Goal: Task Accomplishment & Management: Manage account settings

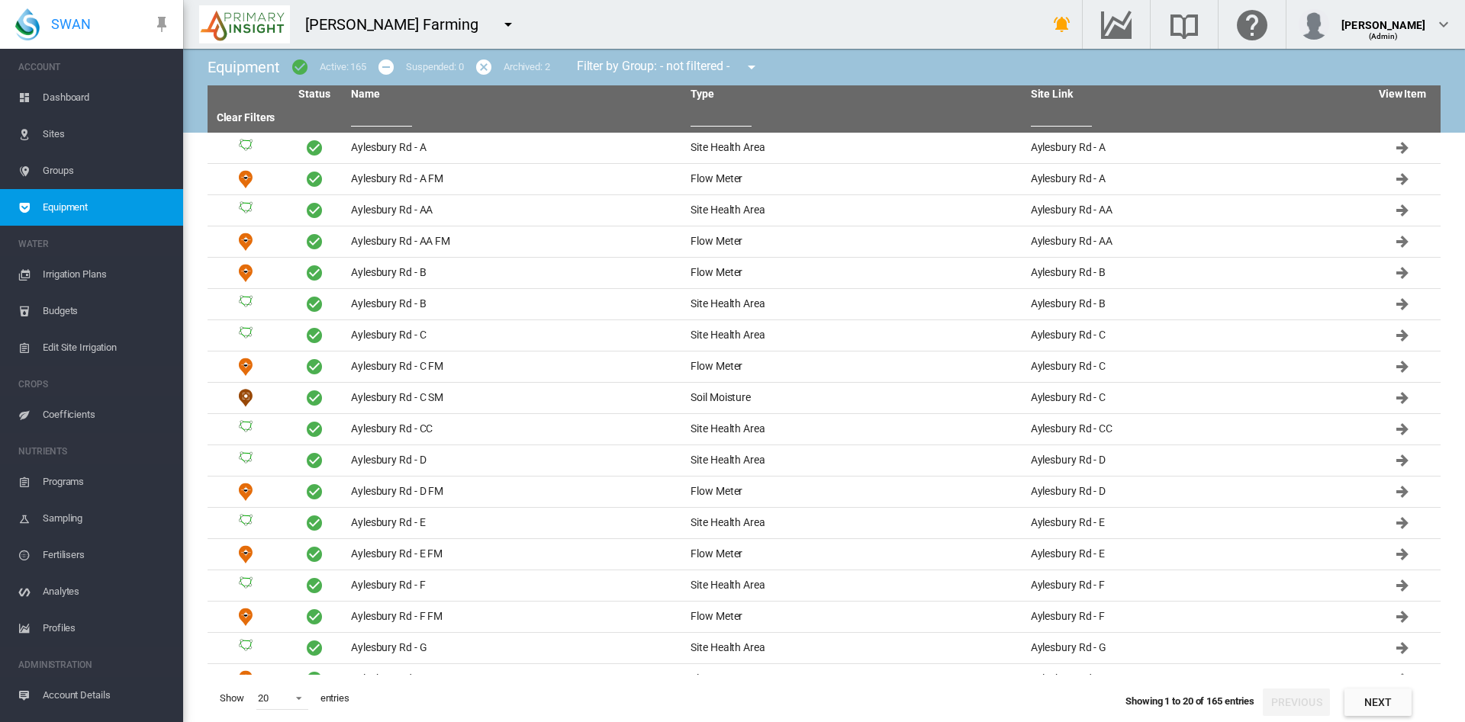
scroll to position [28, 0]
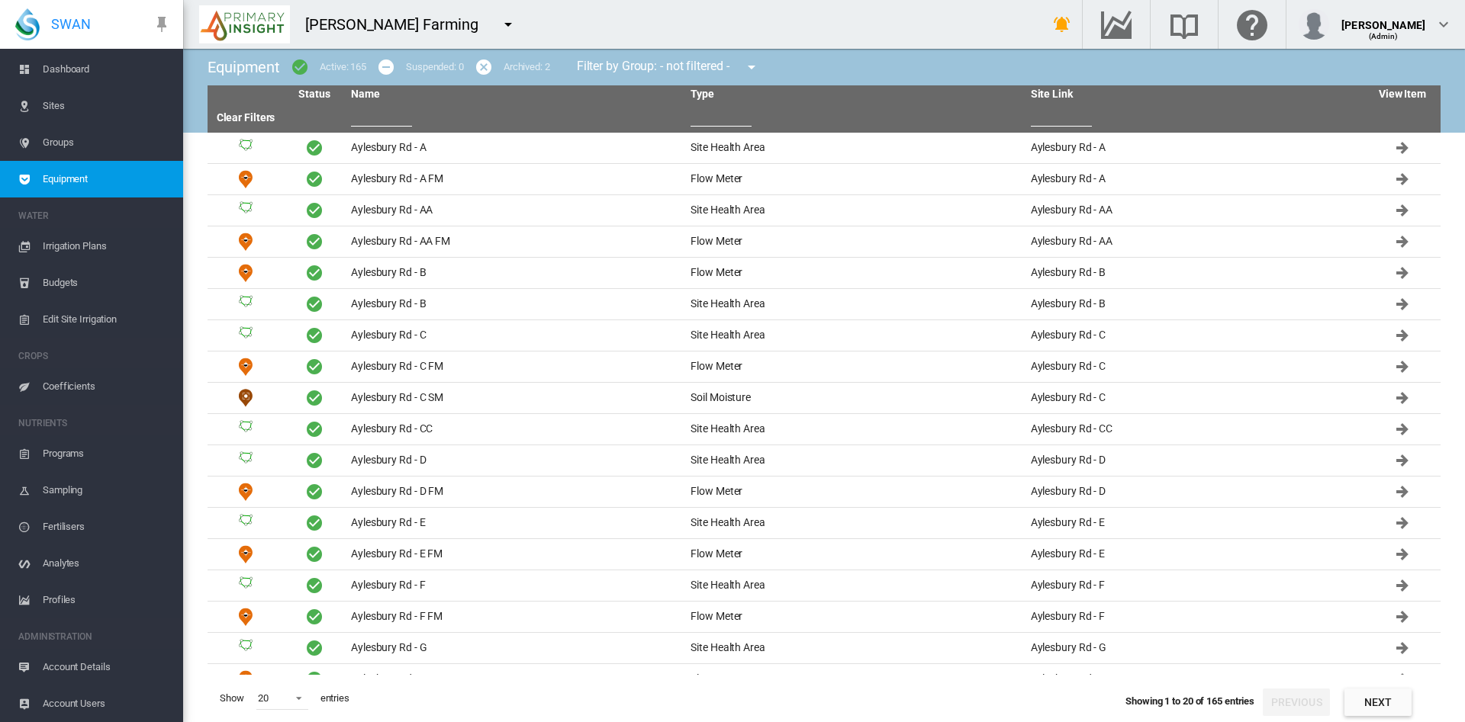
click at [499, 20] on md-icon "icon-menu-down" at bounding box center [508, 24] width 18 height 18
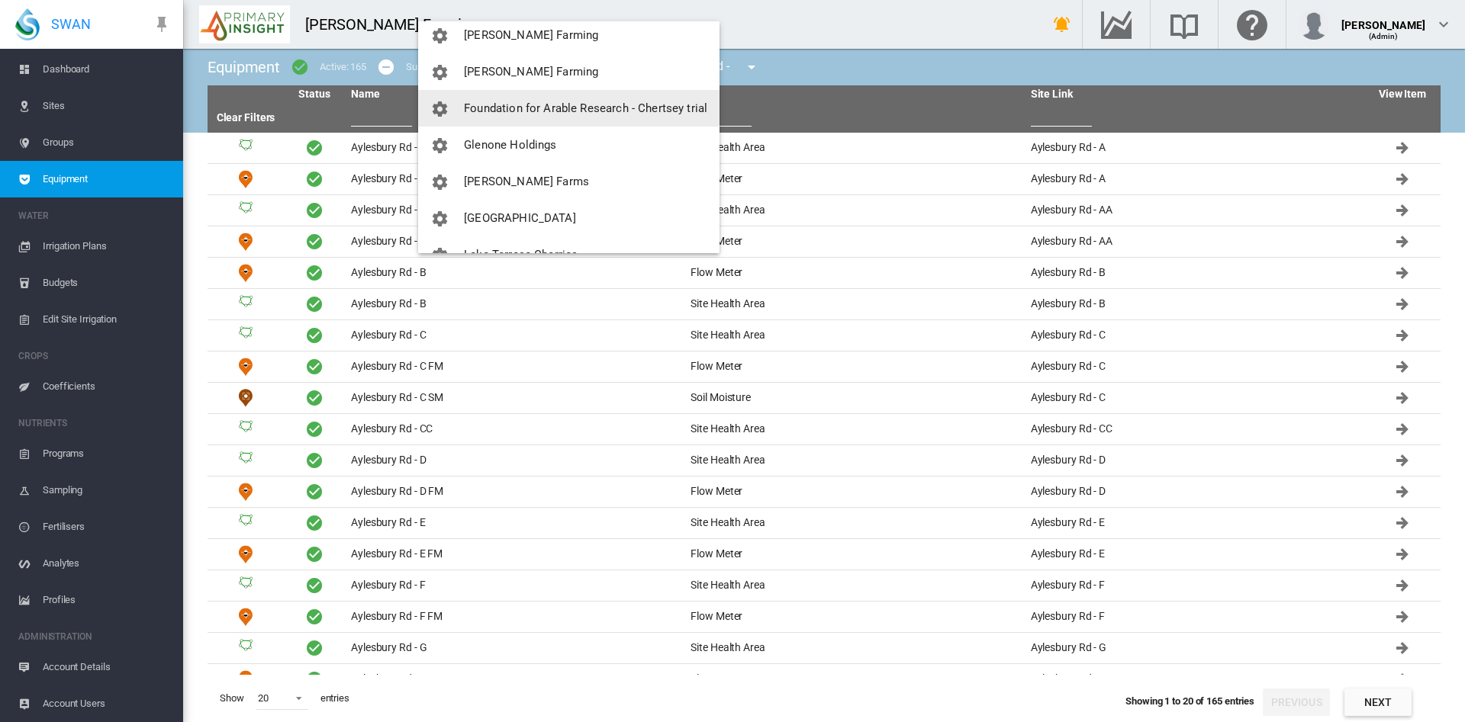
scroll to position [195, 0]
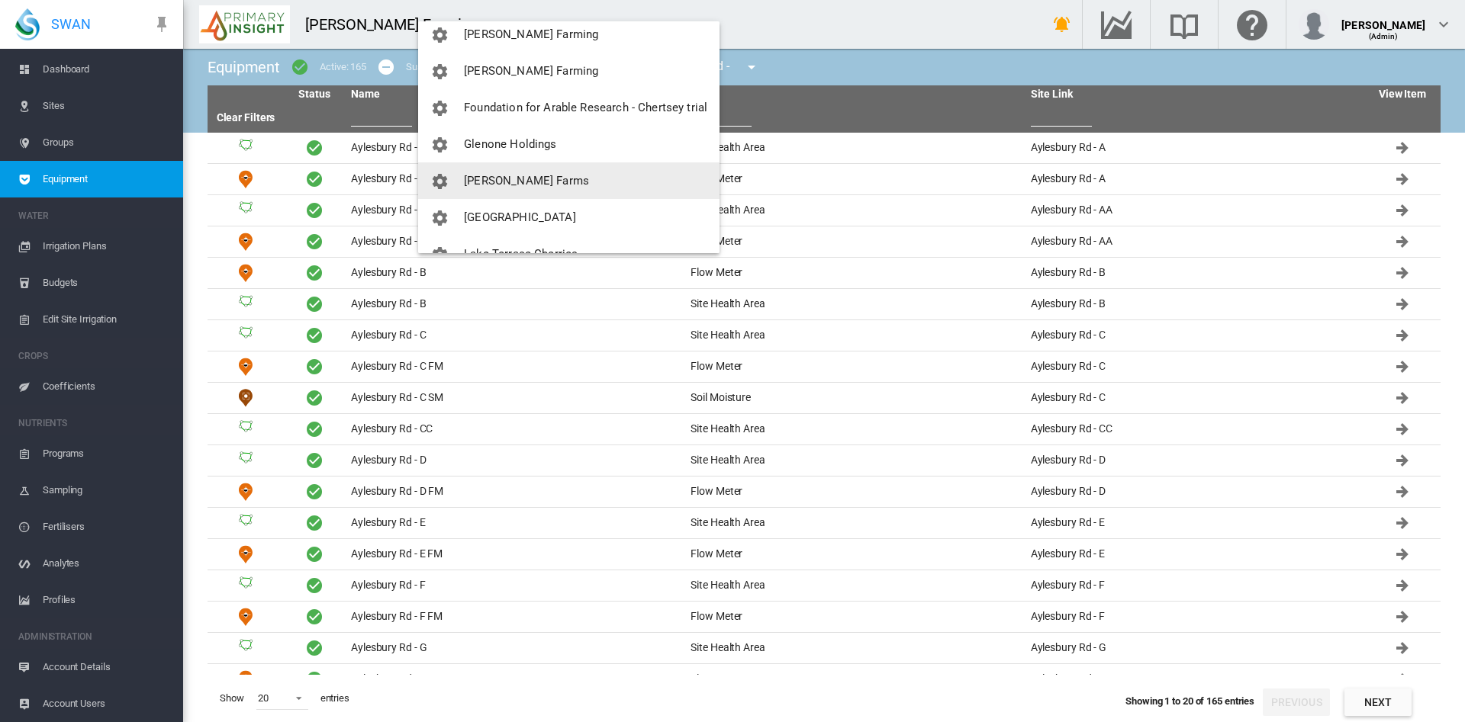
click at [487, 176] on span "[PERSON_NAME] Farms" at bounding box center [526, 181] width 125 height 14
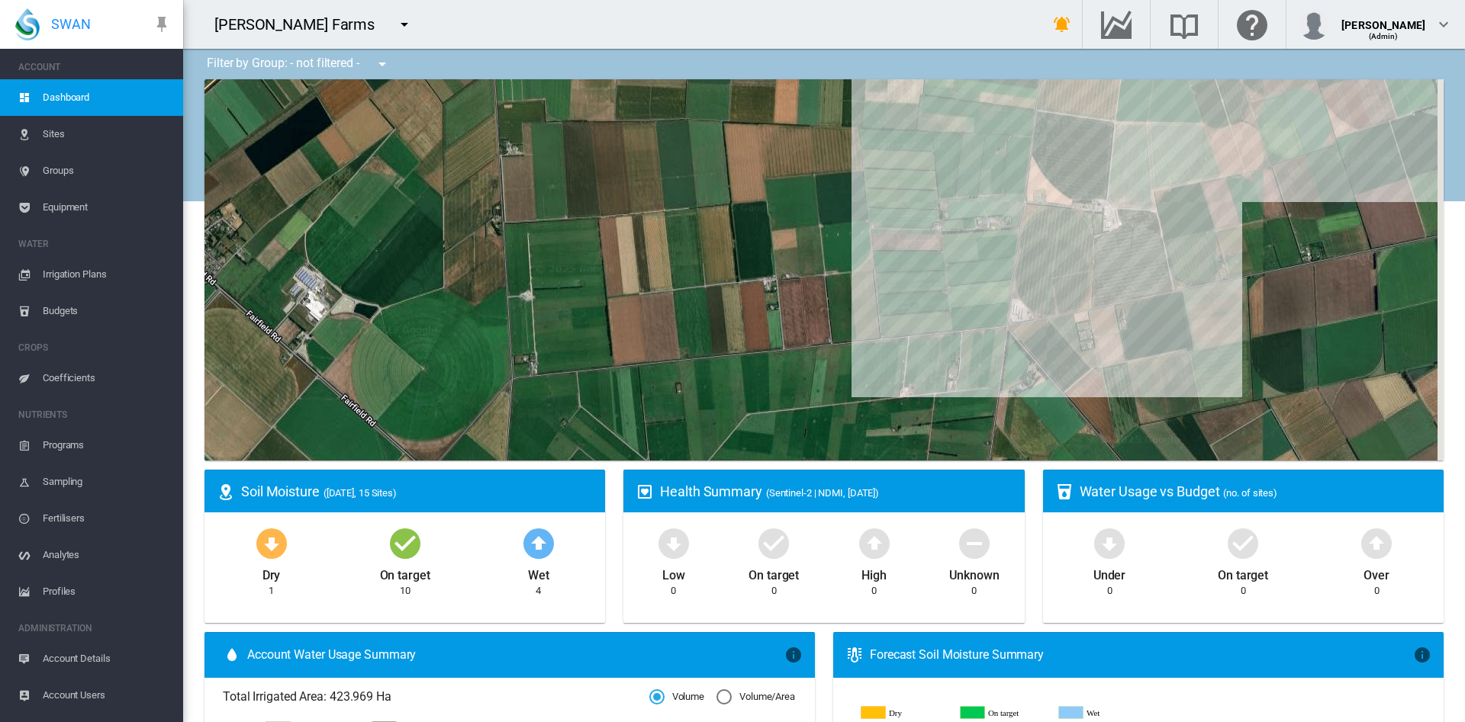
click at [85, 667] on span "Account Details" at bounding box center [107, 659] width 128 height 37
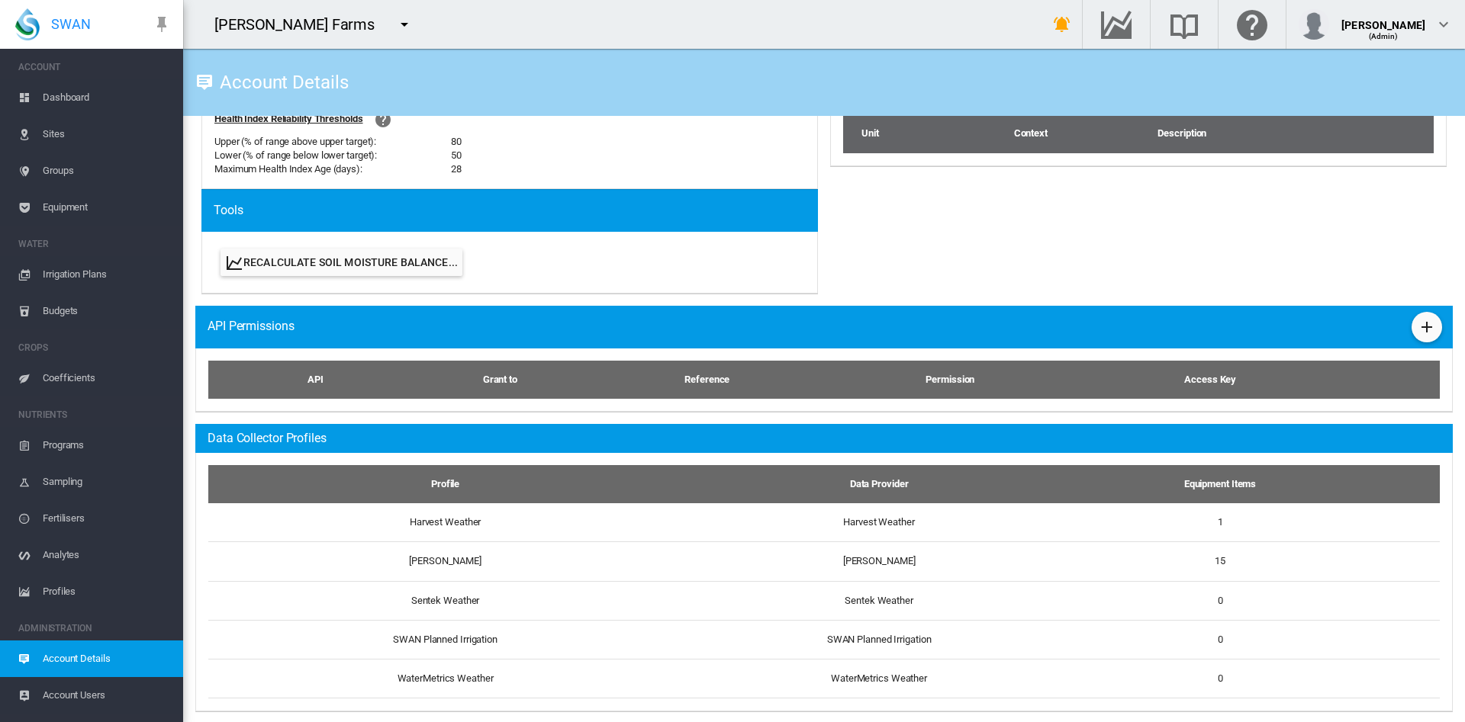
scroll to position [703, 0]
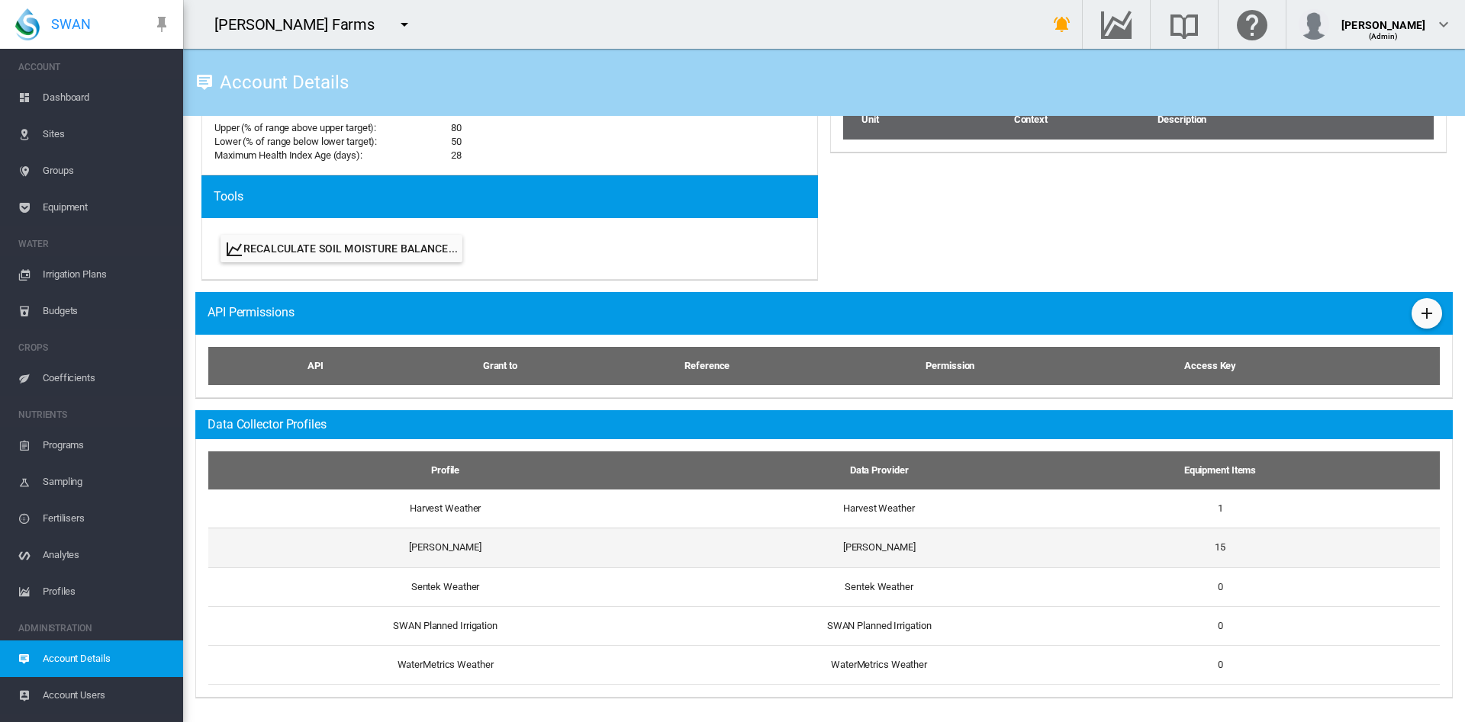
click at [860, 545] on td "[PERSON_NAME]" at bounding box center [879, 547] width 418 height 39
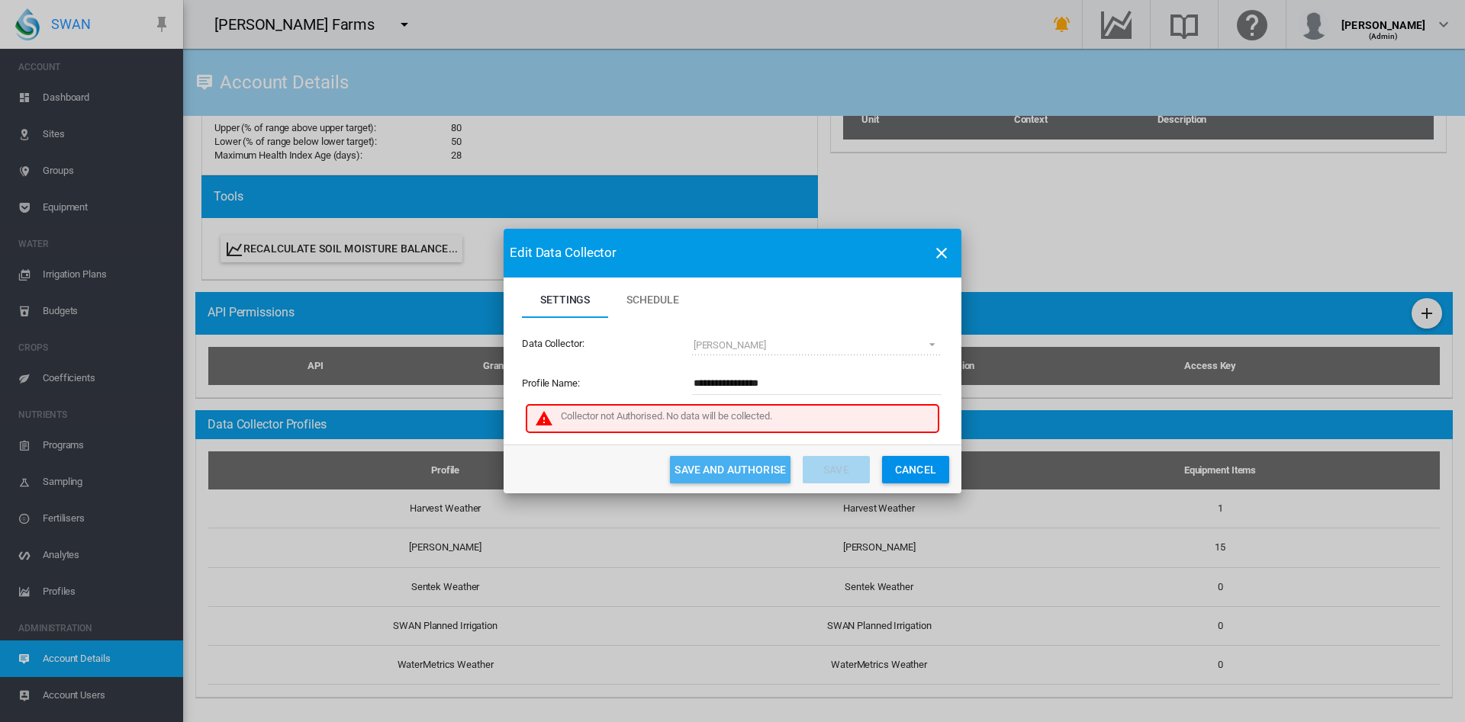
click at [740, 472] on button "Save and Authorise" at bounding box center [730, 469] width 121 height 27
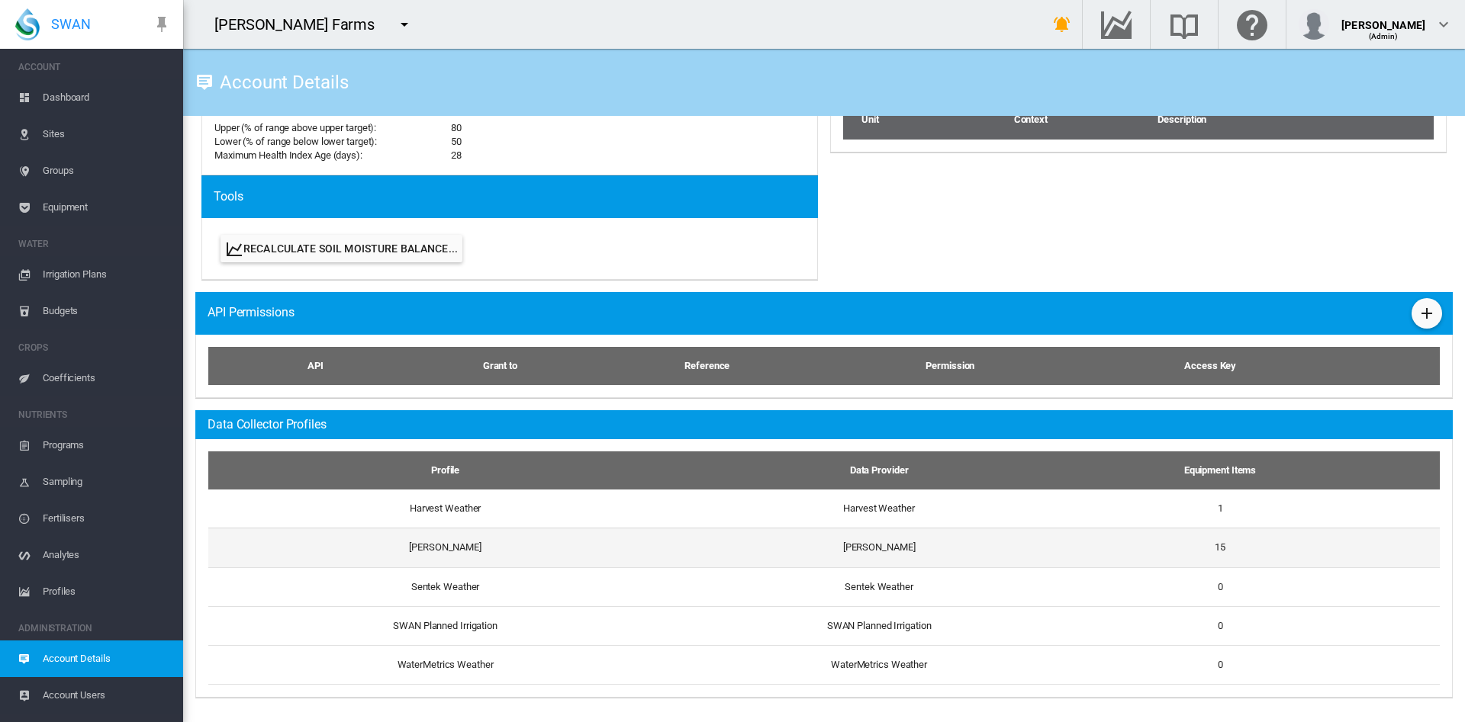
click at [440, 546] on td "[PERSON_NAME]" at bounding box center [439, 547] width 462 height 39
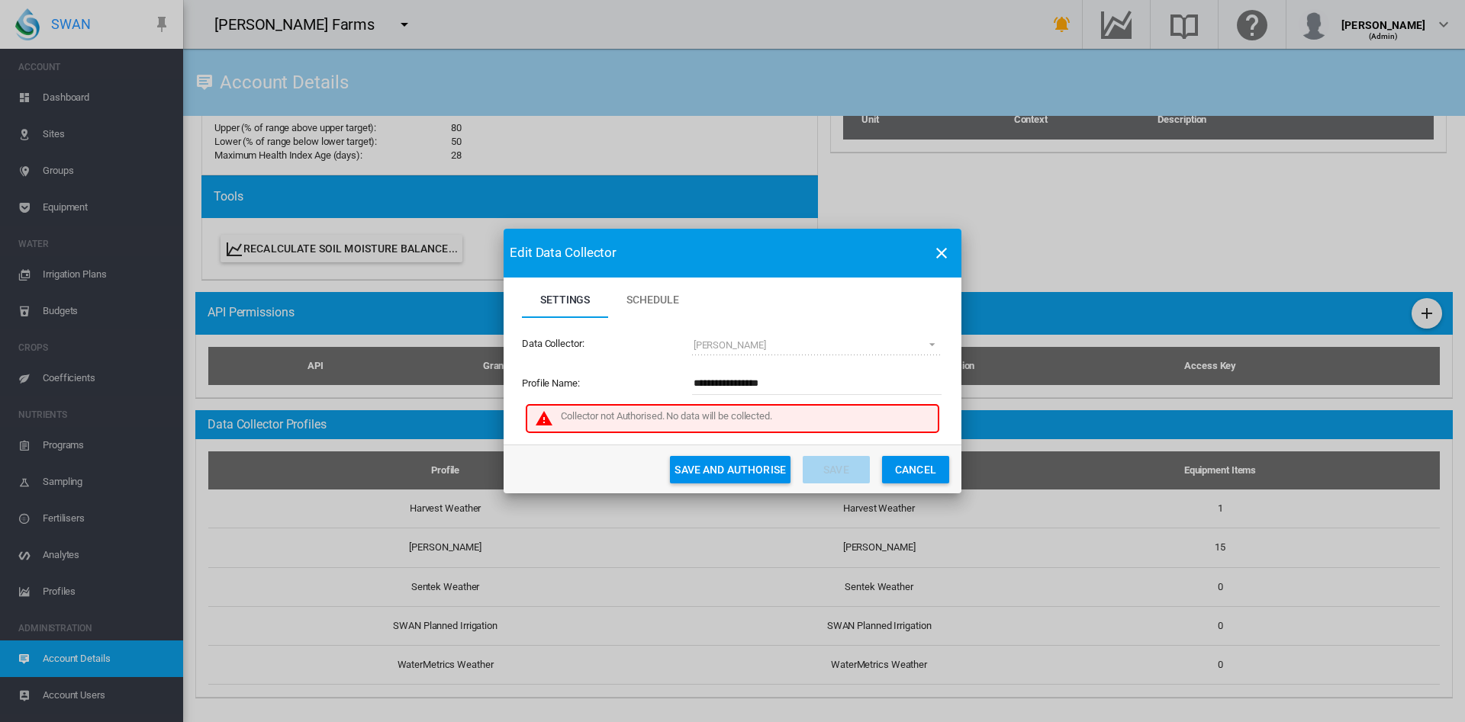
click at [703, 472] on button "Save and Authorise" at bounding box center [730, 469] width 121 height 27
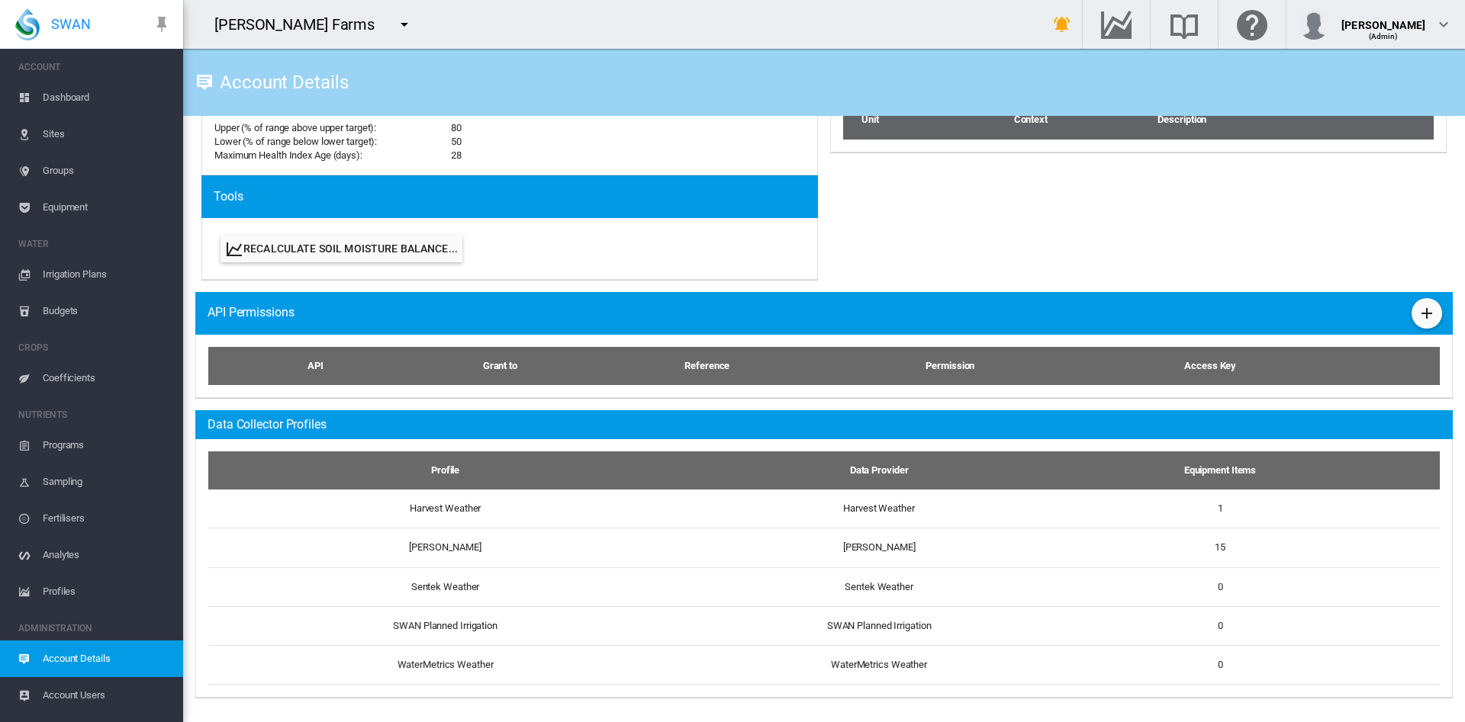
click at [63, 100] on span "Dashboard" at bounding box center [107, 97] width 128 height 37
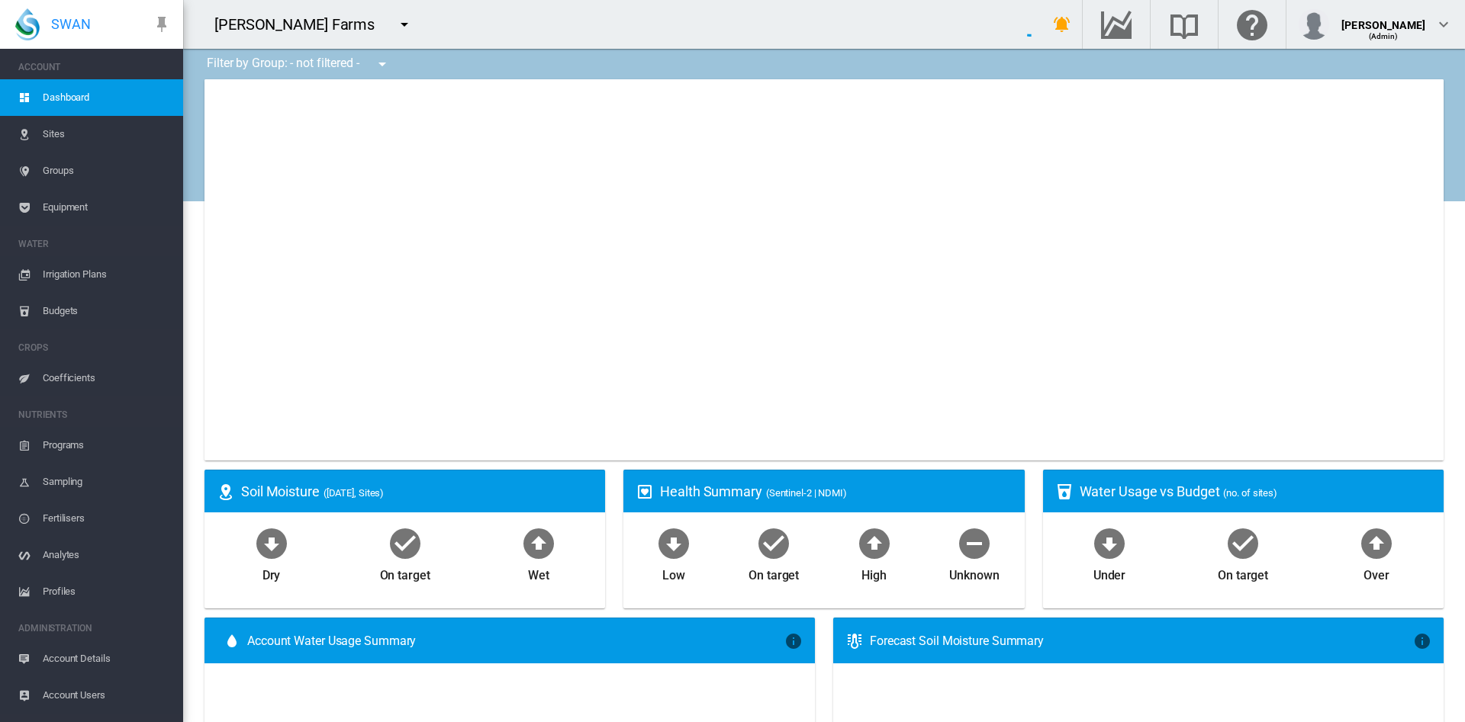
type input "**********"
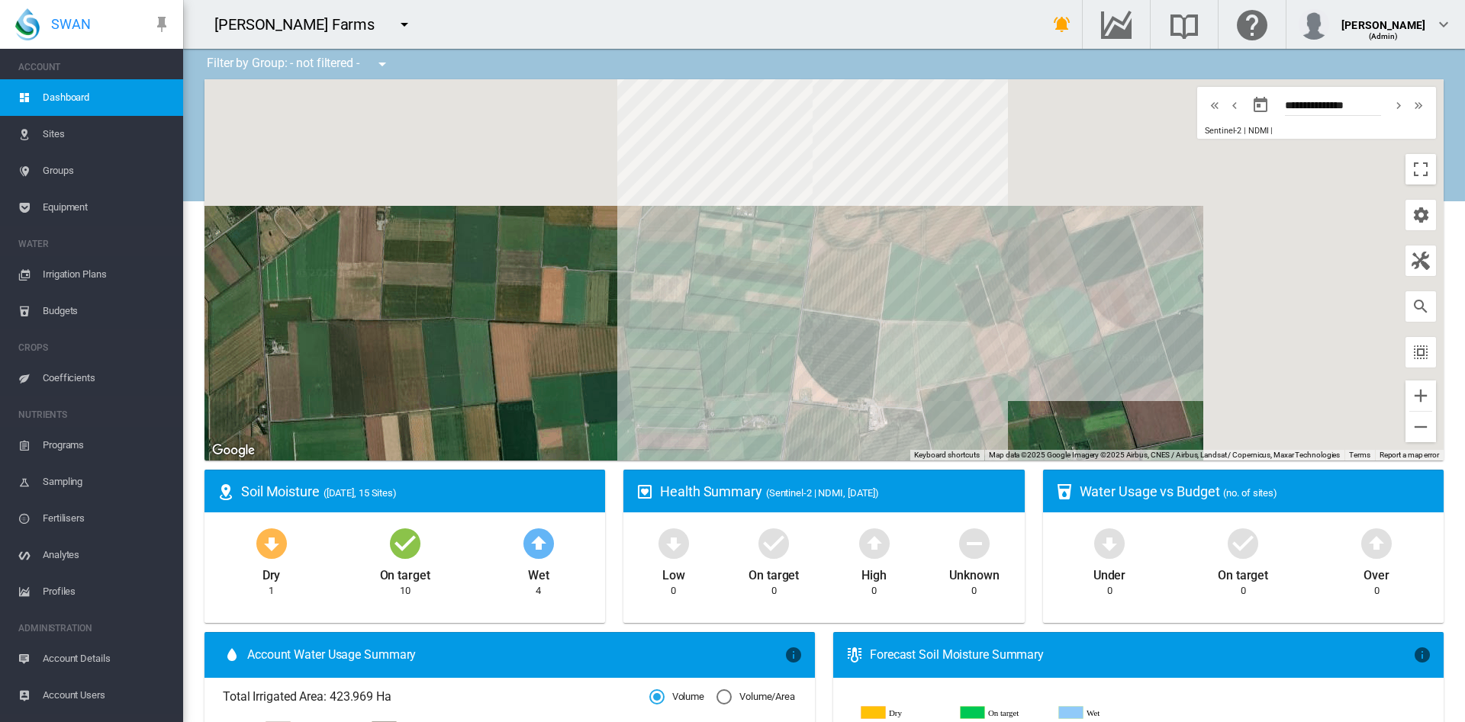
drag, startPoint x: 1021, startPoint y: 230, endPoint x: 608, endPoint y: 536, distance: 513.7
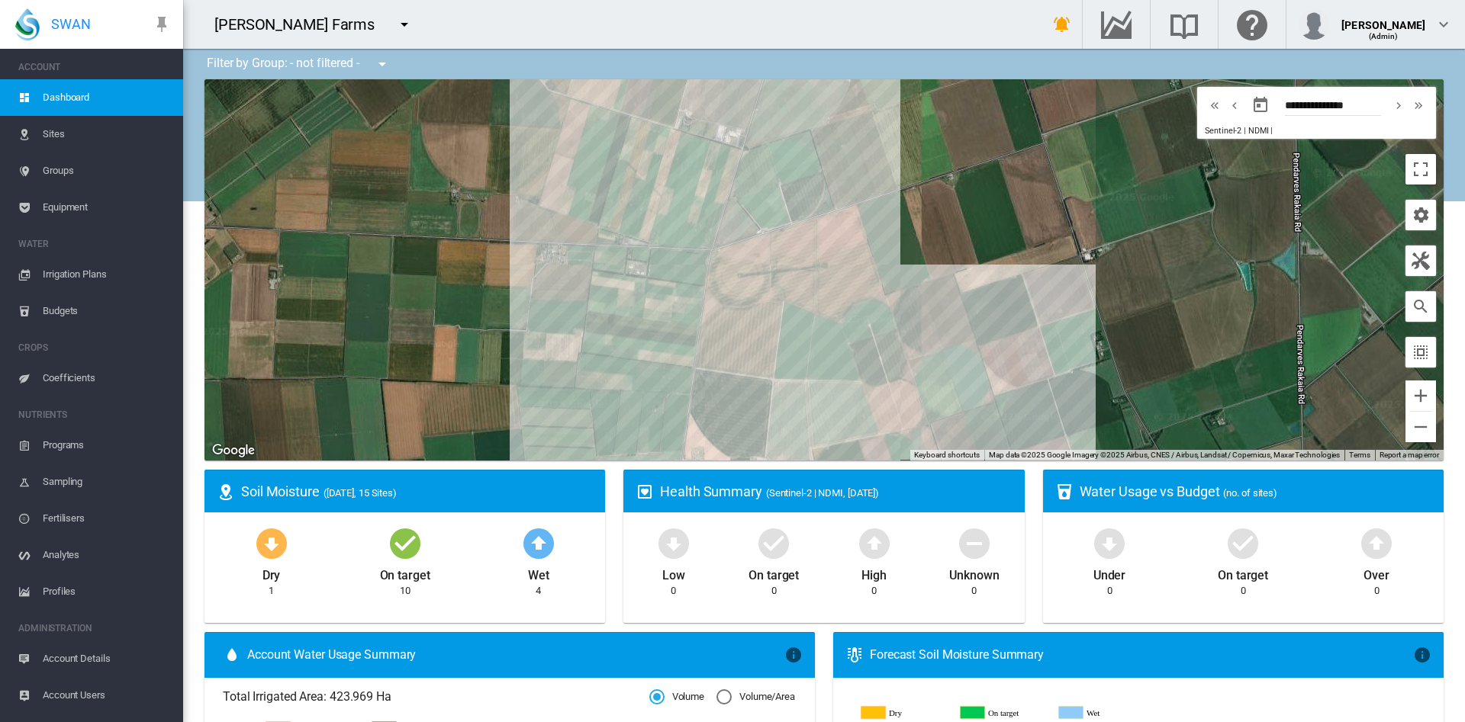
drag, startPoint x: 899, startPoint y: 304, endPoint x: 944, endPoint y: 221, distance: 94.2
click at [944, 221] on div at bounding box center [823, 269] width 1239 height 381
click at [797, 245] on div "Penlyn_R (32.72 Ha)" at bounding box center [823, 269] width 1239 height 381
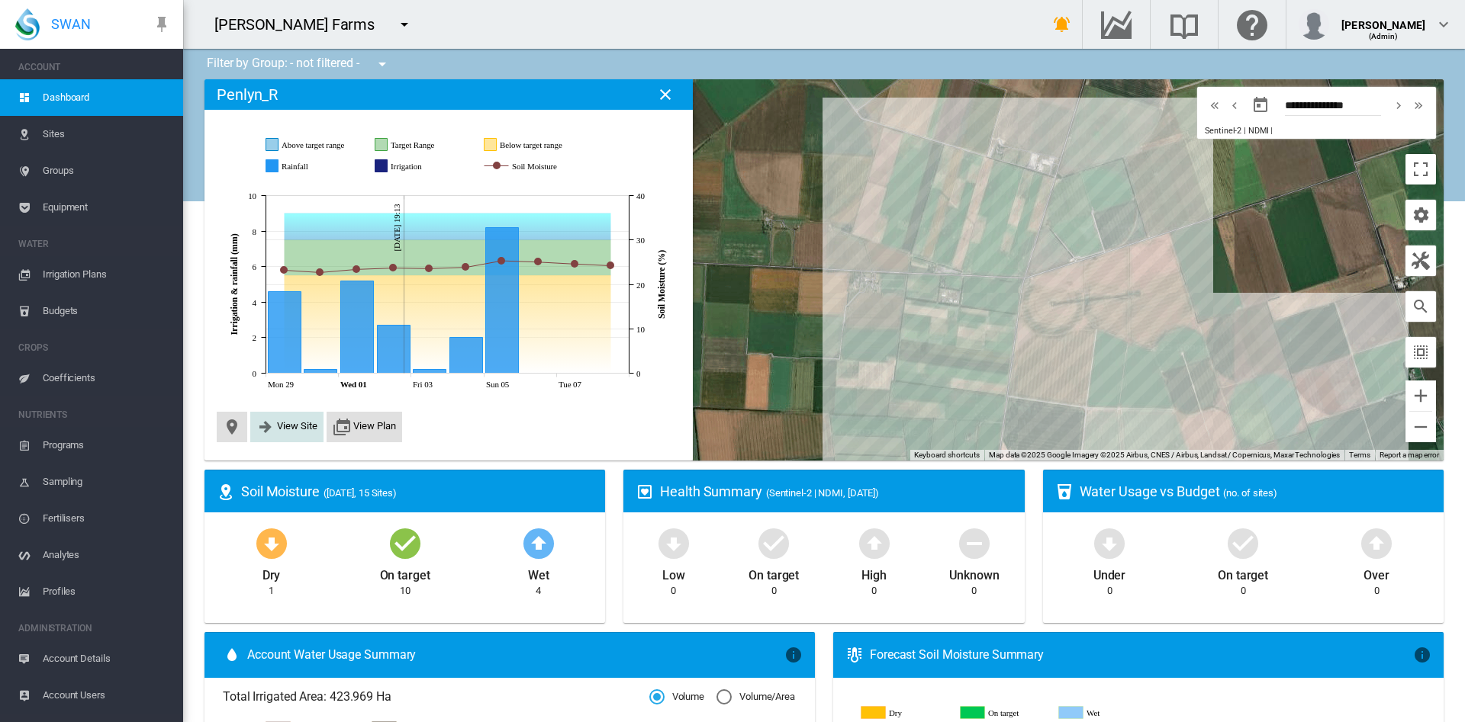
click at [278, 434] on button "View Site" at bounding box center [286, 427] width 61 height 18
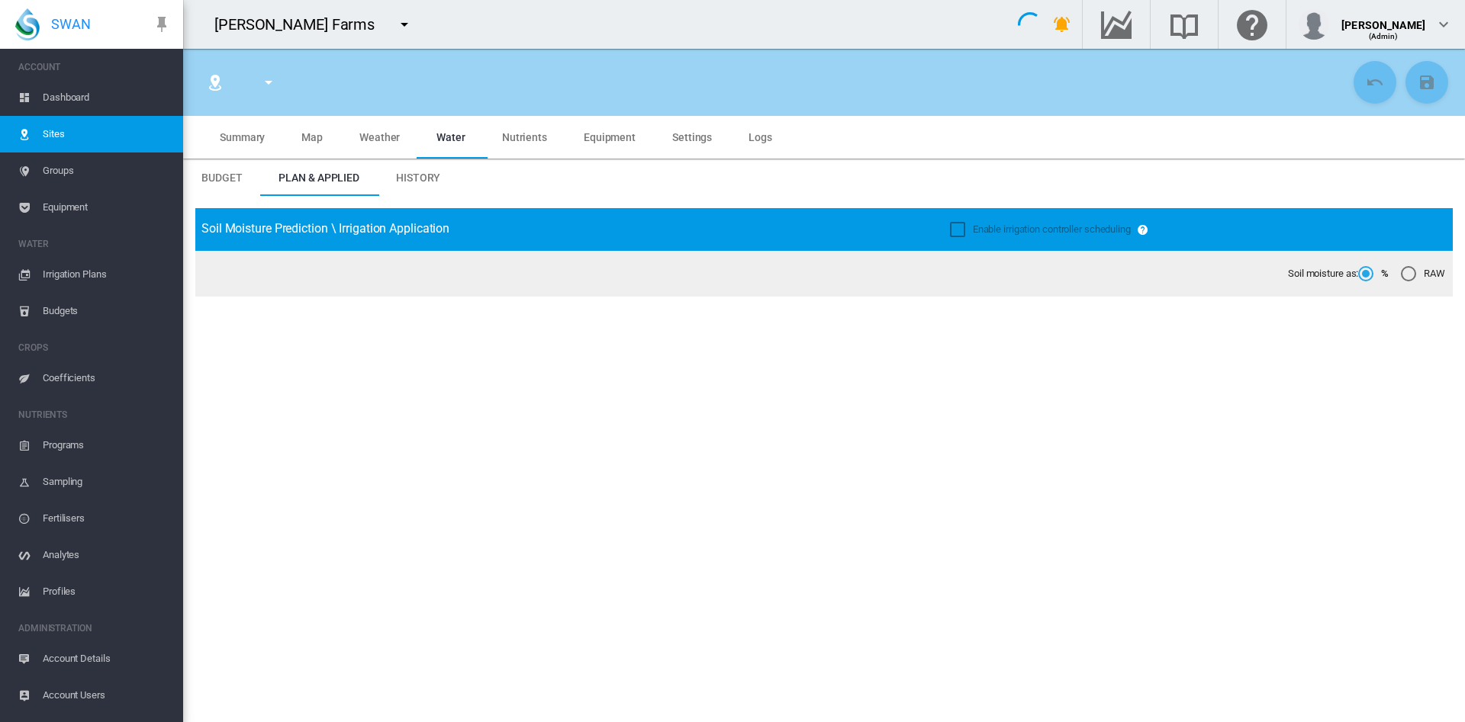
type input "********"
type input "*****"
type input "*********"
type input "**"
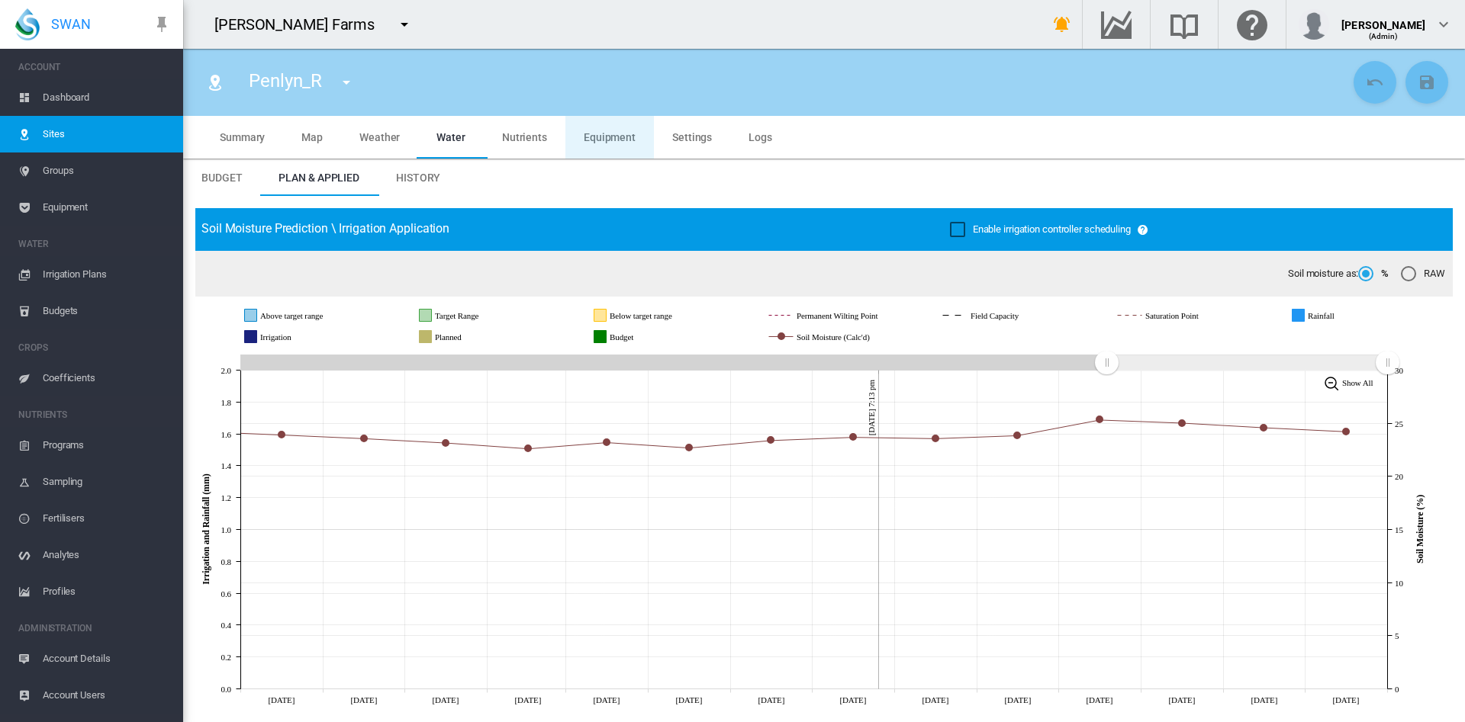
click at [608, 140] on span "Equipment" at bounding box center [610, 137] width 52 height 12
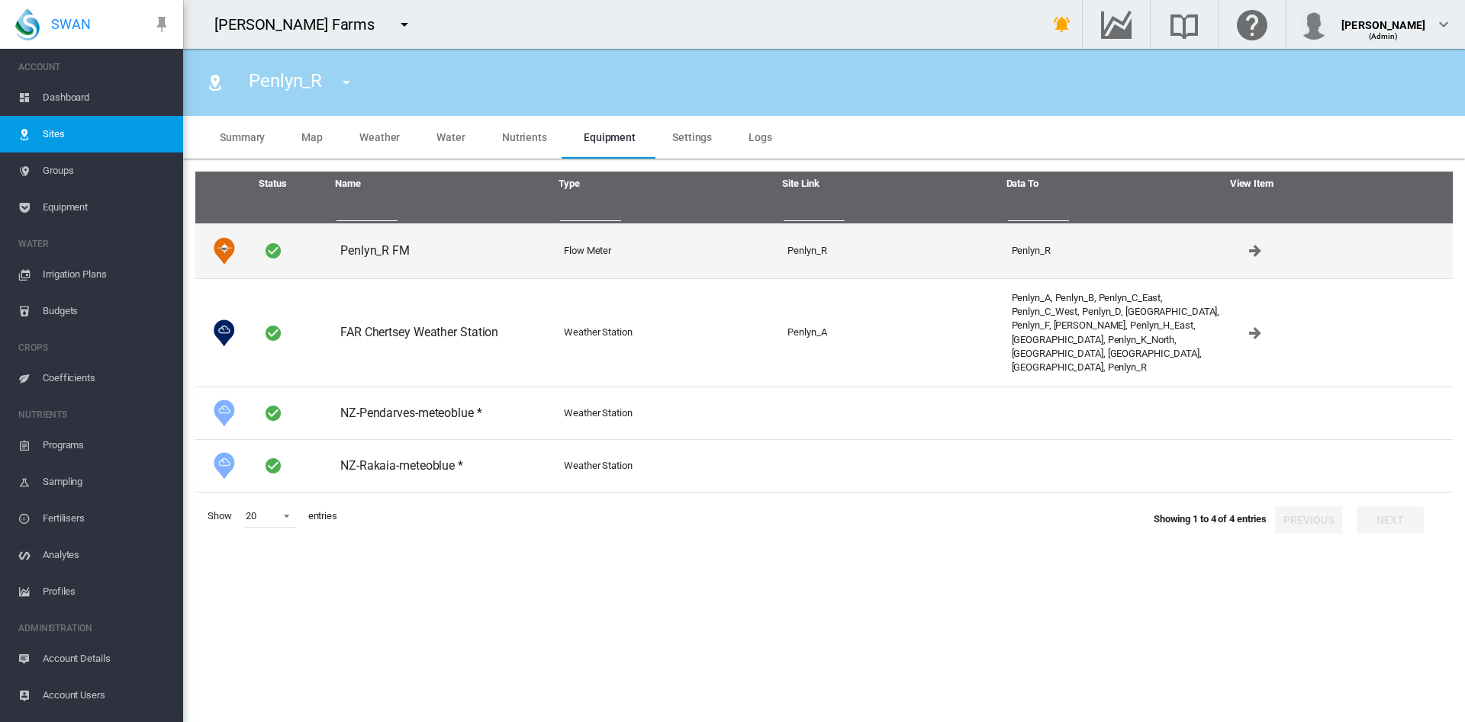
click at [380, 257] on td "Penlyn_R FM" at bounding box center [446, 251] width 224 height 55
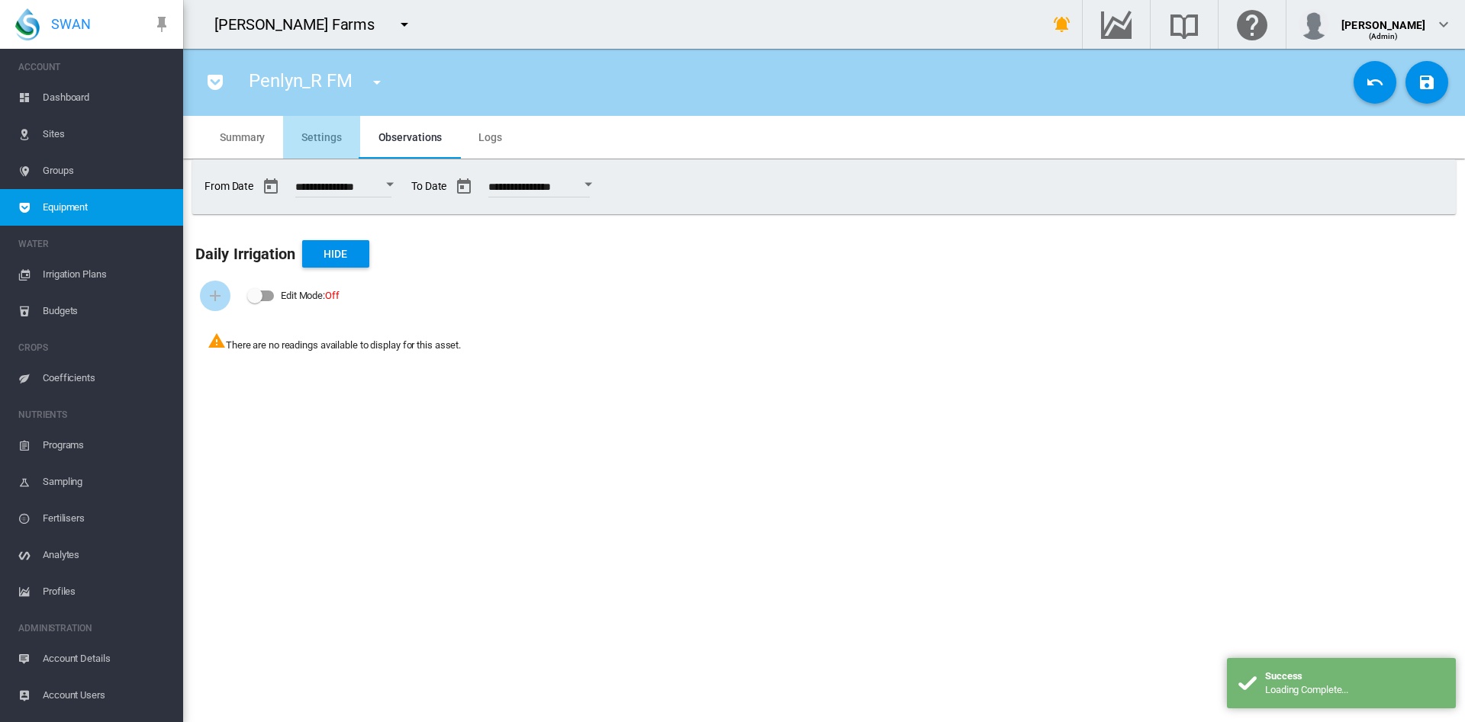
click at [332, 146] on md-tab-item "Settings" at bounding box center [321, 137] width 76 height 43
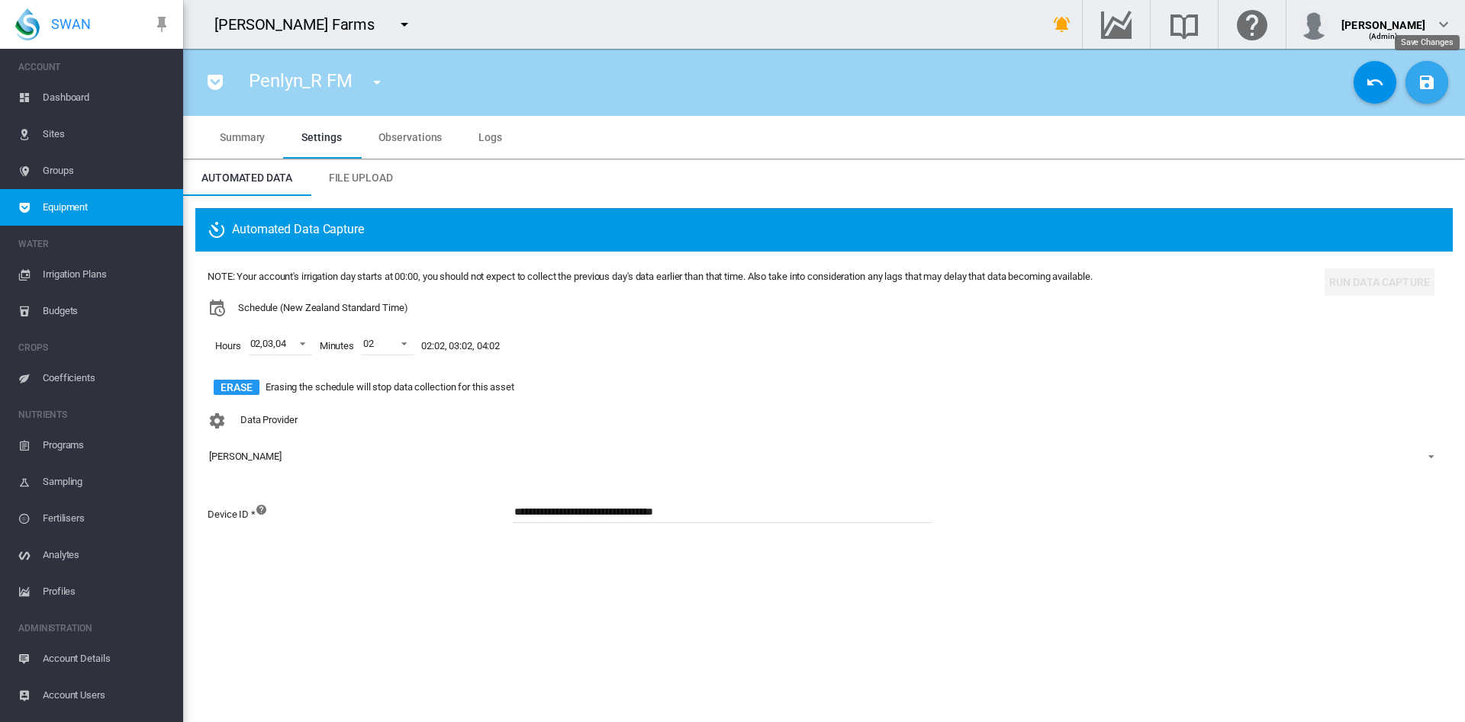
click at [1418, 92] on button "Save Changes" at bounding box center [1426, 82] width 43 height 43
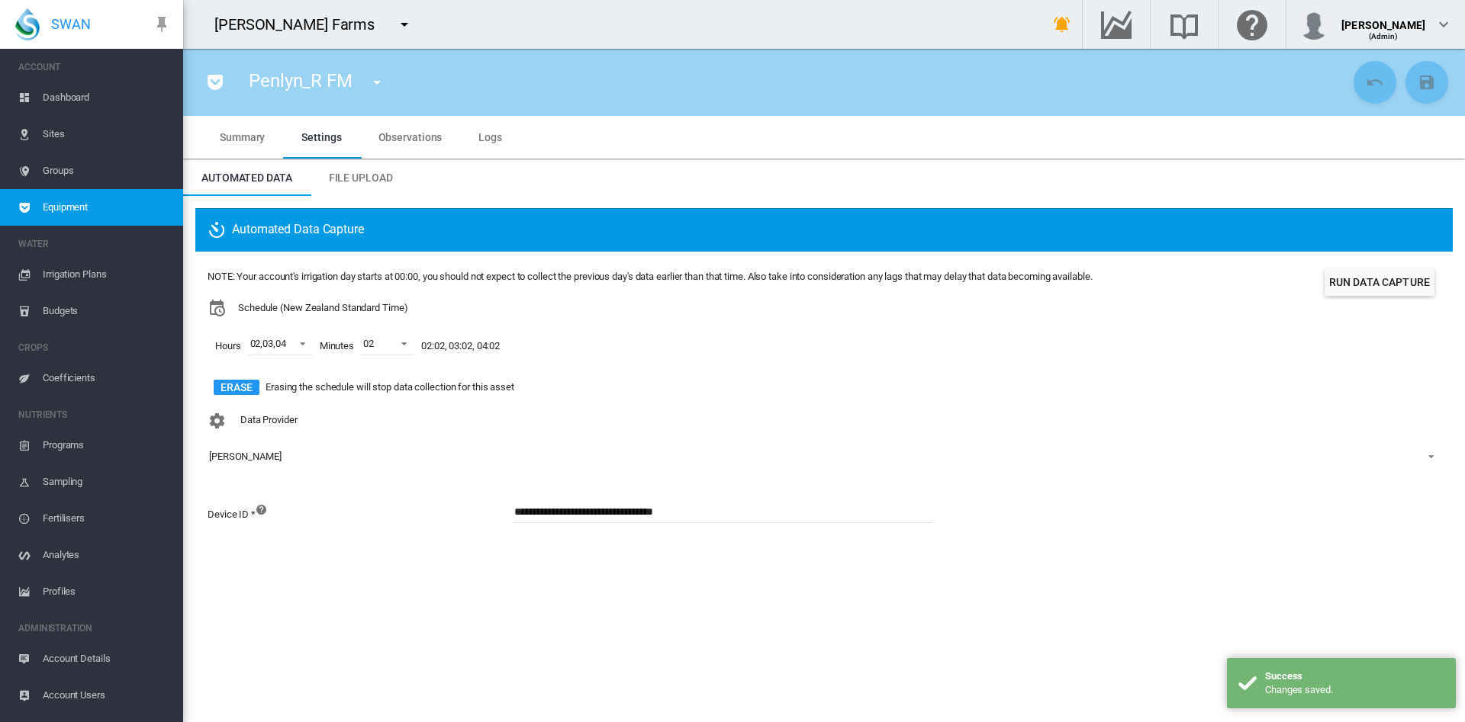
click at [1365, 276] on button "Run Data Capture" at bounding box center [1379, 282] width 110 height 27
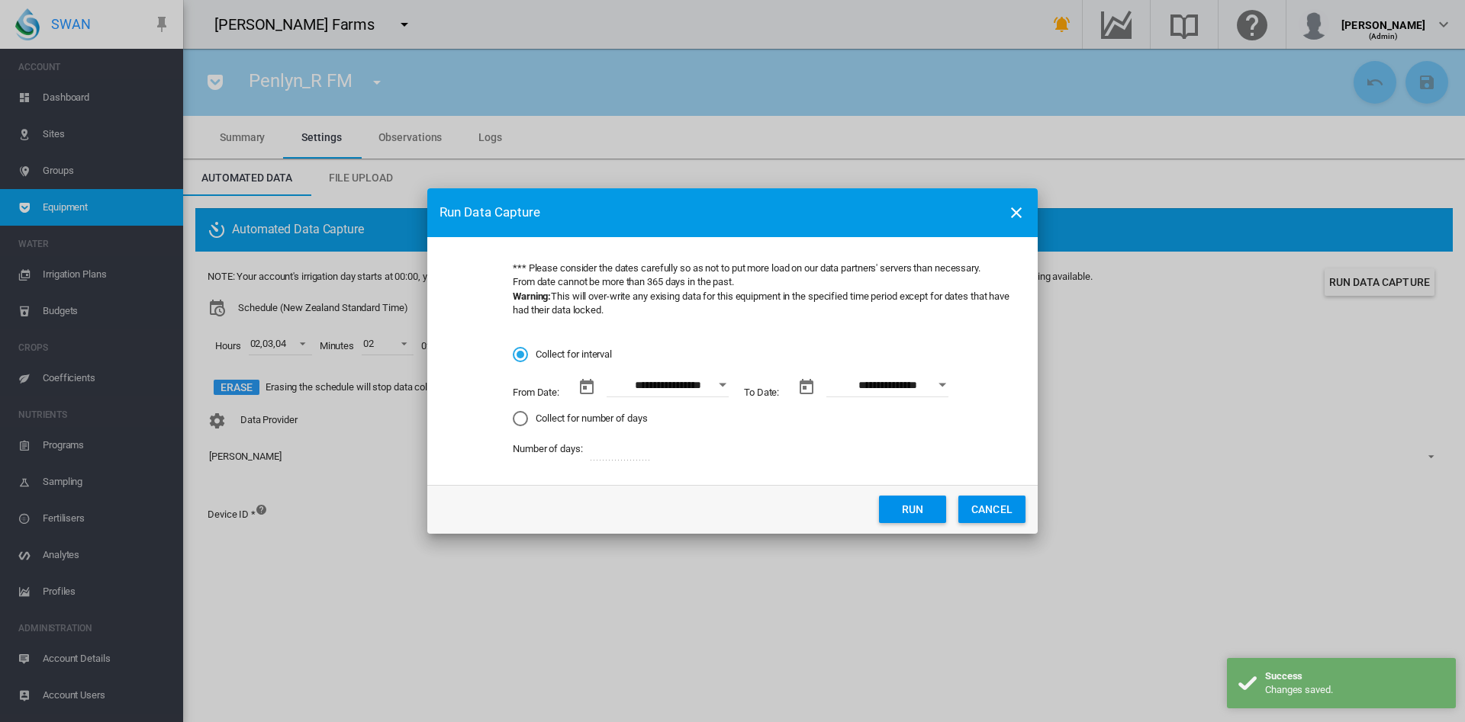
click at [721, 377] on button "Open calendar" at bounding box center [722, 385] width 27 height 27
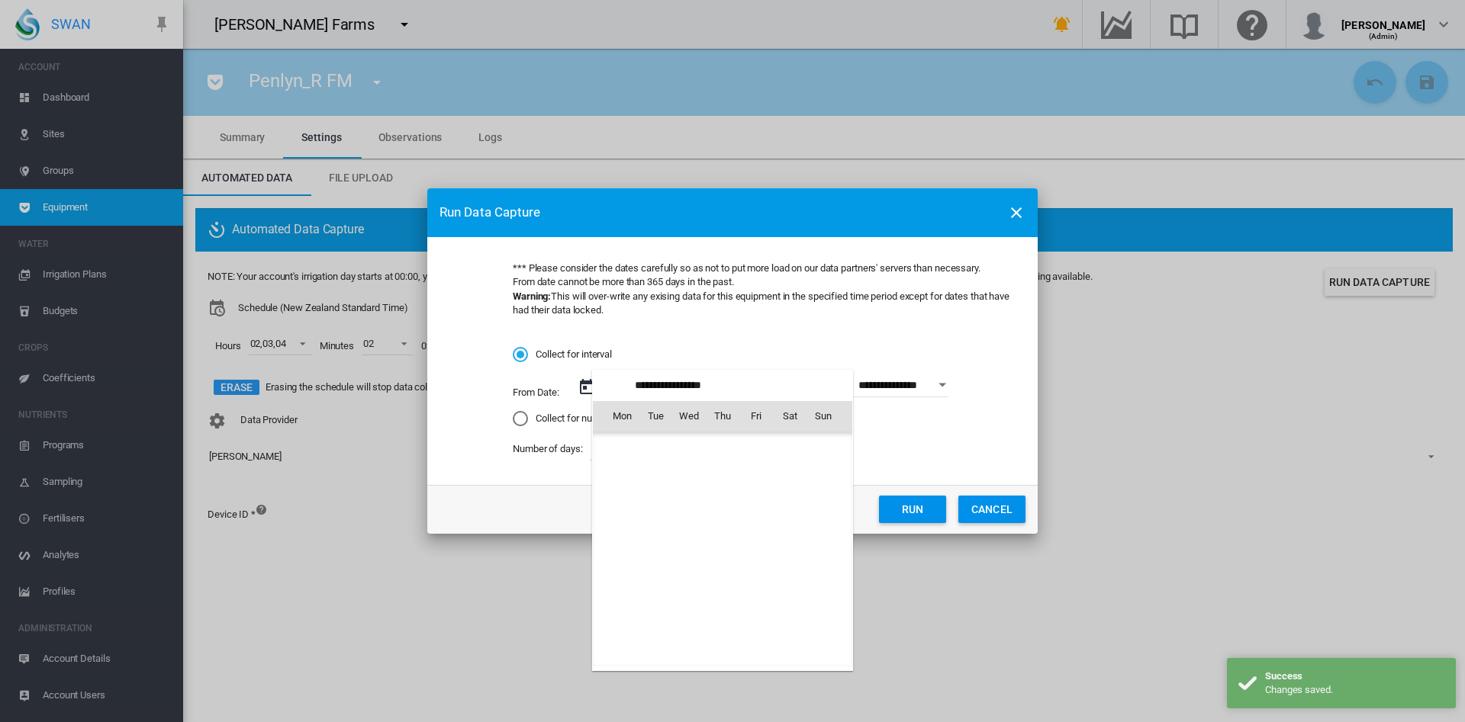
scroll to position [2224, 0]
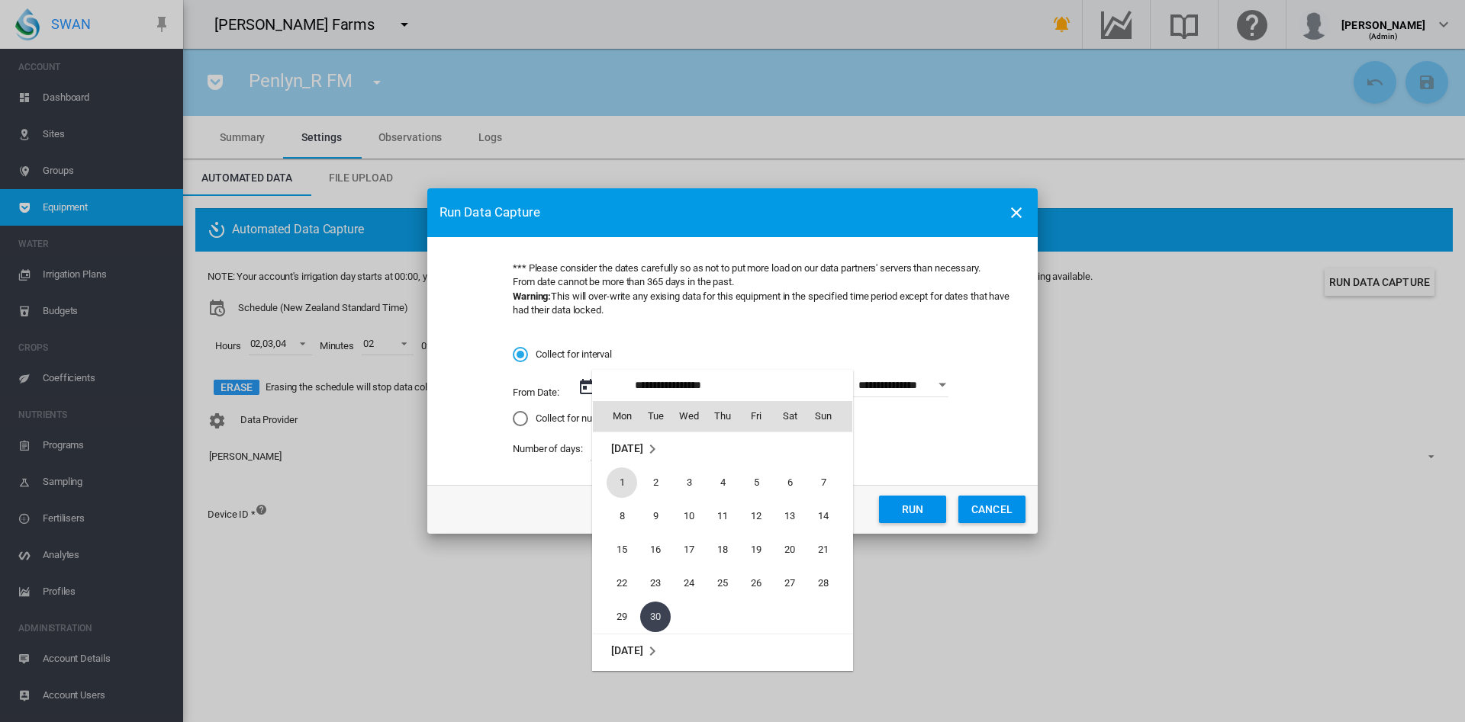
click at [615, 476] on span "1" at bounding box center [621, 483] width 31 height 31
type input "**********"
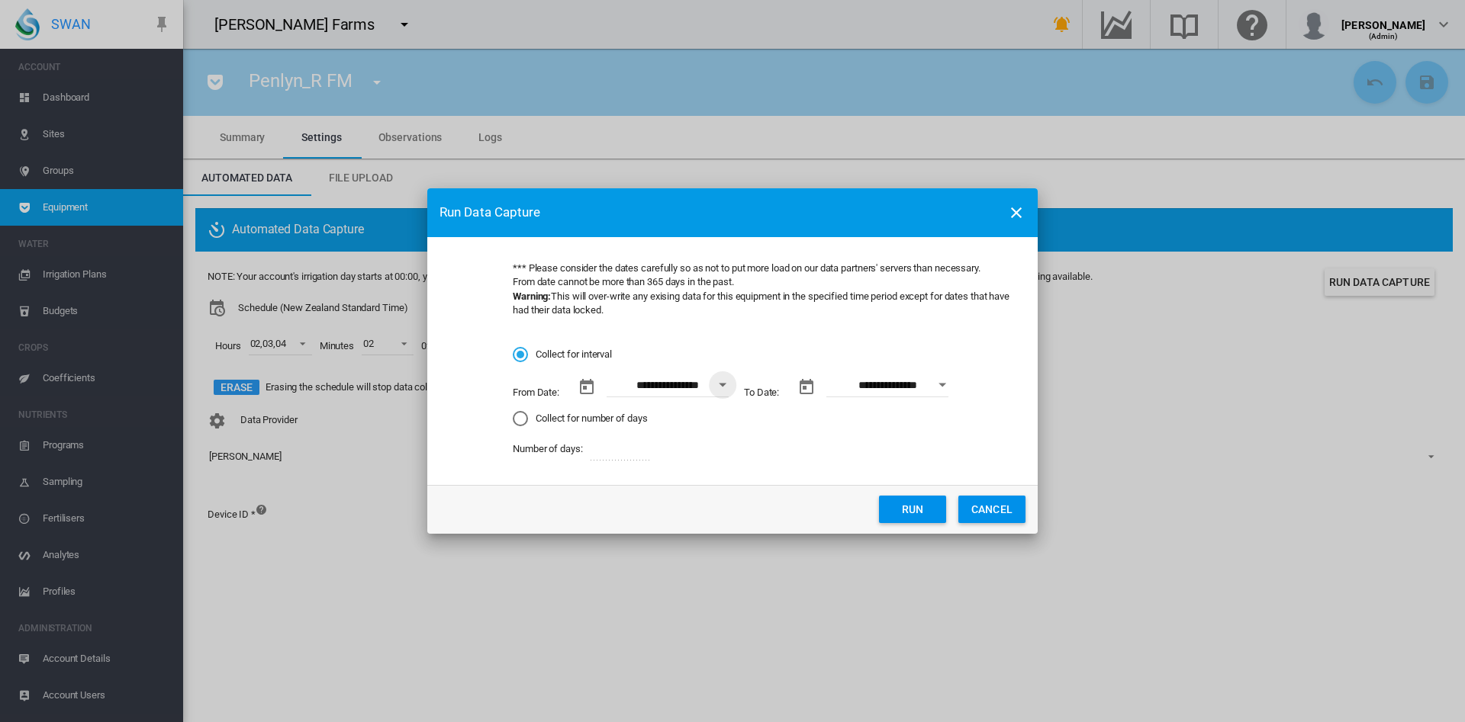
click at [914, 509] on button "Run" at bounding box center [912, 509] width 67 height 27
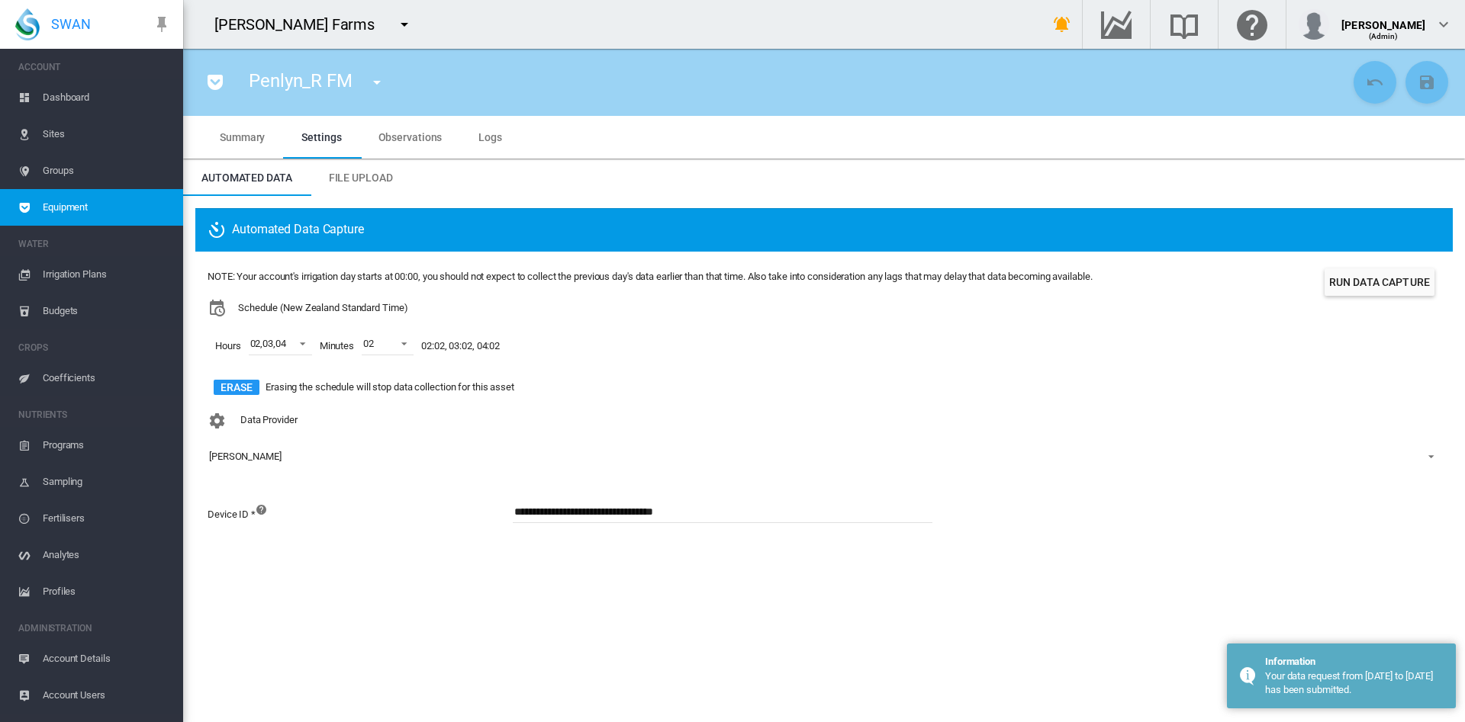
click at [385, 83] on md-icon "icon-menu-down" at bounding box center [377, 82] width 18 height 18
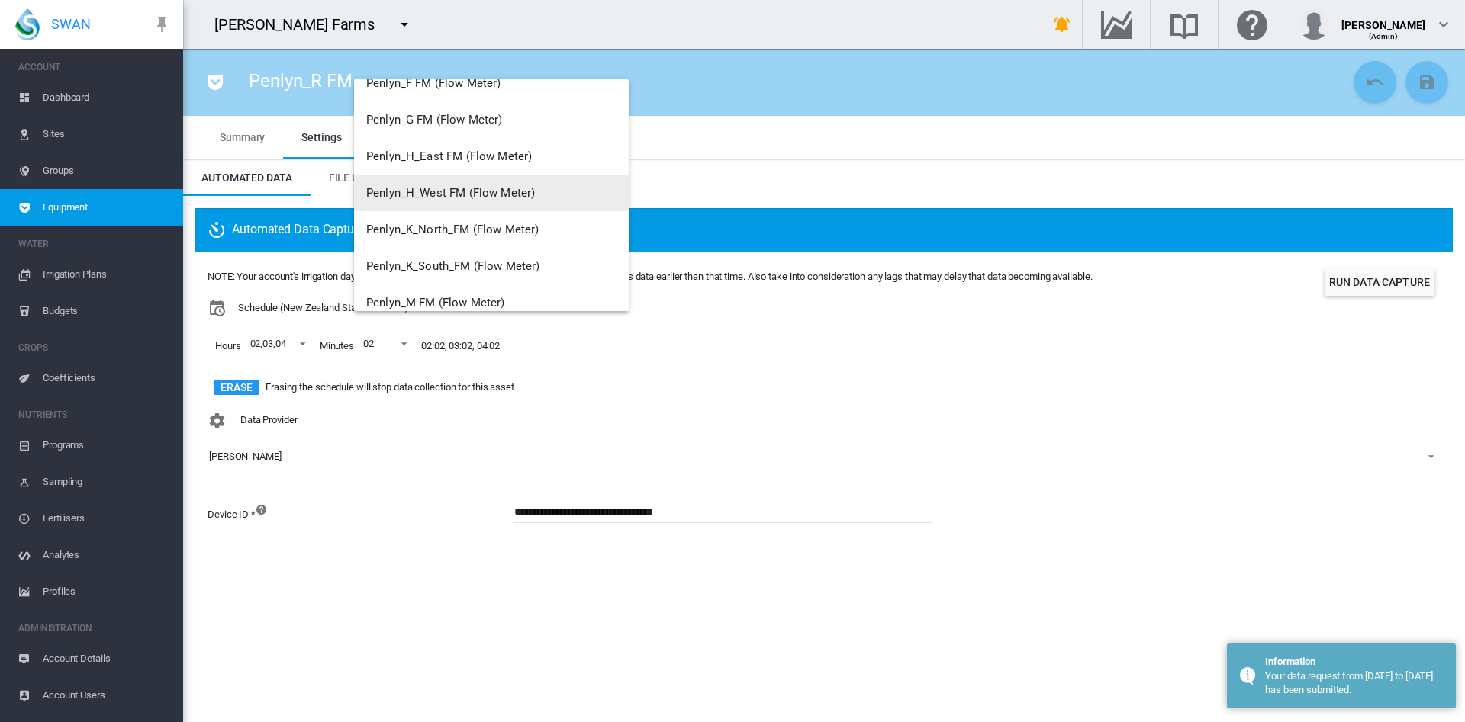
scroll to position [403, 0]
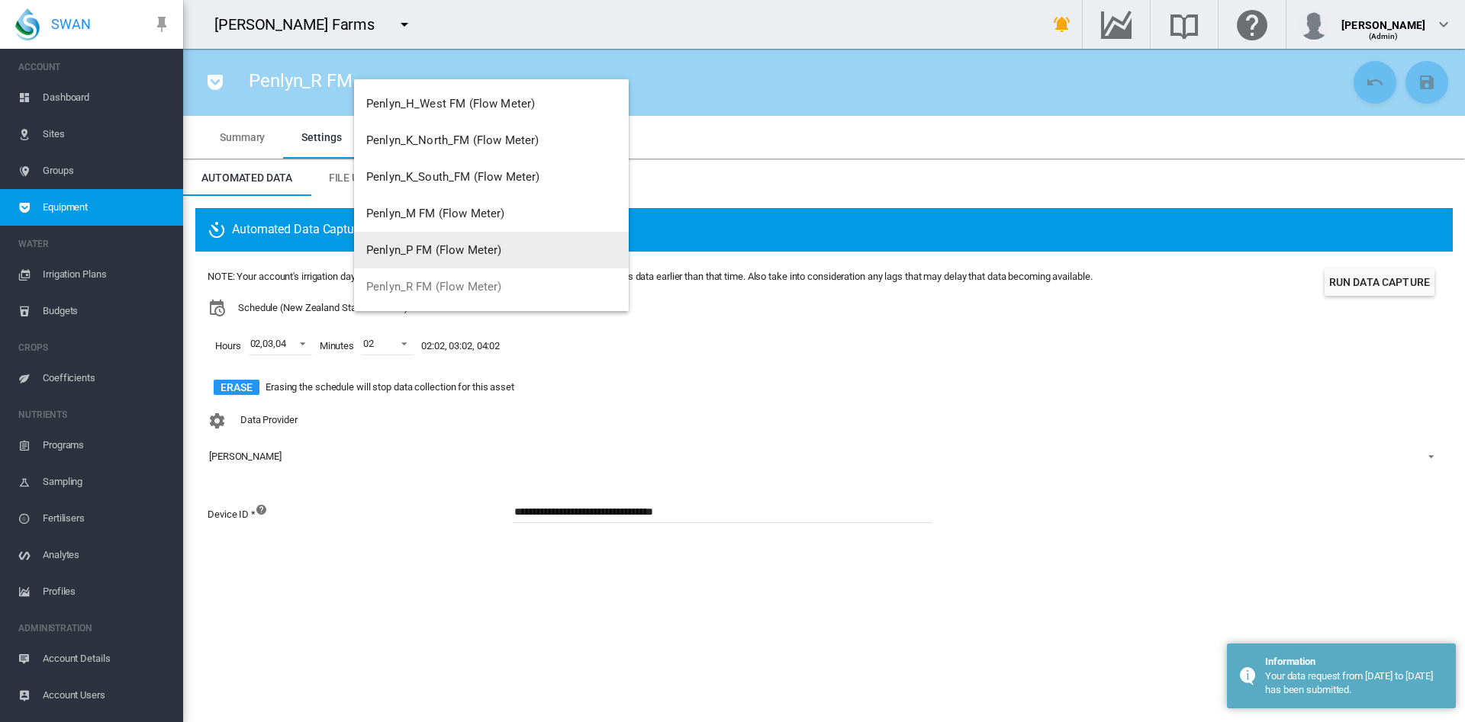
click at [434, 254] on span "Penlyn_P FM (Flow Meter)" at bounding box center [434, 250] width 136 height 14
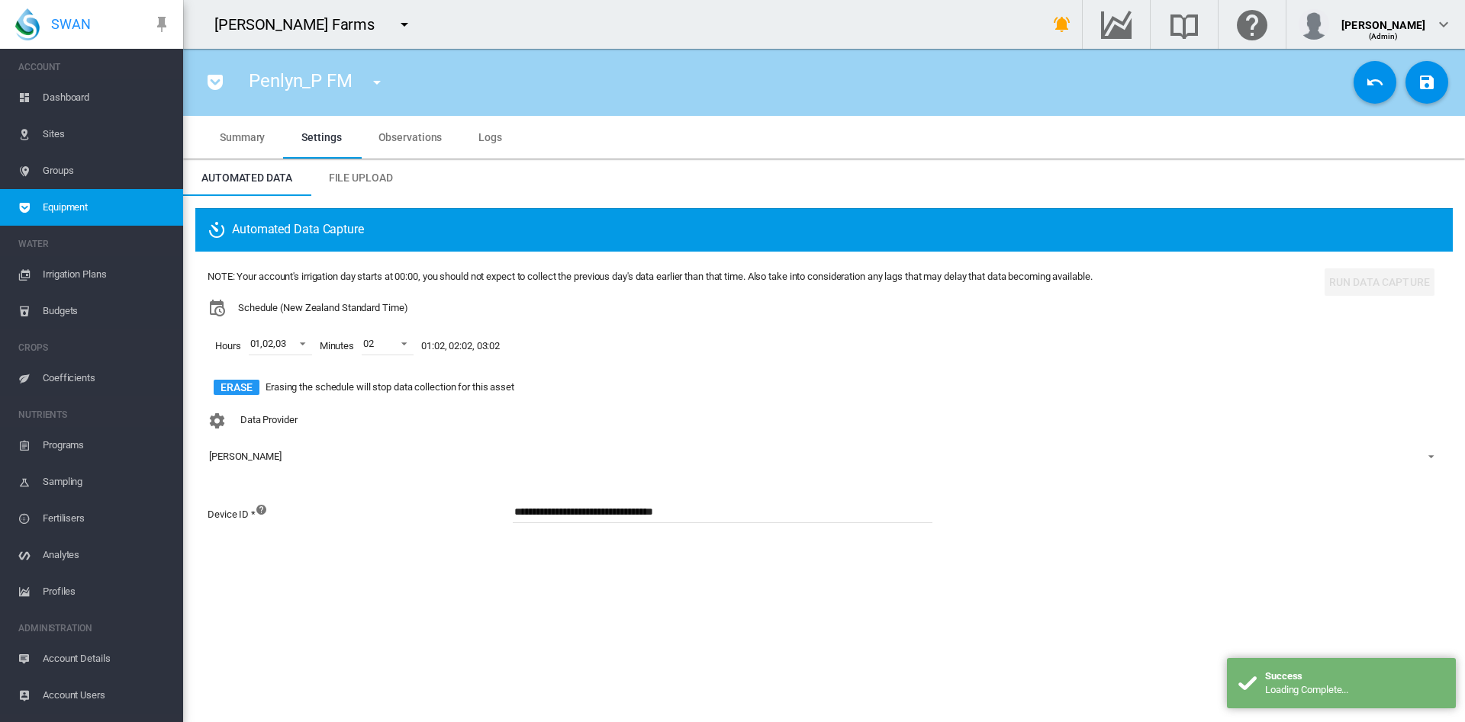
click at [1423, 85] on md-icon "icon-content-save" at bounding box center [1426, 82] width 18 height 18
click at [1361, 285] on button "Run Data Capture" at bounding box center [1379, 282] width 110 height 27
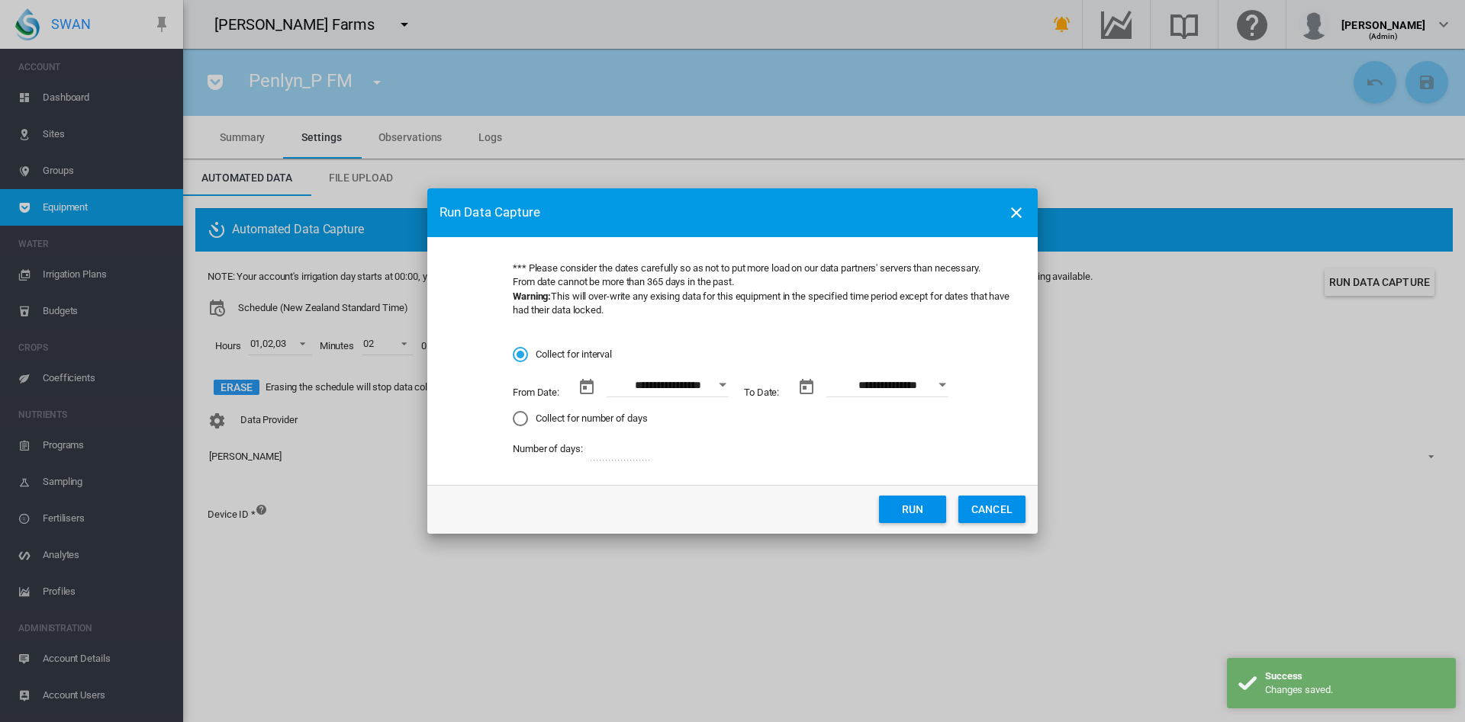
click at [685, 392] on input "**********" at bounding box center [667, 386] width 122 height 23
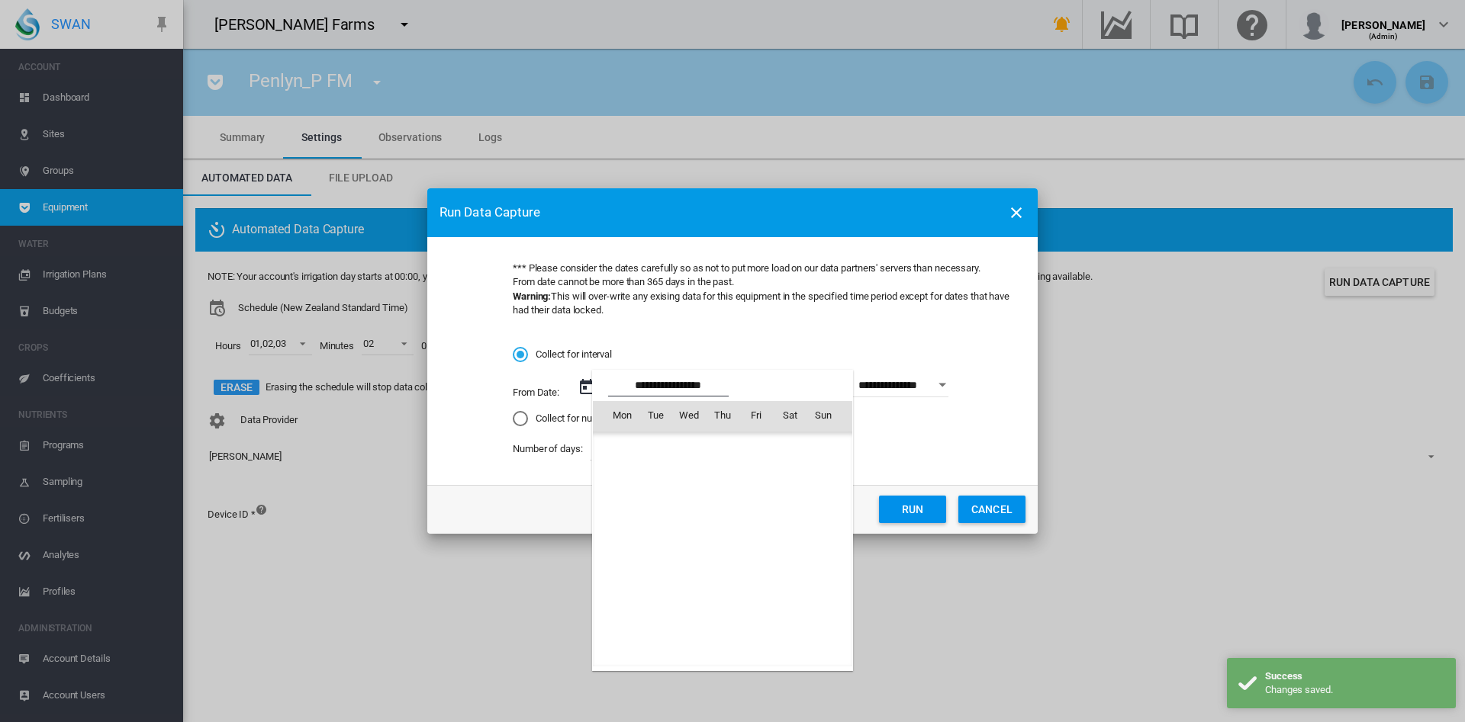
scroll to position [2224, 0]
click at [615, 481] on span "1" at bounding box center [621, 483] width 31 height 31
type input "**********"
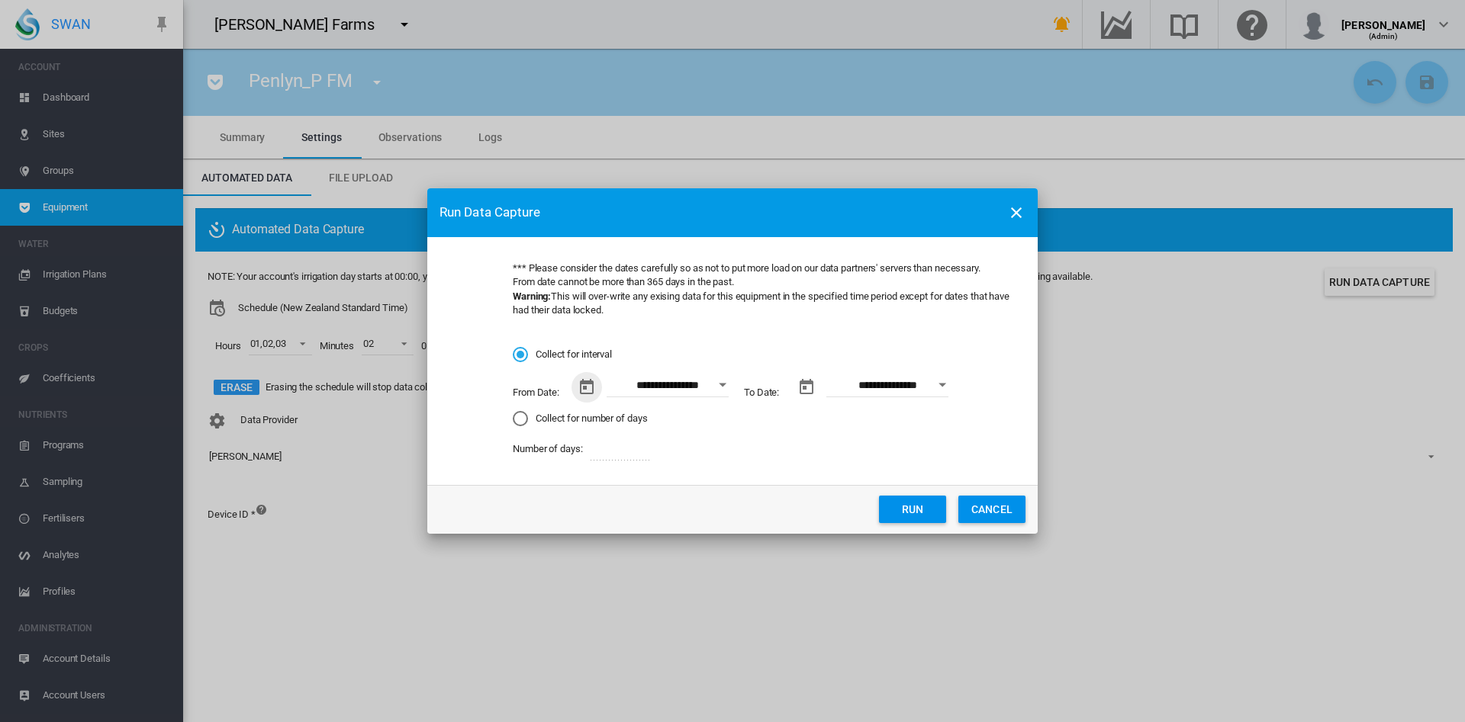
click at [920, 503] on button "Run" at bounding box center [912, 509] width 67 height 27
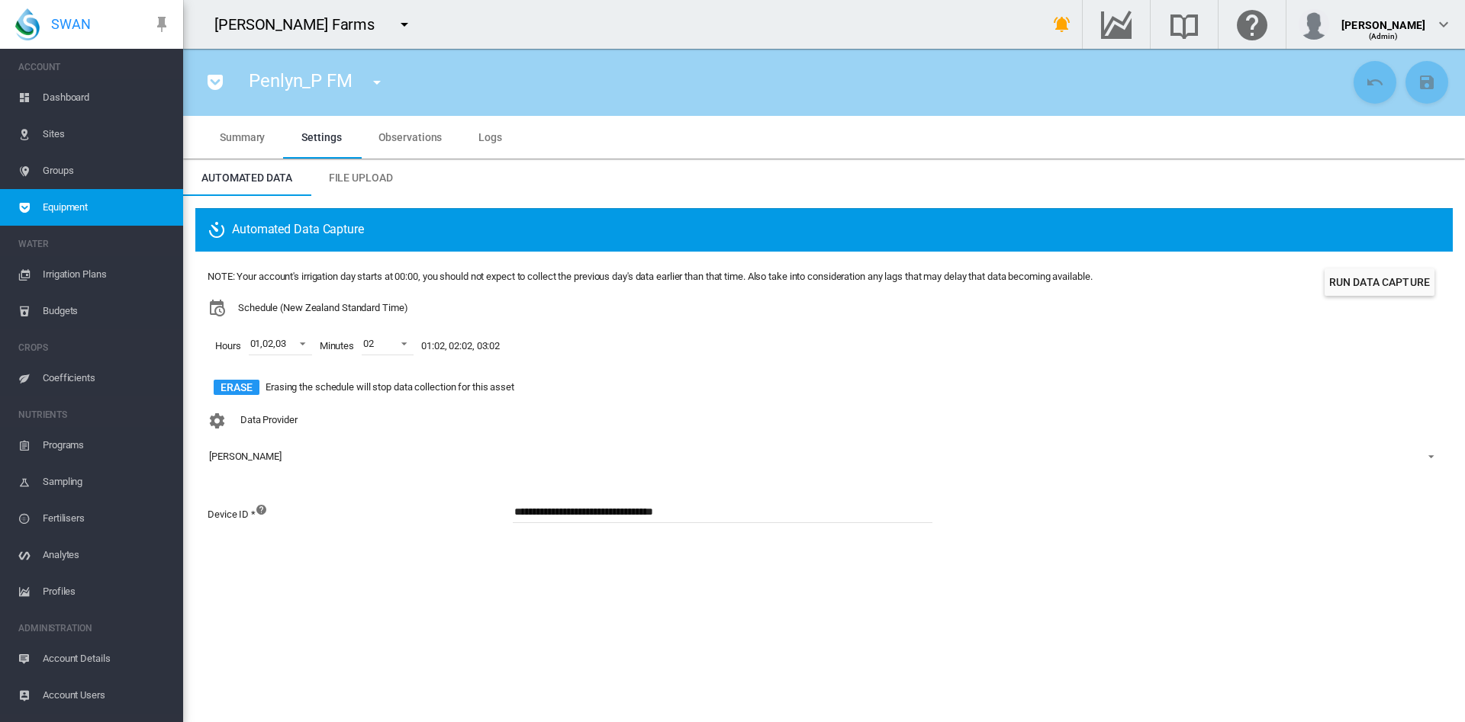
click at [57, 127] on span "Sites" at bounding box center [107, 134] width 128 height 37
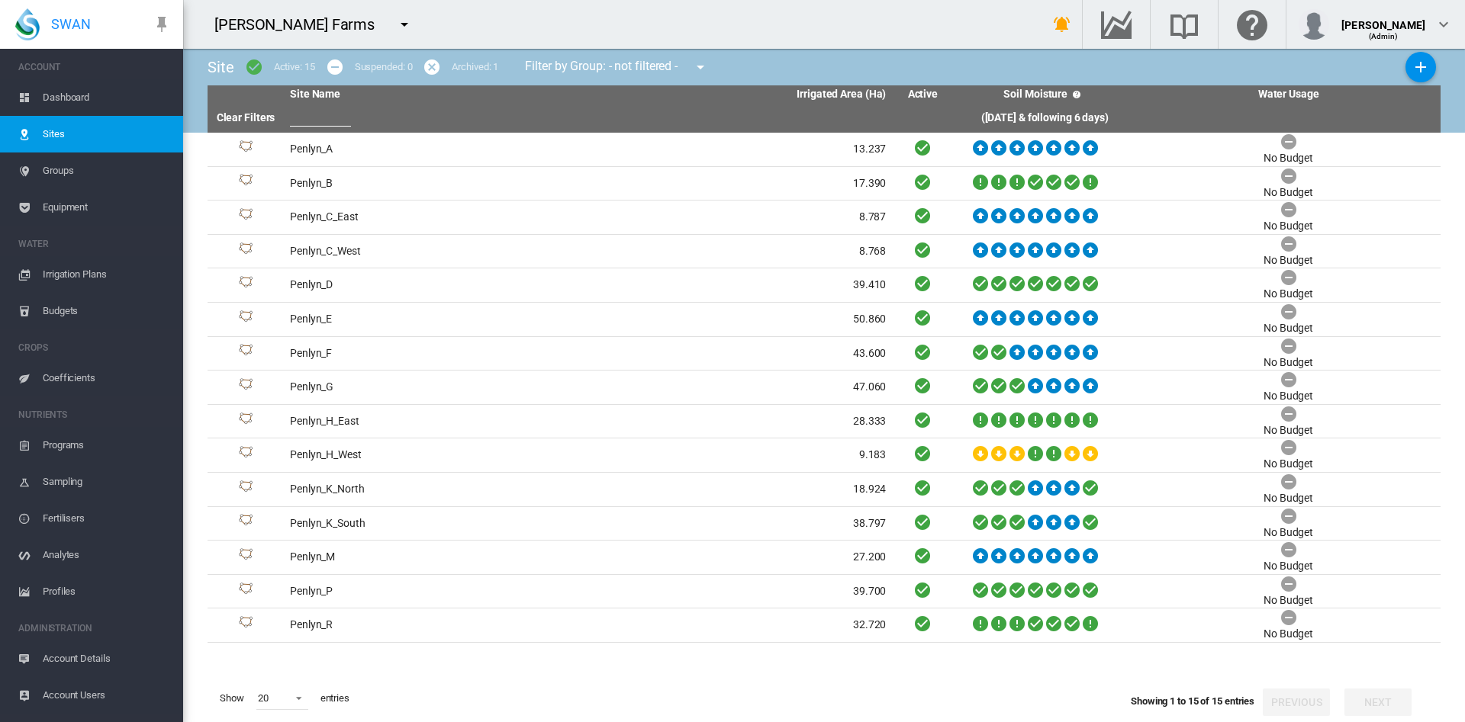
click at [62, 98] on span "Dashboard" at bounding box center [107, 97] width 128 height 37
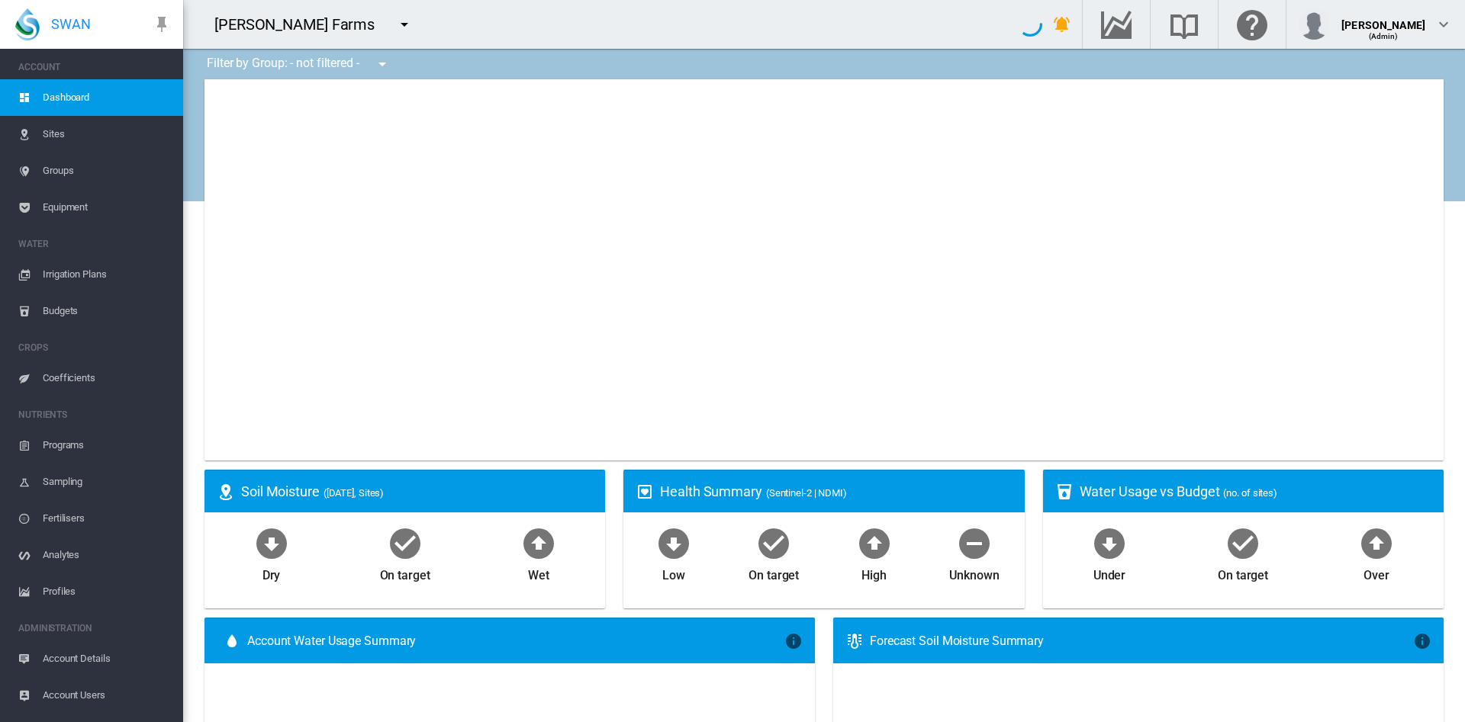
type input "**********"
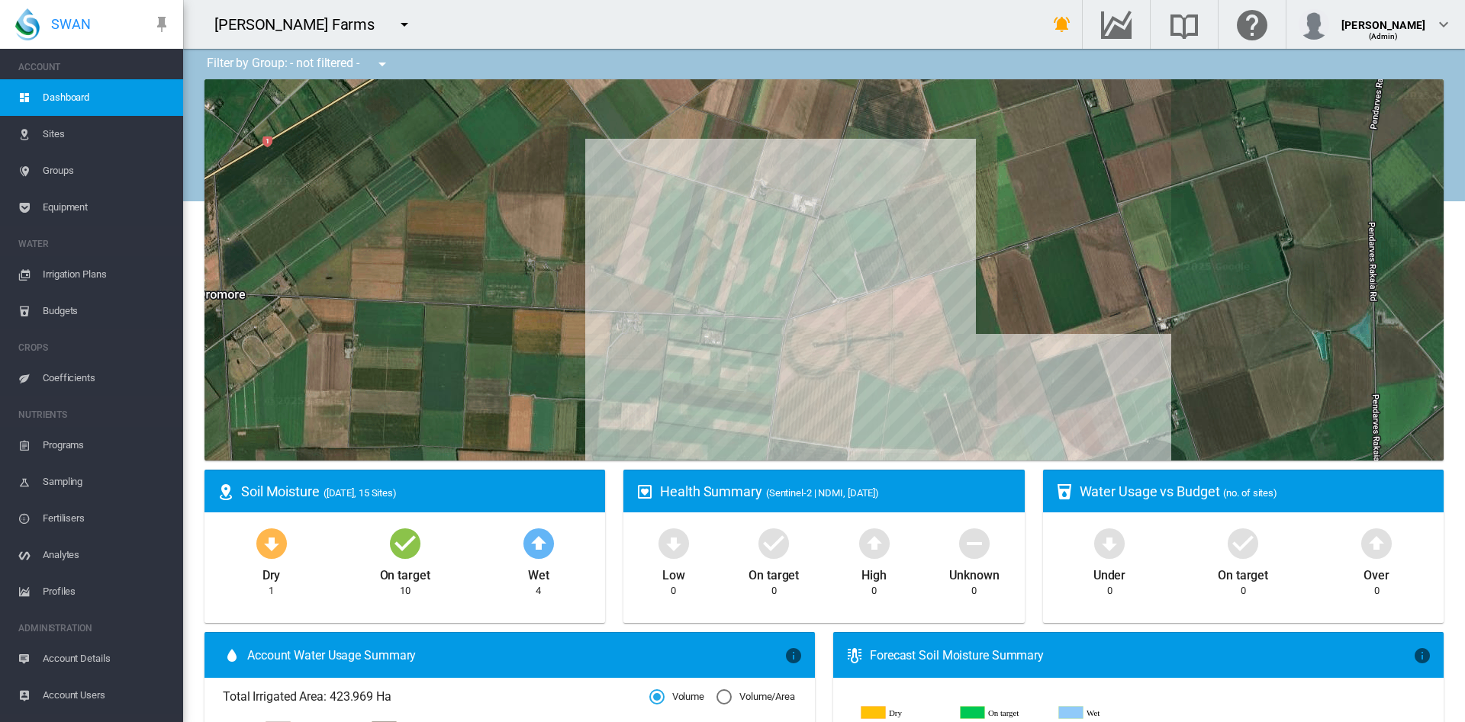
drag, startPoint x: 914, startPoint y: 196, endPoint x: 617, endPoint y: 236, distance: 299.4
click at [617, 236] on div at bounding box center [823, 269] width 1239 height 381
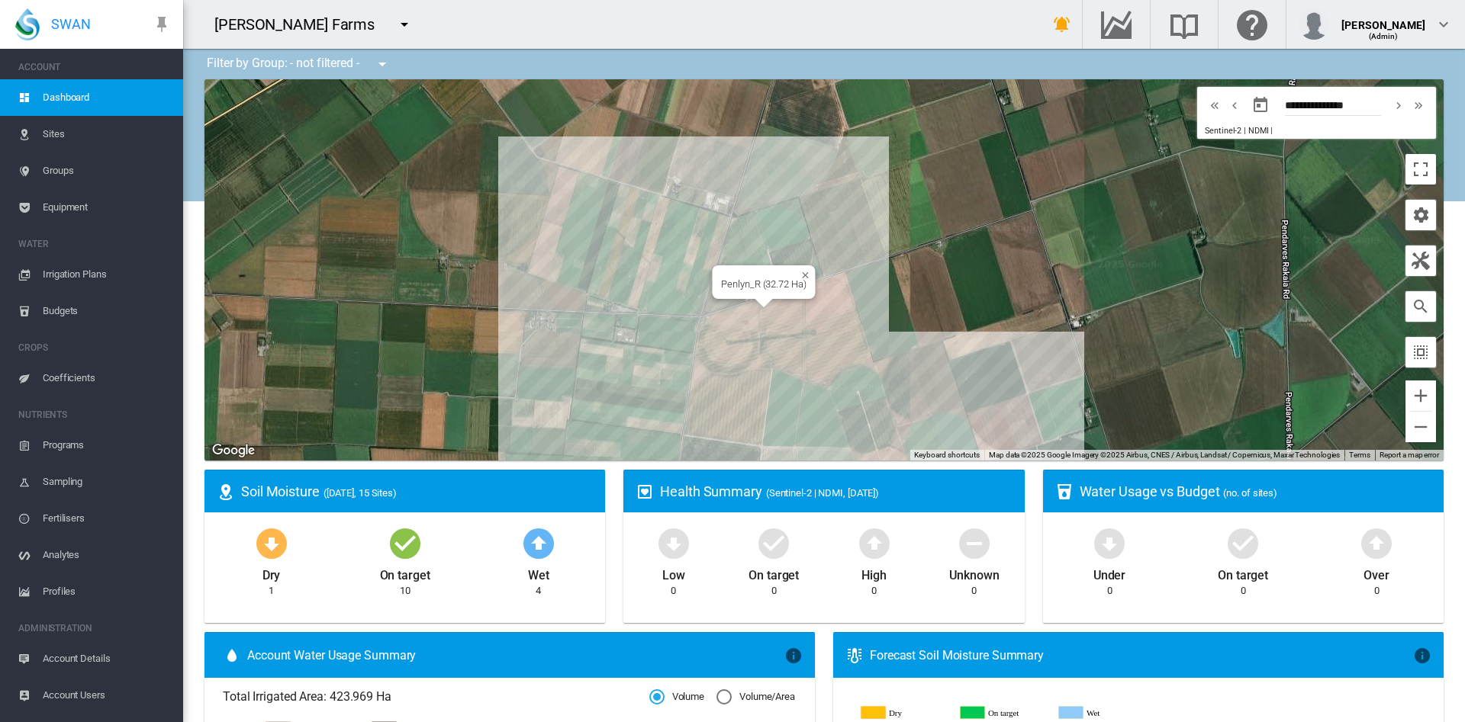
click at [821, 311] on div "Penlyn_R (32.72 Ha)" at bounding box center [823, 269] width 1239 height 381
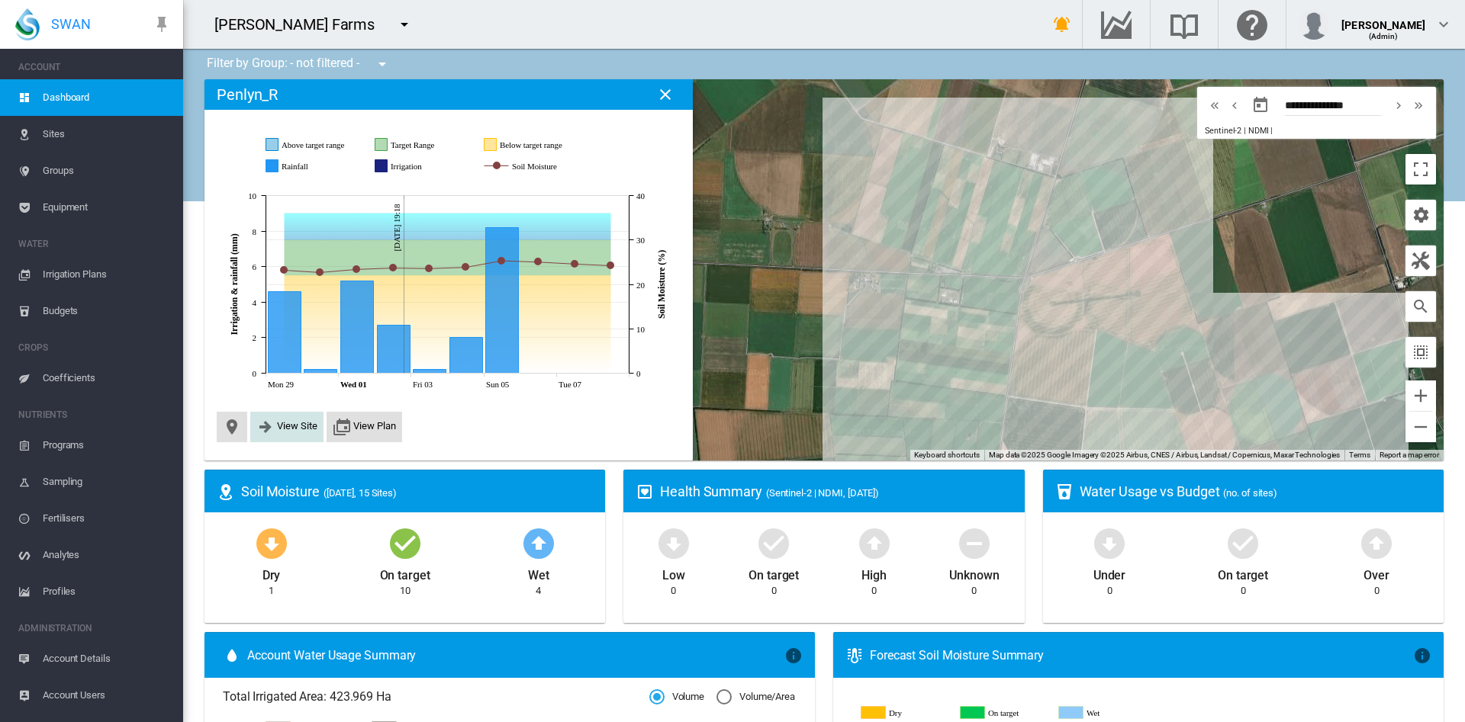
click at [301, 427] on span "View Site" at bounding box center [297, 425] width 40 height 11
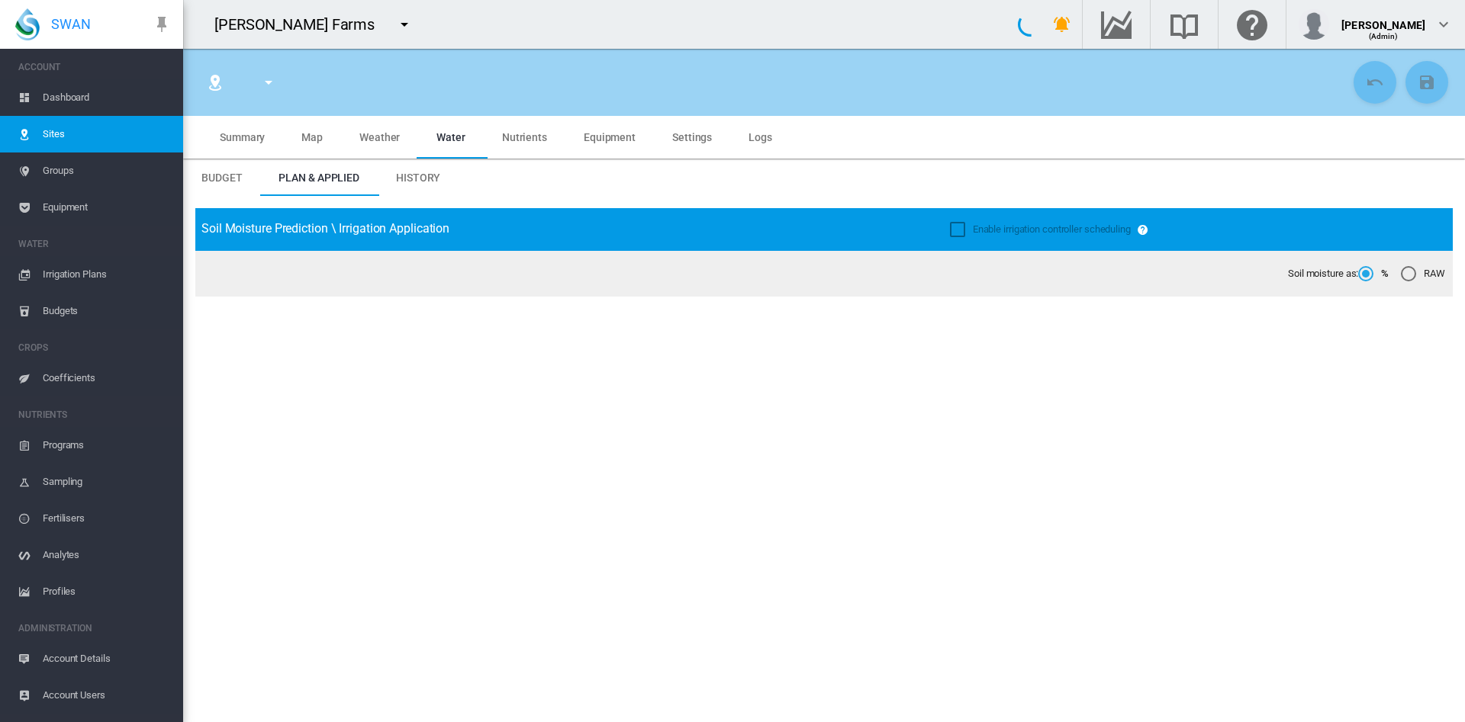
type input "********"
type input "*****"
type input "*********"
type input "**"
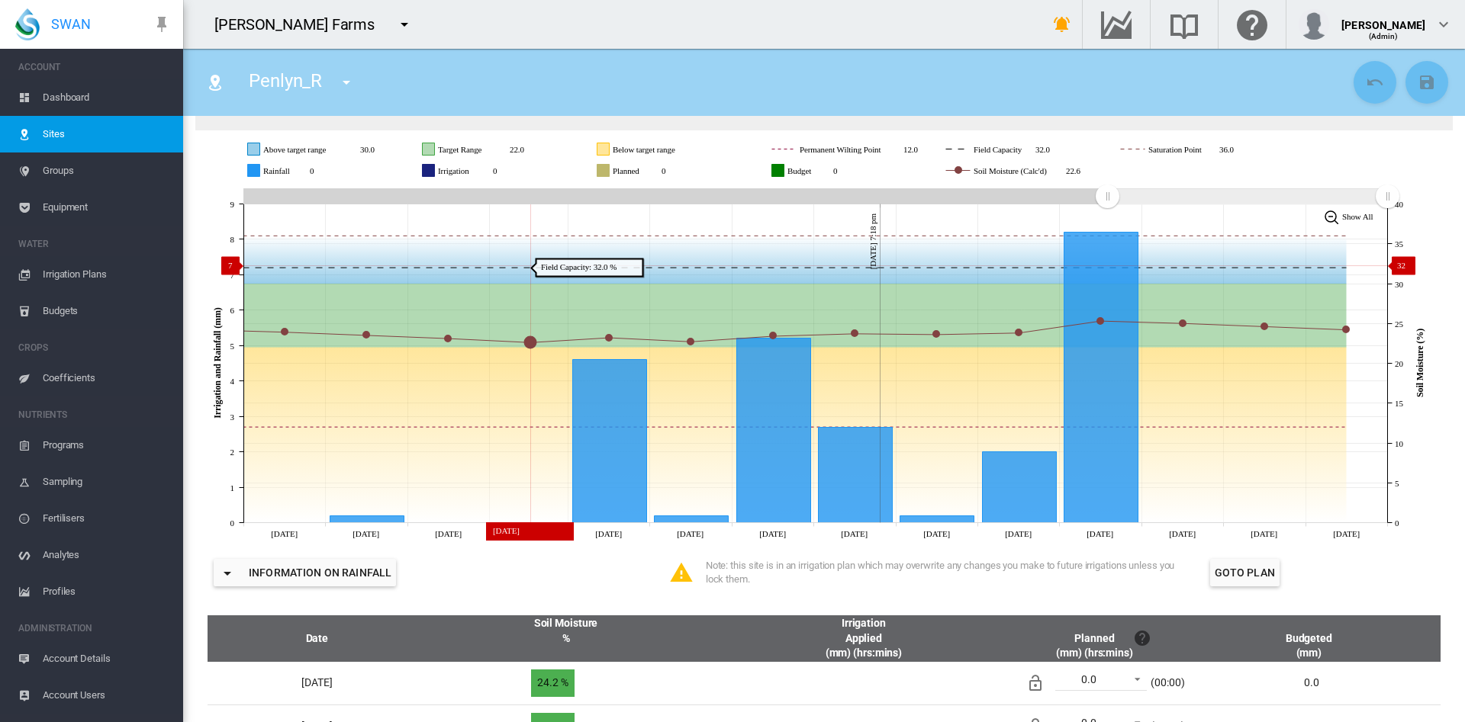
scroll to position [167, 0]
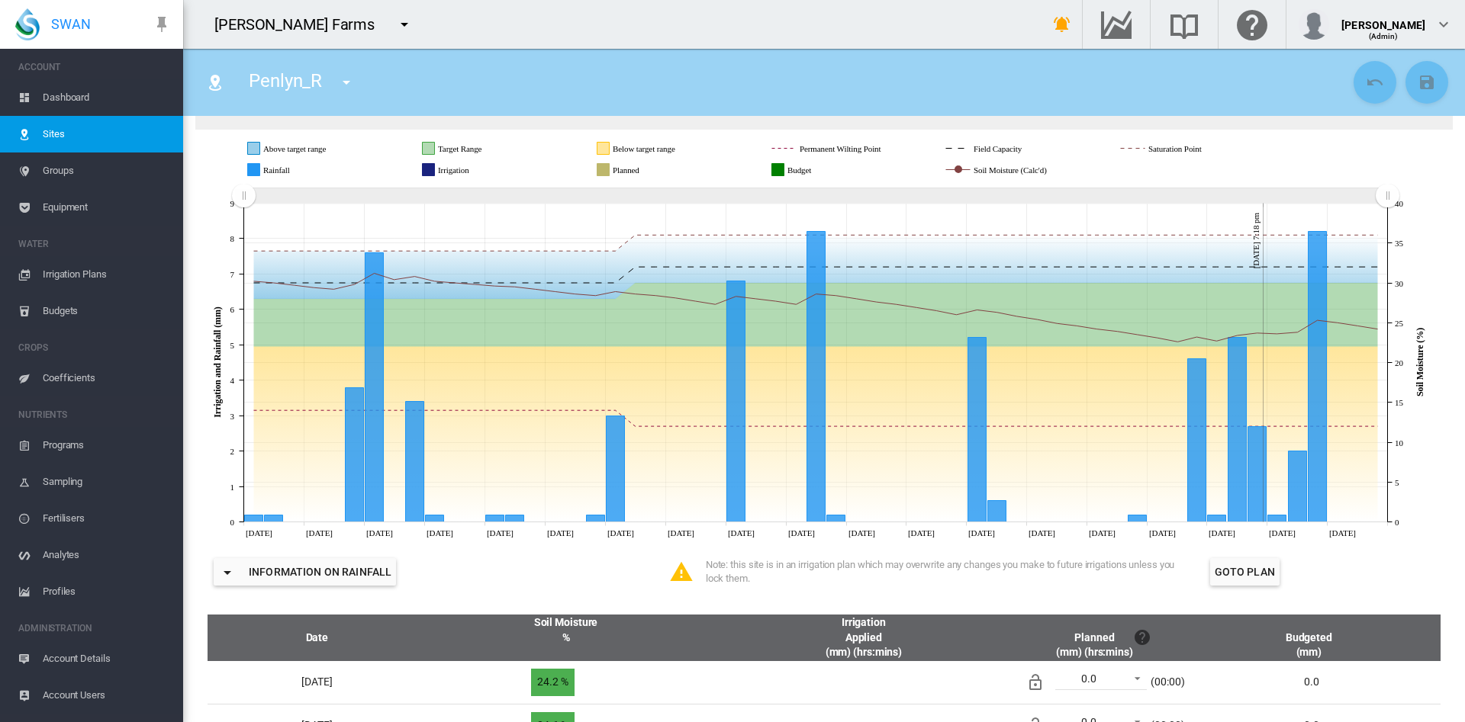
drag, startPoint x: 1109, startPoint y: 201, endPoint x: 79, endPoint y: 447, distance: 1059.6
click at [79, 447] on div "SWAN ACCOUNT Dashboard Sites Groups Equipment WATER Irrigation Plans" at bounding box center [732, 361] width 1465 height 722
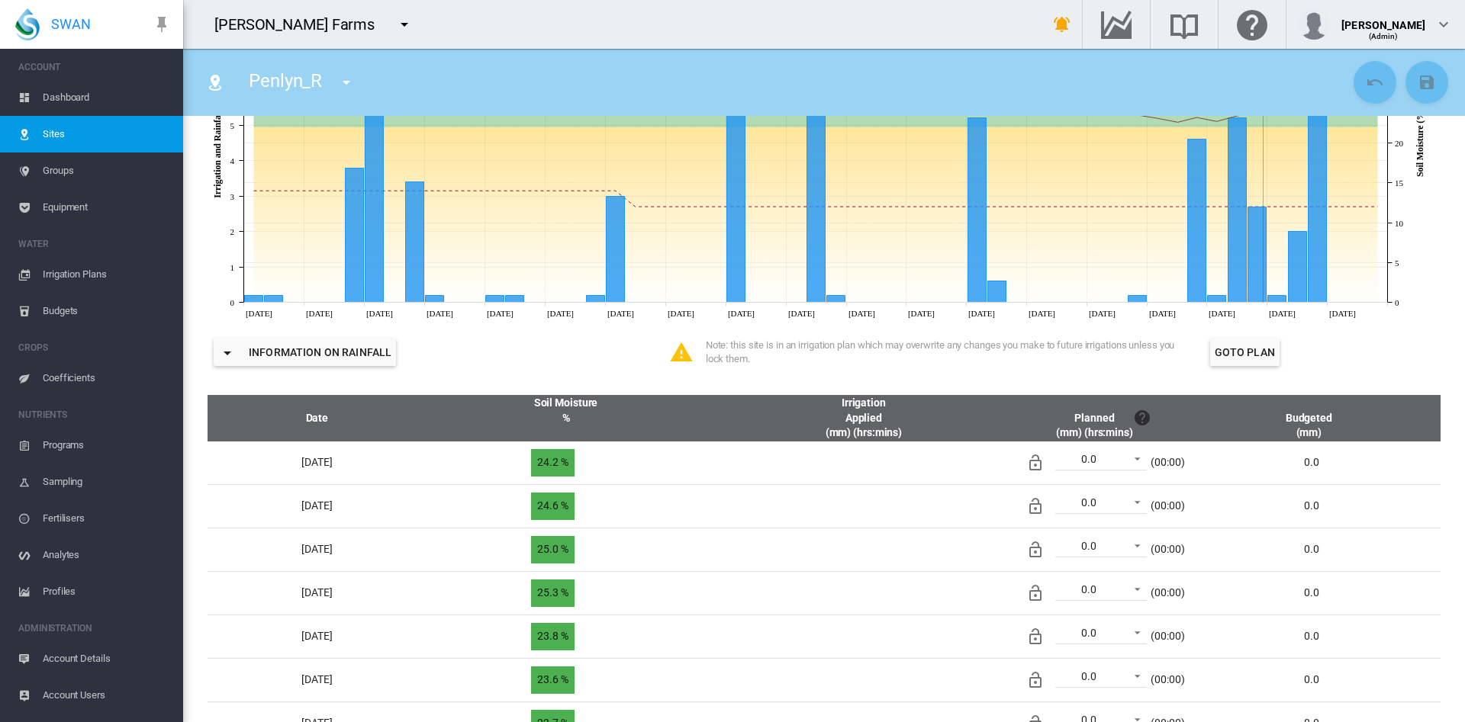
scroll to position [0, 0]
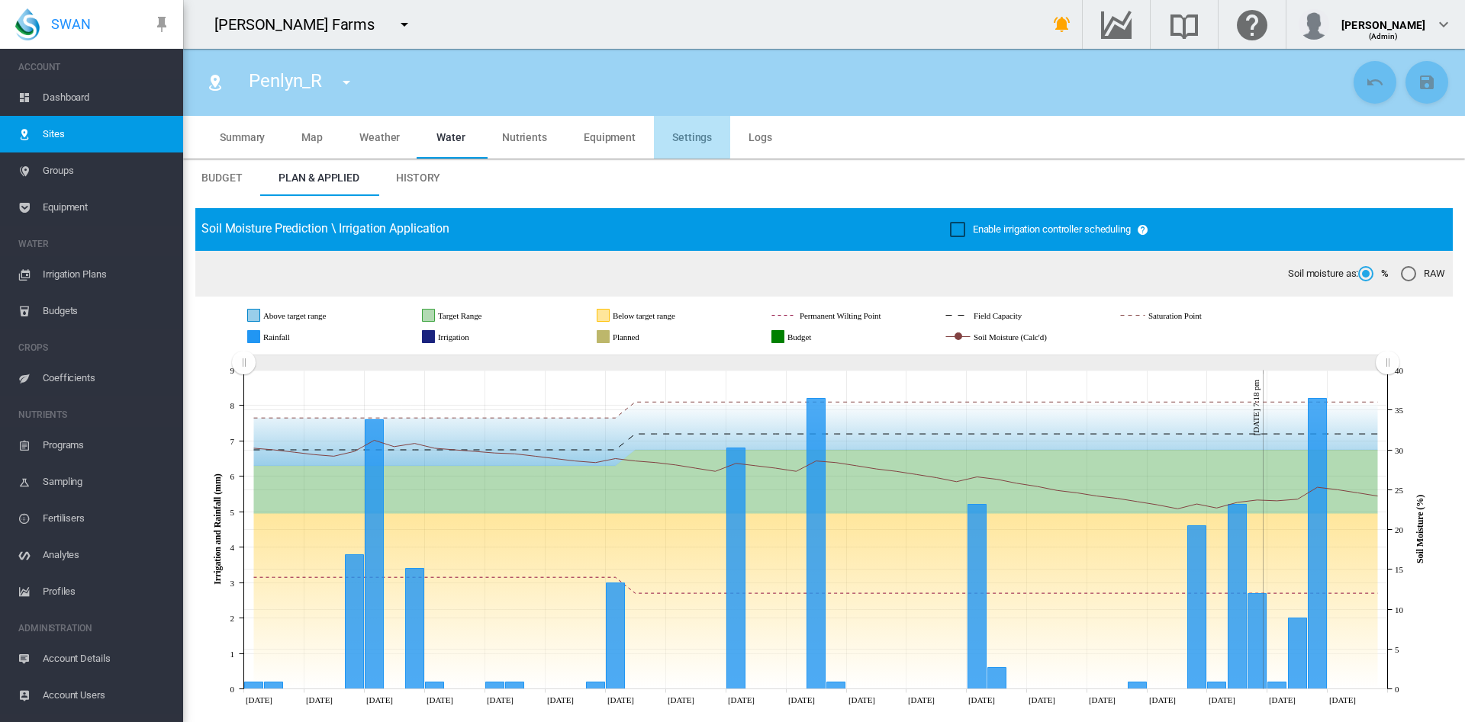
click at [678, 134] on span "Settings" at bounding box center [692, 137] width 40 height 12
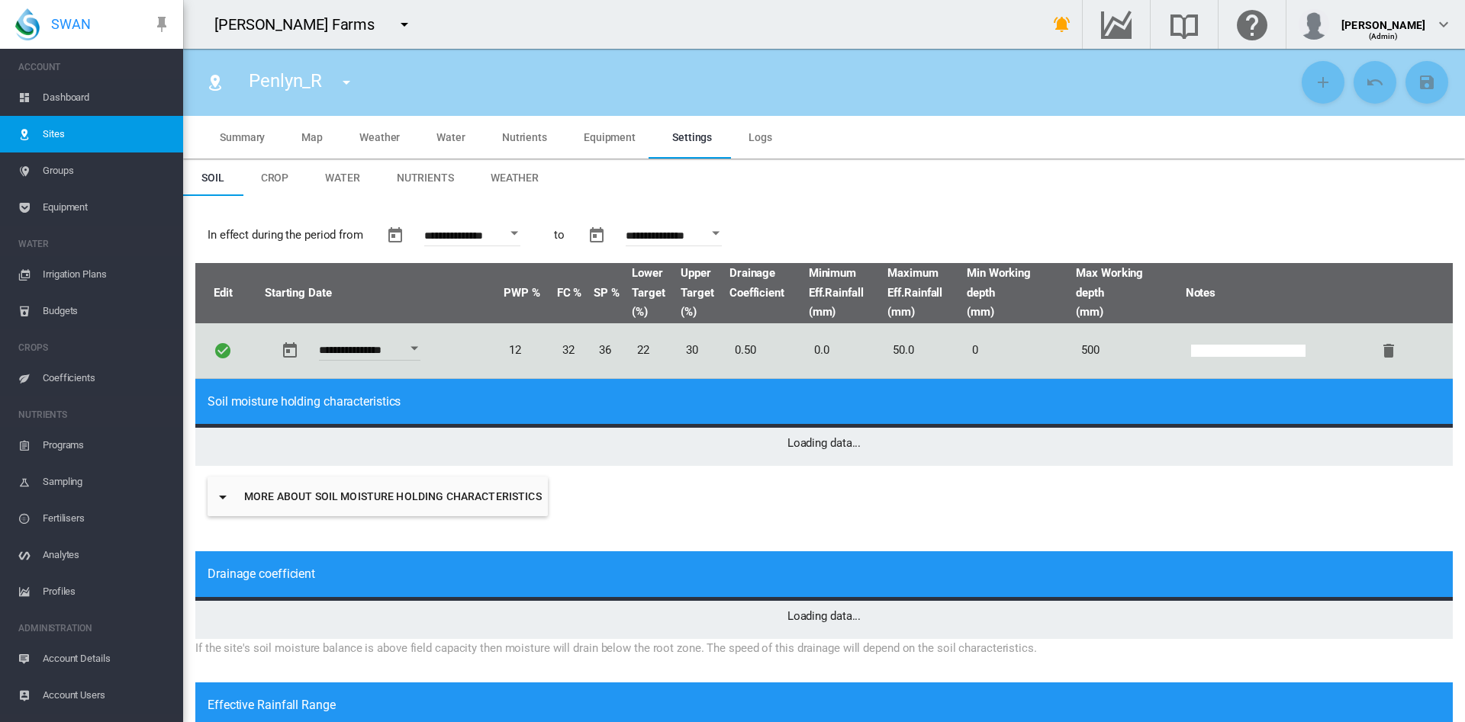
type input "*"
type input "**"
type input "****"
type input "**********"
type input "*****"
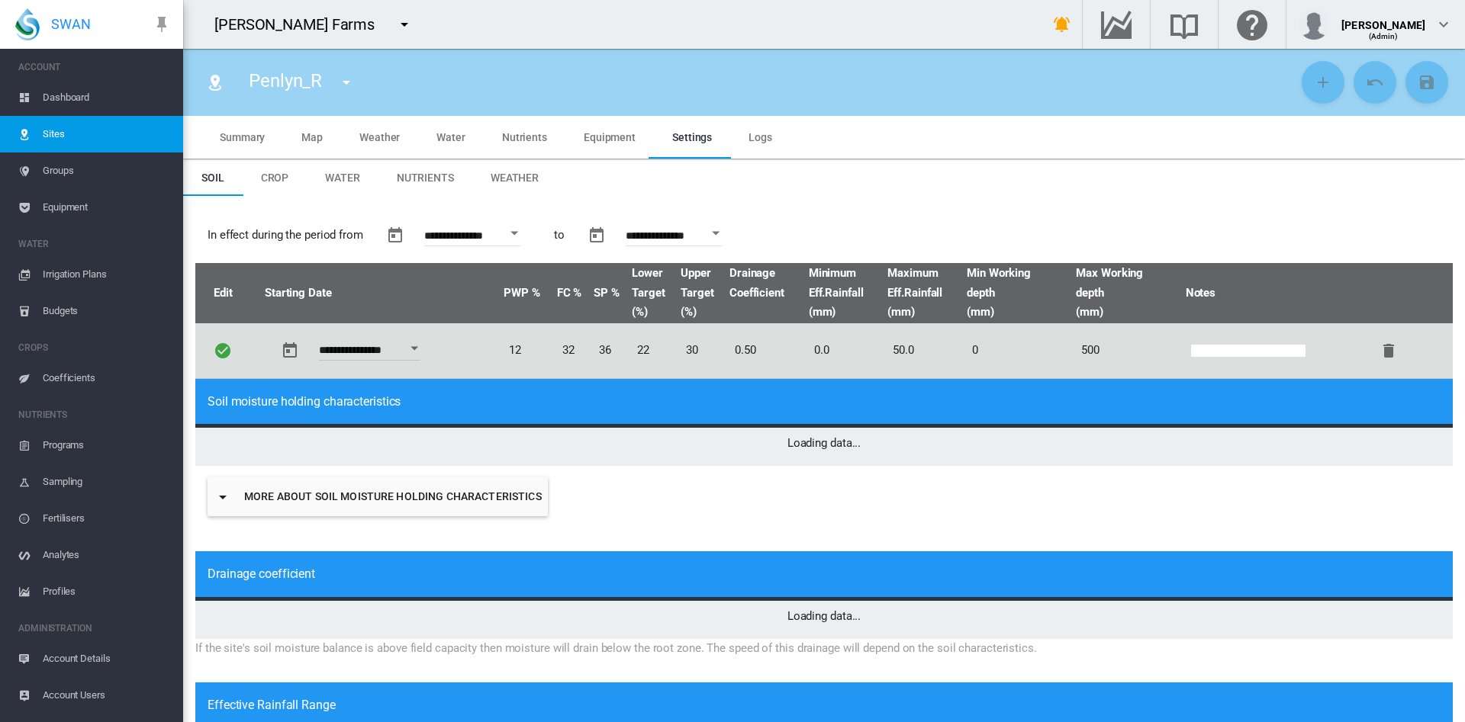
type input "***"
type input "**"
type input "*****"
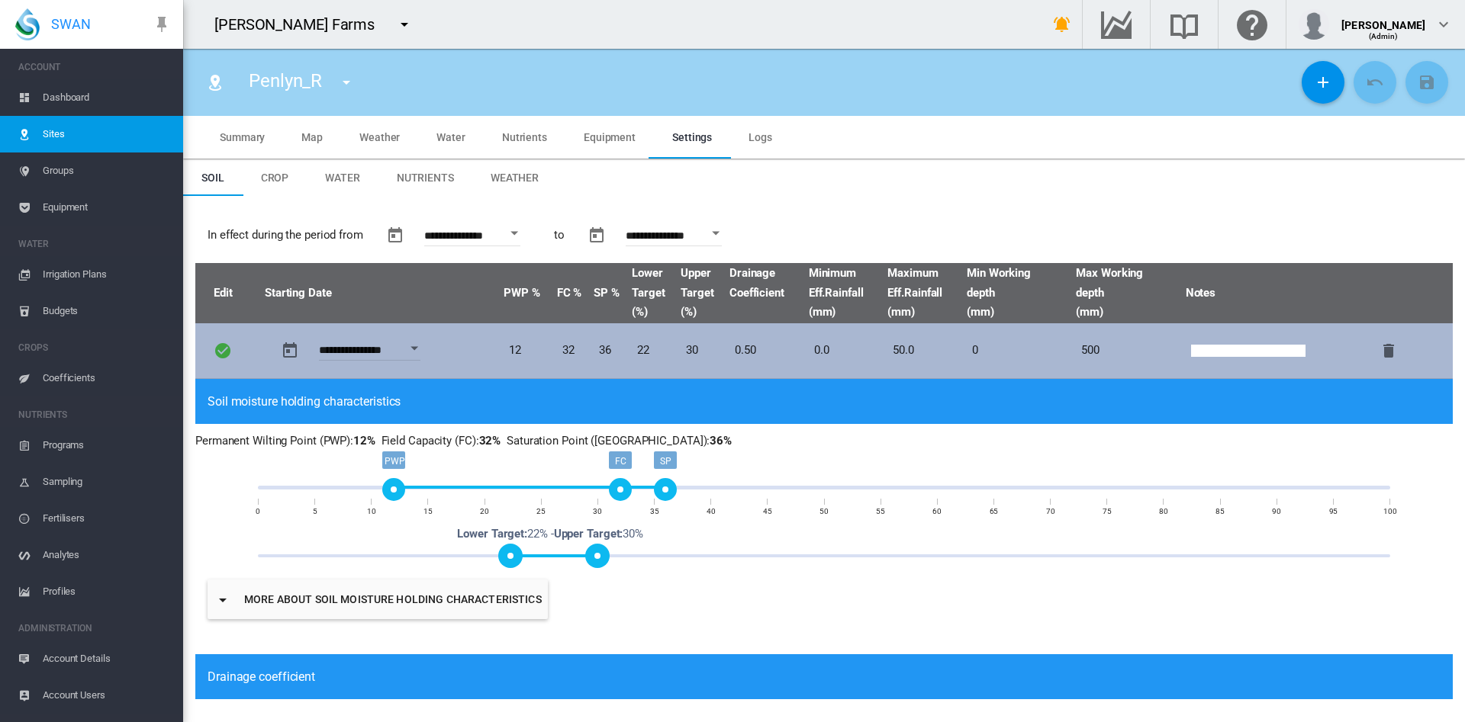
click at [425, 342] on button "Open calendar" at bounding box center [413, 348] width 27 height 27
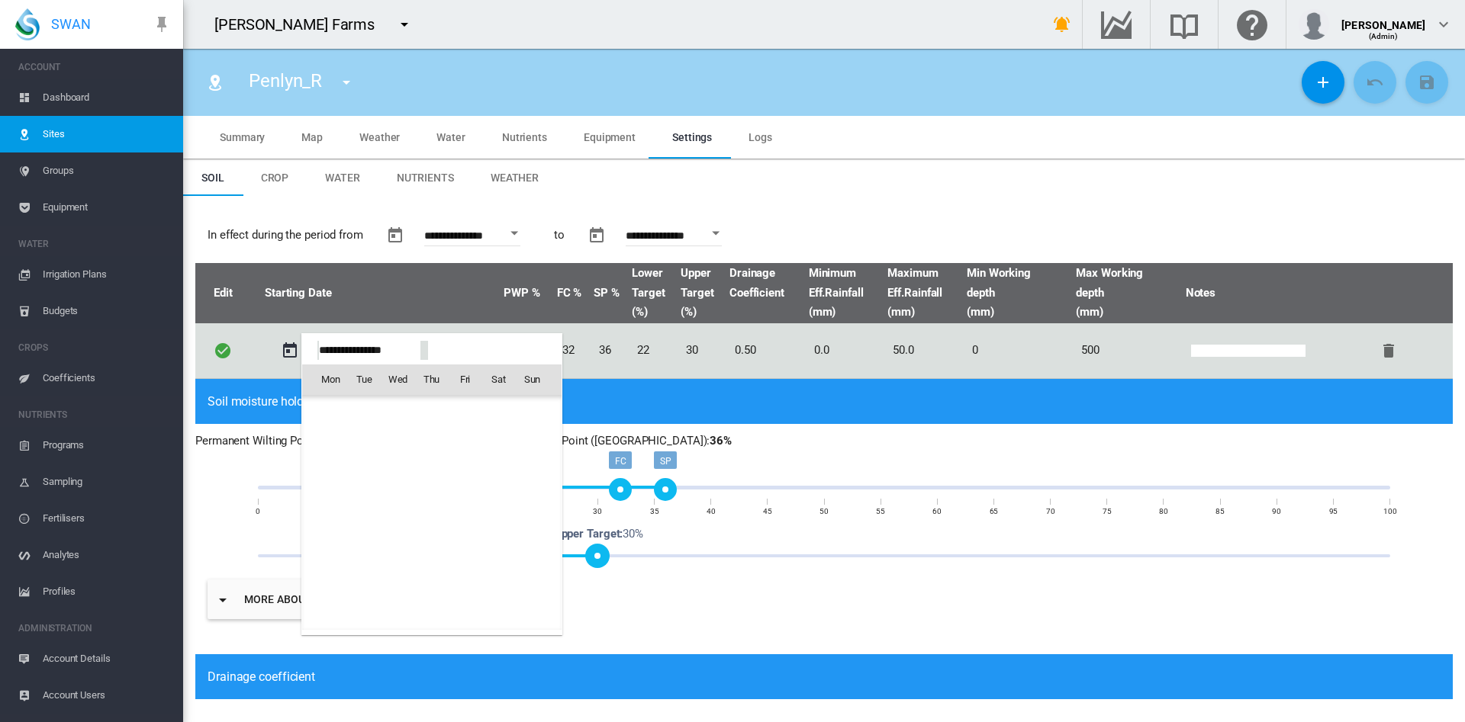
scroll to position [38005, 0]
click at [1108, 156] on div at bounding box center [732, 361] width 1465 height 722
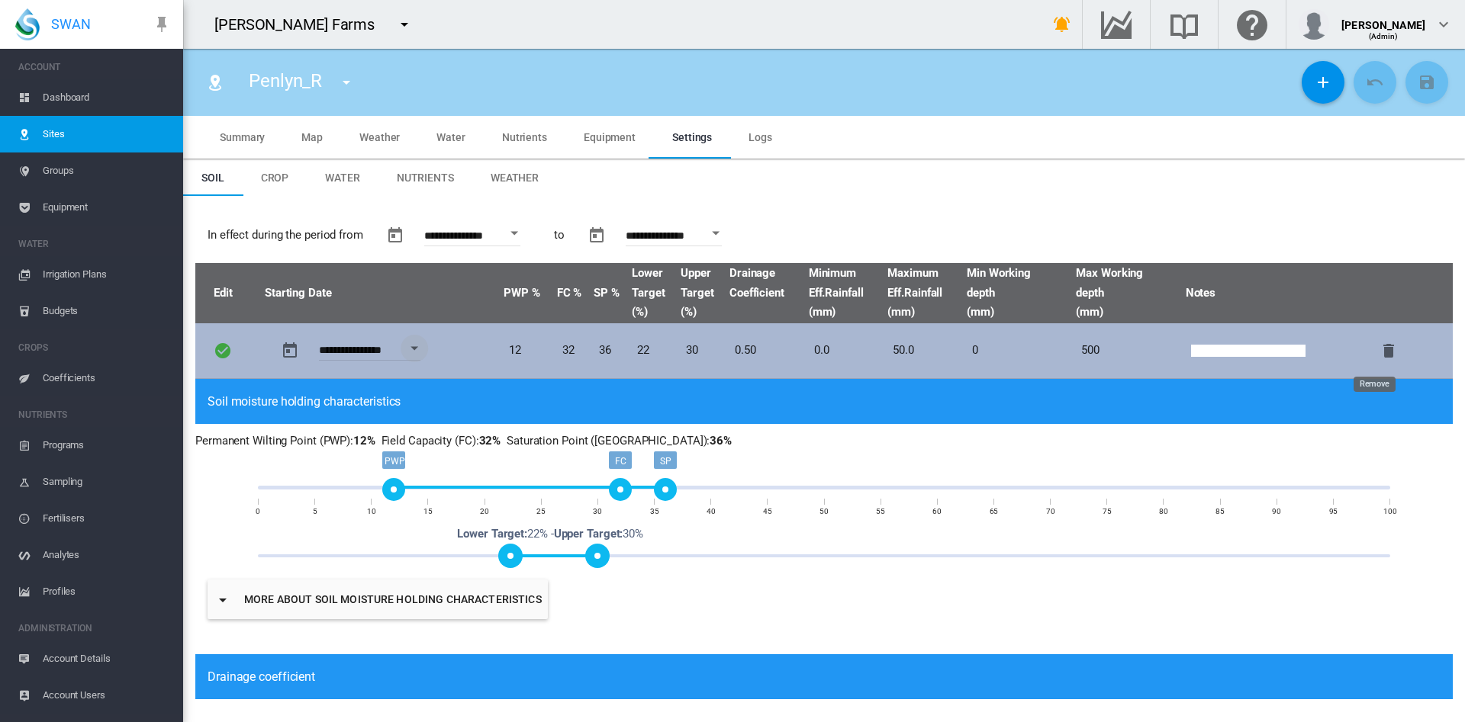
click at [1379, 350] on md-icon "icon-delete" at bounding box center [1388, 351] width 18 height 18
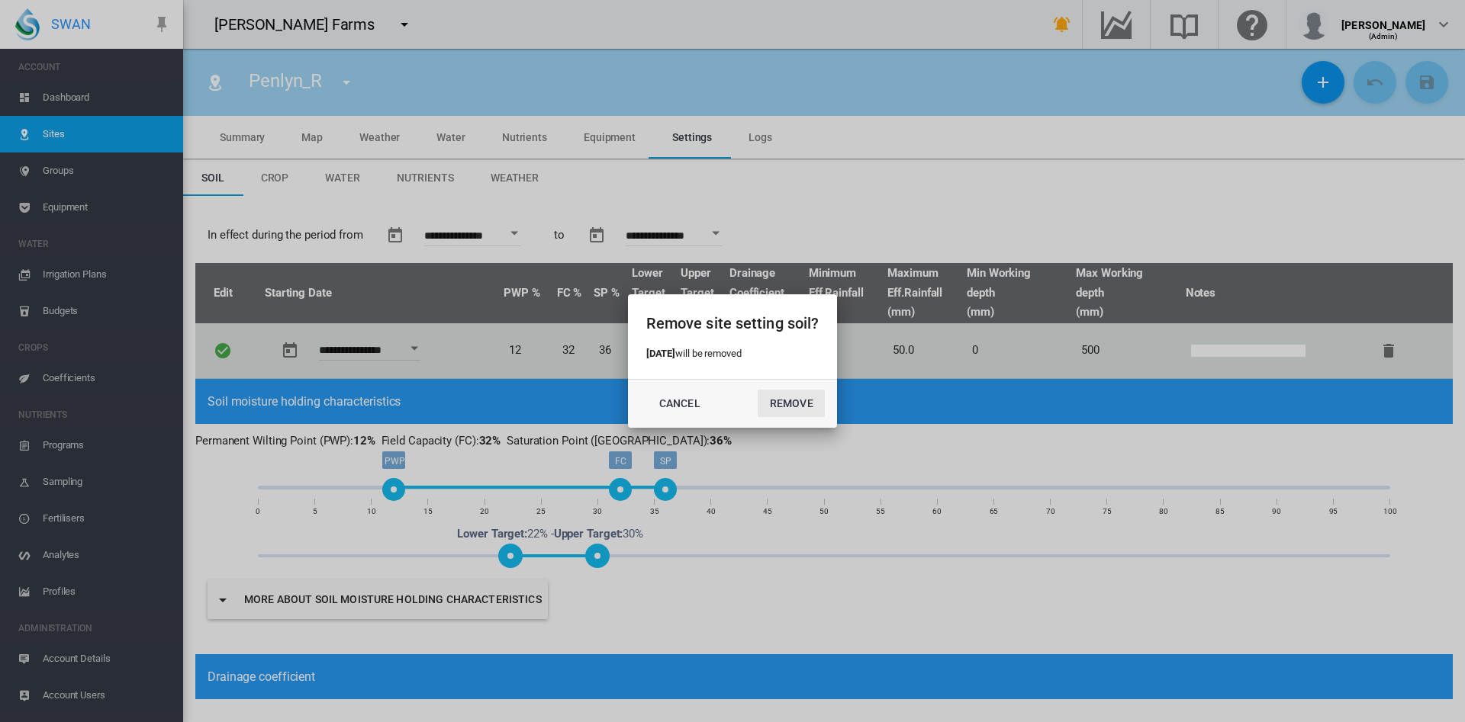
click at [800, 405] on button "Remove" at bounding box center [791, 403] width 67 height 27
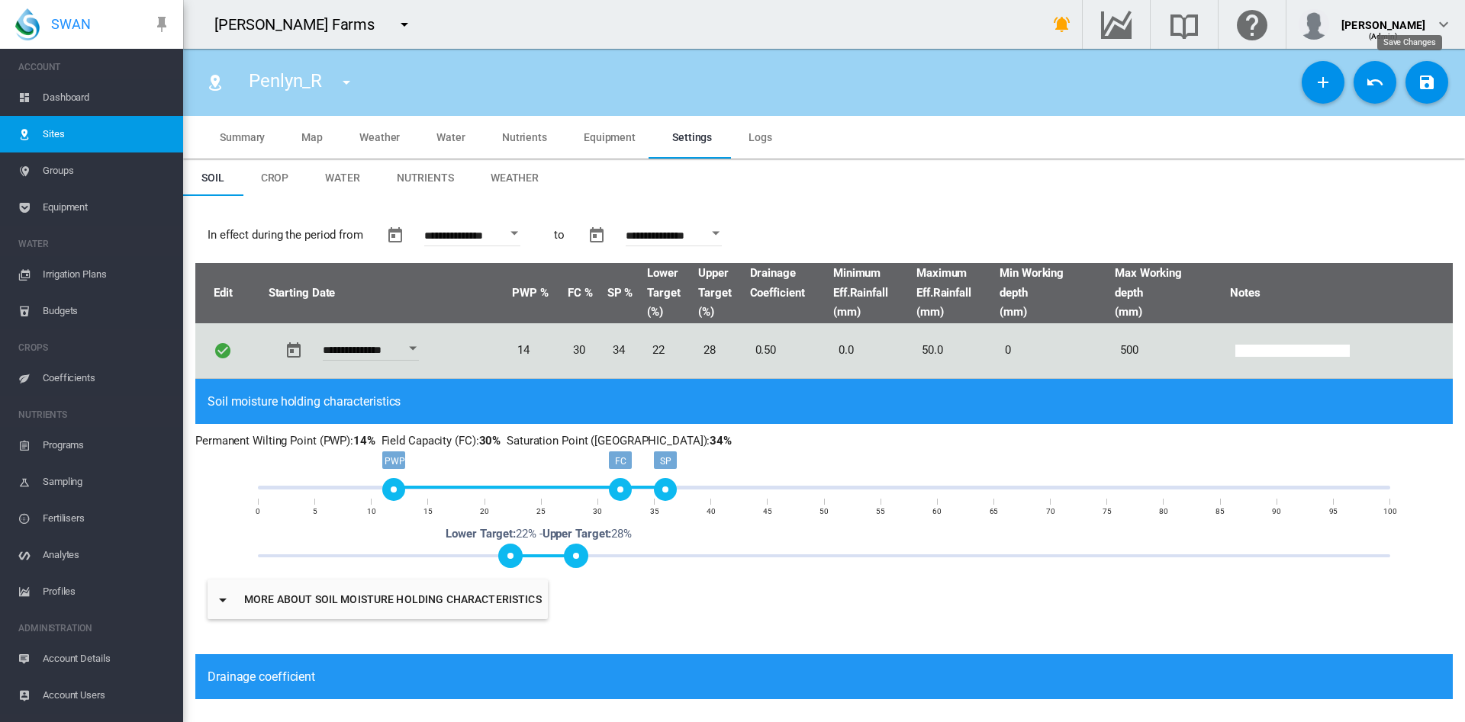
click at [1417, 76] on md-icon "icon-content-save" at bounding box center [1426, 82] width 18 height 18
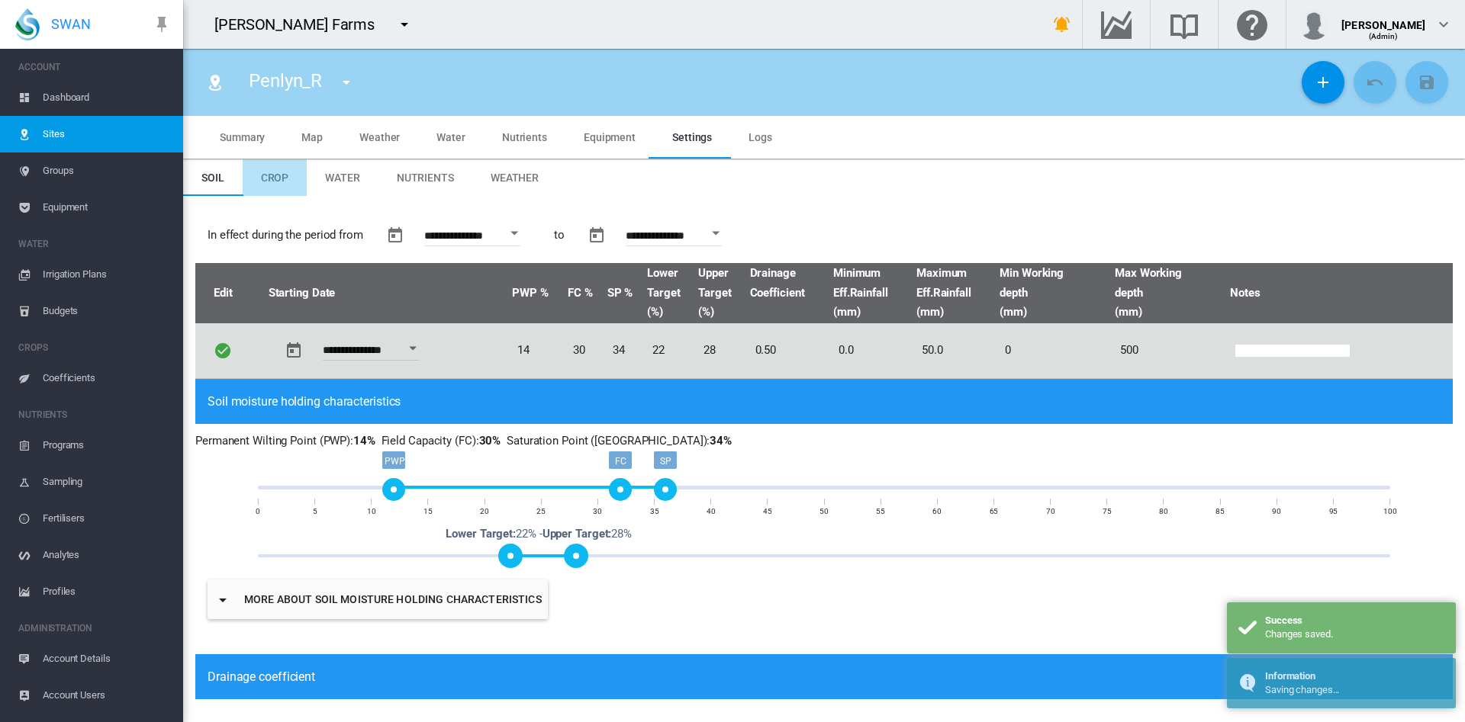
click at [281, 191] on md-tab-item "Crop" at bounding box center [275, 177] width 65 height 37
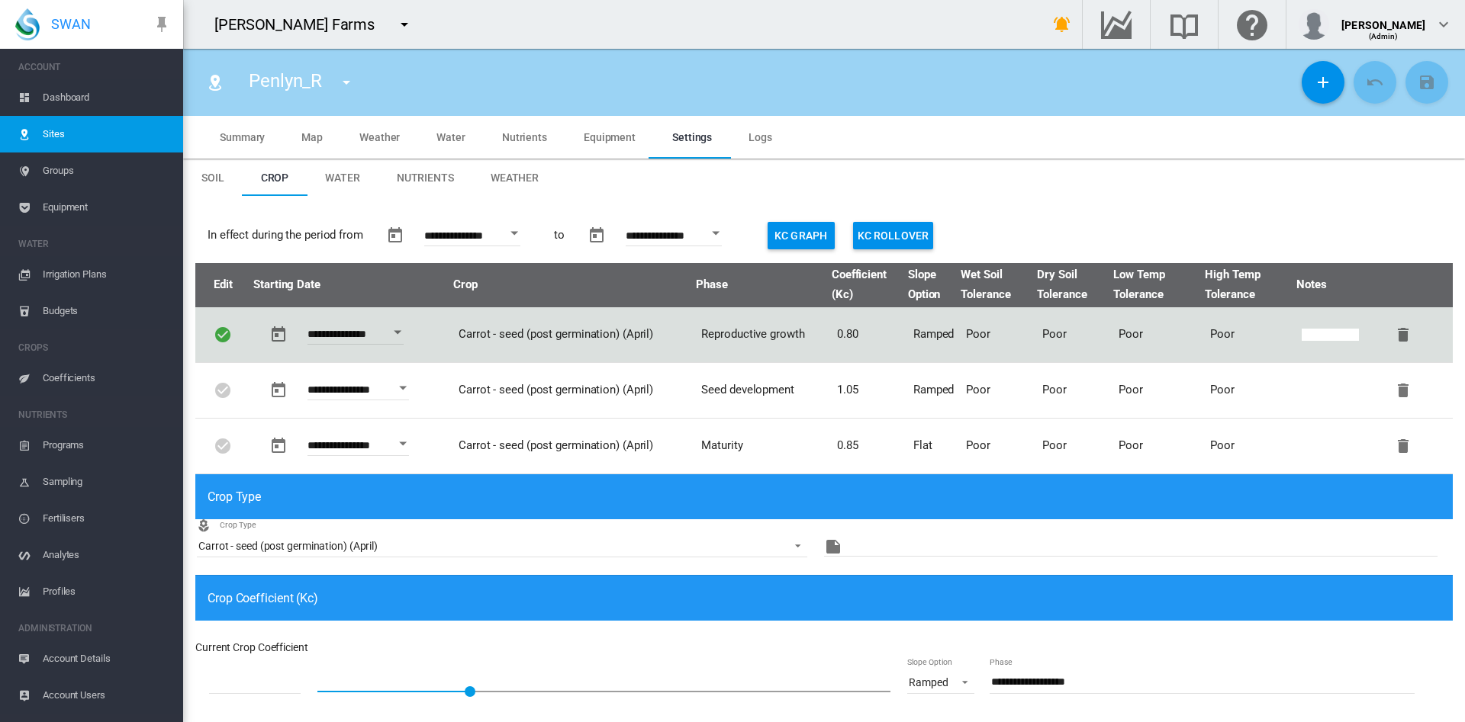
click at [349, 179] on span "Water" at bounding box center [342, 178] width 35 height 12
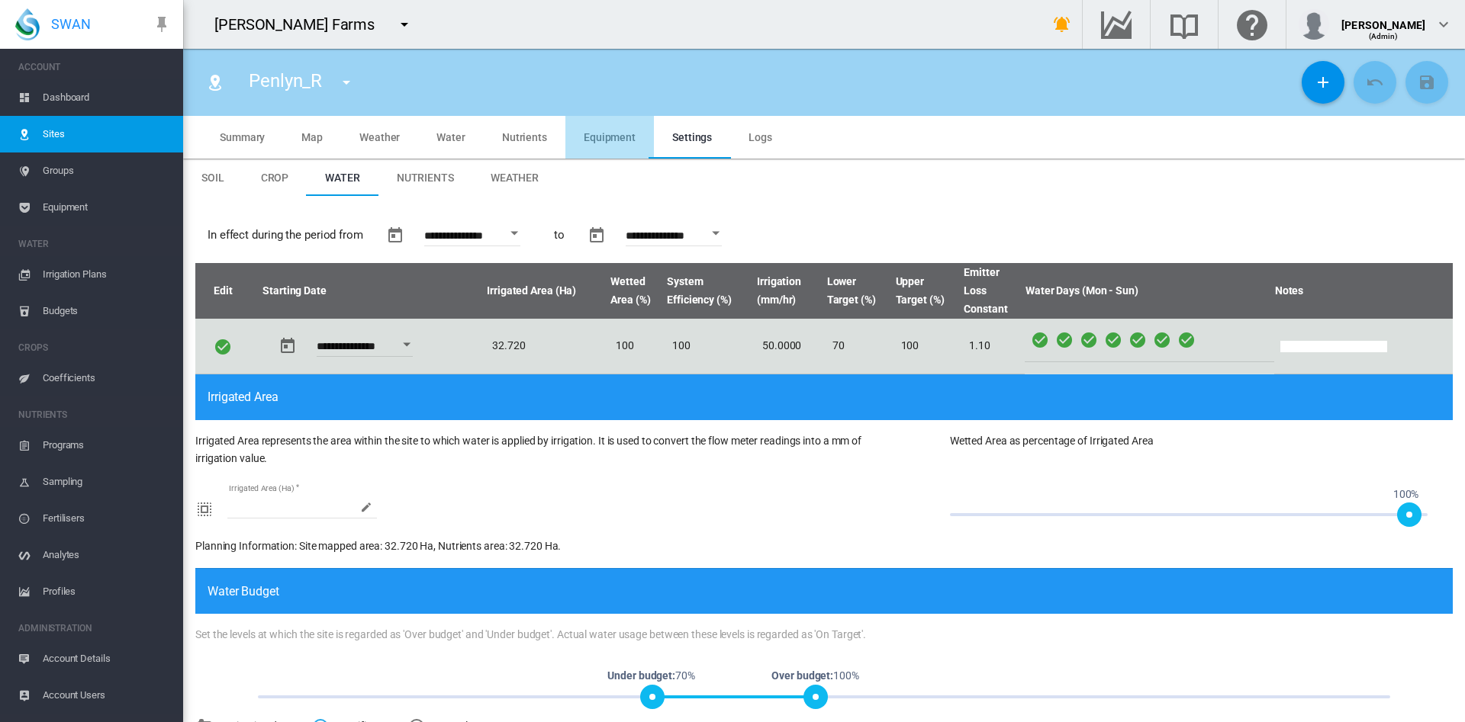
click at [609, 136] on span "Equipment" at bounding box center [610, 137] width 52 height 12
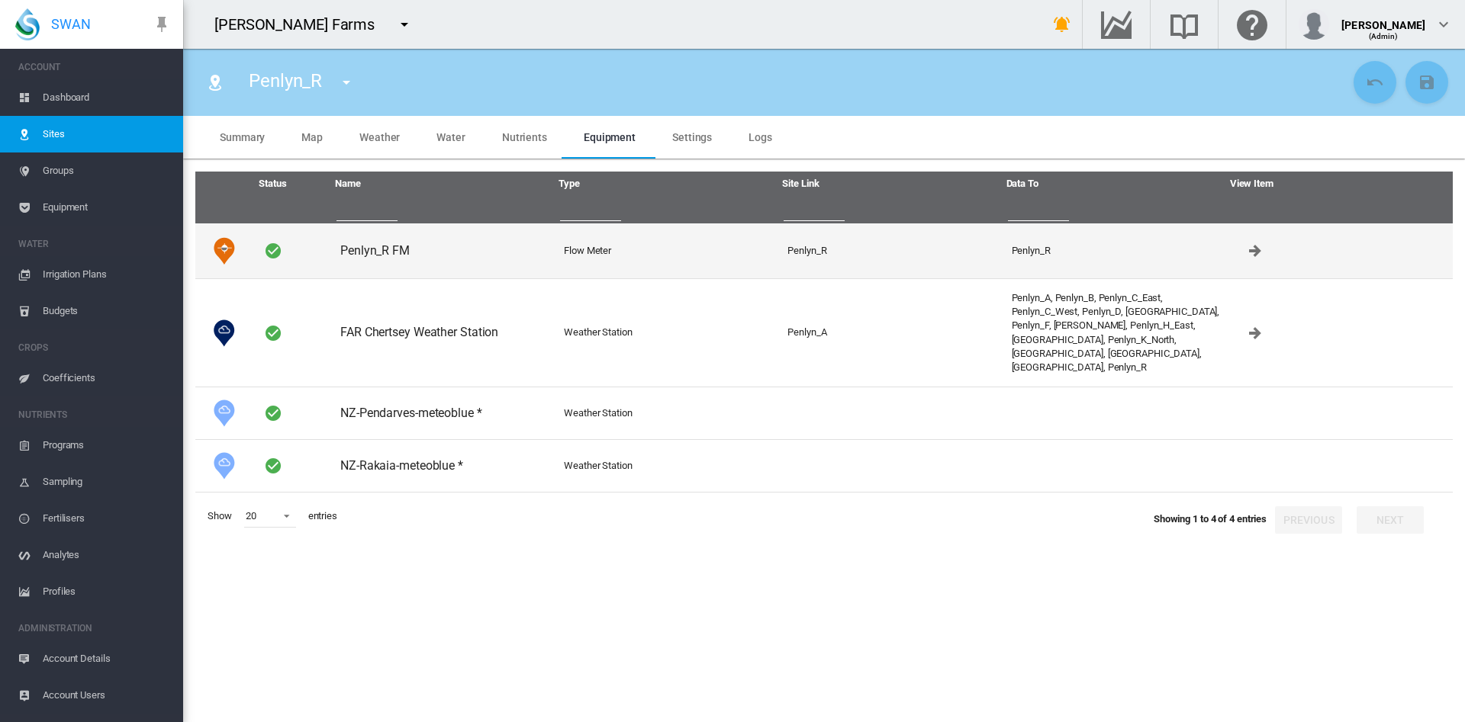
click at [390, 245] on td "Penlyn_R FM" at bounding box center [446, 251] width 224 height 55
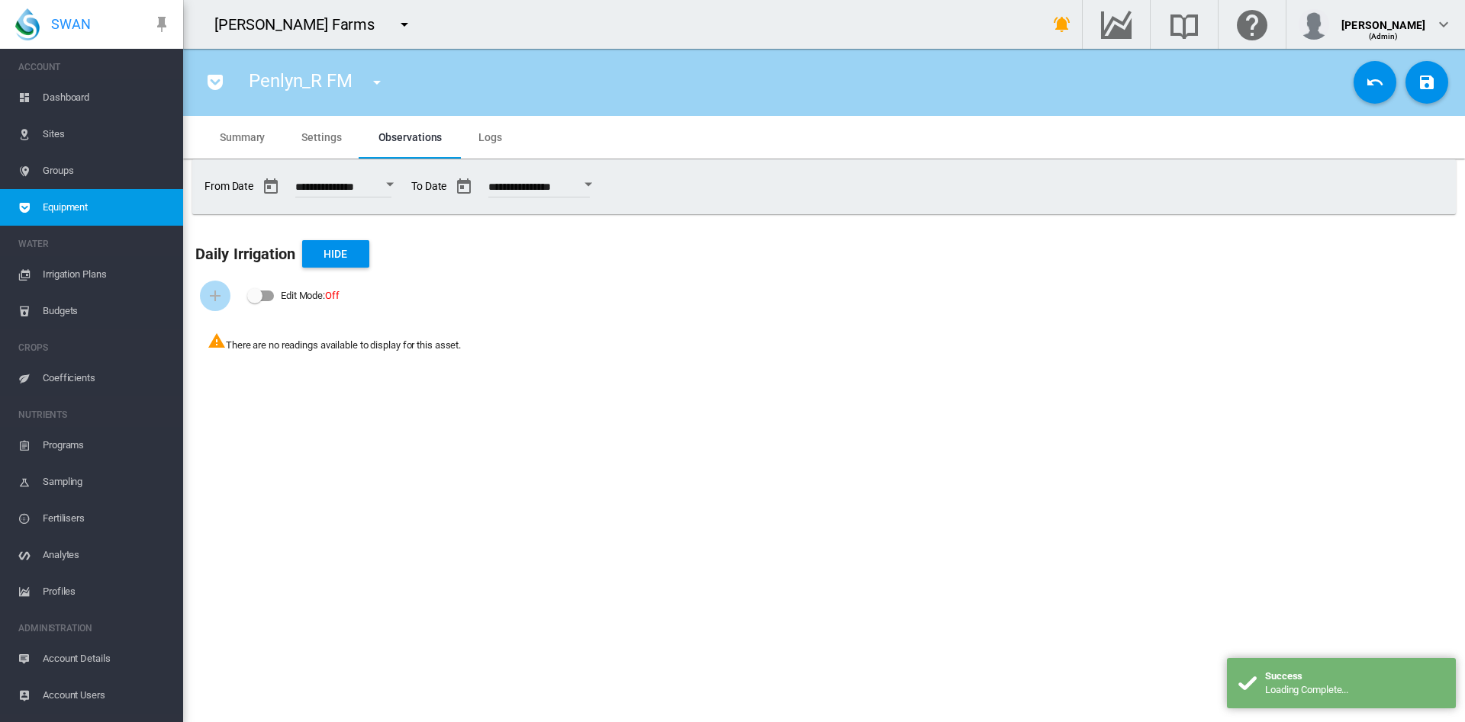
click at [497, 144] on md-tab-item "Logs" at bounding box center [490, 137] width 60 height 43
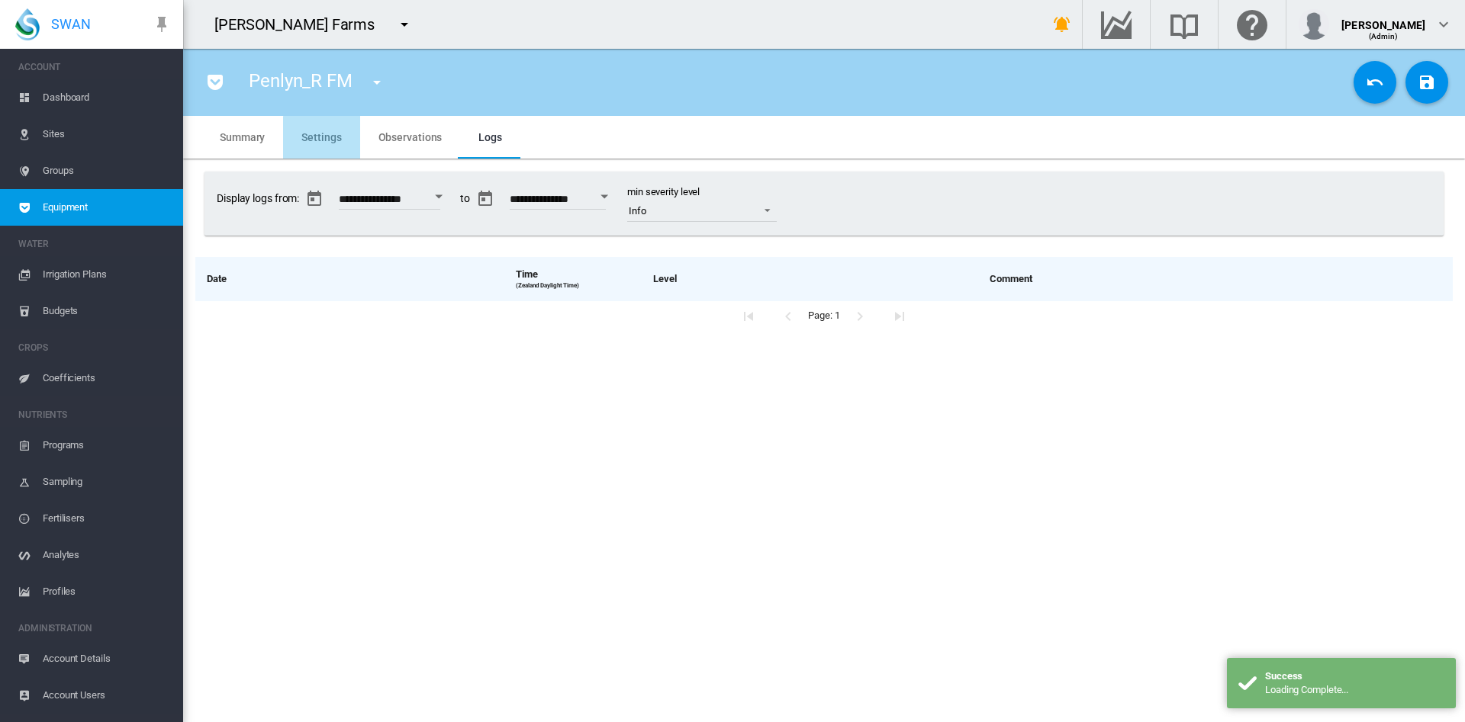
click at [336, 142] on span "Settings" at bounding box center [321, 137] width 40 height 12
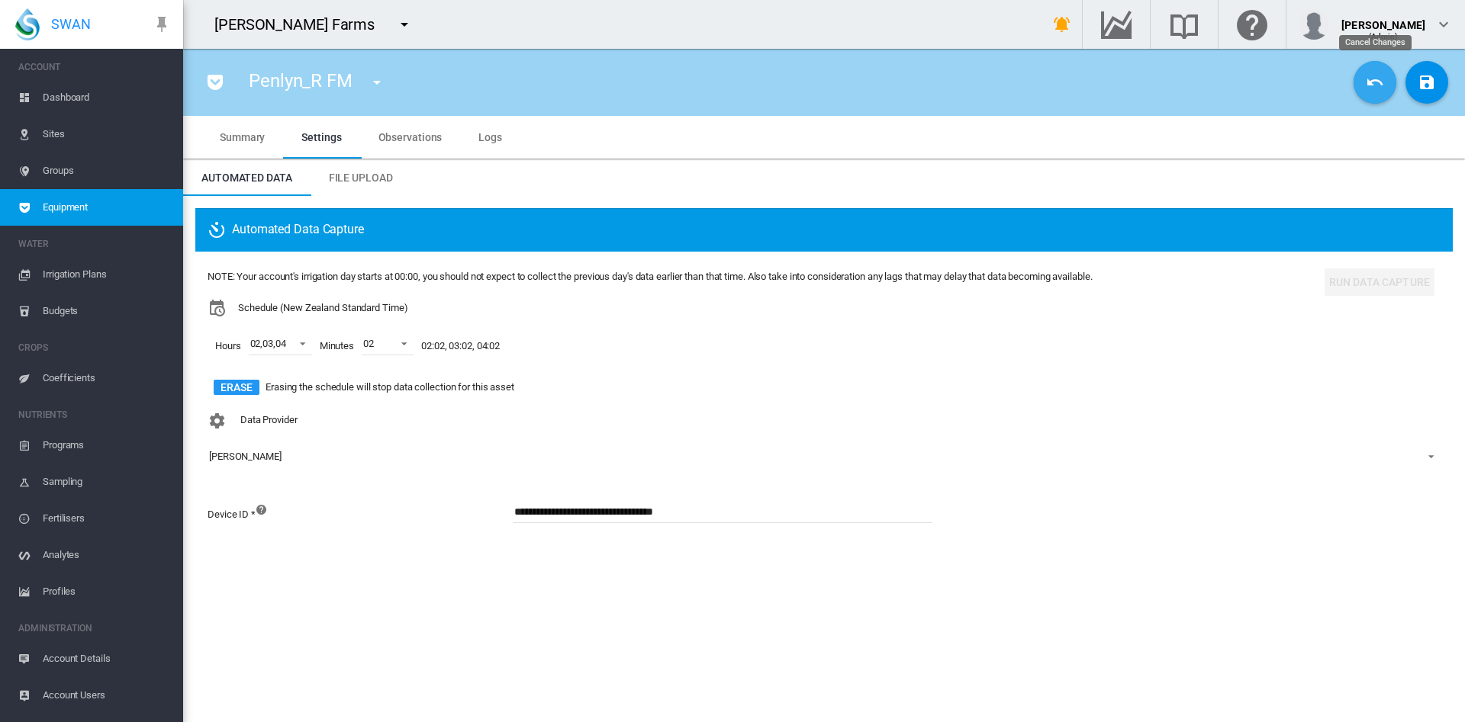
click at [1369, 87] on md-icon "icon-undo" at bounding box center [1374, 82] width 18 height 18
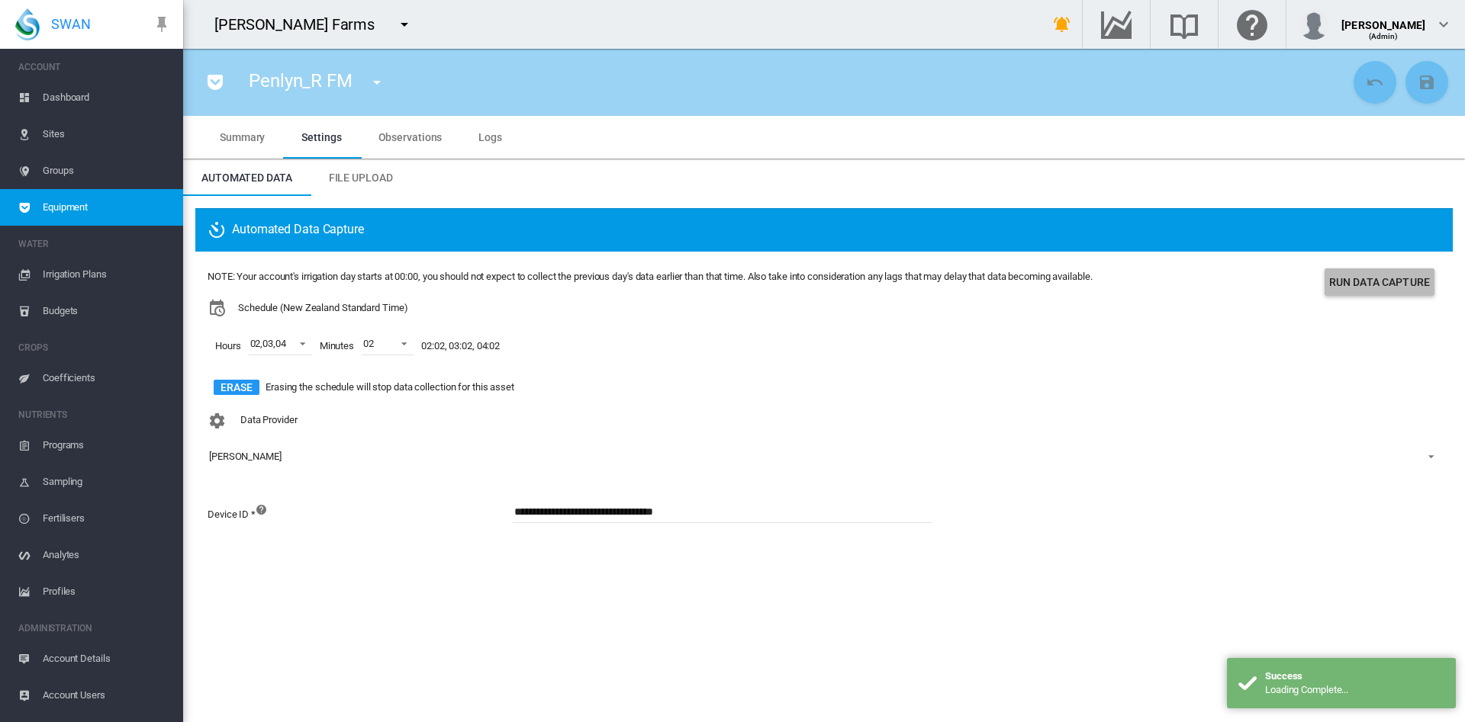
click at [1370, 280] on button "Run Data Capture" at bounding box center [1379, 282] width 110 height 27
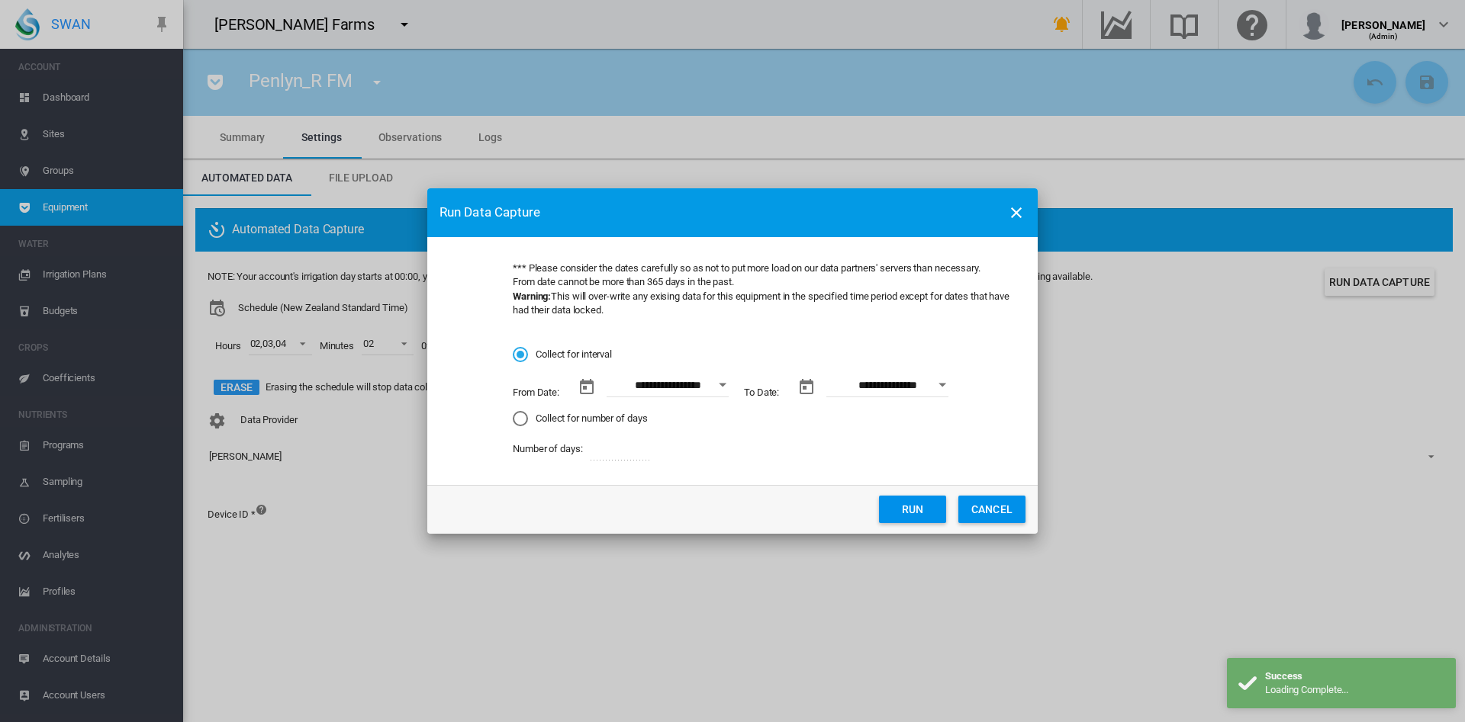
click at [719, 387] on button "Open calendar" at bounding box center [722, 385] width 27 height 27
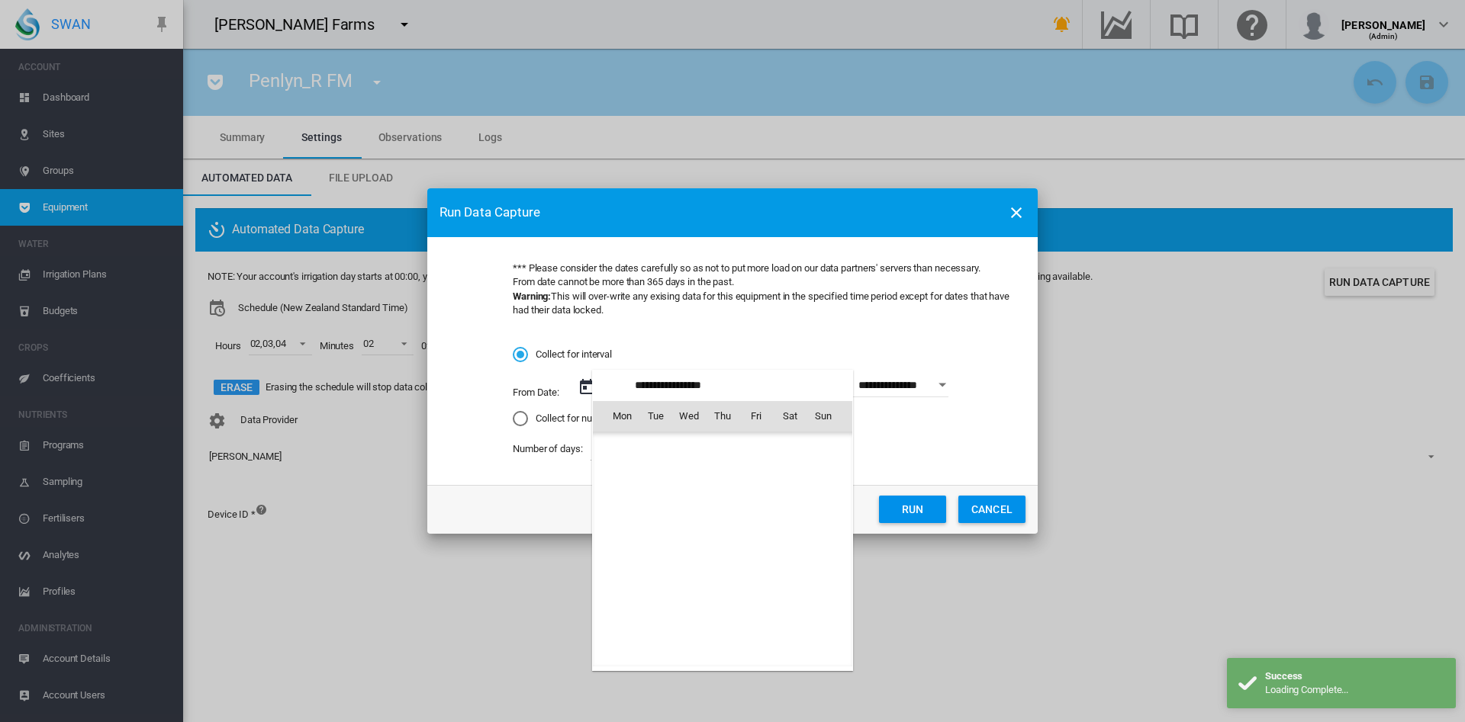
scroll to position [2224, 0]
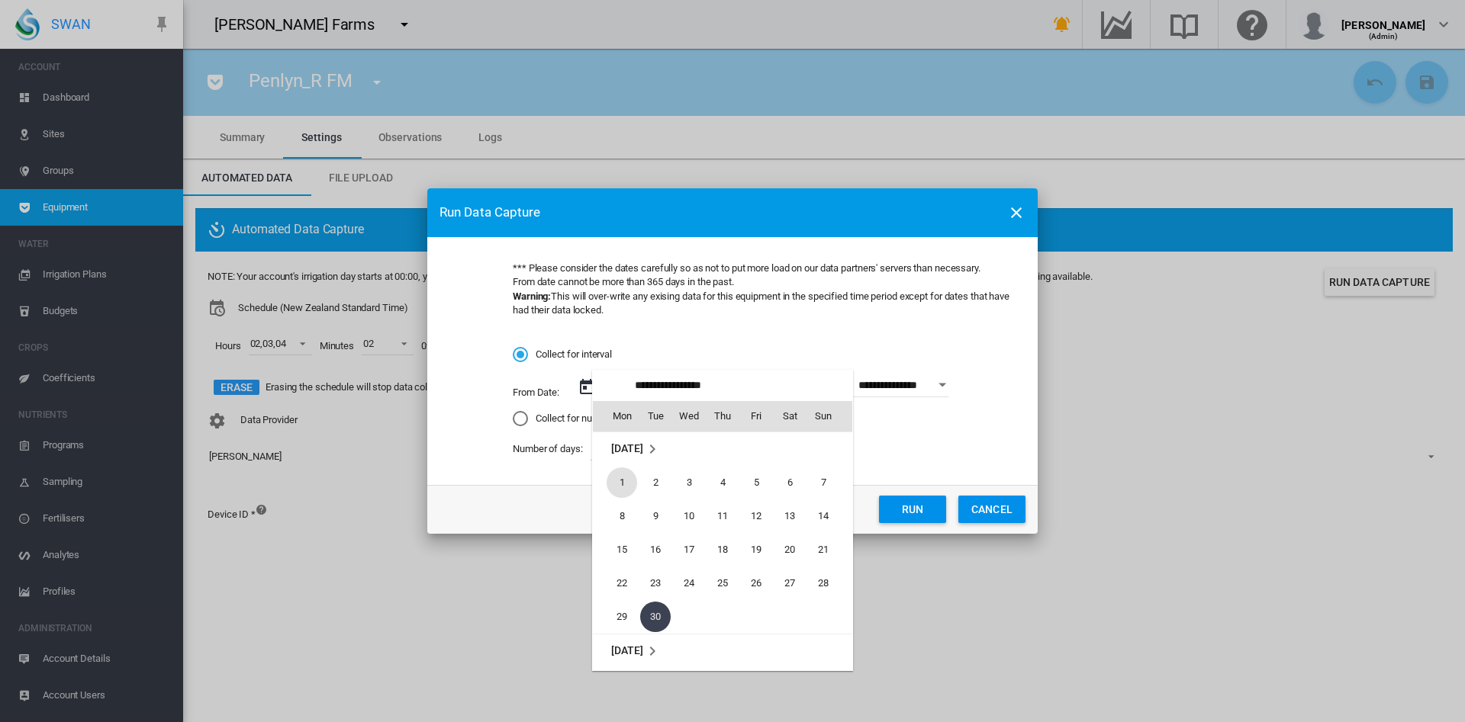
click at [620, 473] on span "1" at bounding box center [621, 483] width 31 height 31
type input "**********"
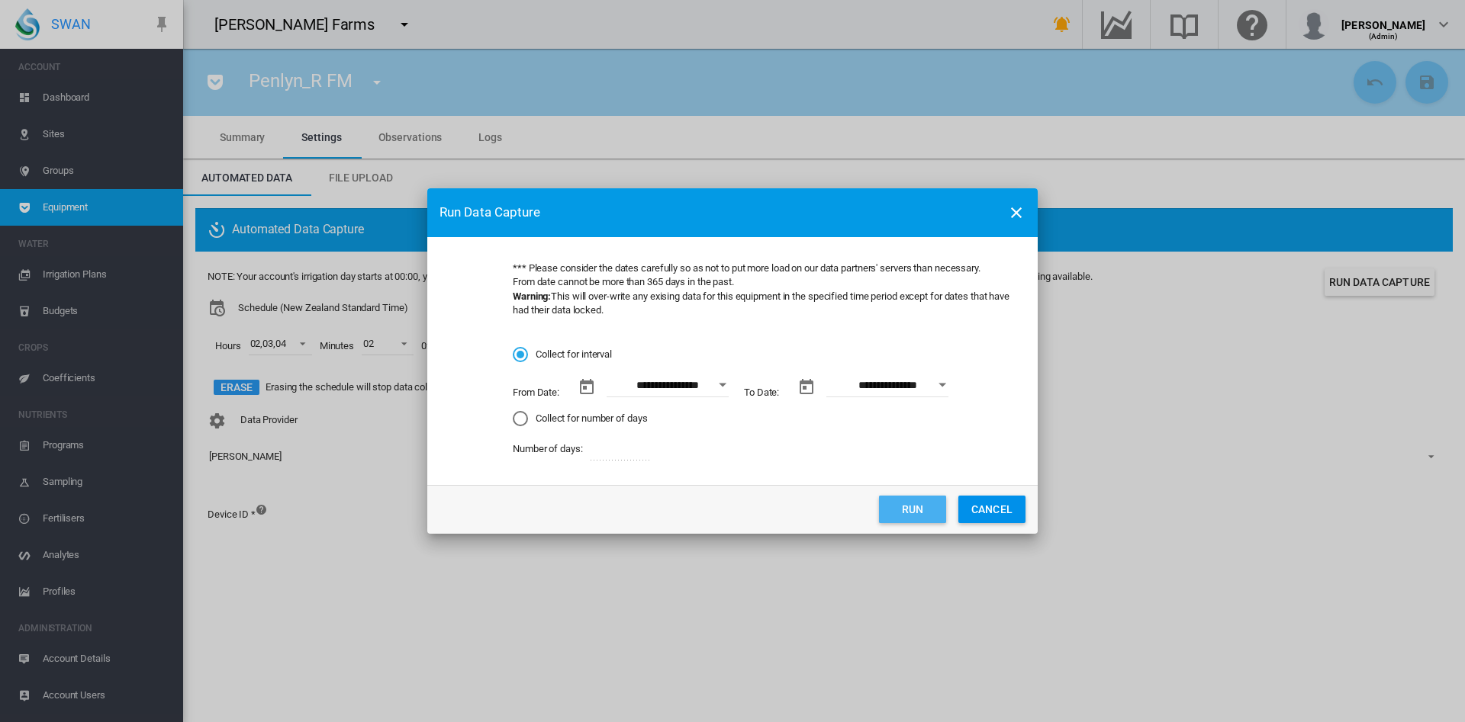
click at [913, 516] on button "Run" at bounding box center [912, 509] width 67 height 27
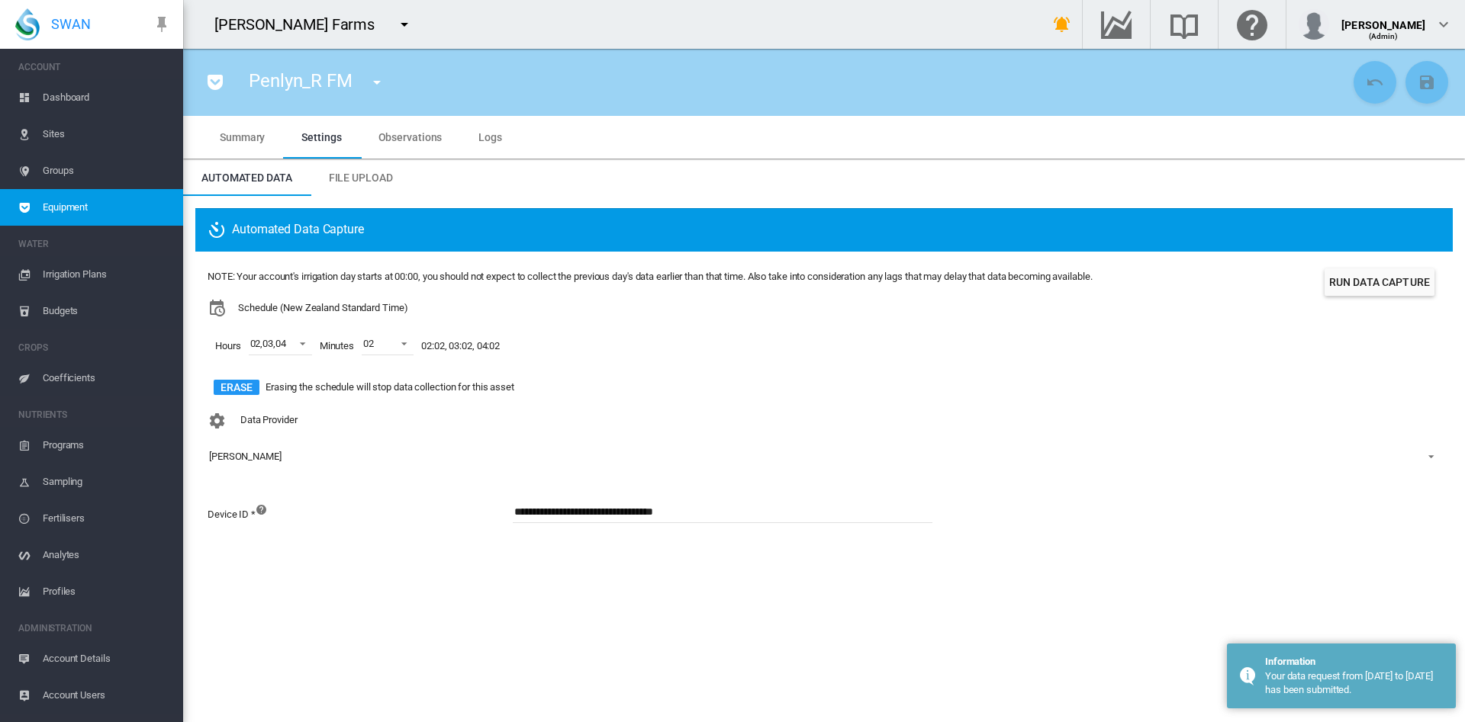
click at [79, 101] on span "Dashboard" at bounding box center [107, 97] width 128 height 37
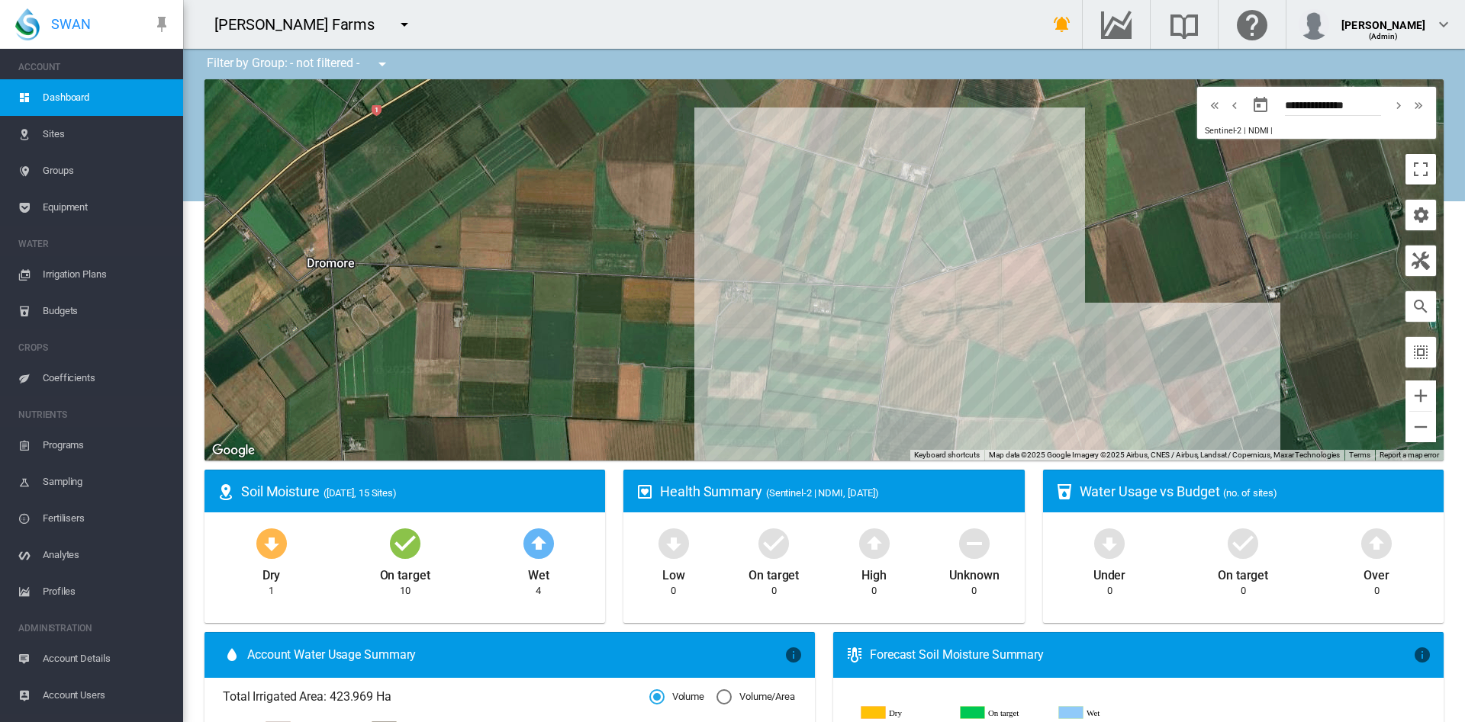
drag, startPoint x: 540, startPoint y: 134, endPoint x: 251, endPoint y: 101, distance: 291.0
click at [251, 101] on div at bounding box center [823, 269] width 1239 height 381
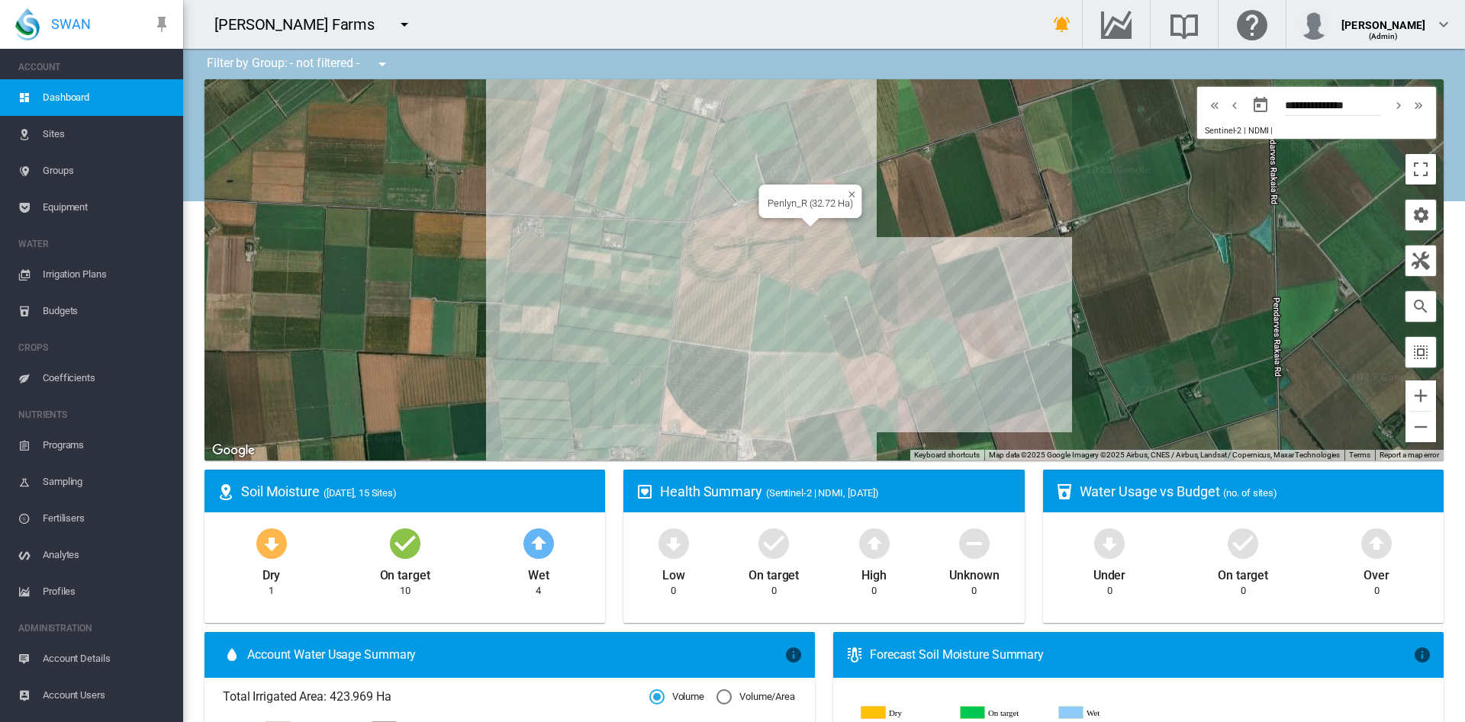
click at [754, 218] on div "Penlyn_R (32.72 Ha)" at bounding box center [823, 269] width 1239 height 381
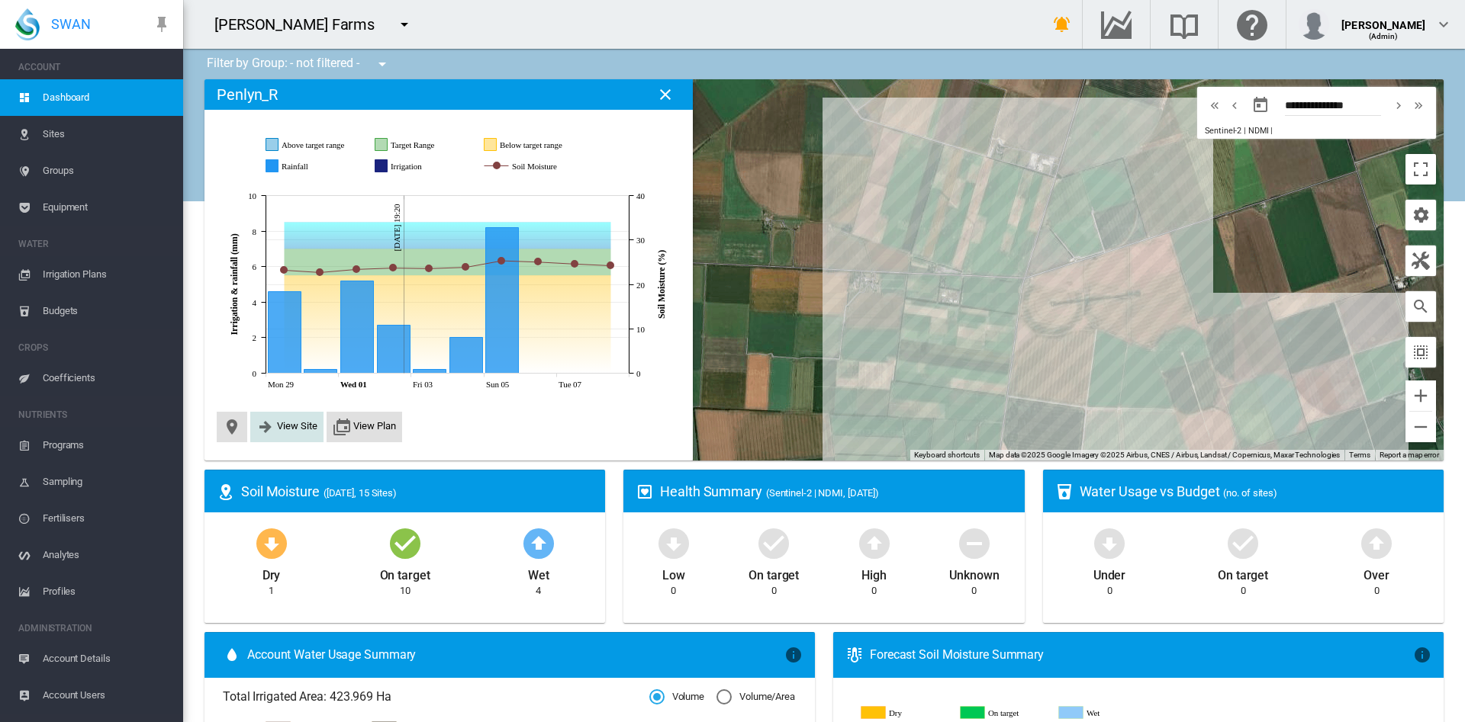
click at [295, 429] on span "View Site" at bounding box center [297, 425] width 40 height 11
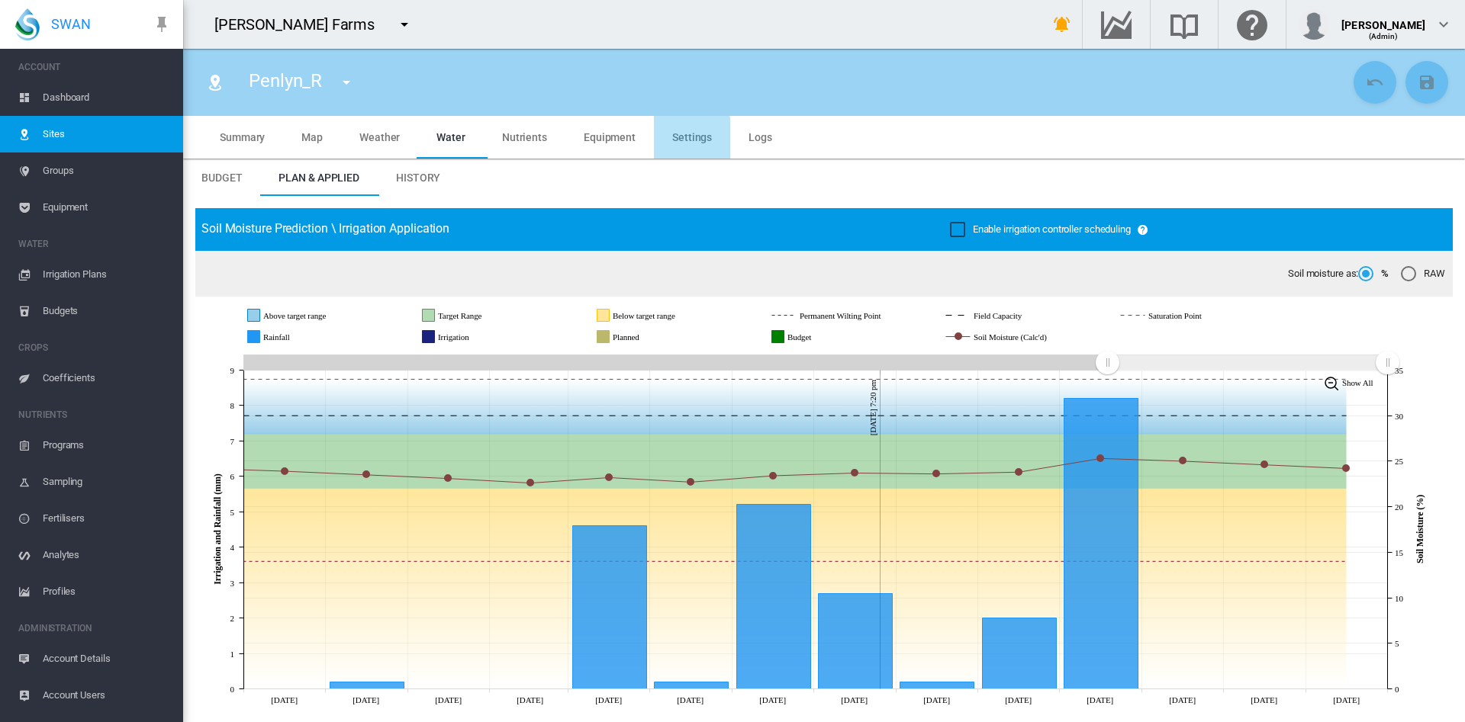
click at [680, 140] on span "Settings" at bounding box center [692, 137] width 40 height 12
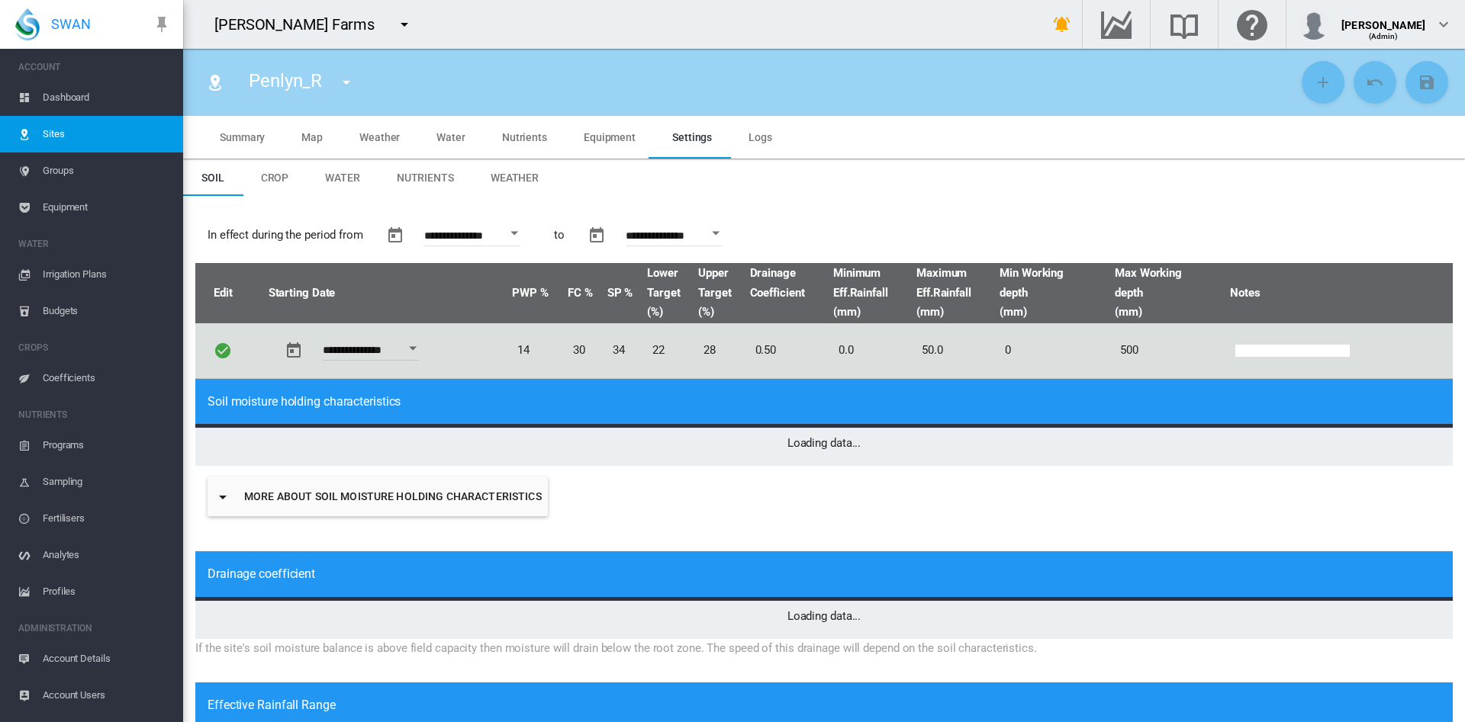
type input "*"
type input "**"
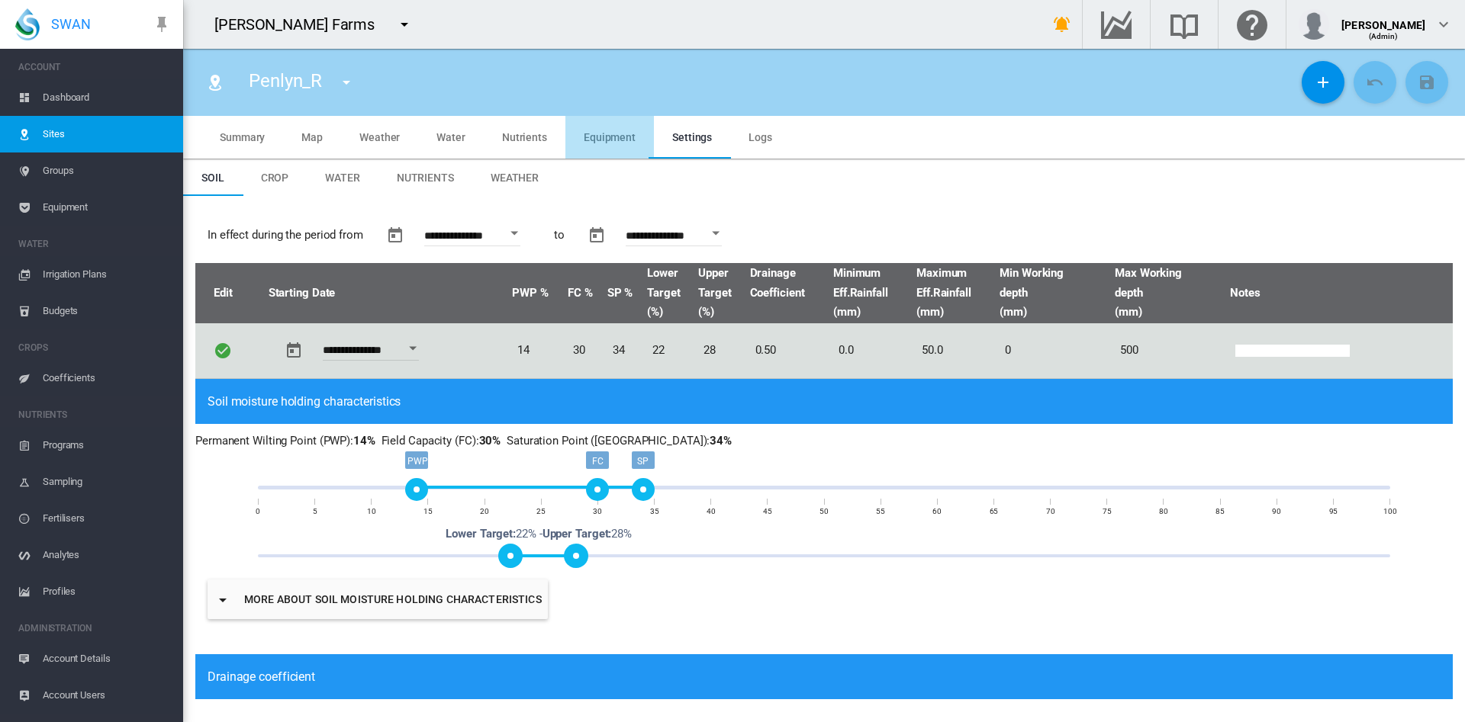
click at [613, 137] on span "Equipment" at bounding box center [610, 137] width 52 height 12
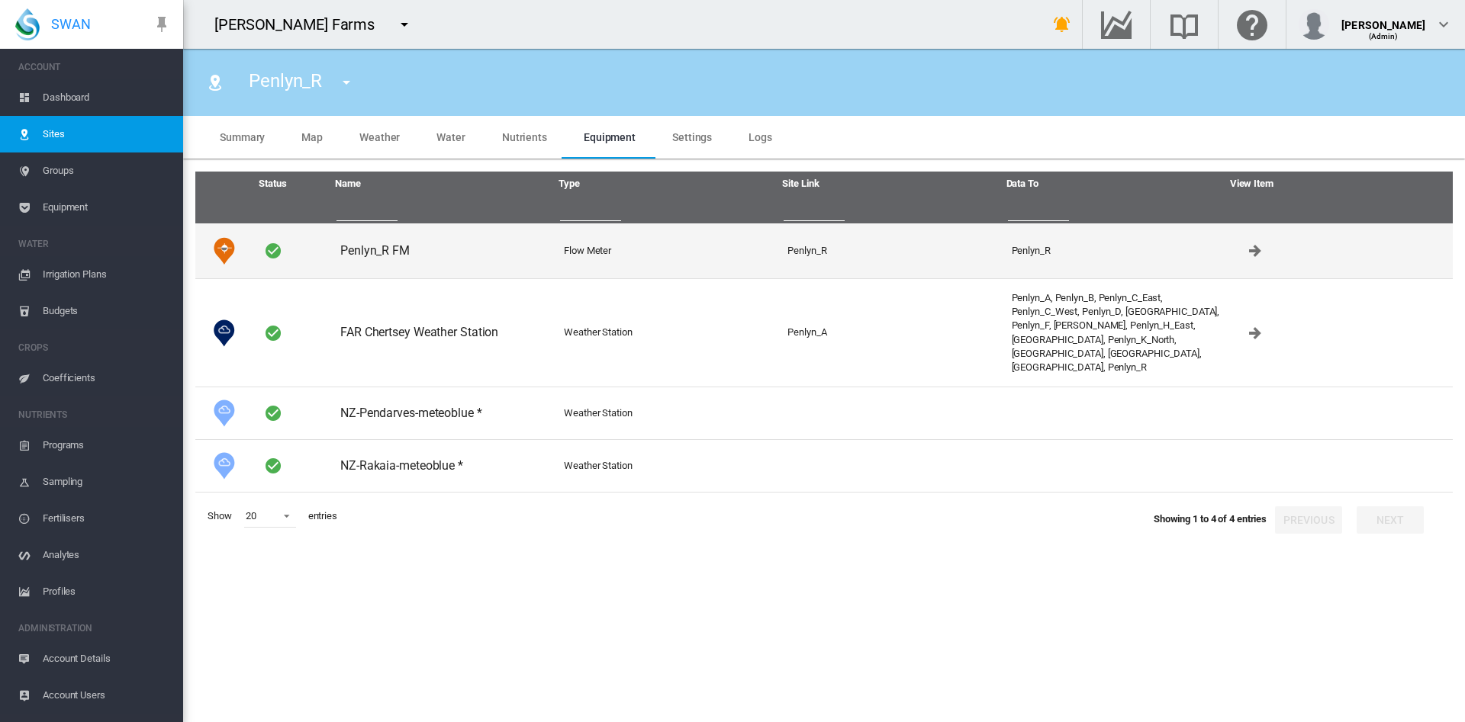
click at [388, 249] on td "Penlyn_R FM" at bounding box center [446, 251] width 224 height 55
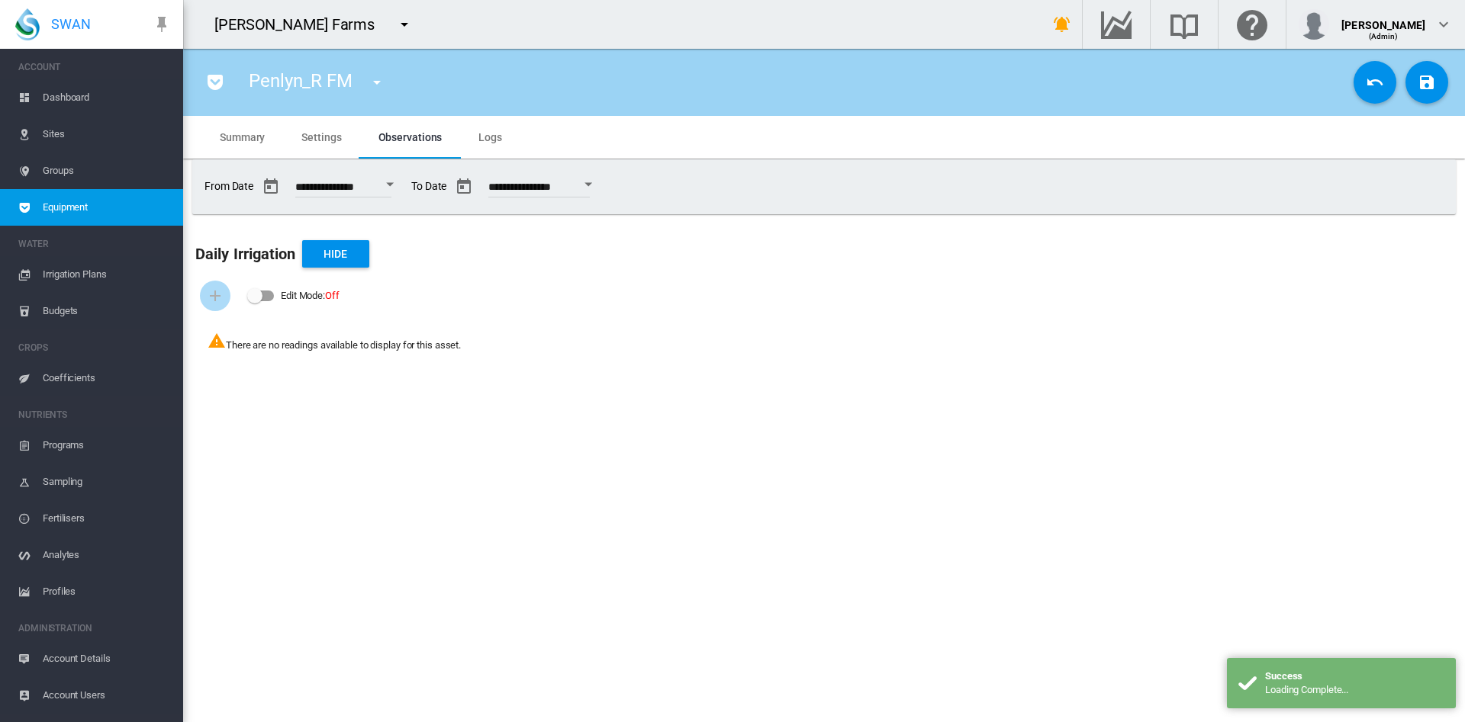
click at [324, 146] on md-tab-item "Settings" at bounding box center [321, 137] width 76 height 43
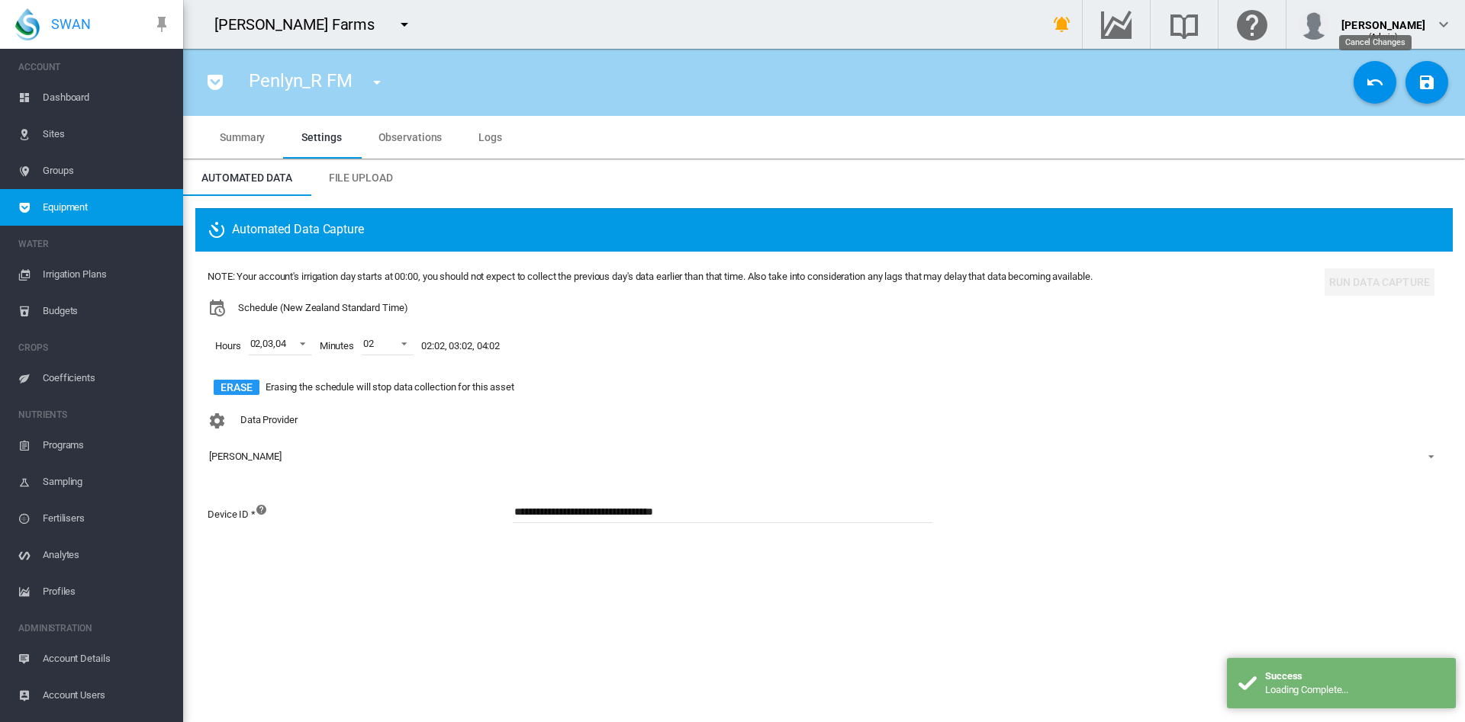
click at [1375, 85] on md-icon "icon-undo" at bounding box center [1374, 82] width 18 height 18
click at [1365, 277] on button "Run Data Capture" at bounding box center [1379, 282] width 110 height 27
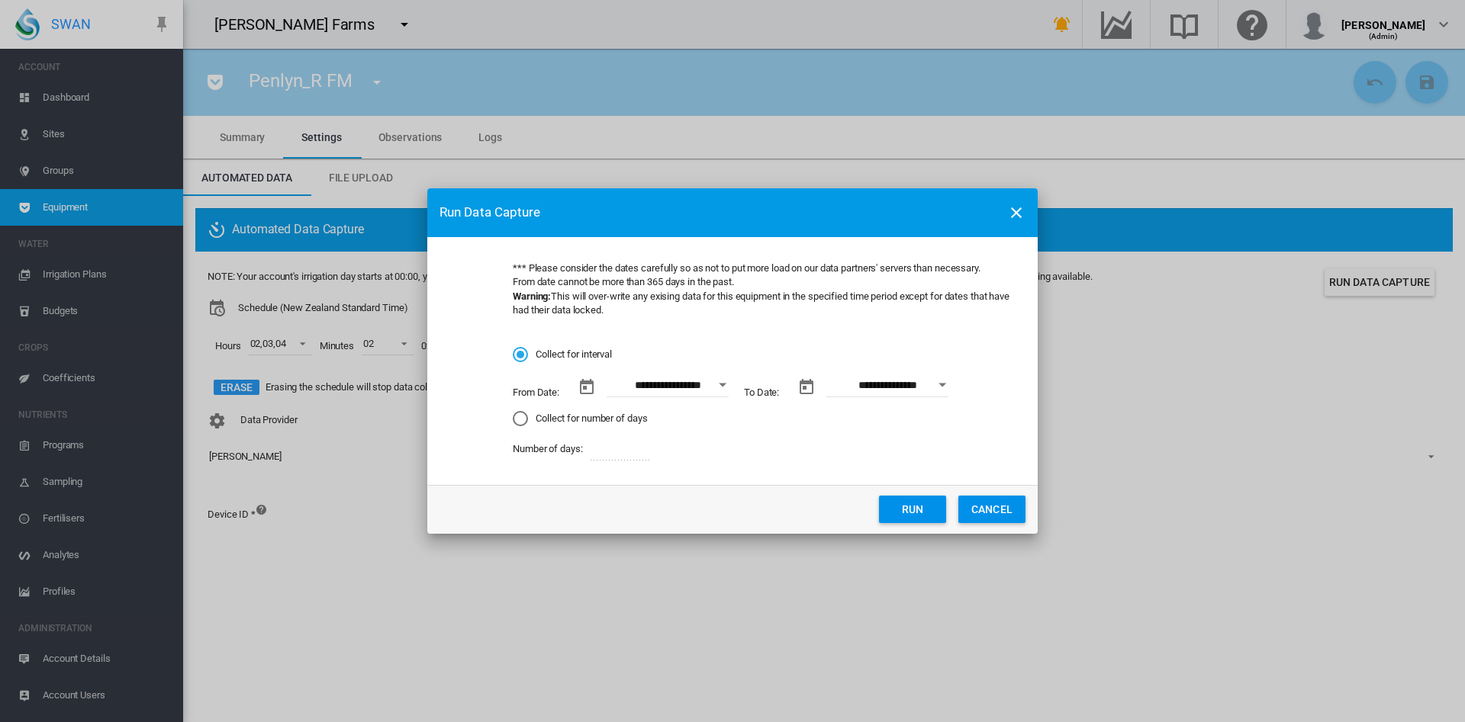
click at [723, 384] on div "Open calendar" at bounding box center [723, 386] width 8 height 4
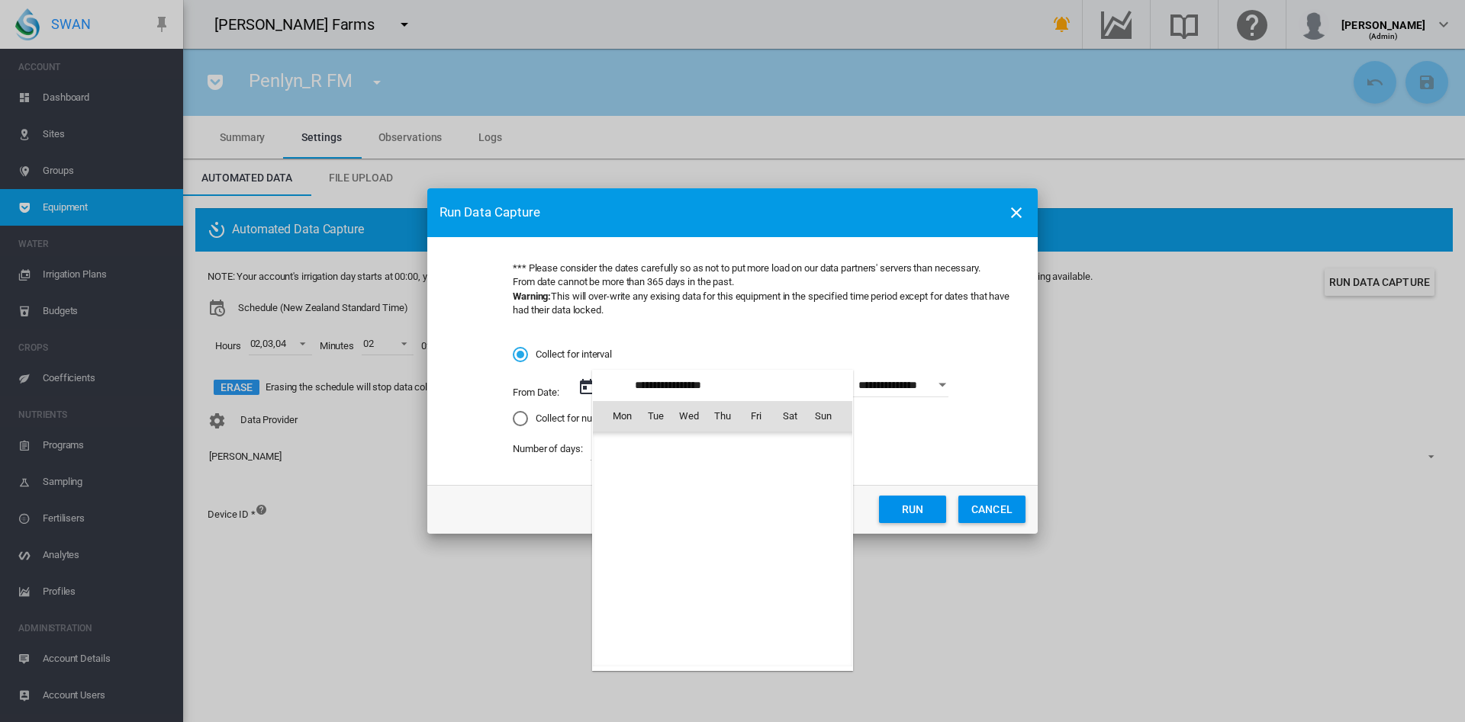
scroll to position [2224, 0]
click at [622, 480] on span "1" at bounding box center [621, 483] width 31 height 31
type input "**********"
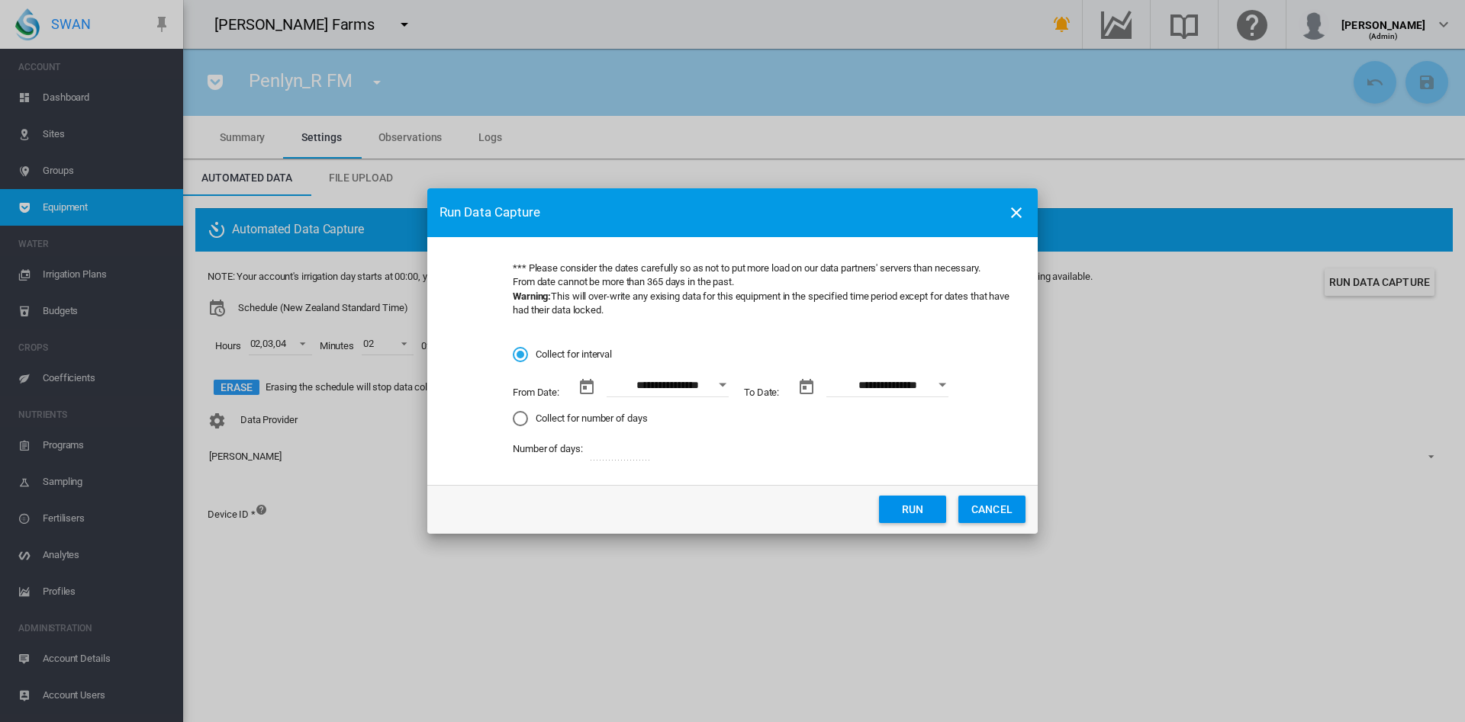
click at [902, 514] on button "Run" at bounding box center [912, 509] width 67 height 27
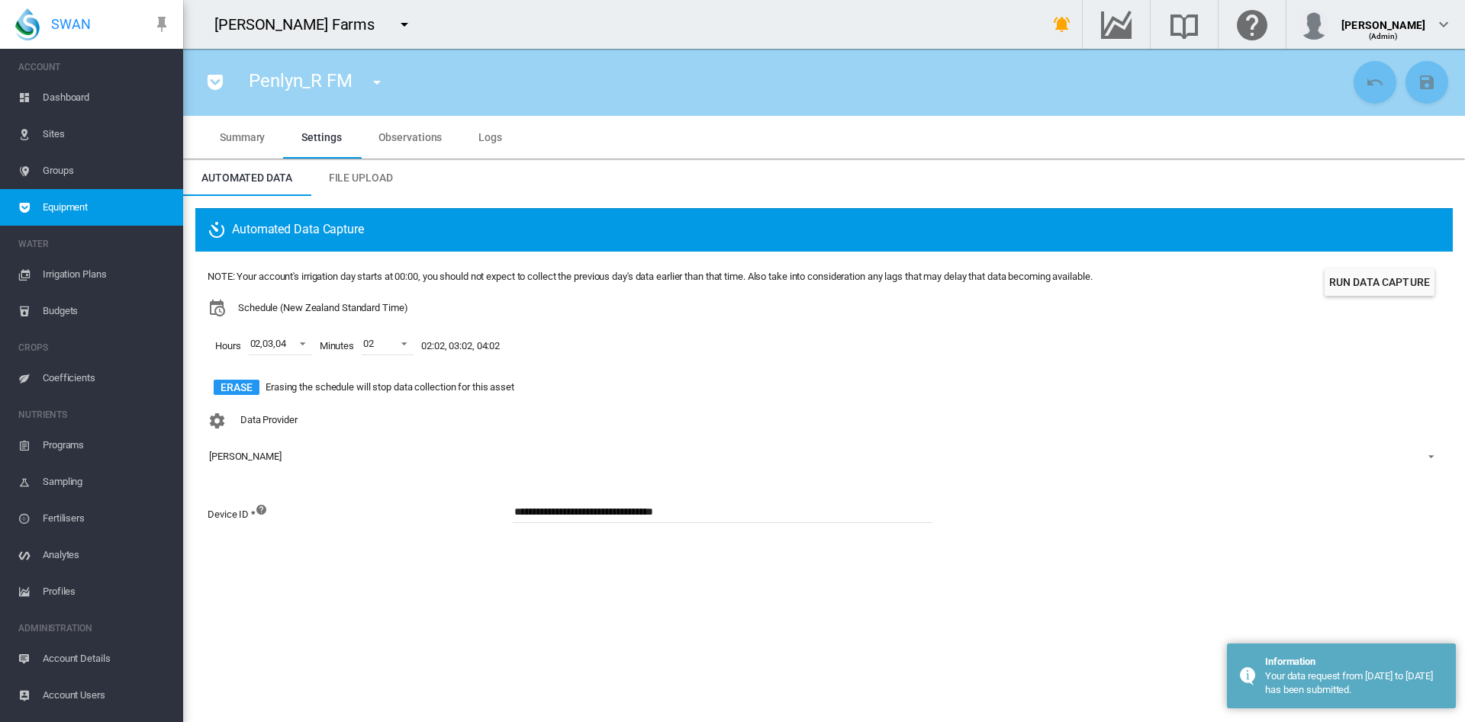
click at [413, 143] on span "Observations" at bounding box center [410, 137] width 64 height 12
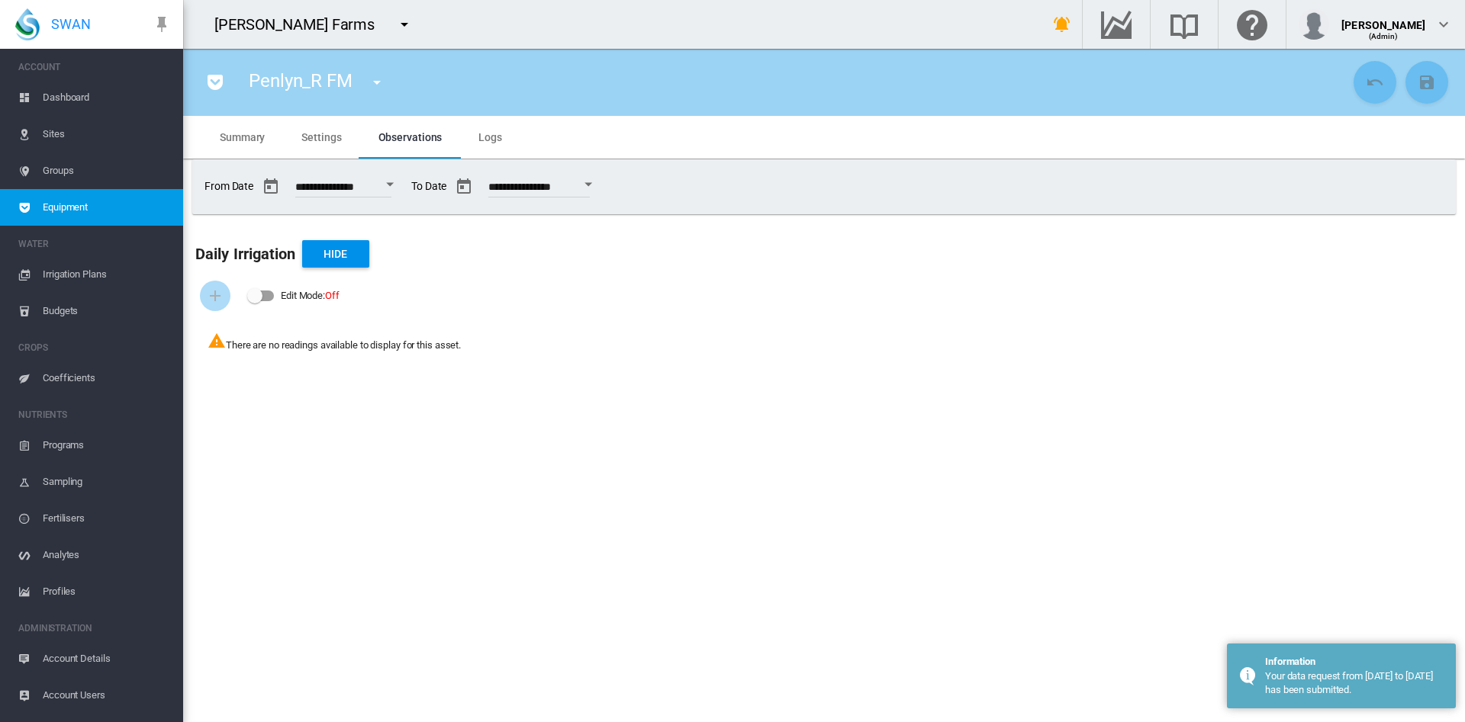
click at [491, 133] on span "Logs" at bounding box center [490, 137] width 24 height 12
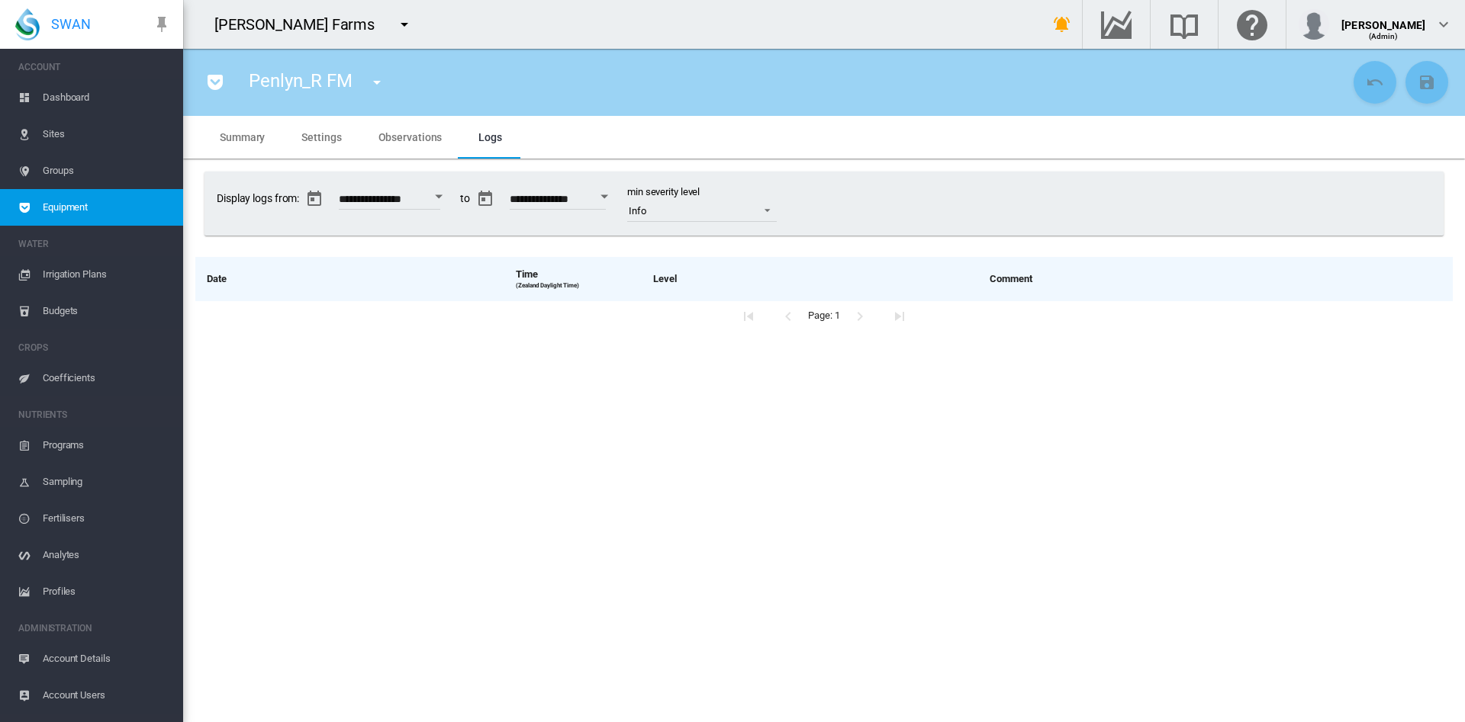
click at [253, 131] on span "Summary" at bounding box center [242, 137] width 45 height 12
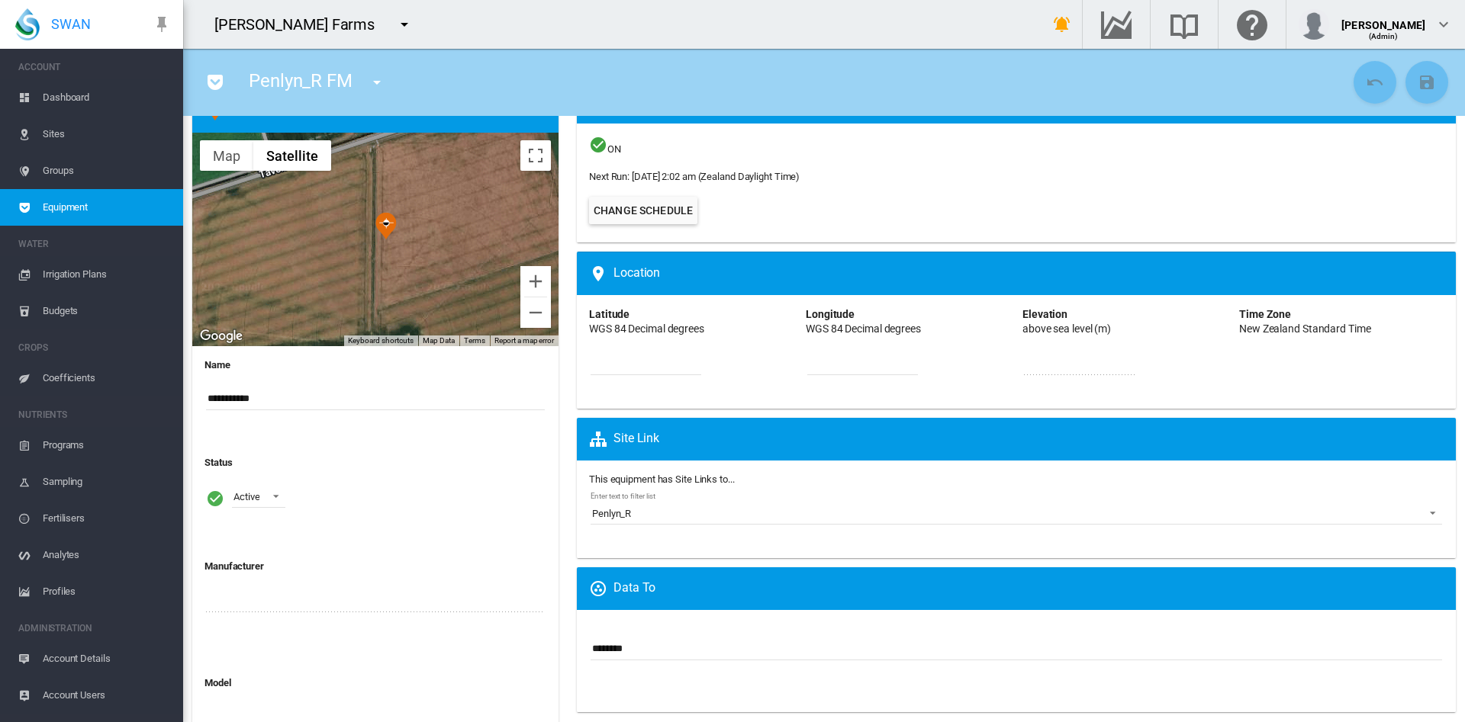
scroll to position [80, 0]
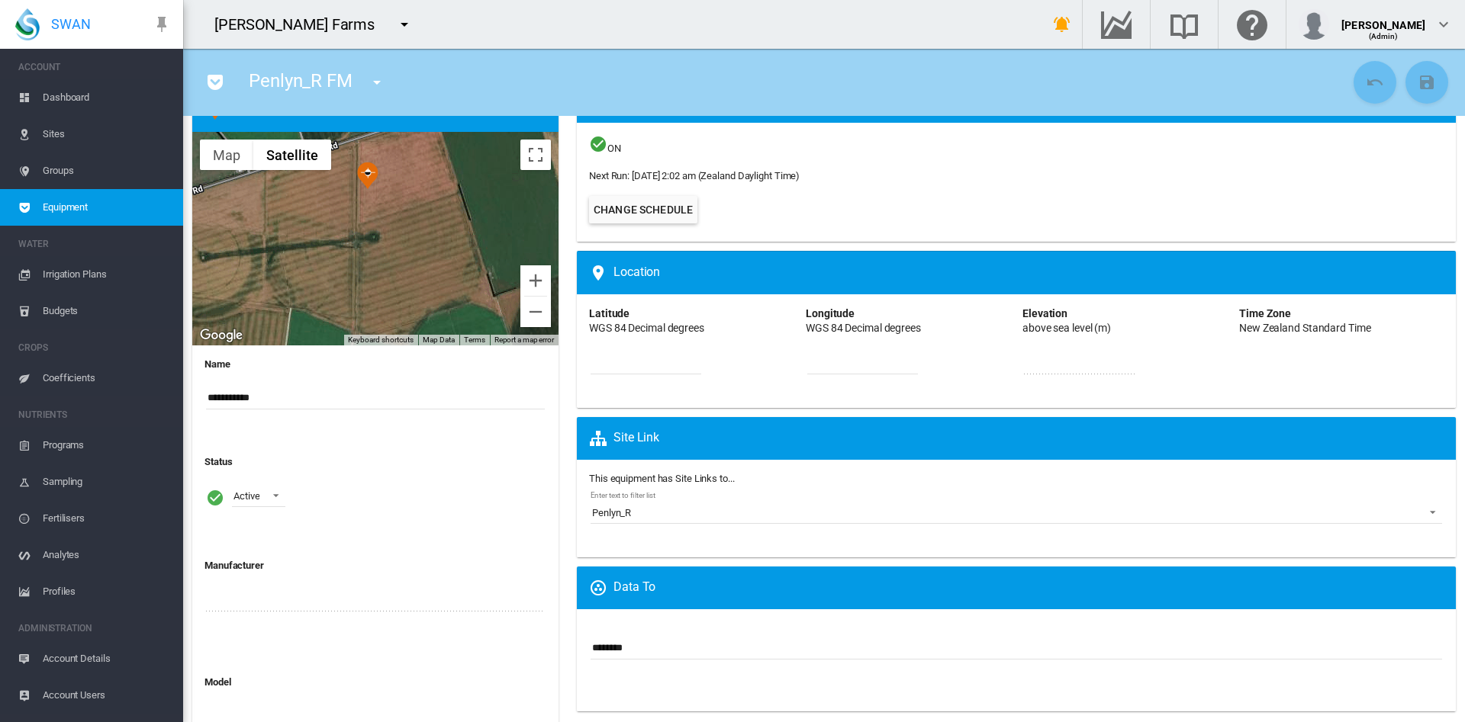
click at [79, 104] on span "Dashboard" at bounding box center [107, 97] width 128 height 37
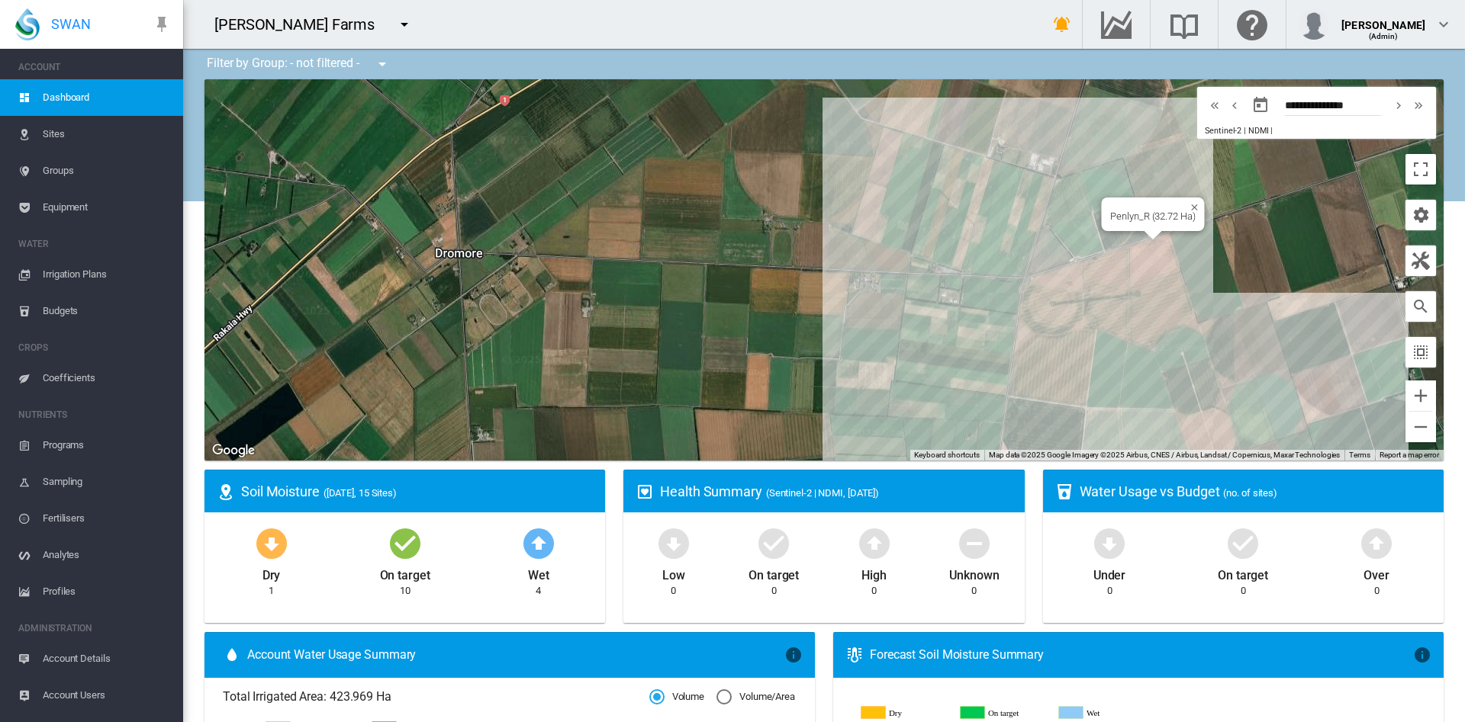
click at [1113, 262] on div "Penlyn_R (32.72 Ha)" at bounding box center [823, 269] width 1239 height 381
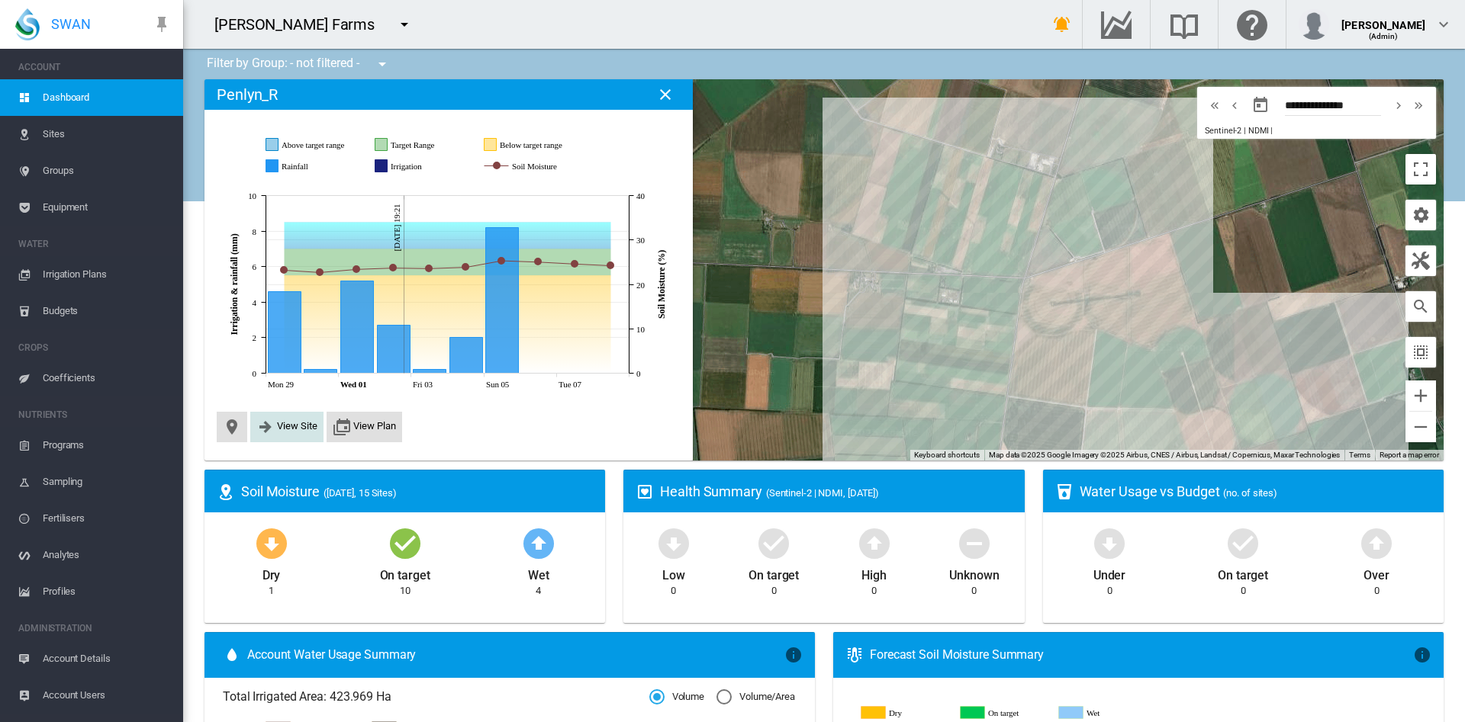
click at [285, 427] on span "View Site" at bounding box center [297, 425] width 40 height 11
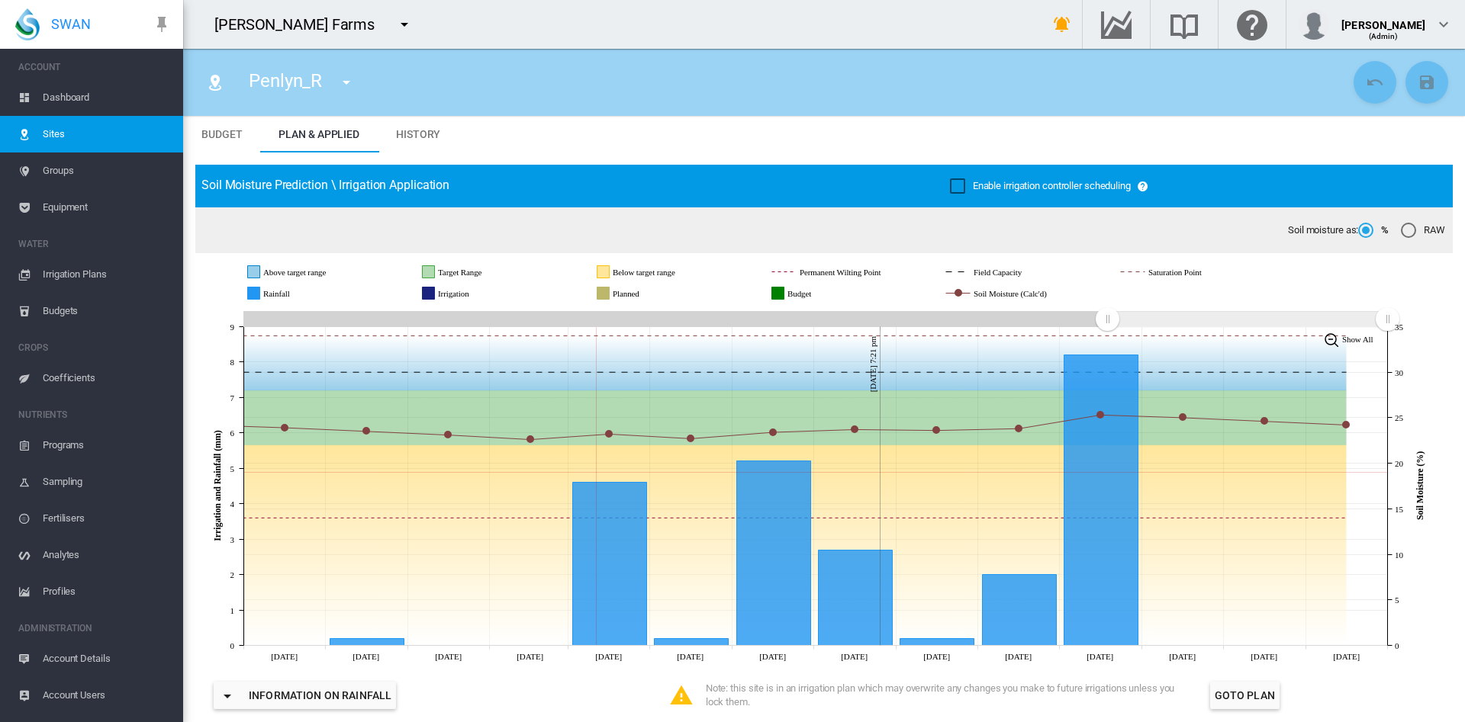
scroll to position [32, 0]
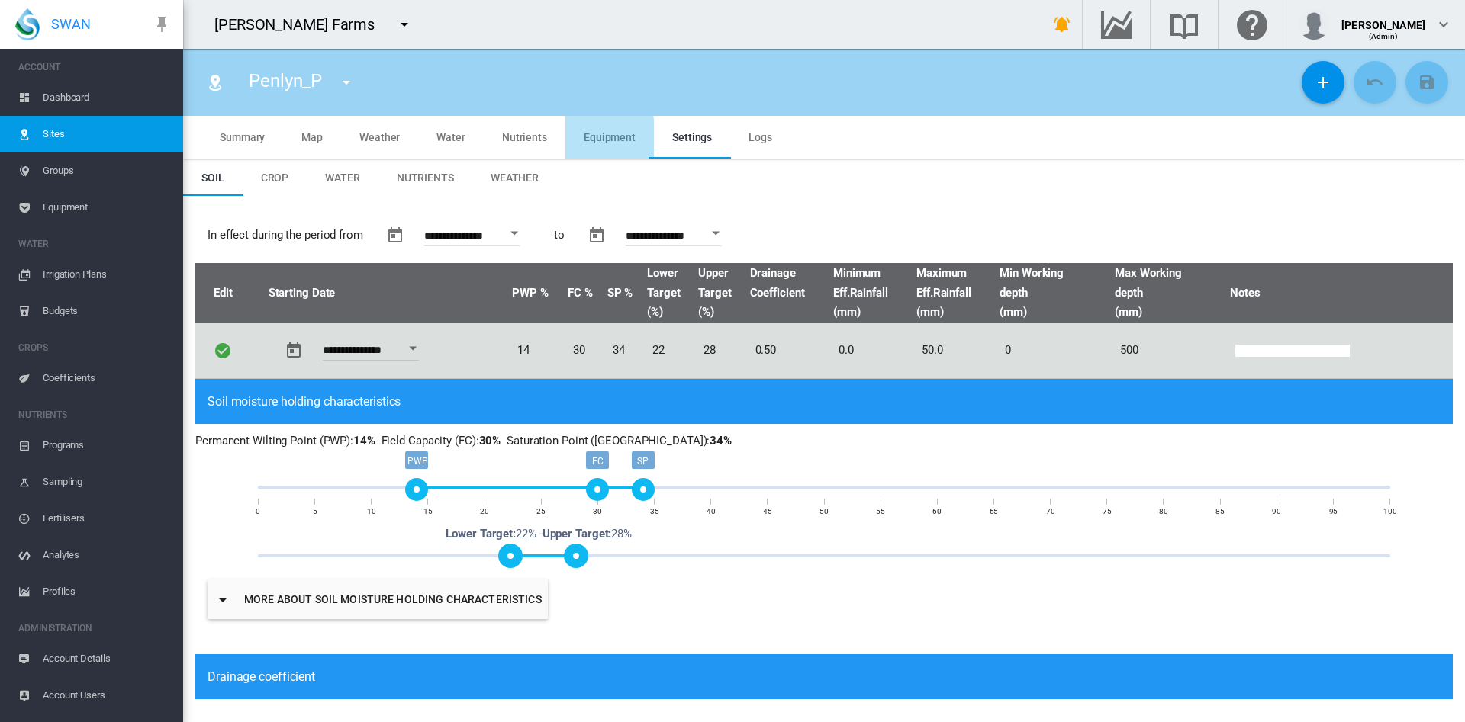
click at [597, 138] on span "Equipment" at bounding box center [610, 137] width 52 height 12
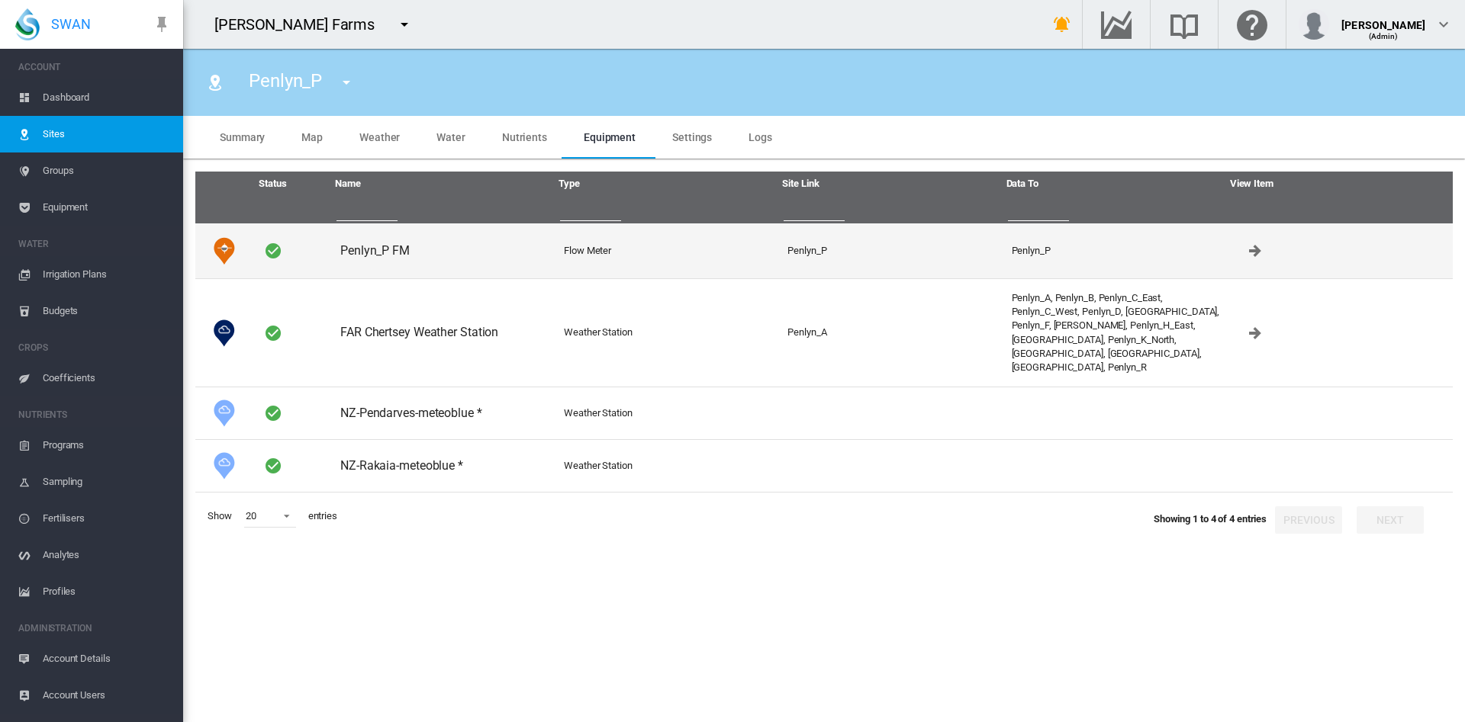
click at [1264, 252] on button "Click to go to equipment 38943" at bounding box center [1255, 251] width 31 height 31
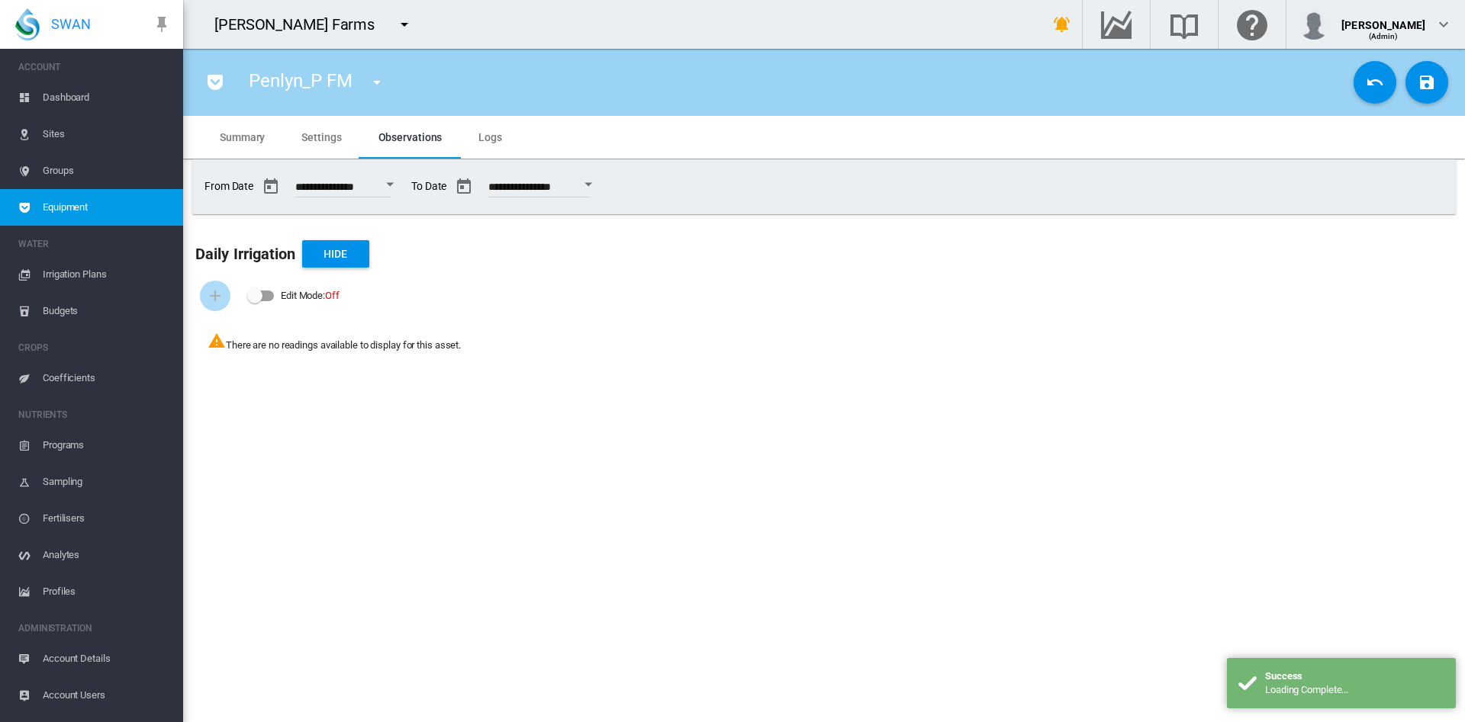
click at [319, 138] on span "Settings" at bounding box center [321, 137] width 40 height 12
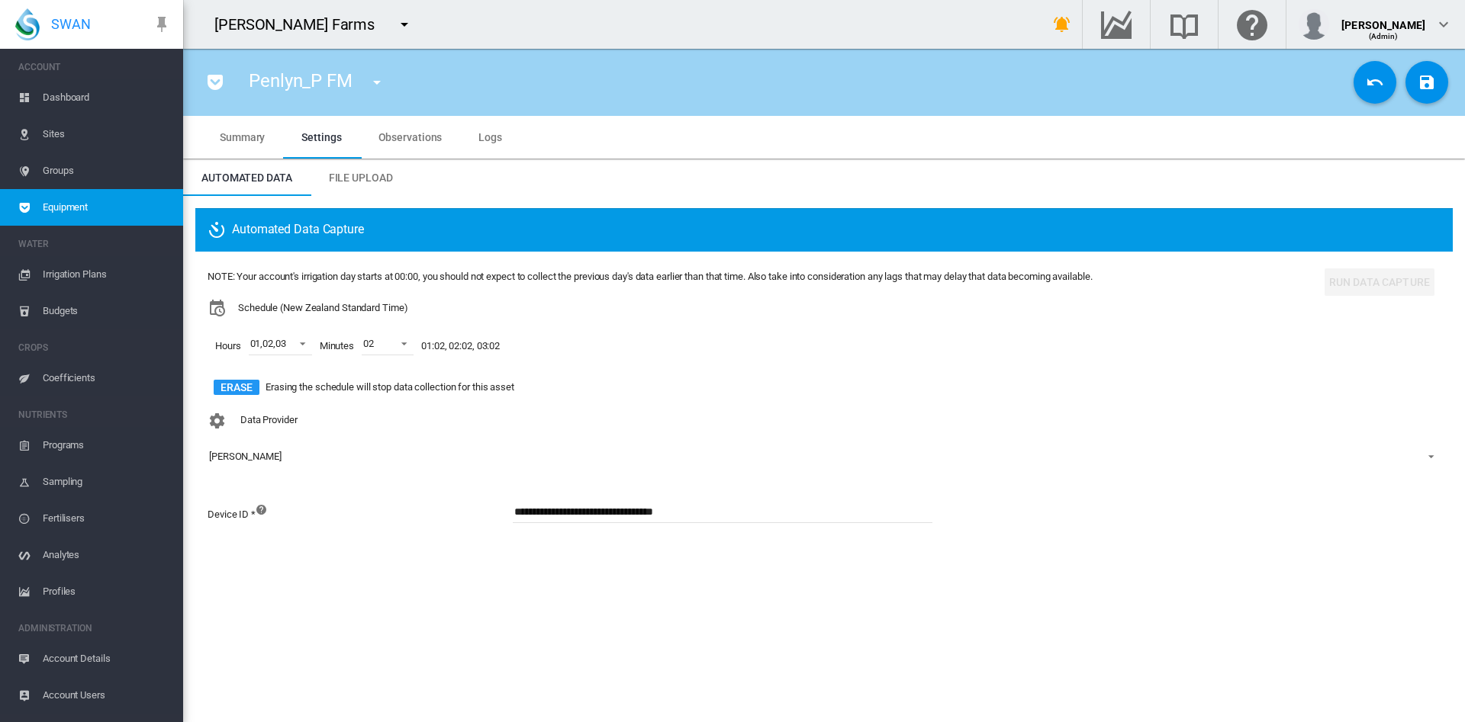
click at [66, 93] on span "Dashboard" at bounding box center [107, 97] width 128 height 37
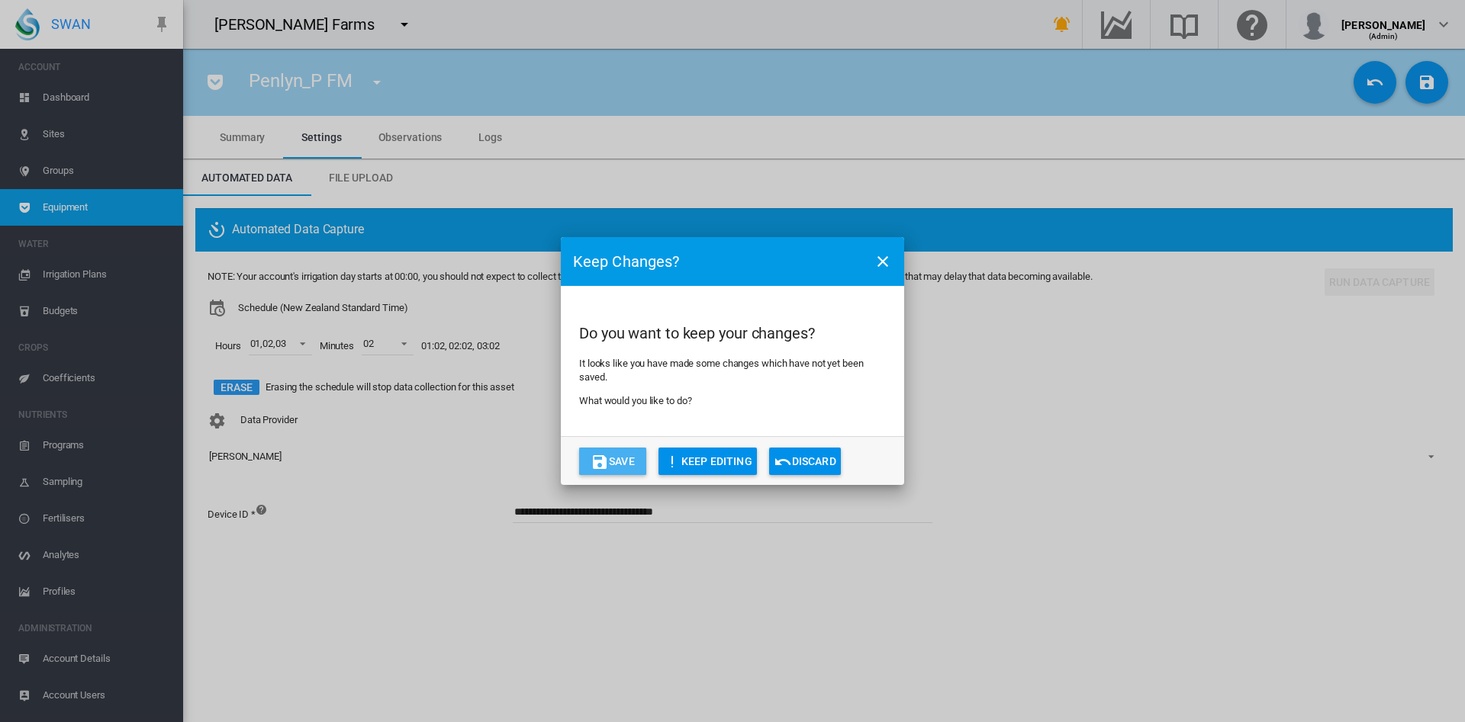
click at [625, 473] on button "Save" at bounding box center [612, 461] width 67 height 27
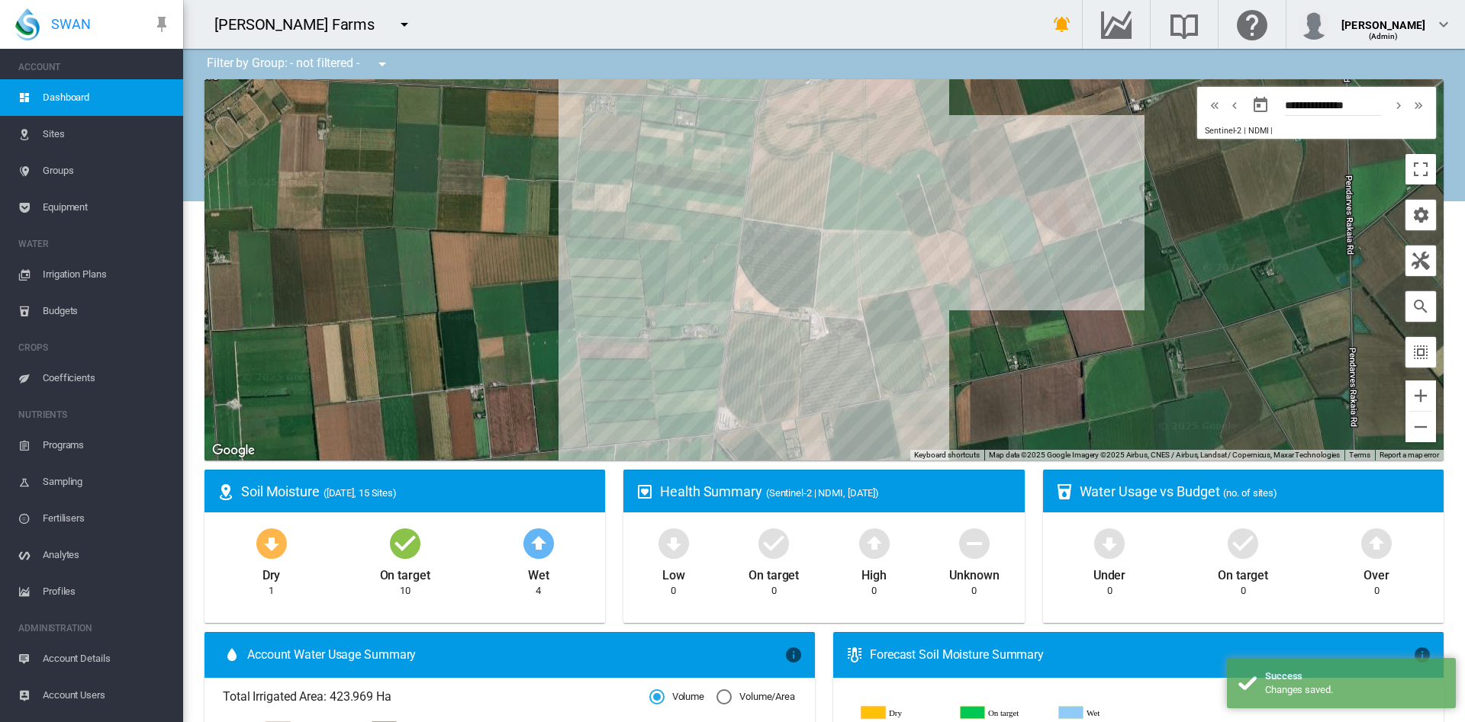
drag, startPoint x: 923, startPoint y: 290, endPoint x: 665, endPoint y: 160, distance: 288.6
click at [665, 160] on div at bounding box center [823, 269] width 1239 height 381
click at [838, 378] on div "Penlyn_H_East (28.333 Ha)" at bounding box center [823, 269] width 1239 height 381
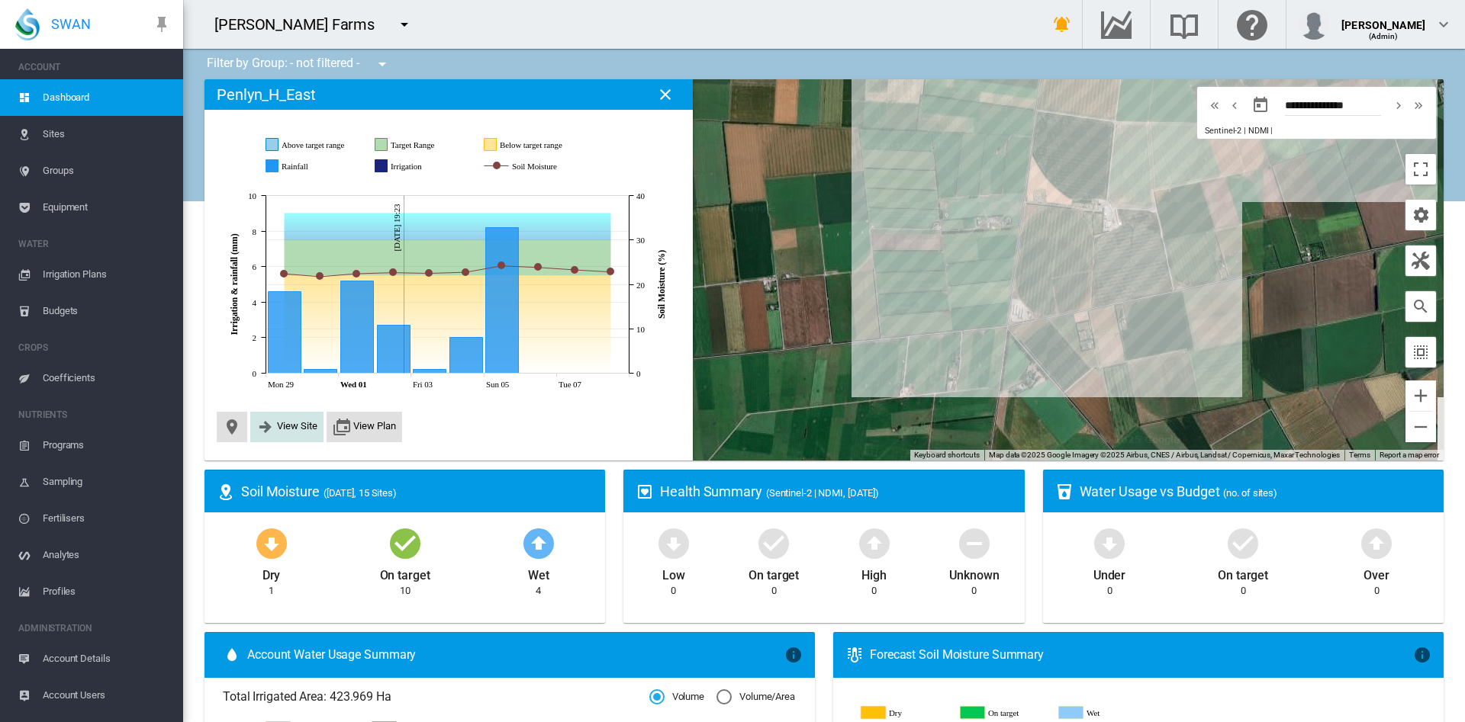
click at [283, 434] on button "View Site" at bounding box center [286, 427] width 61 height 18
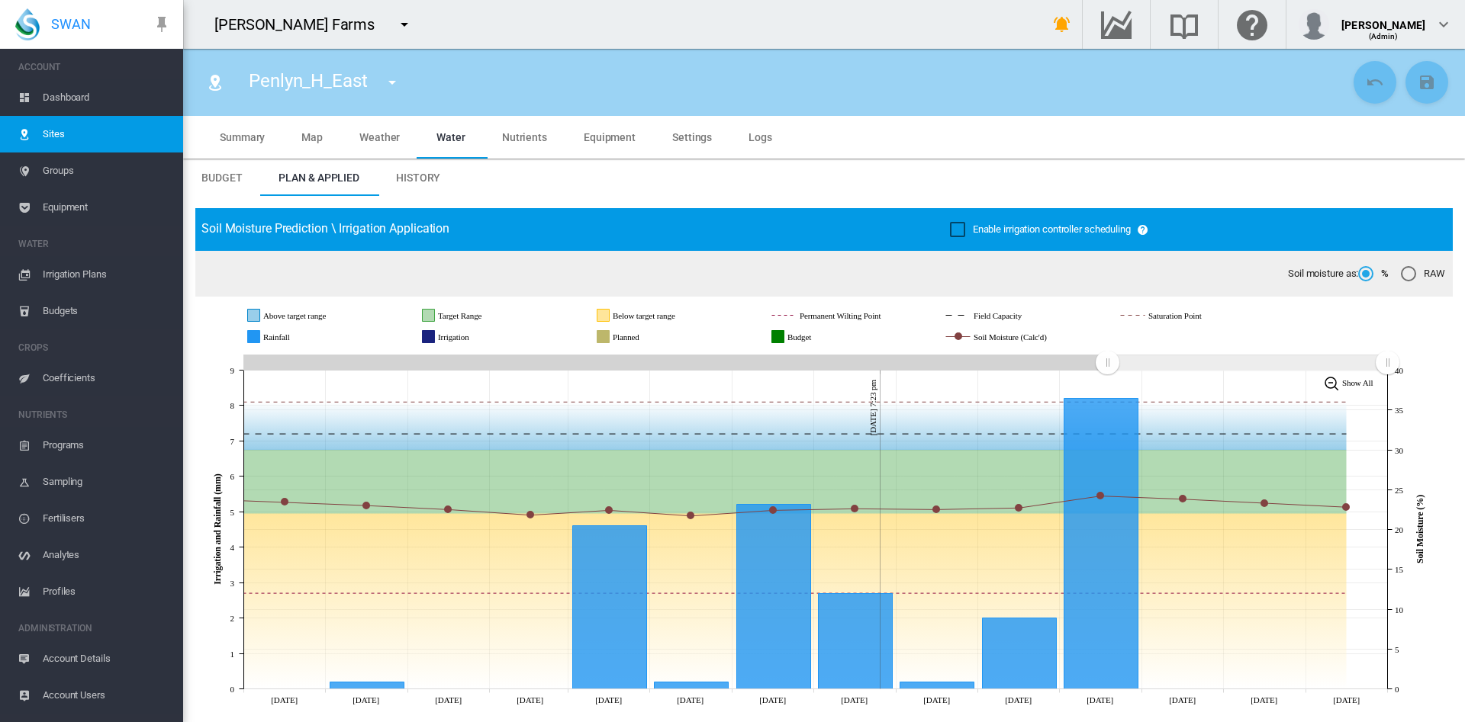
scroll to position [121, 0]
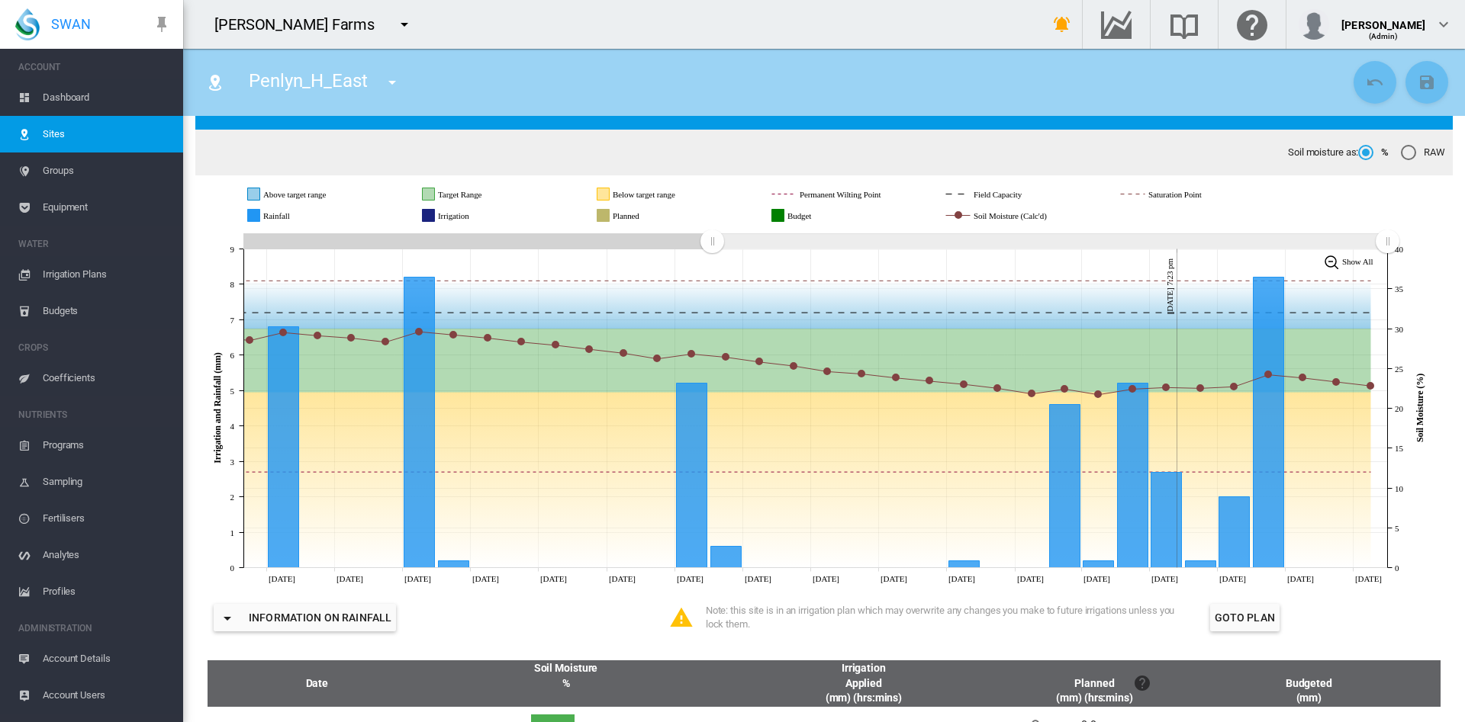
click at [723, 285] on icon "JavaScript chart by amCharts 3.21.15 Sep 06 Sep 08 Sep 10 Sep 12 Sep 14 Sep 16 …" at bounding box center [815, 409] width 1240 height 358
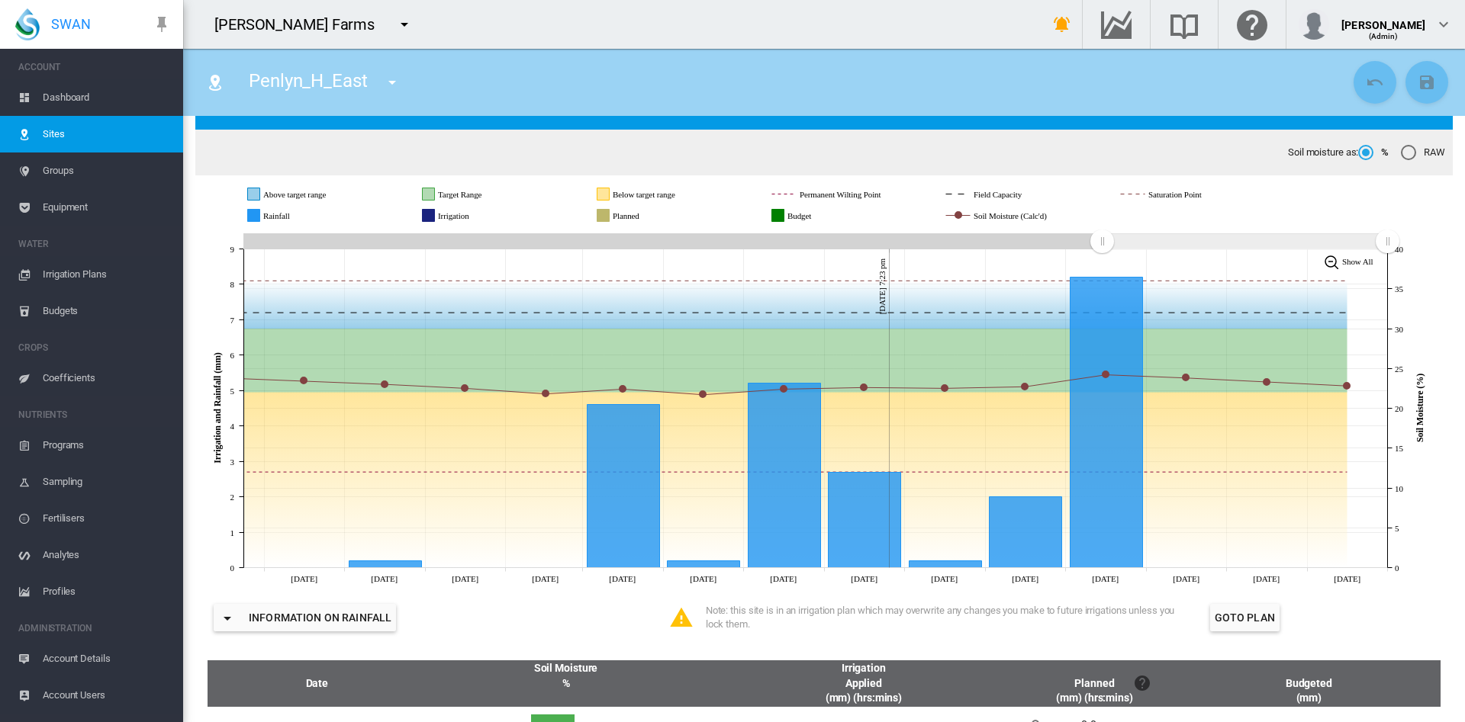
drag, startPoint x: 716, startPoint y: 236, endPoint x: 1102, endPoint y: 142, distance: 397.2
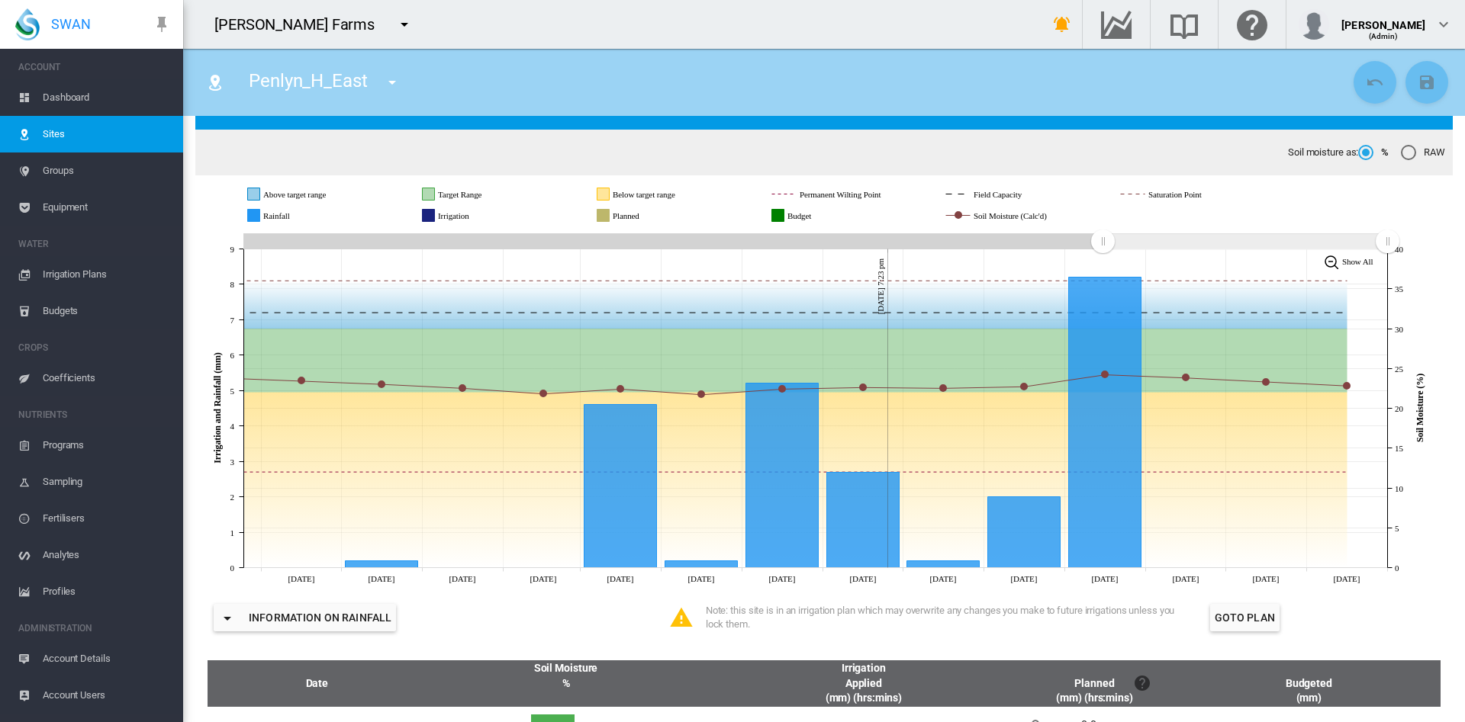
scroll to position [0, 0]
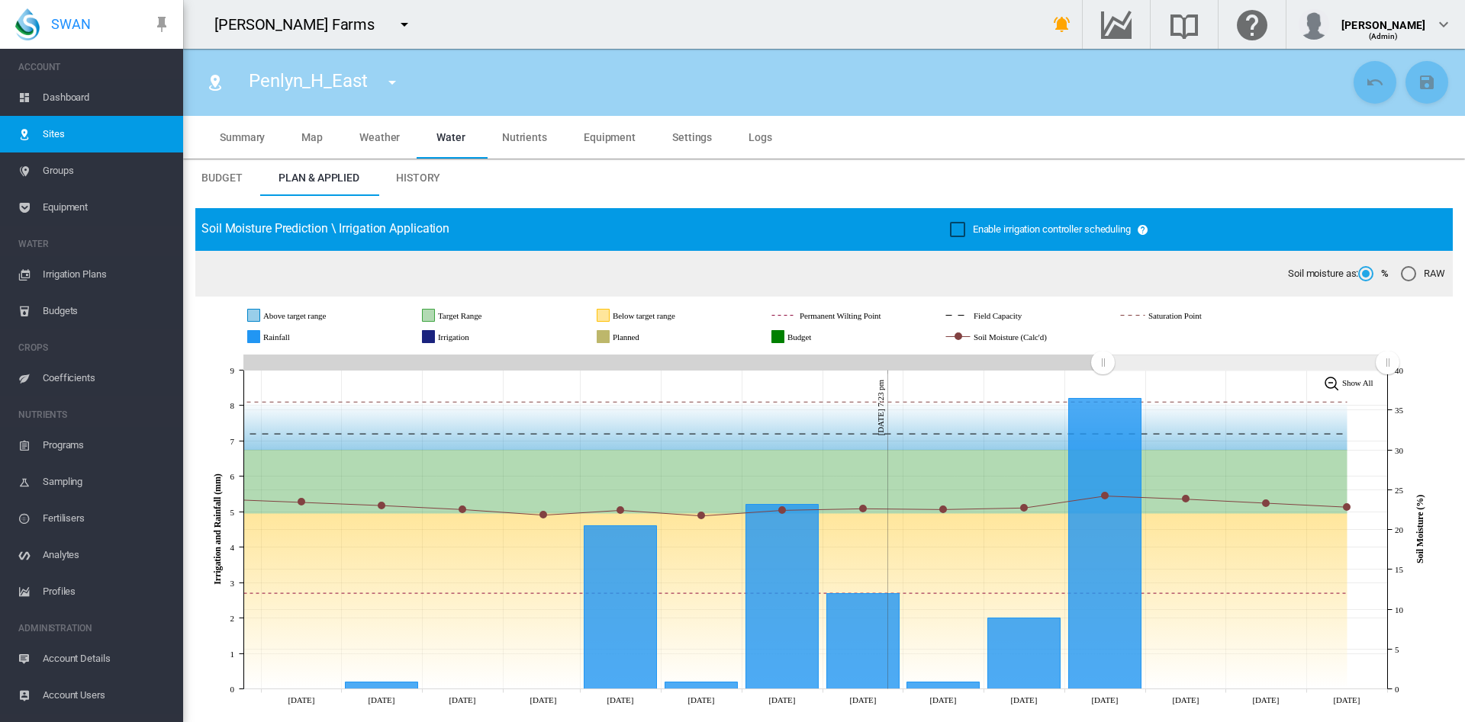
click at [612, 149] on md-tab-item "Equipment" at bounding box center [609, 137] width 88 height 43
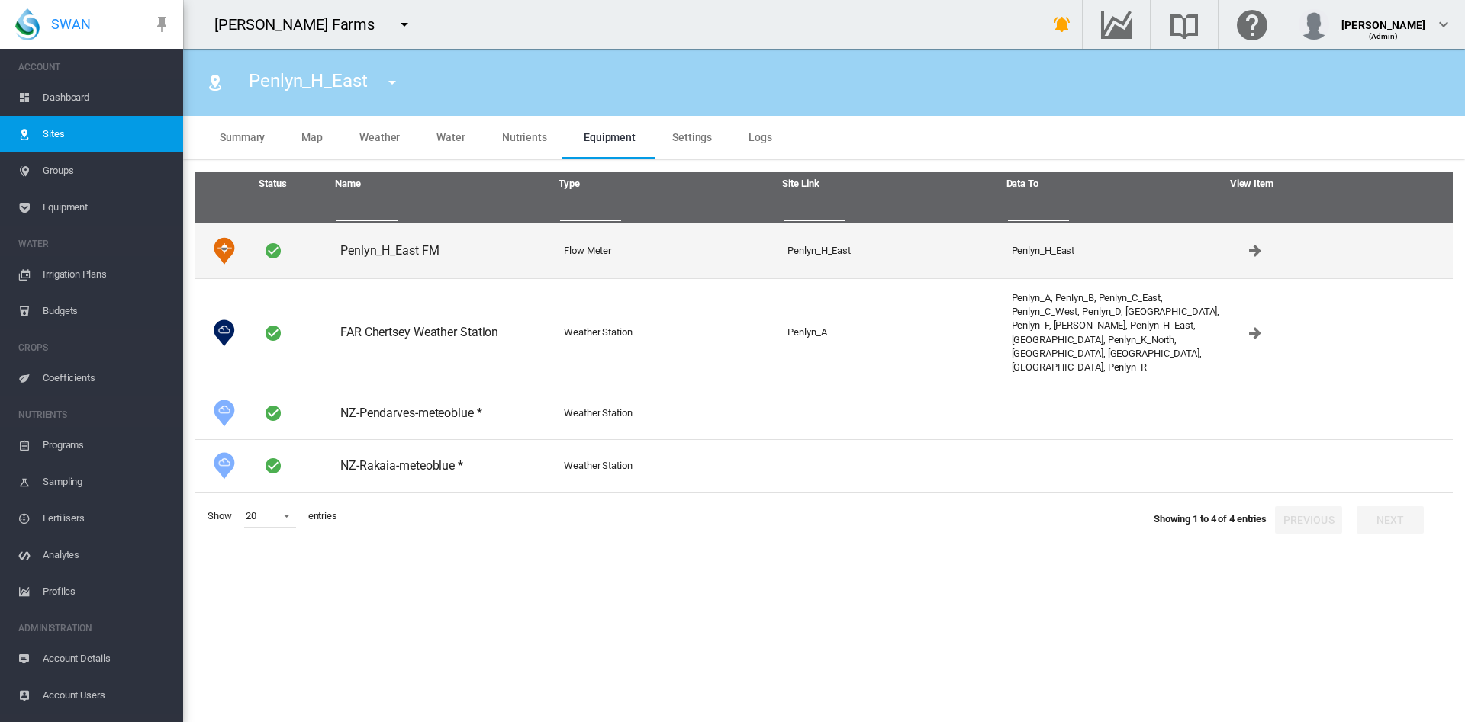
click at [412, 247] on td "Penlyn_H_East FM" at bounding box center [446, 251] width 224 height 55
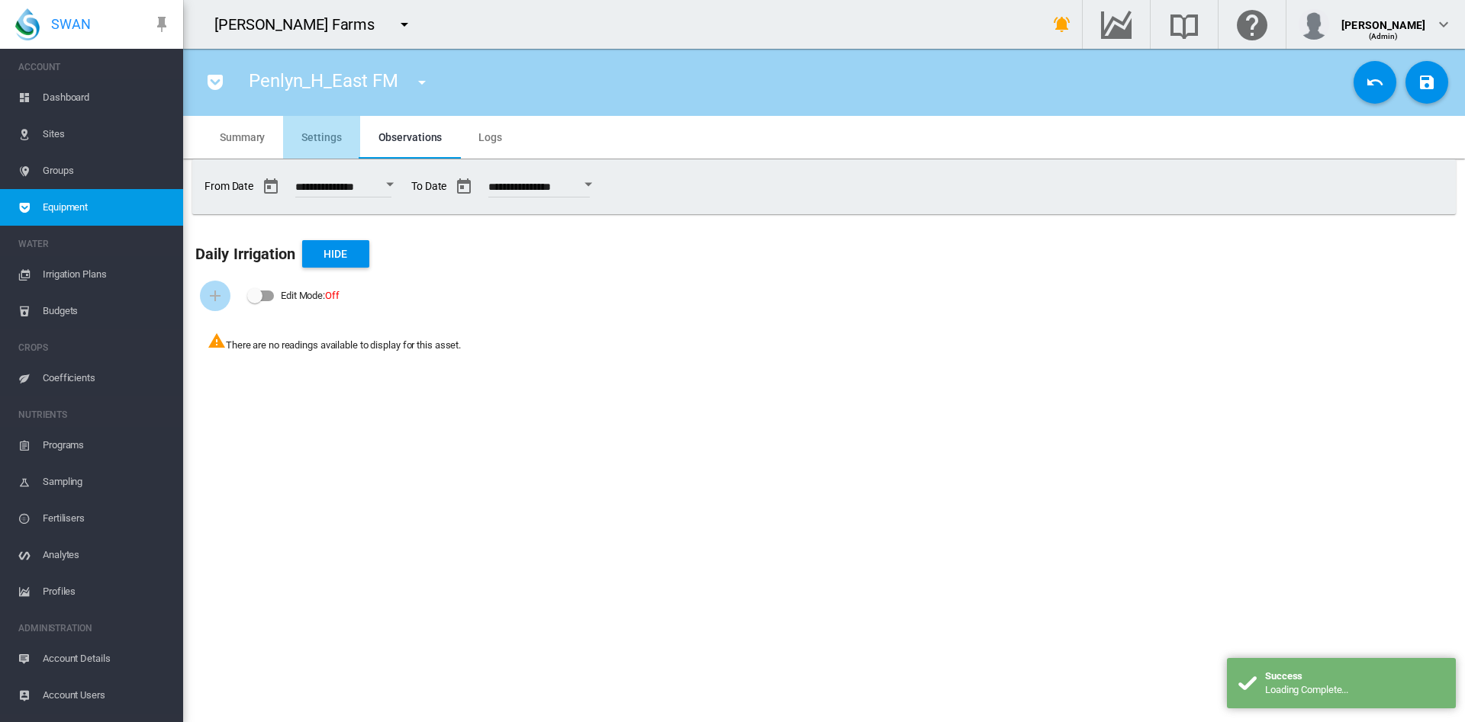
click at [330, 143] on md-tab-item "Settings" at bounding box center [321, 137] width 76 height 43
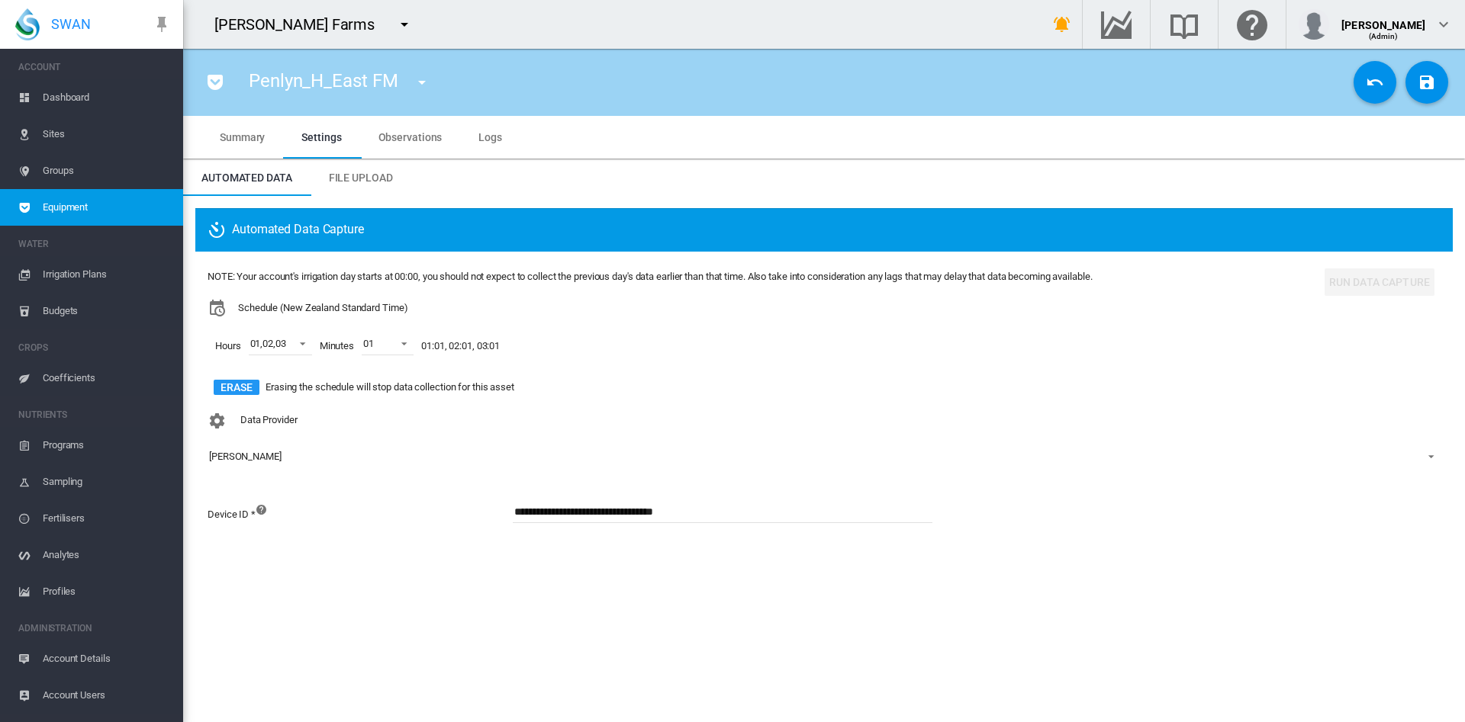
click at [395, 21] on md-icon "icon-menu-down" at bounding box center [404, 24] width 18 height 18
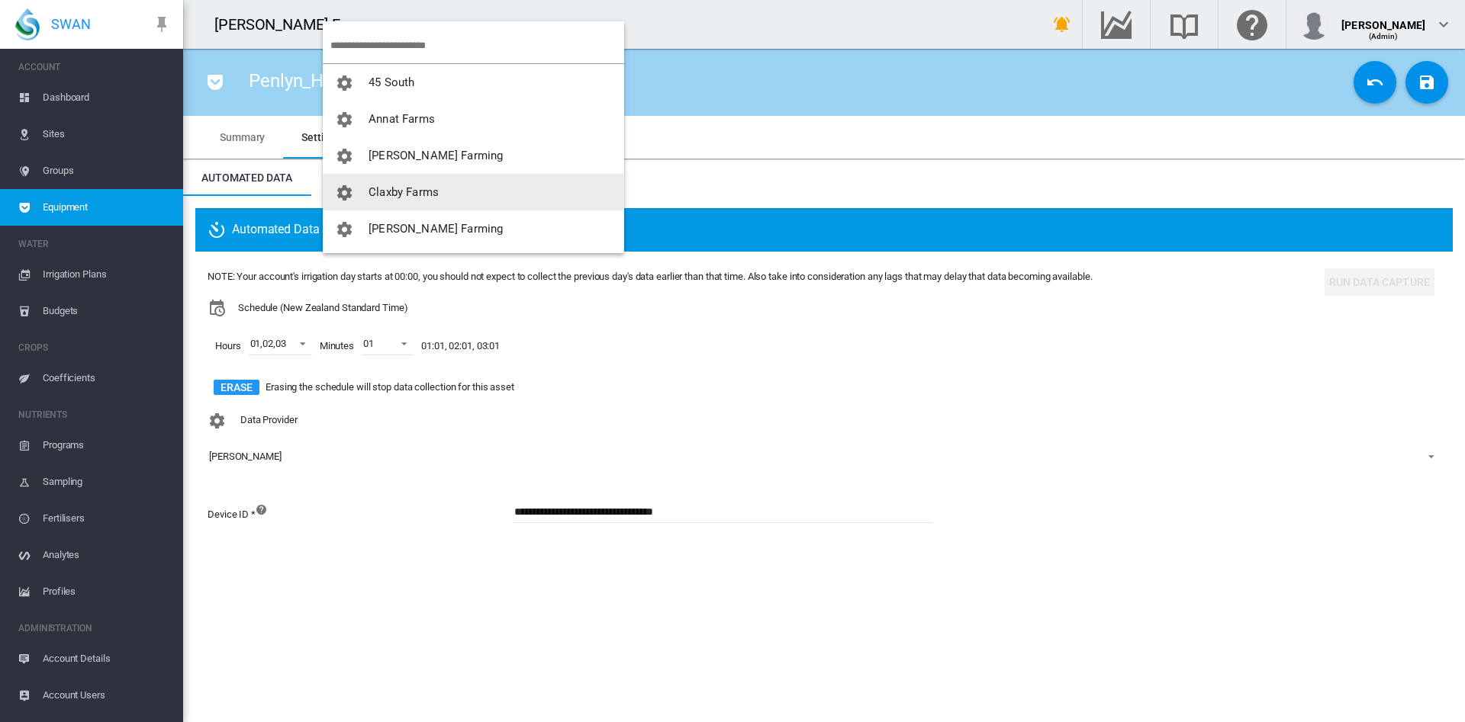
drag, startPoint x: 407, startPoint y: 125, endPoint x: 432, endPoint y: 188, distance: 67.1
click at [432, 188] on md-menu-content "45 South Annat Farms" at bounding box center [473, 137] width 301 height 232
click at [432, 188] on span "Claxby Farms" at bounding box center [403, 192] width 70 height 14
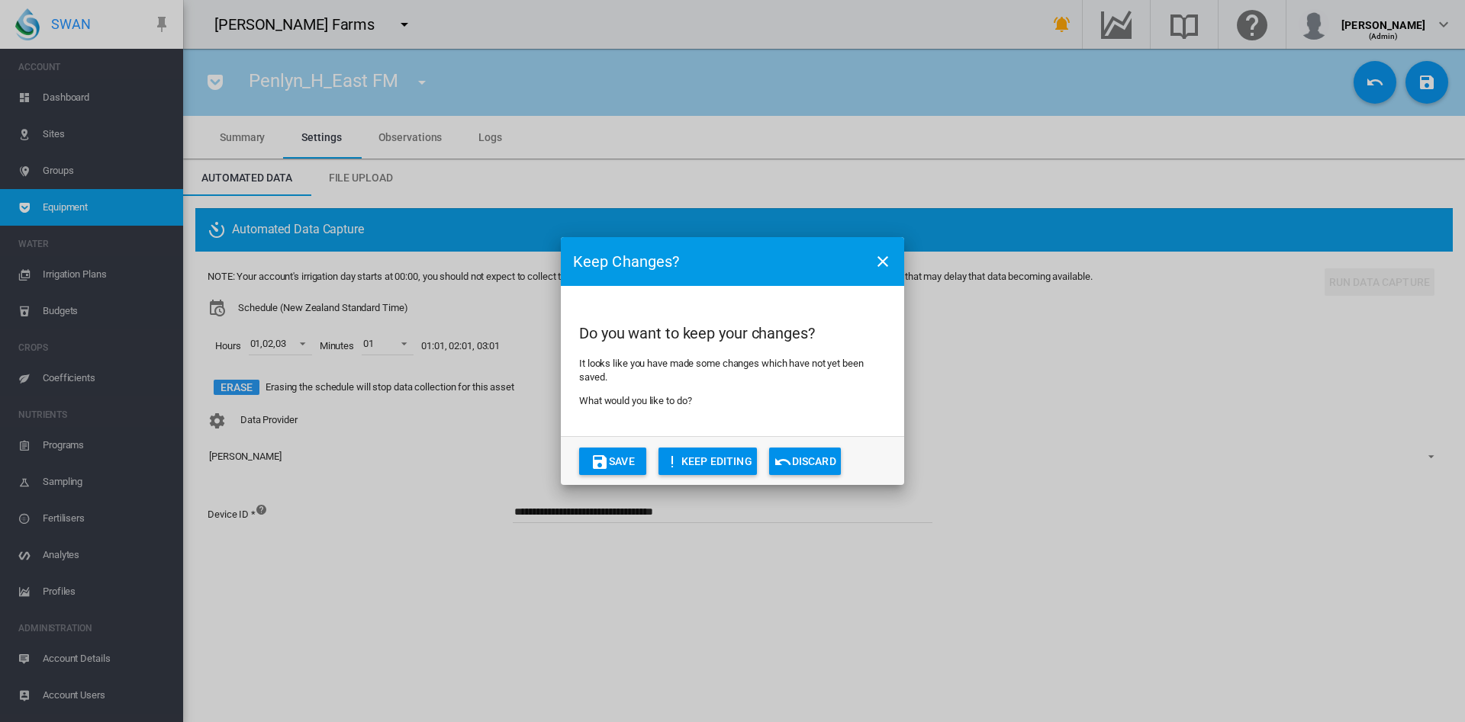
click at [791, 455] on md-icon "icon-undo" at bounding box center [783, 462] width 18 height 18
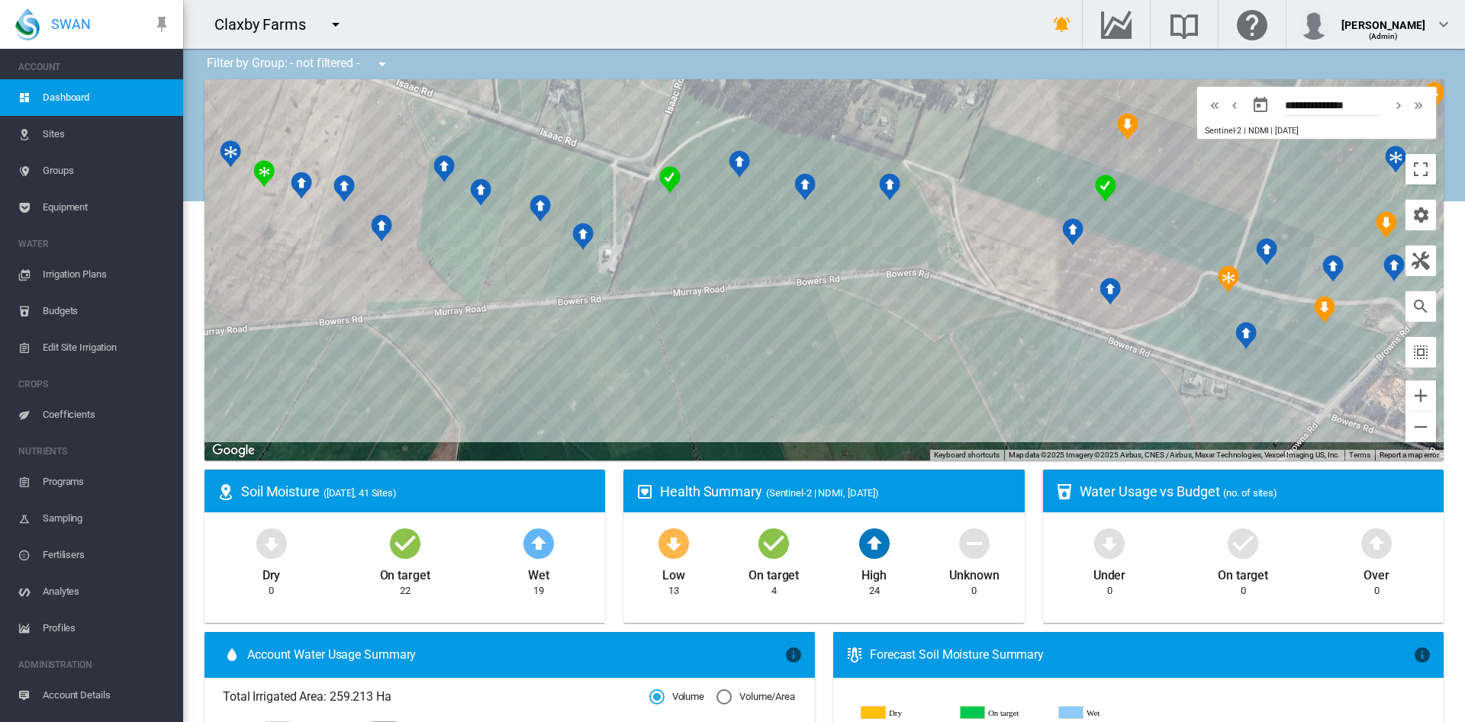
drag, startPoint x: 963, startPoint y: 323, endPoint x: 950, endPoint y: 402, distance: 80.5
click at [950, 402] on div at bounding box center [823, 269] width 1239 height 381
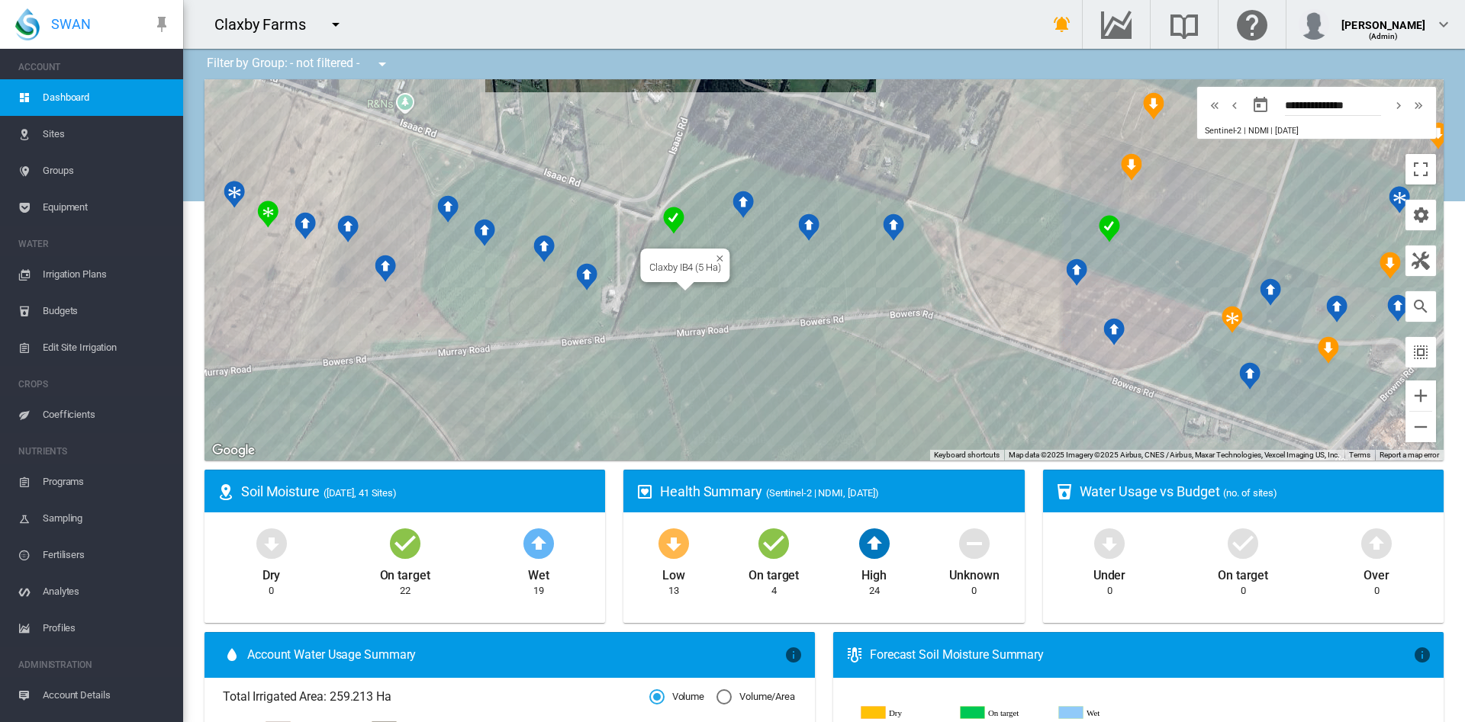
click at [653, 297] on div "Claxby IB4 (5 Ha)" at bounding box center [823, 269] width 1239 height 381
click at [653, 297] on div "Site Health Indexes - × Name of current Site Health Area in chart. Click on a d…" at bounding box center [823, 269] width 1239 height 381
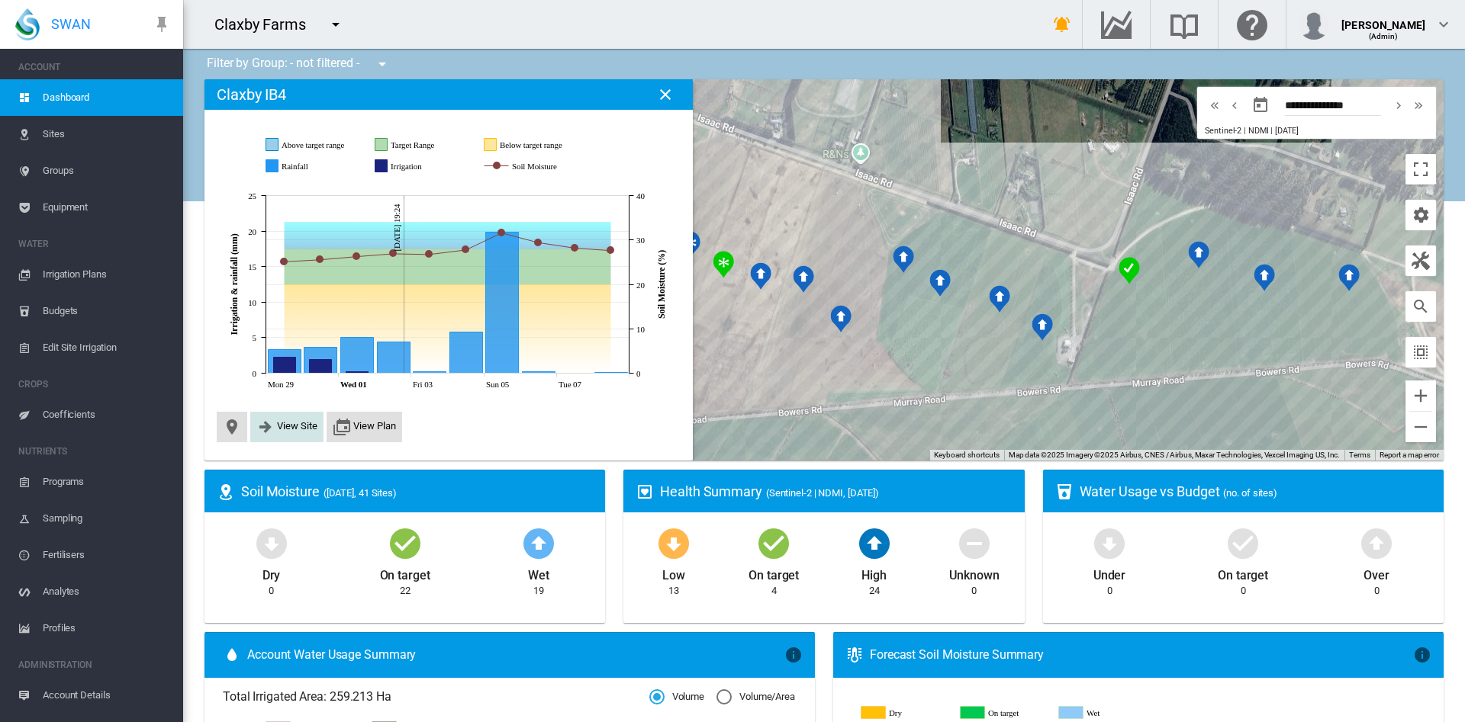
click at [279, 423] on span "View Site" at bounding box center [297, 425] width 40 height 11
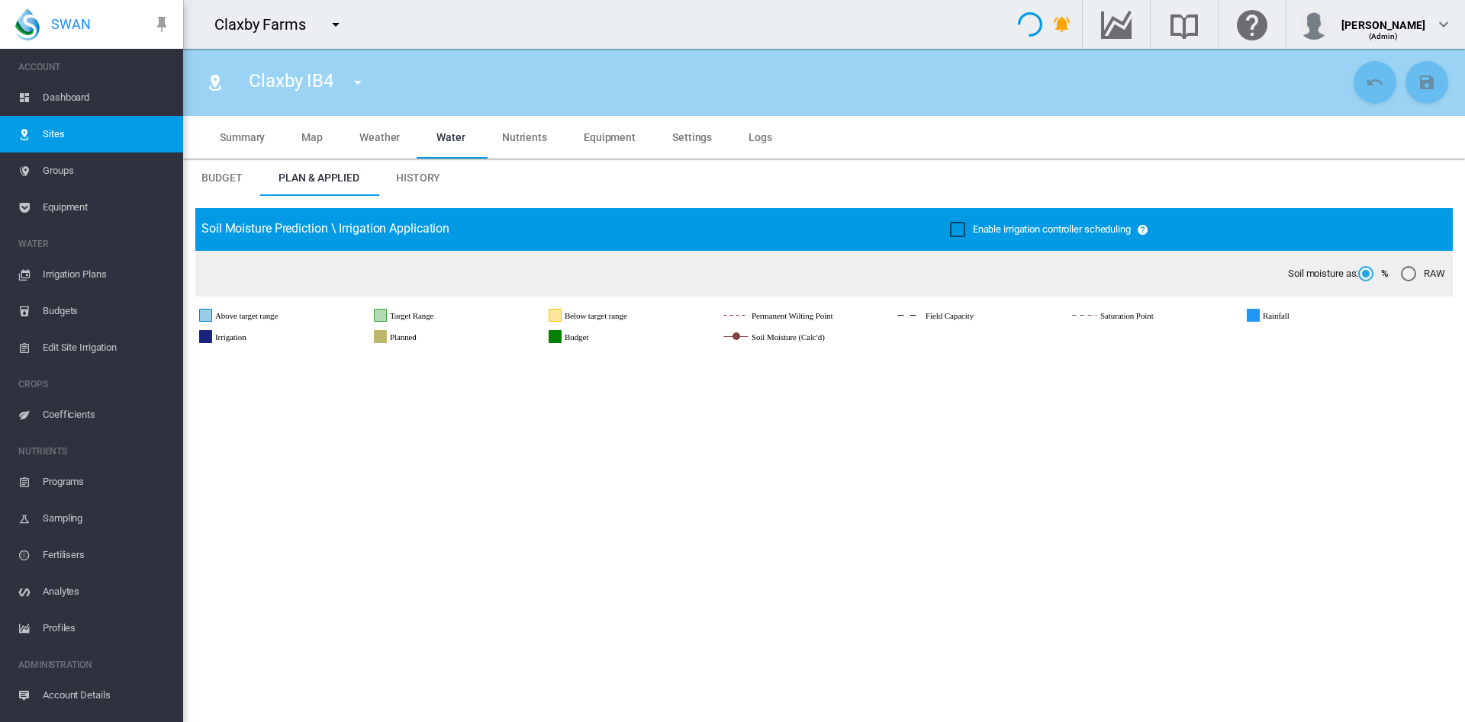
click at [602, 142] on span "Equipment" at bounding box center [610, 137] width 52 height 12
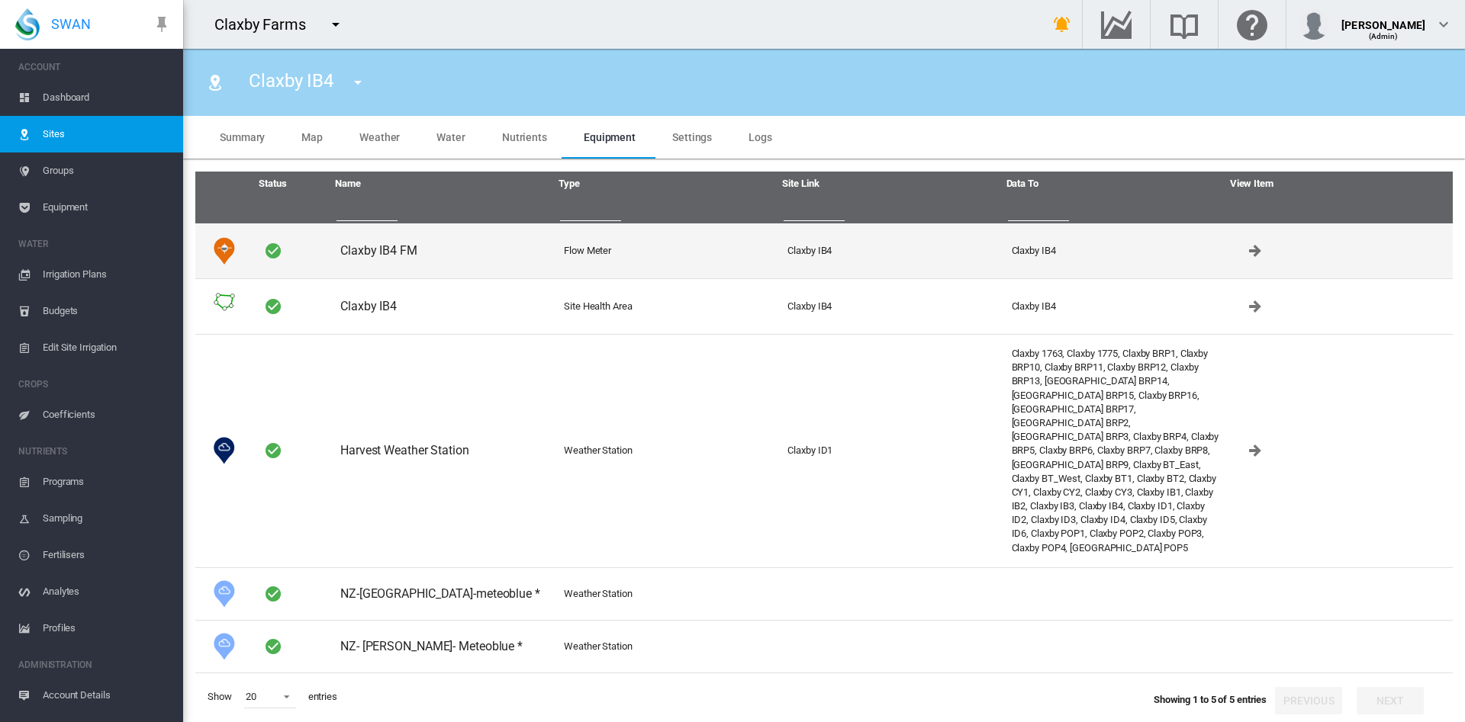
click at [394, 246] on td "Claxby IB4 FM" at bounding box center [446, 251] width 224 height 55
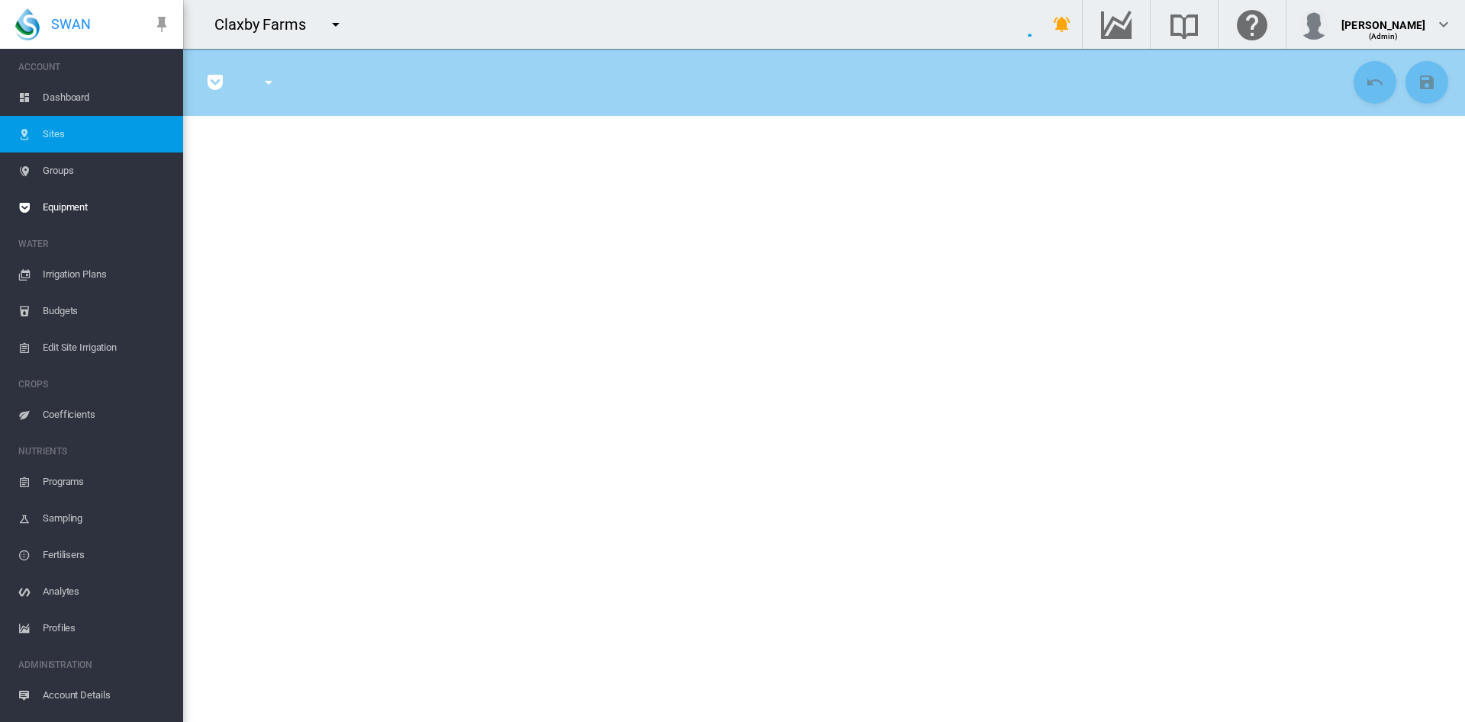
click at [394, 246] on section at bounding box center [824, 386] width 1282 height 674
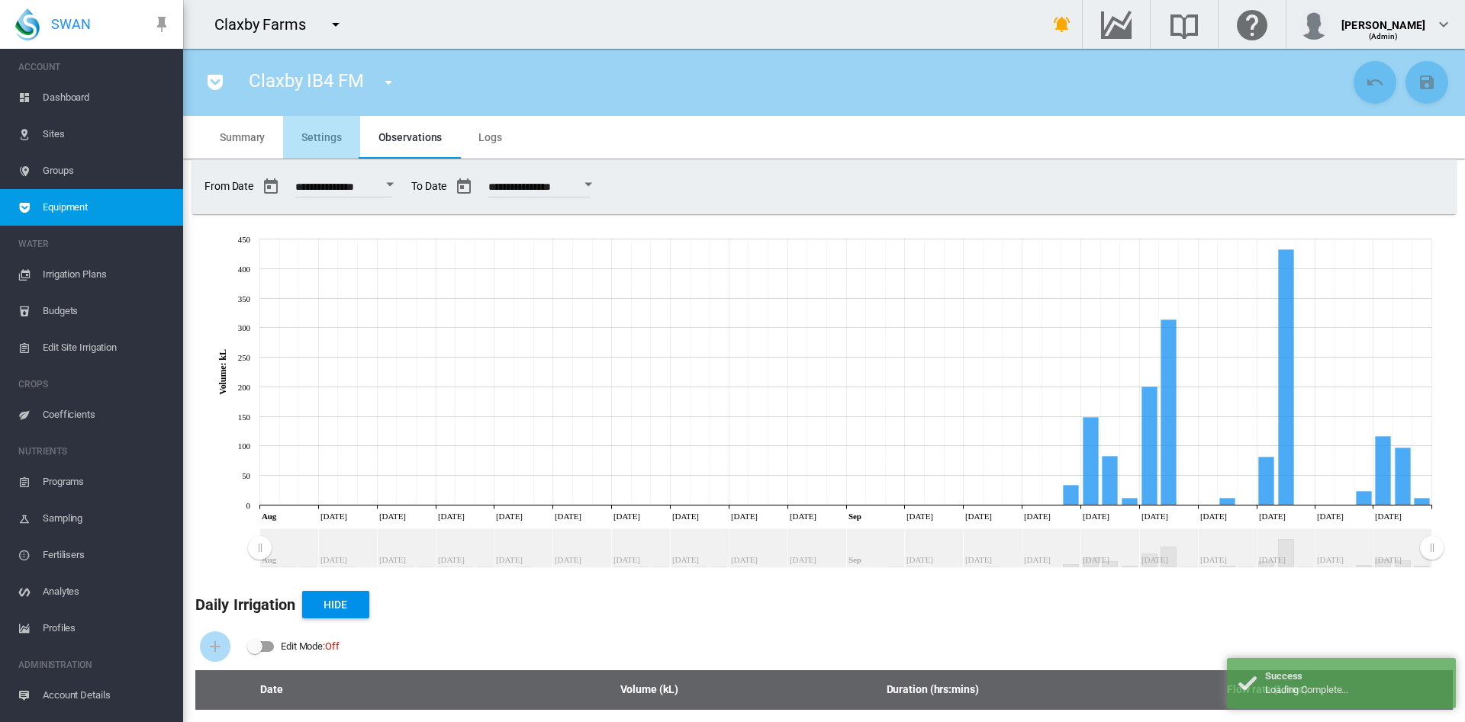
click at [318, 143] on md-tab-item "Settings" at bounding box center [321, 137] width 76 height 43
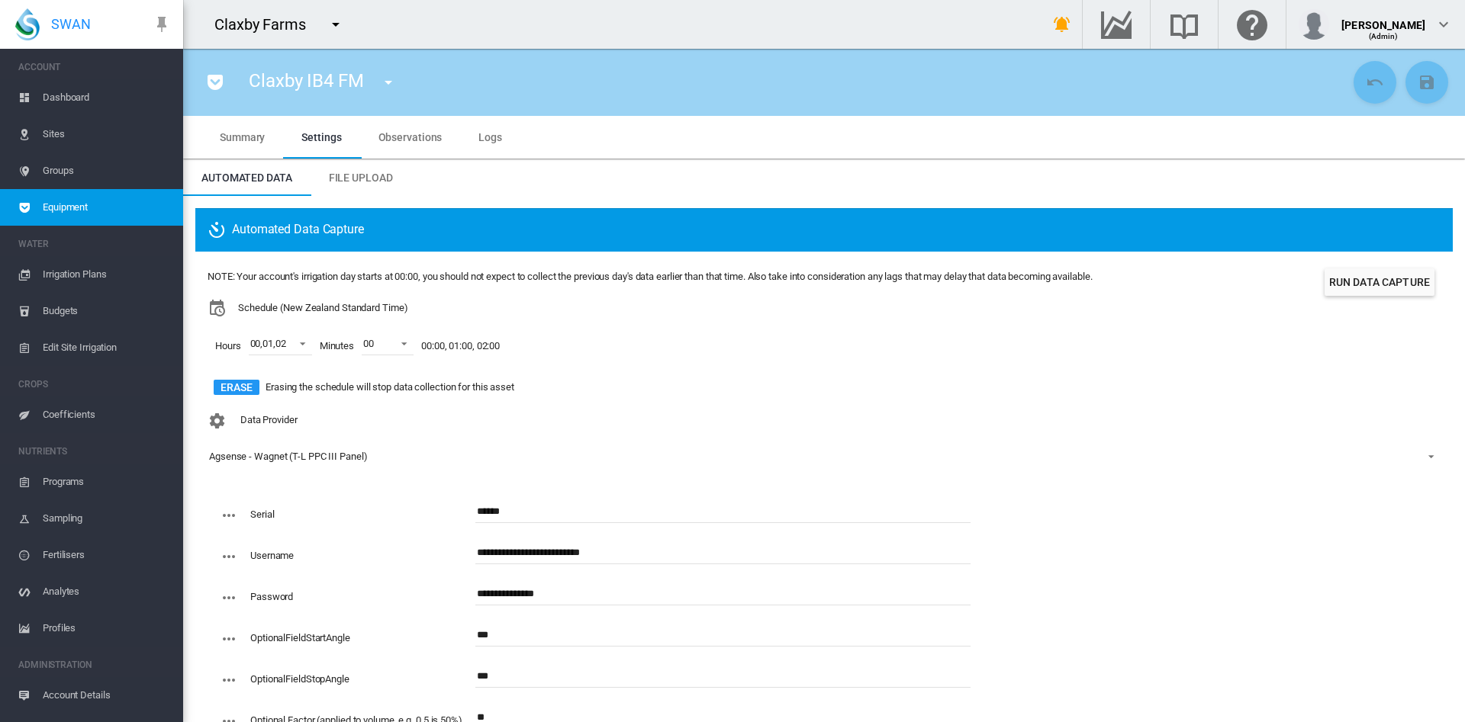
click at [334, 22] on md-icon "icon-menu-down" at bounding box center [335, 24] width 18 height 18
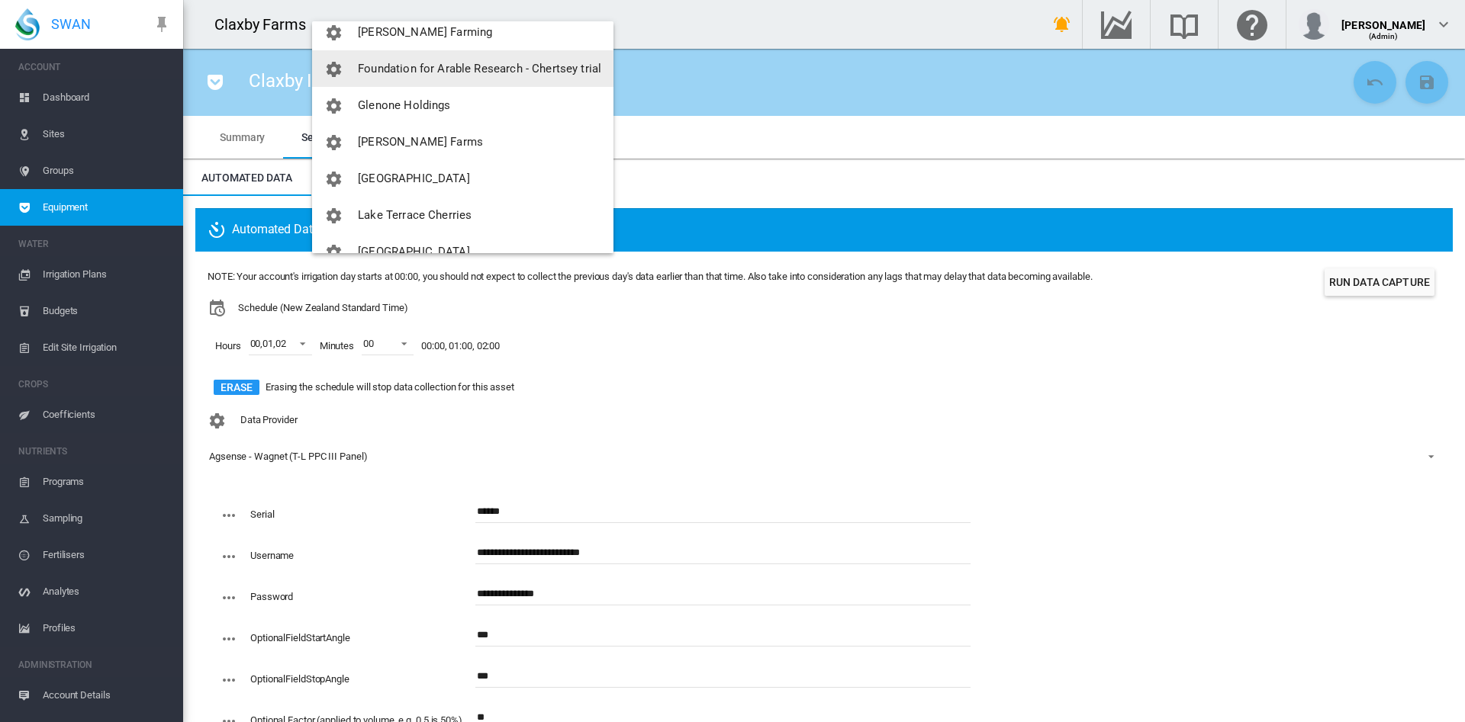
scroll to position [233, 0]
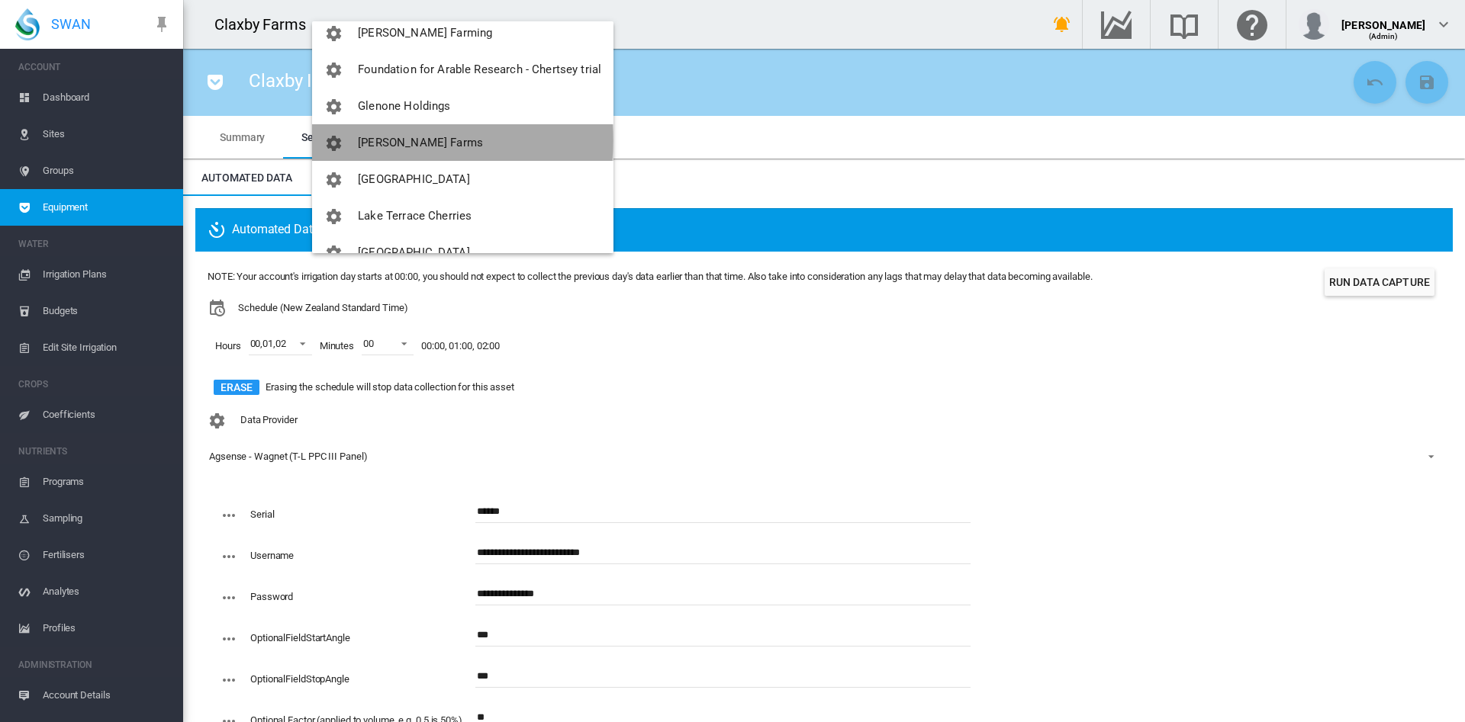
click at [397, 140] on span "[PERSON_NAME] Farms" at bounding box center [420, 143] width 125 height 14
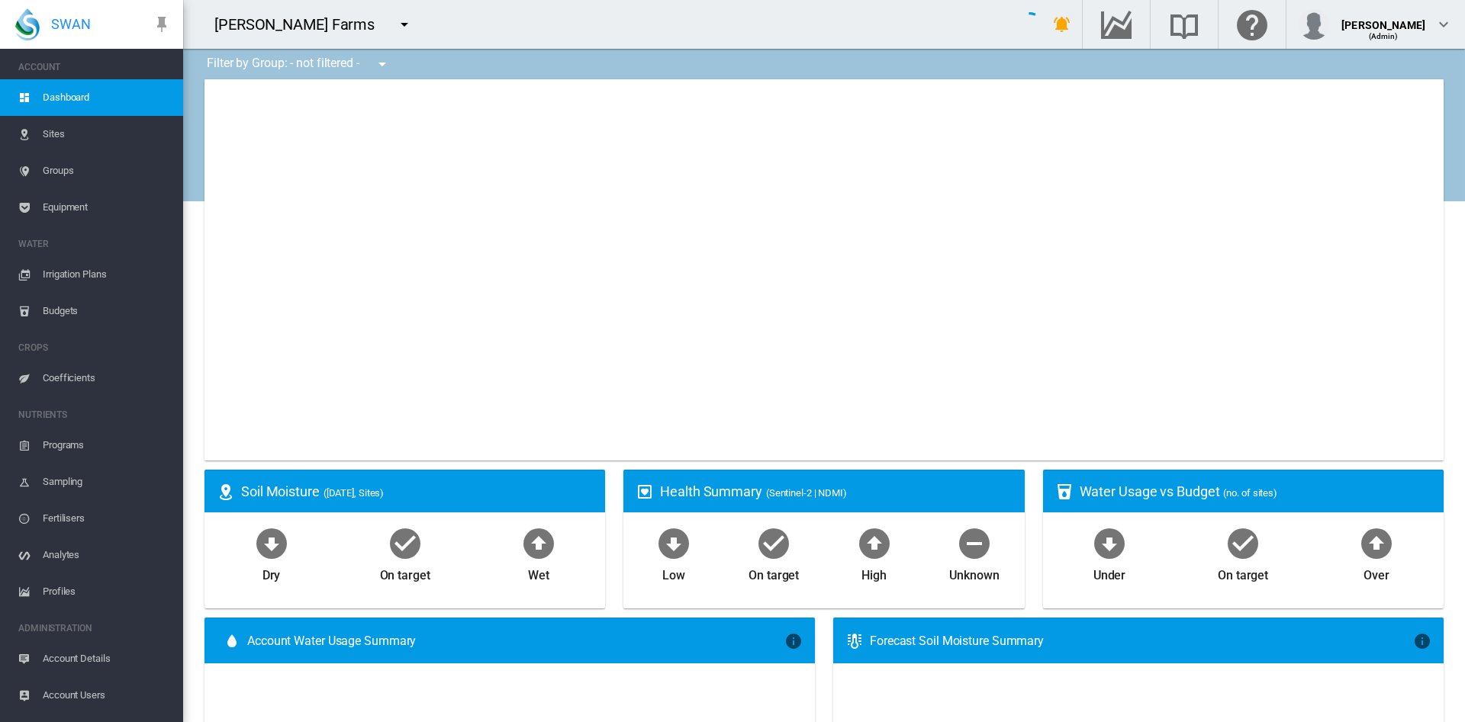
type input "**********"
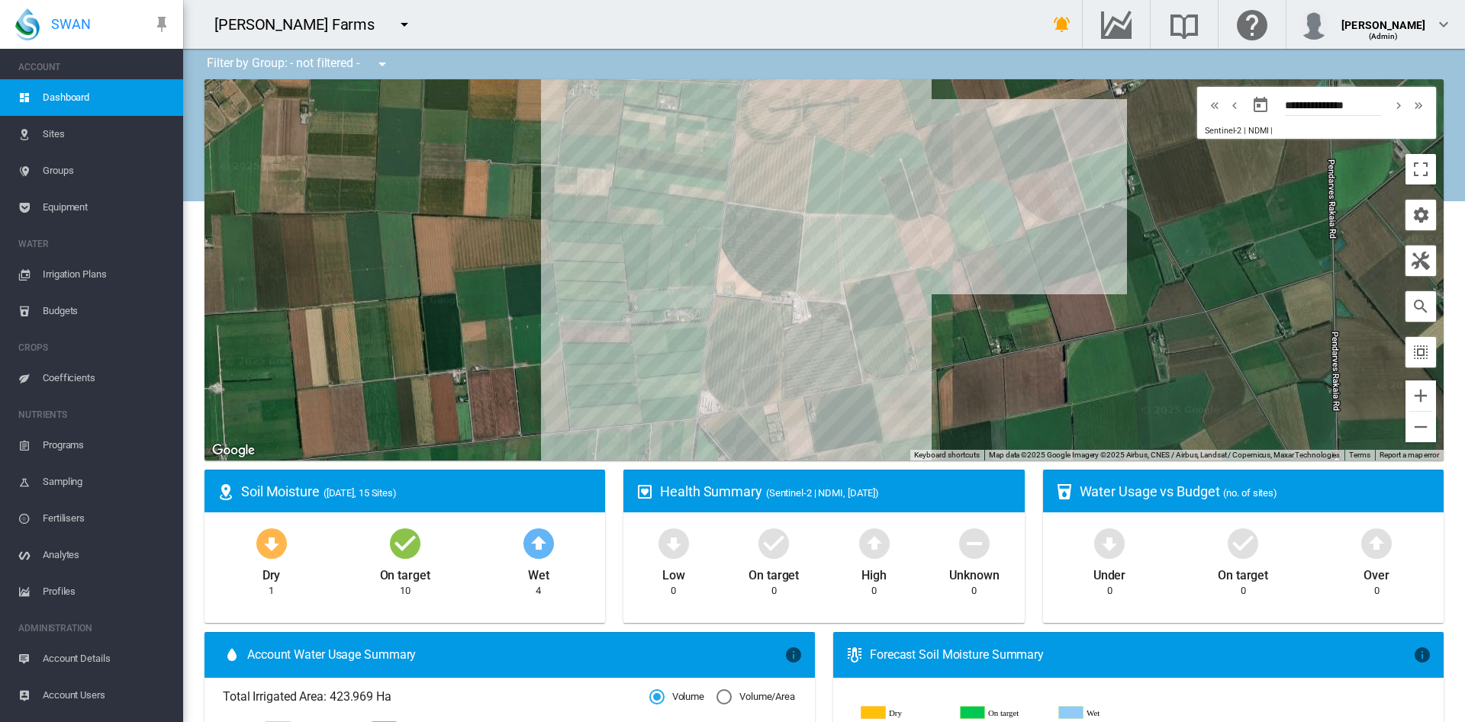
drag, startPoint x: 911, startPoint y: 294, endPoint x: 590, endPoint y: 415, distance: 343.0
click at [590, 415] on div at bounding box center [823, 269] width 1239 height 381
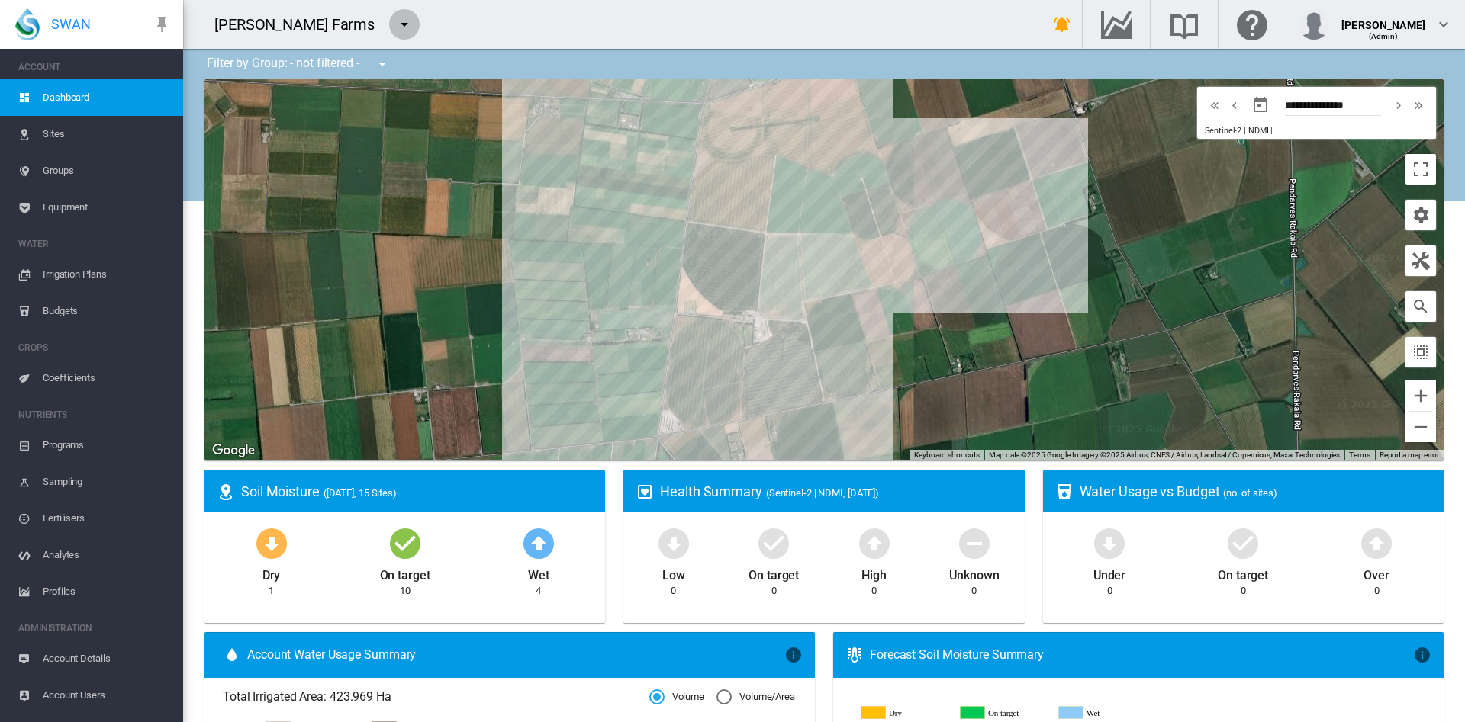
click at [395, 24] on md-icon "icon-menu-down" at bounding box center [404, 24] width 18 height 18
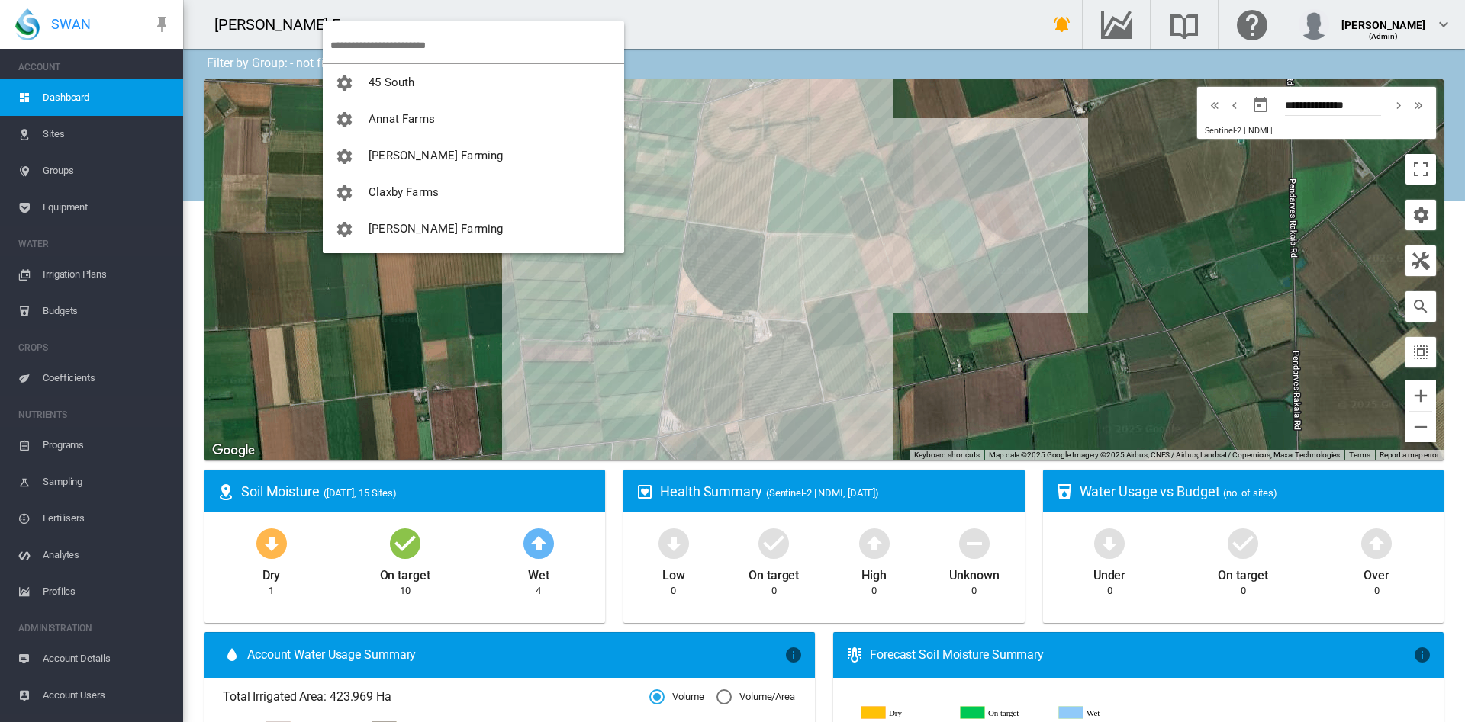
click at [83, 124] on md-backdrop at bounding box center [732, 361] width 1465 height 722
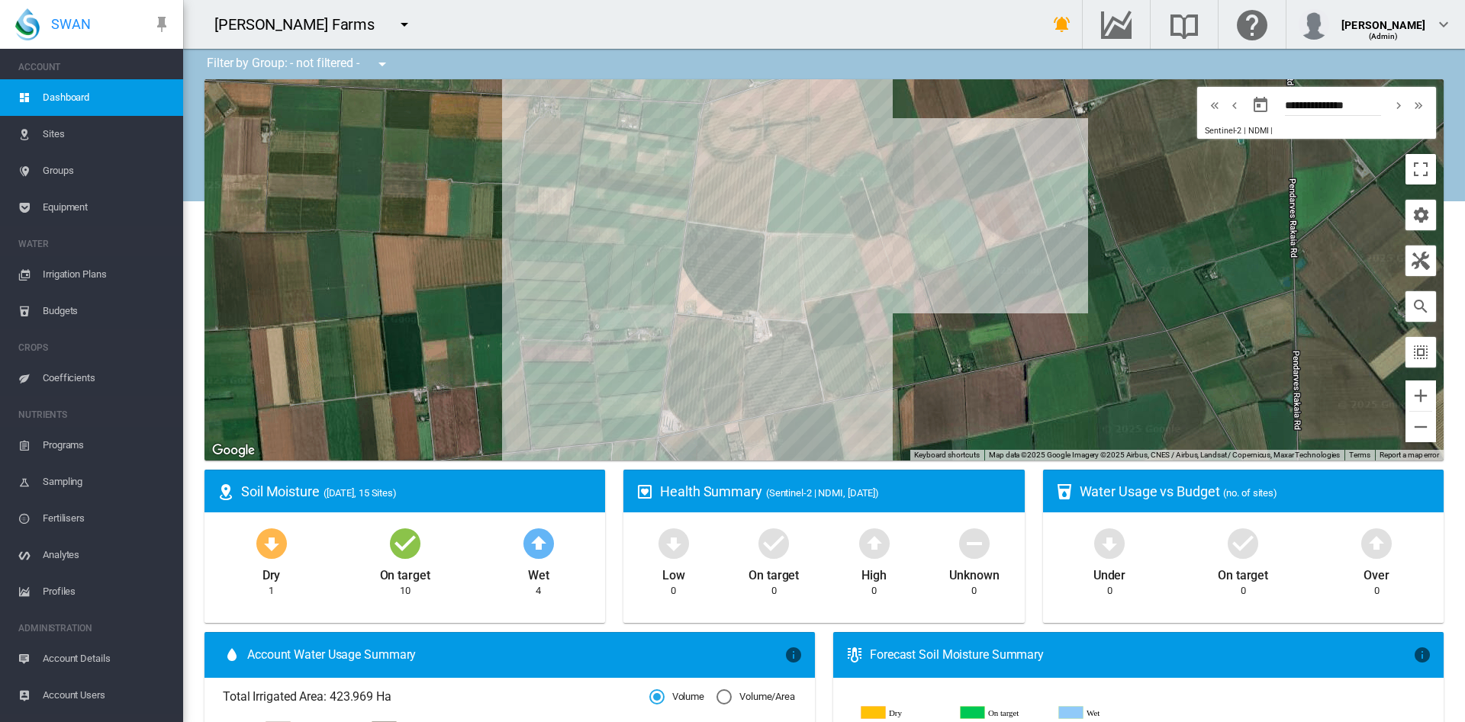
click at [63, 199] on span "Equipment" at bounding box center [107, 207] width 128 height 37
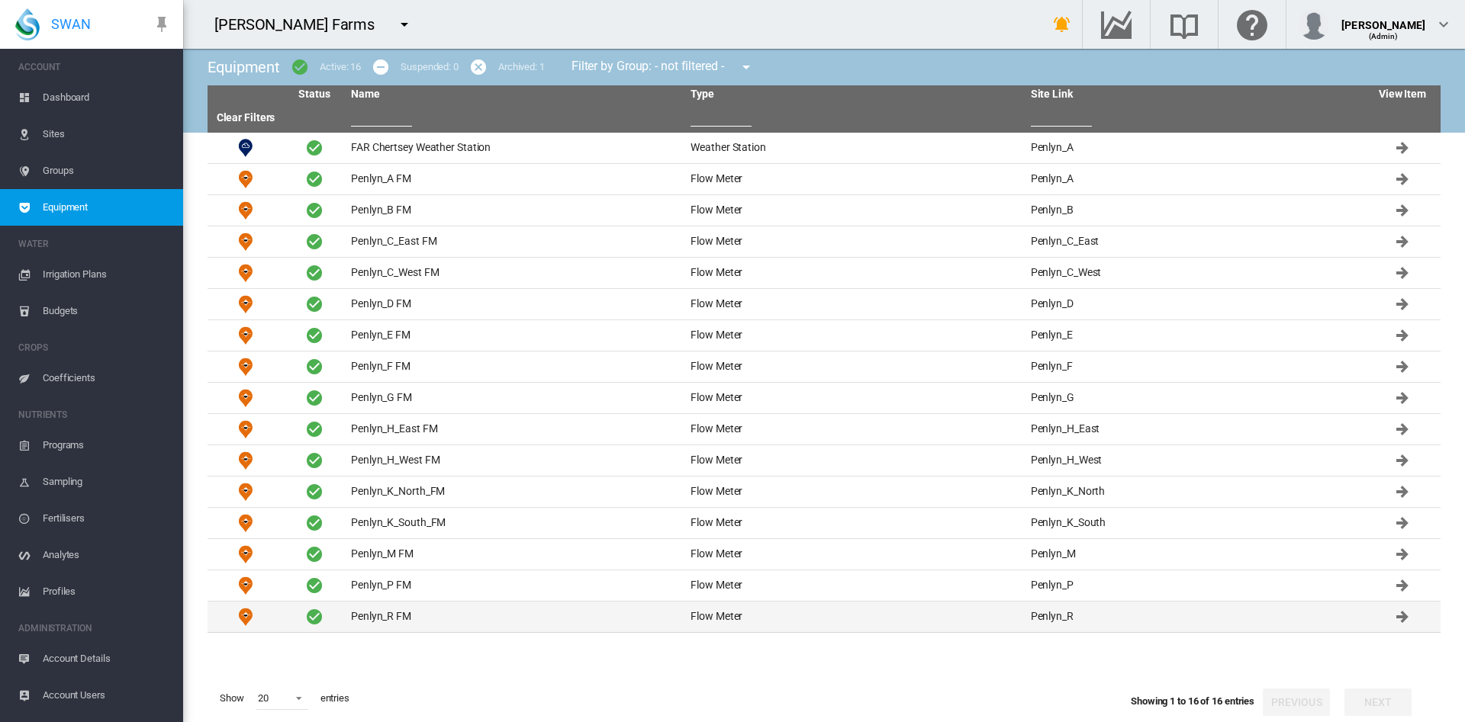
click at [404, 615] on td "Penlyn_R FM" at bounding box center [514, 617] width 339 height 31
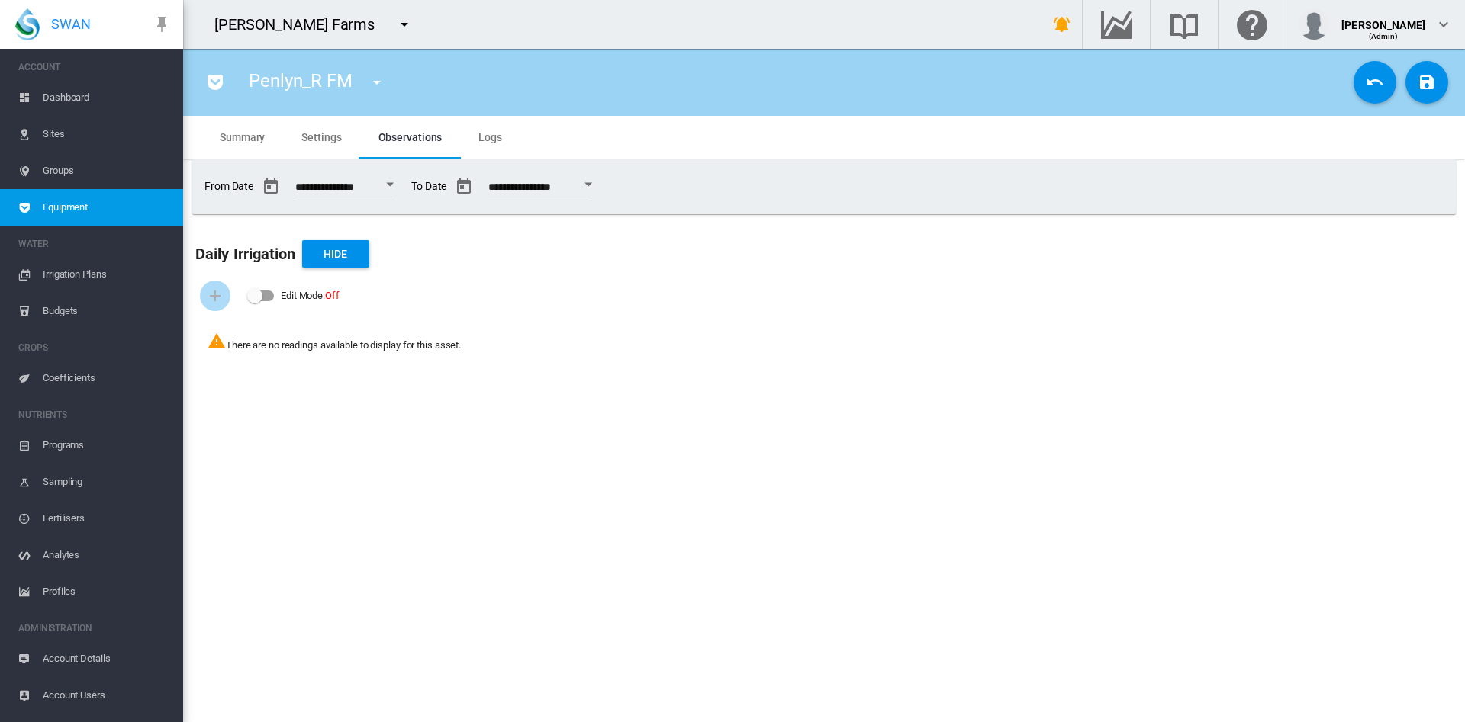
click at [395, 25] on md-icon "icon-menu-down" at bounding box center [404, 24] width 18 height 18
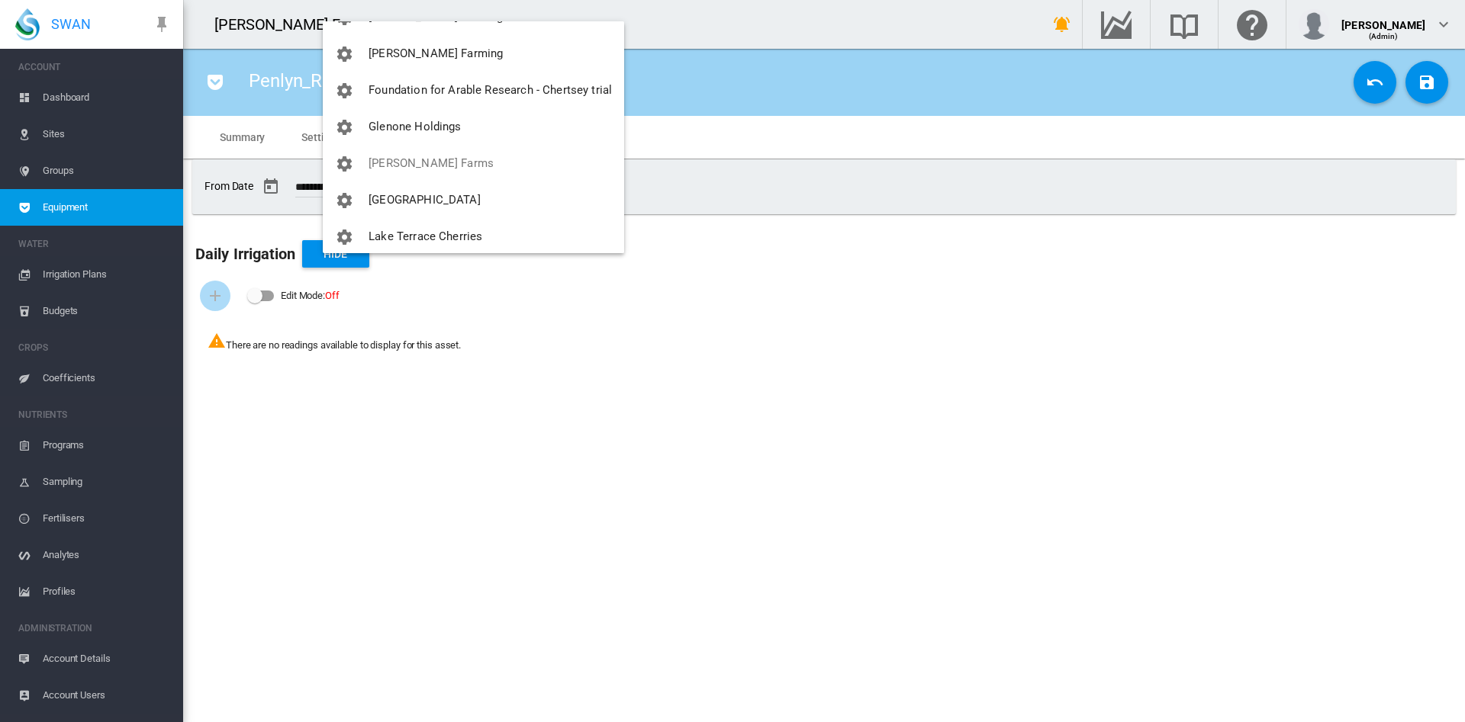
scroll to position [213, 0]
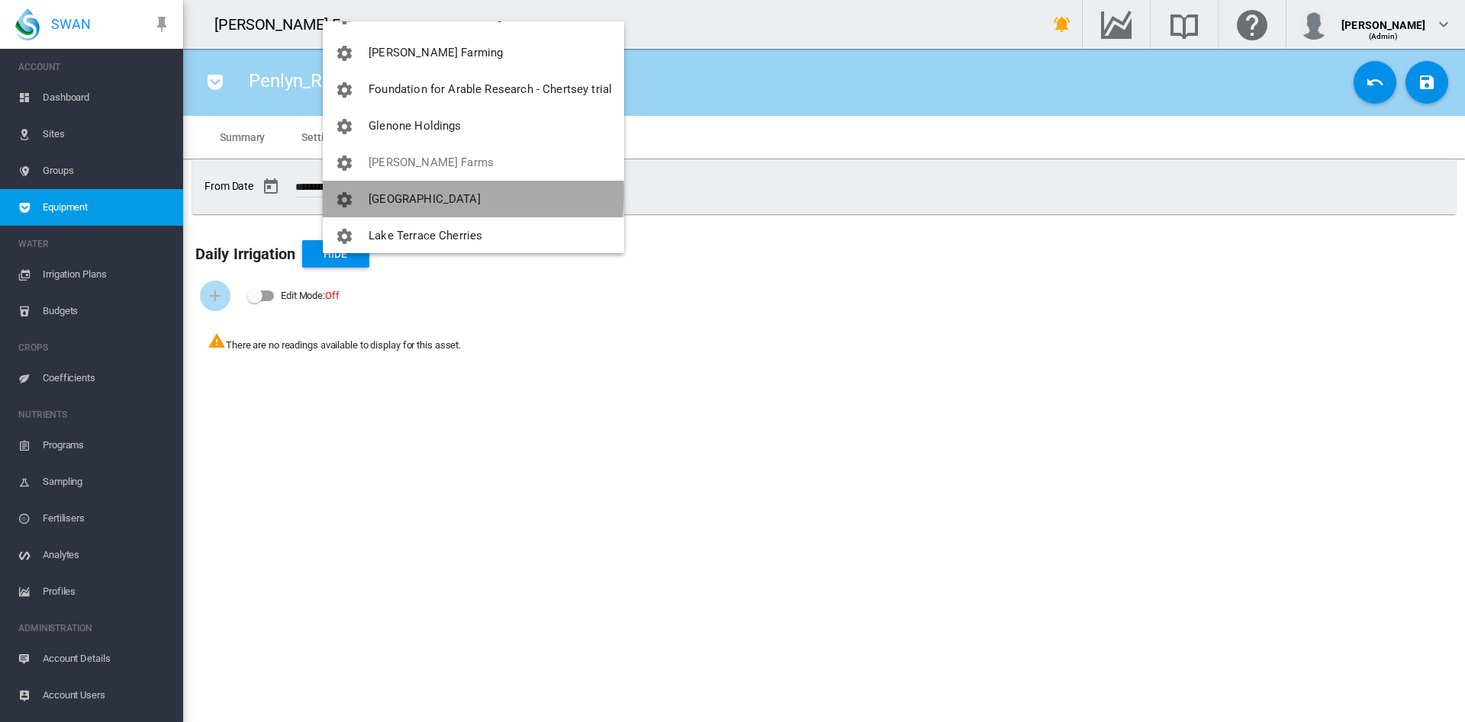
click at [452, 193] on button "[GEOGRAPHIC_DATA]" at bounding box center [473, 199] width 301 height 37
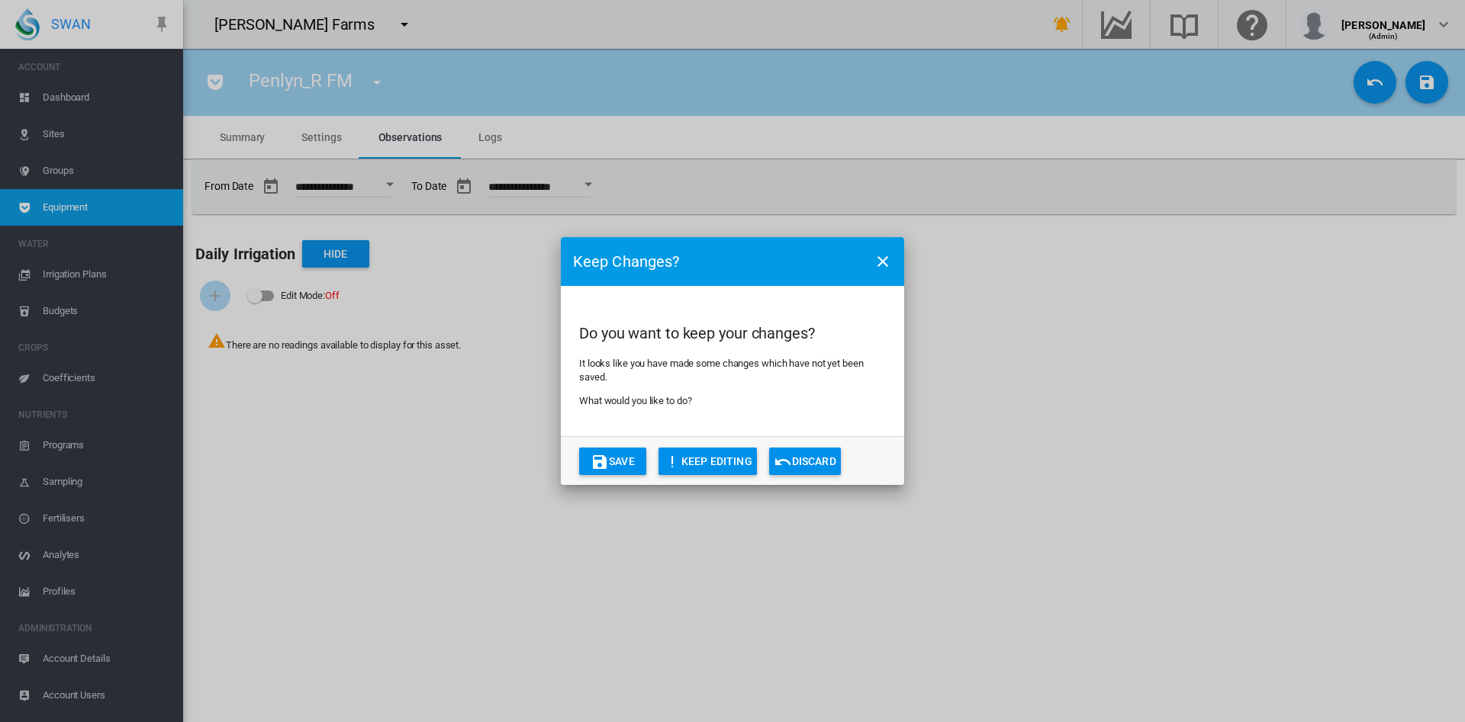
click at [815, 462] on button "Discard" at bounding box center [805, 461] width 72 height 27
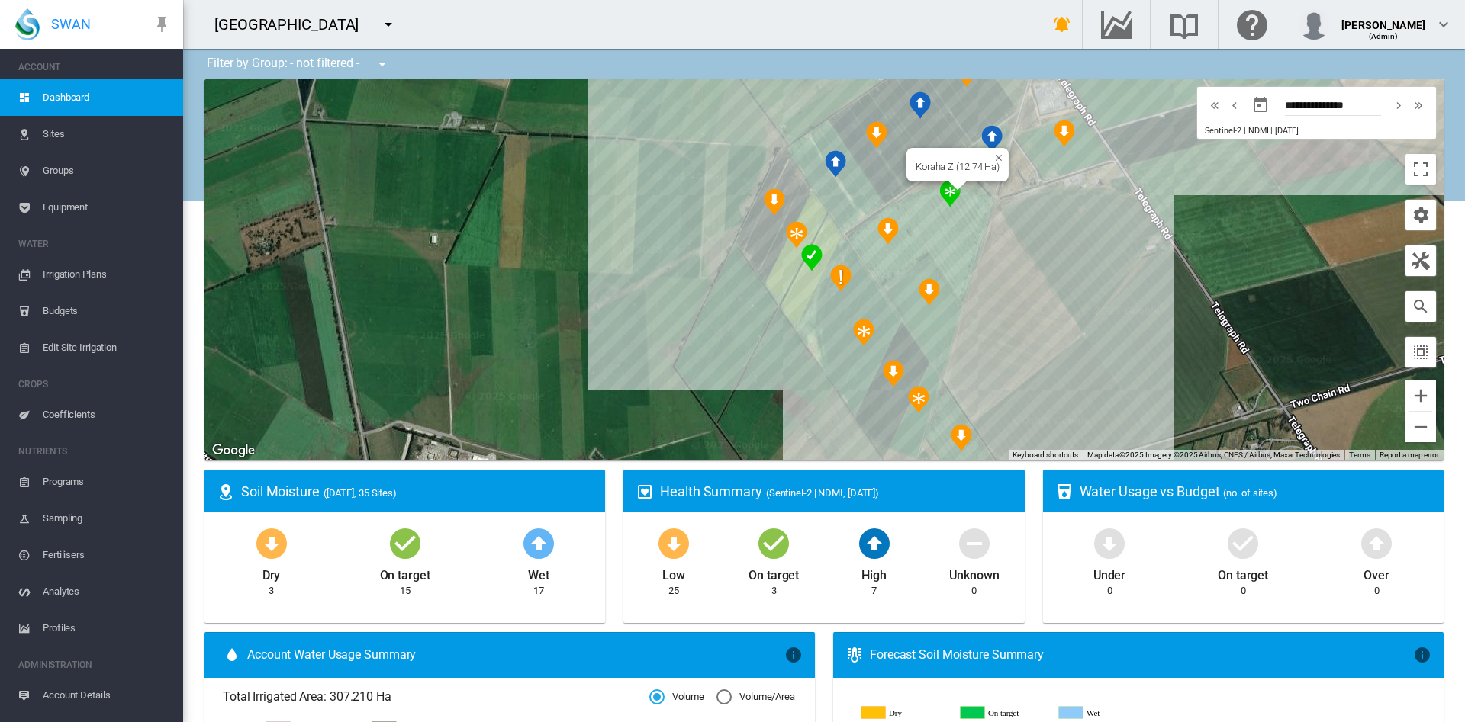
click at [940, 233] on div "Koraha Z (12.74 Ha)" at bounding box center [823, 269] width 1239 height 381
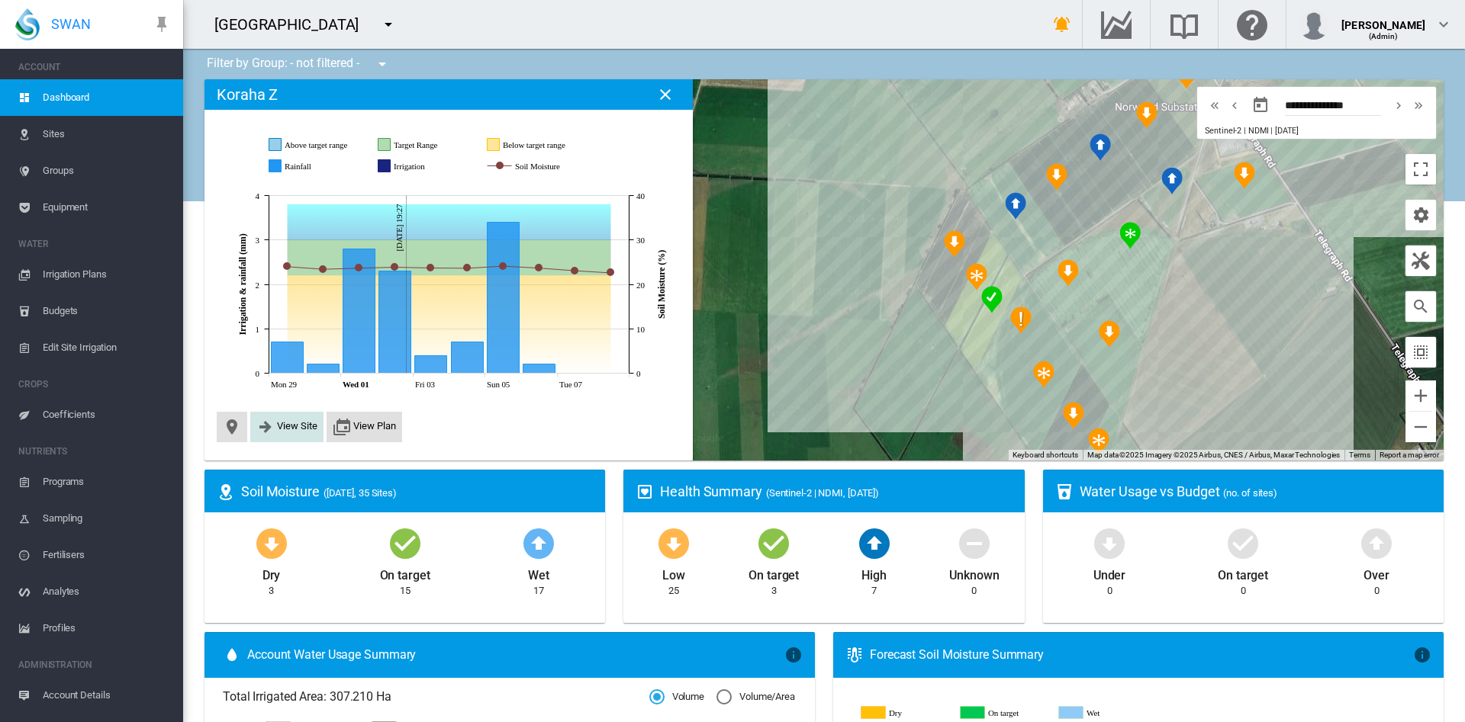
click at [280, 428] on span "View Site" at bounding box center [297, 425] width 40 height 11
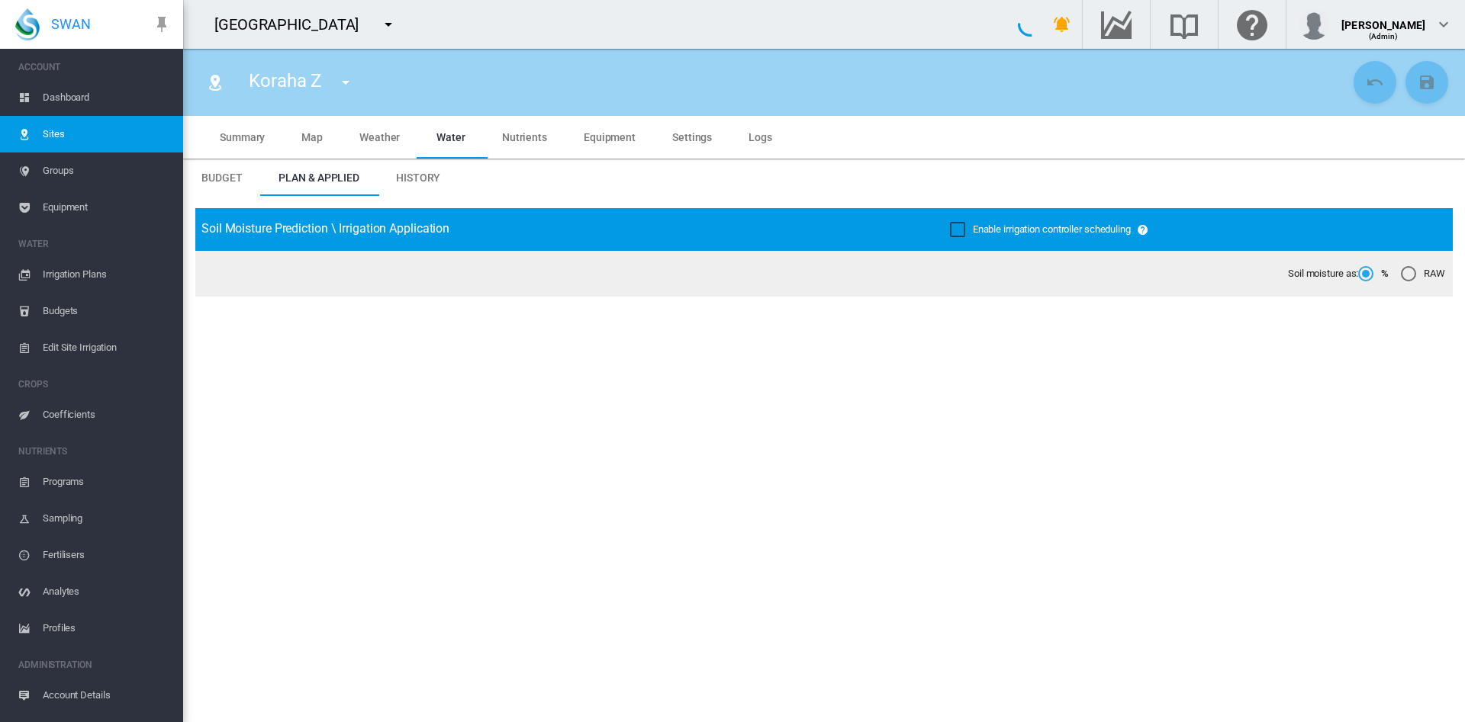
type input "********"
type input "*****"
type input "*********"
type input "**"
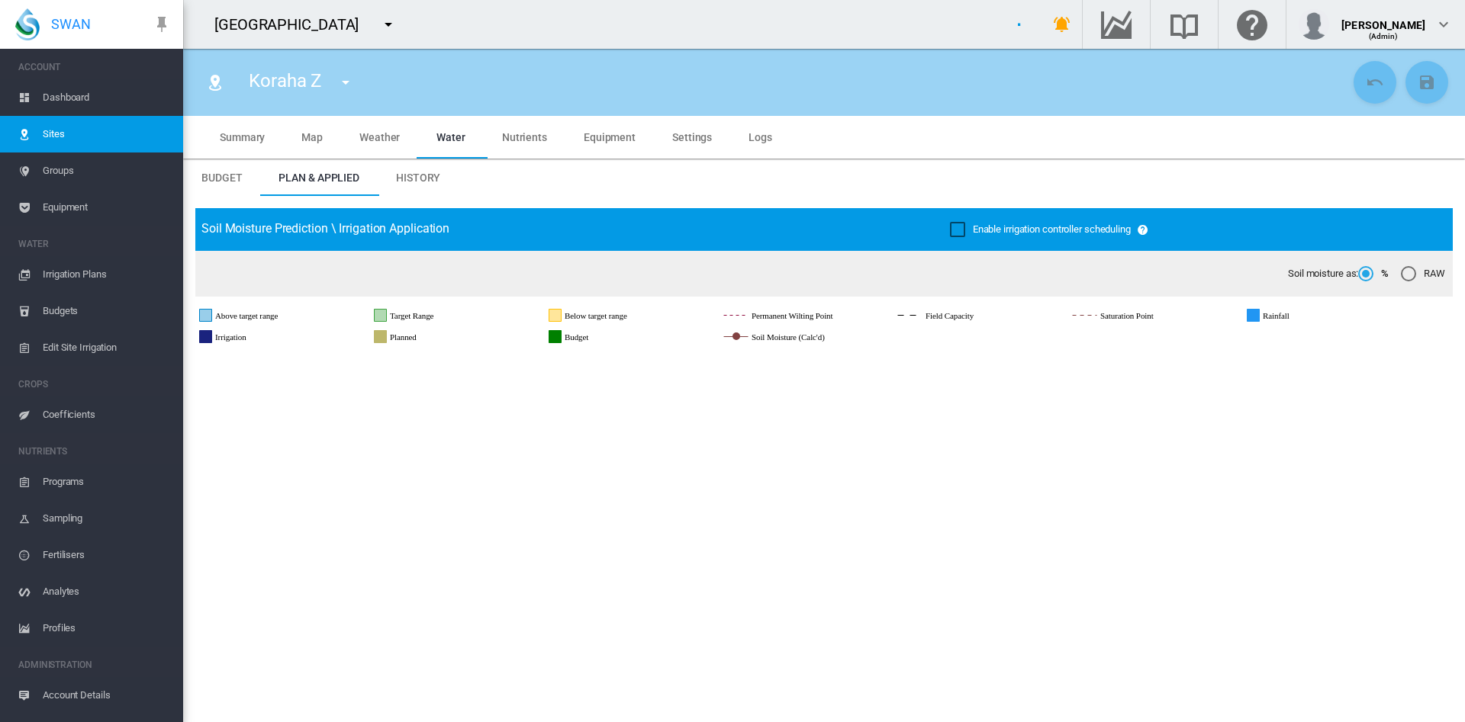
click at [616, 134] on span "Equipment" at bounding box center [610, 137] width 52 height 12
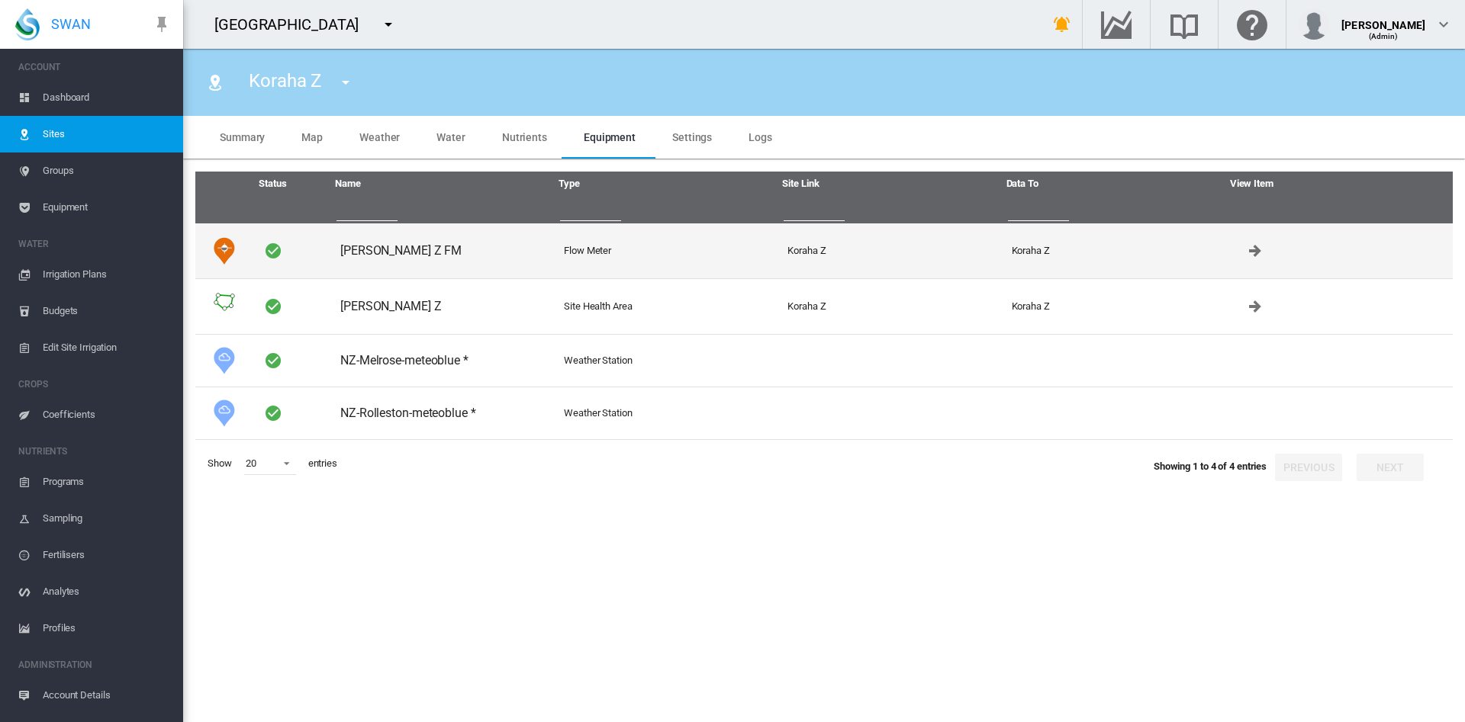
click at [373, 251] on td "Pankhurst Z FM" at bounding box center [446, 251] width 224 height 55
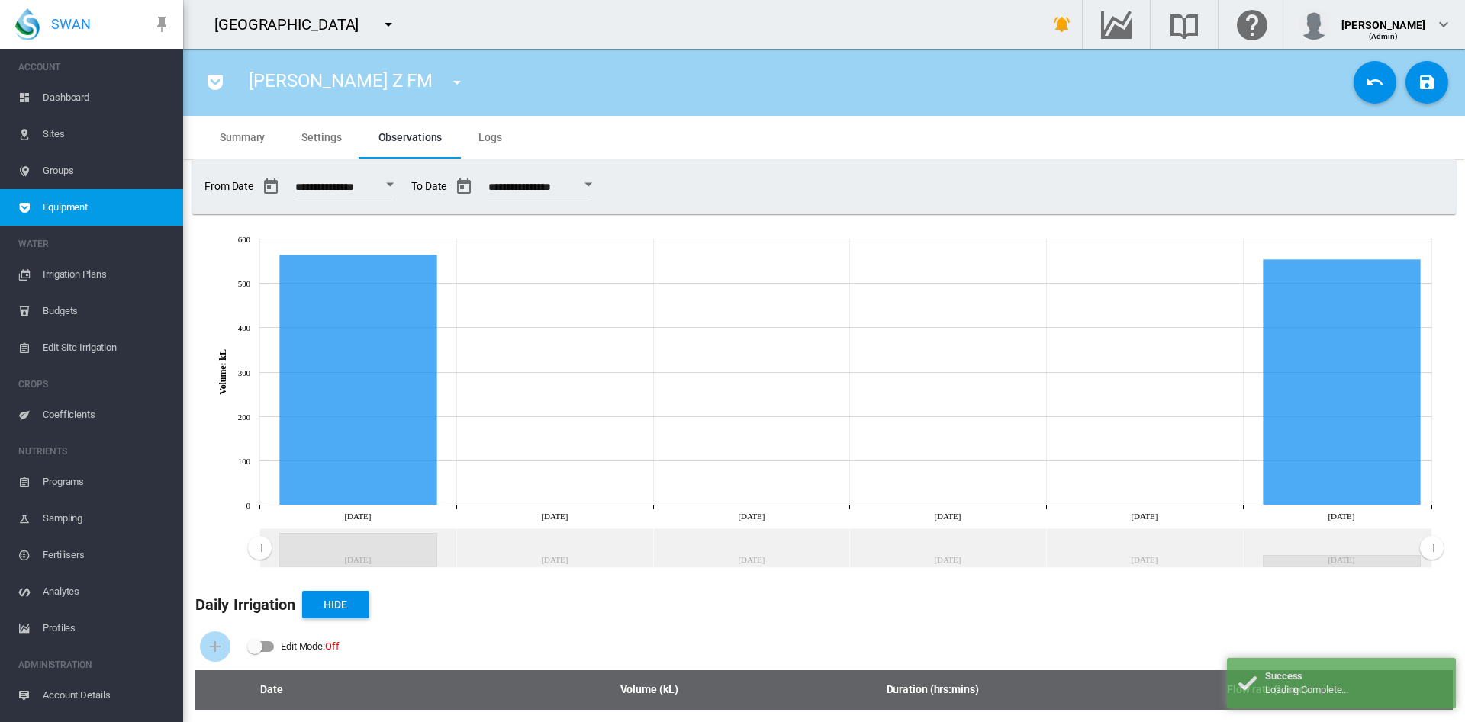
click at [488, 141] on span "Logs" at bounding box center [490, 137] width 24 height 12
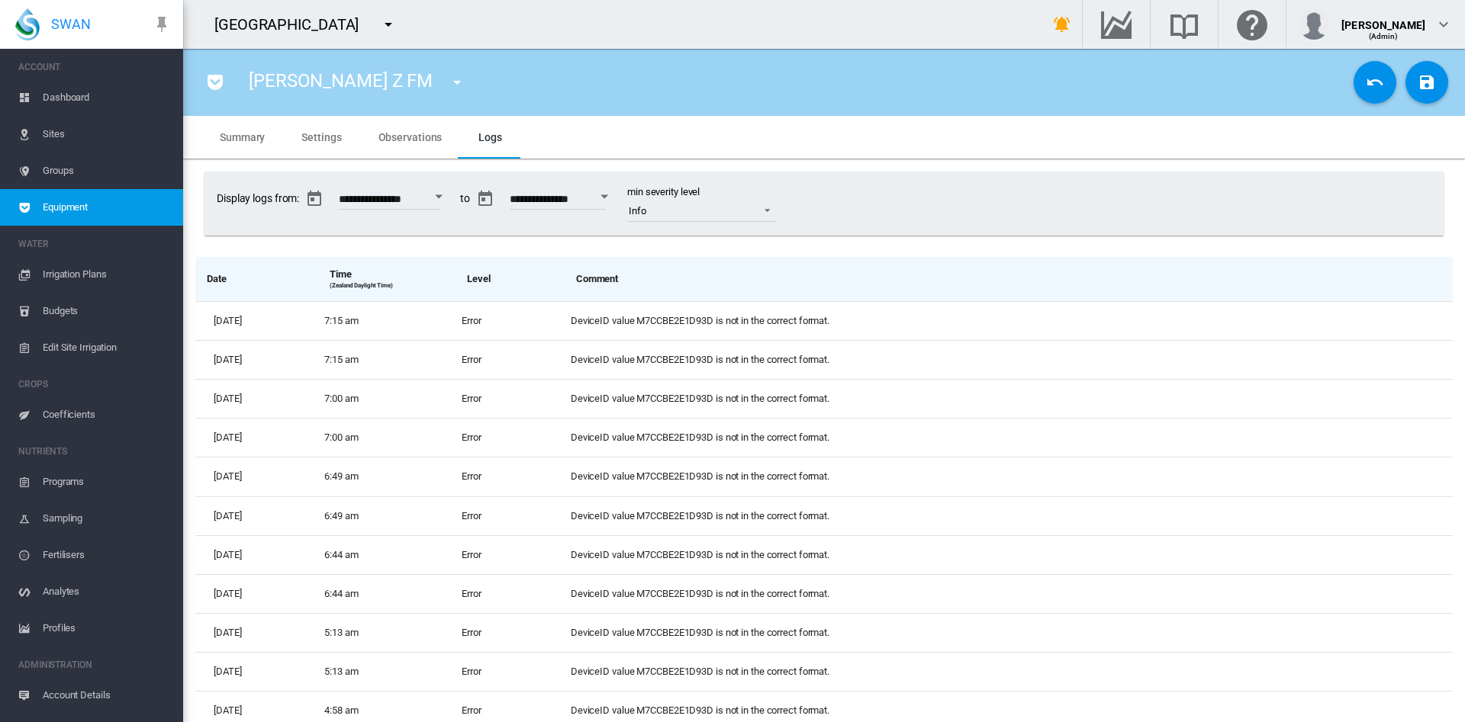
click at [337, 135] on span "Settings" at bounding box center [321, 137] width 40 height 12
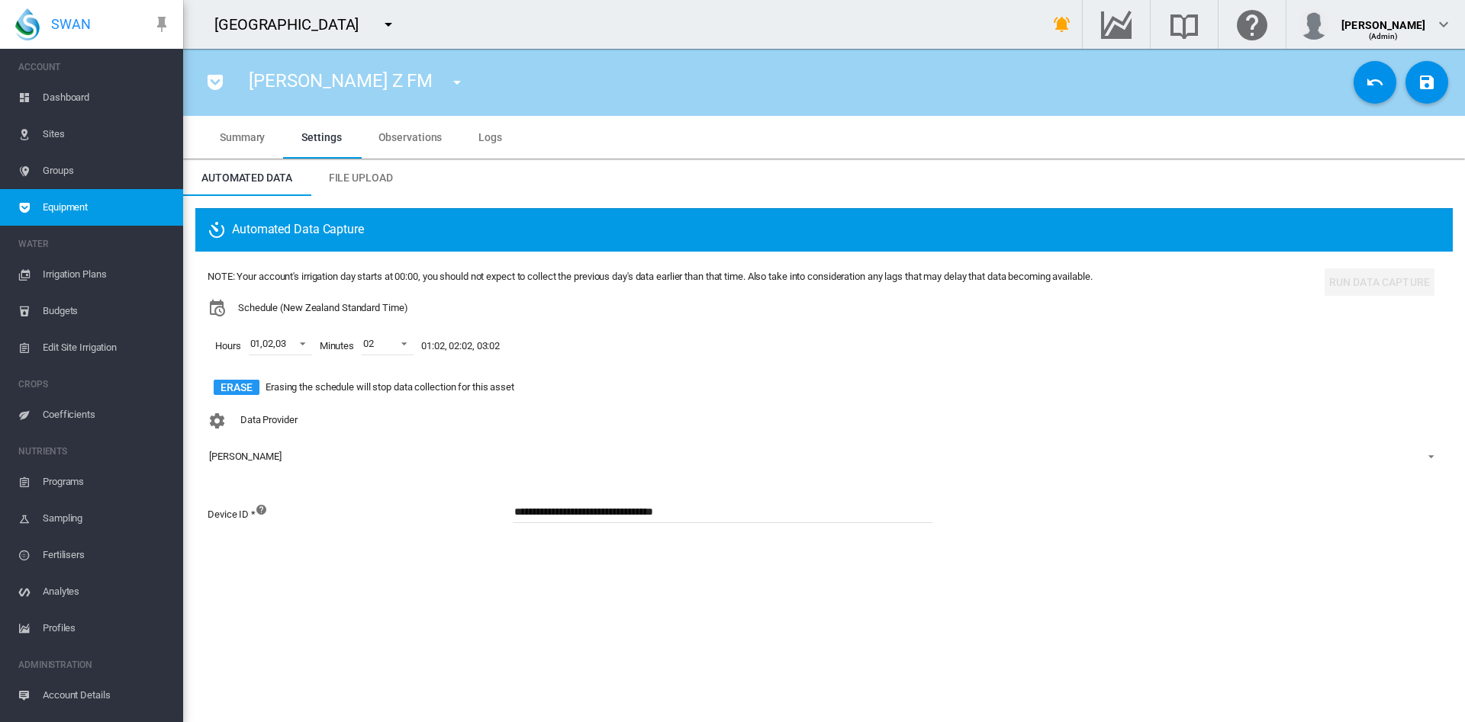
click at [87, 96] on span "Dashboard" at bounding box center [107, 97] width 128 height 37
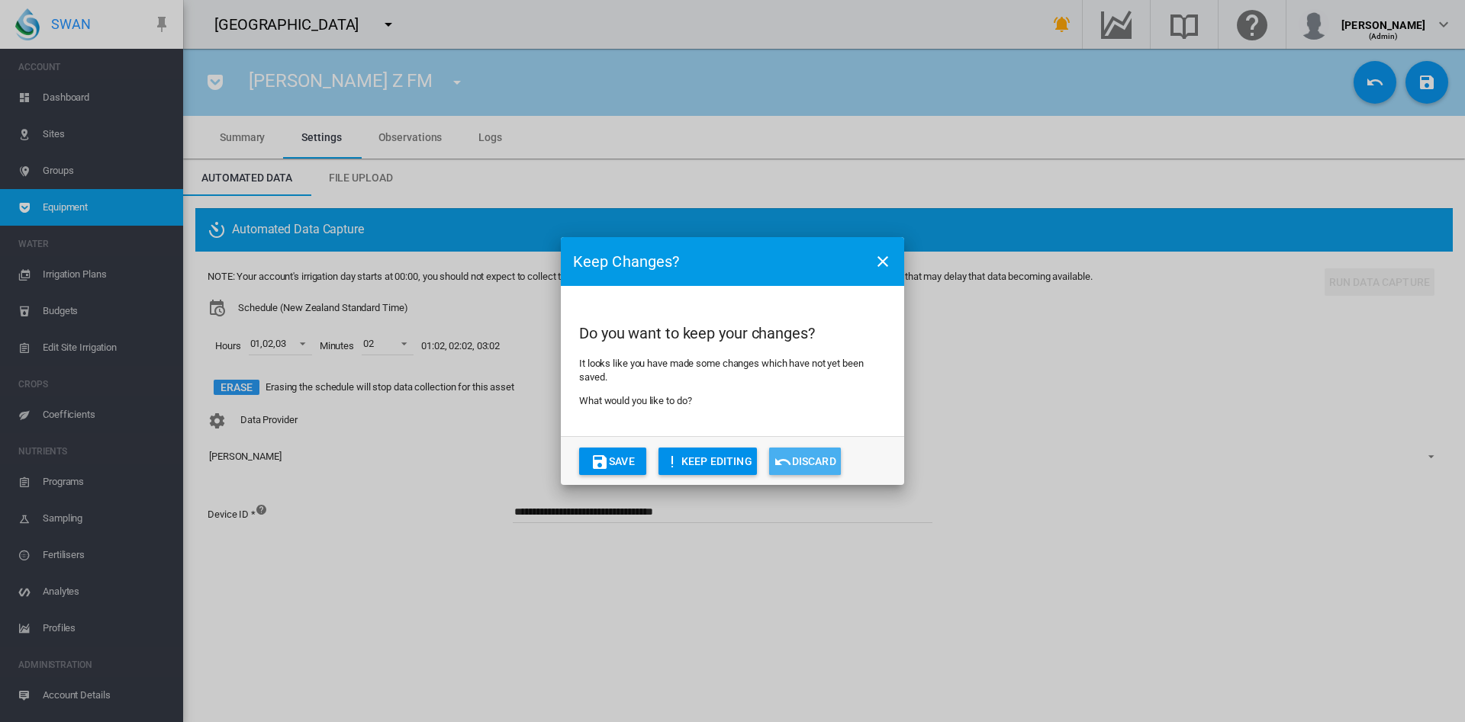
drag, startPoint x: 825, startPoint y: 467, endPoint x: 796, endPoint y: 455, distance: 31.5
click at [796, 455] on button "Discard" at bounding box center [805, 461] width 72 height 27
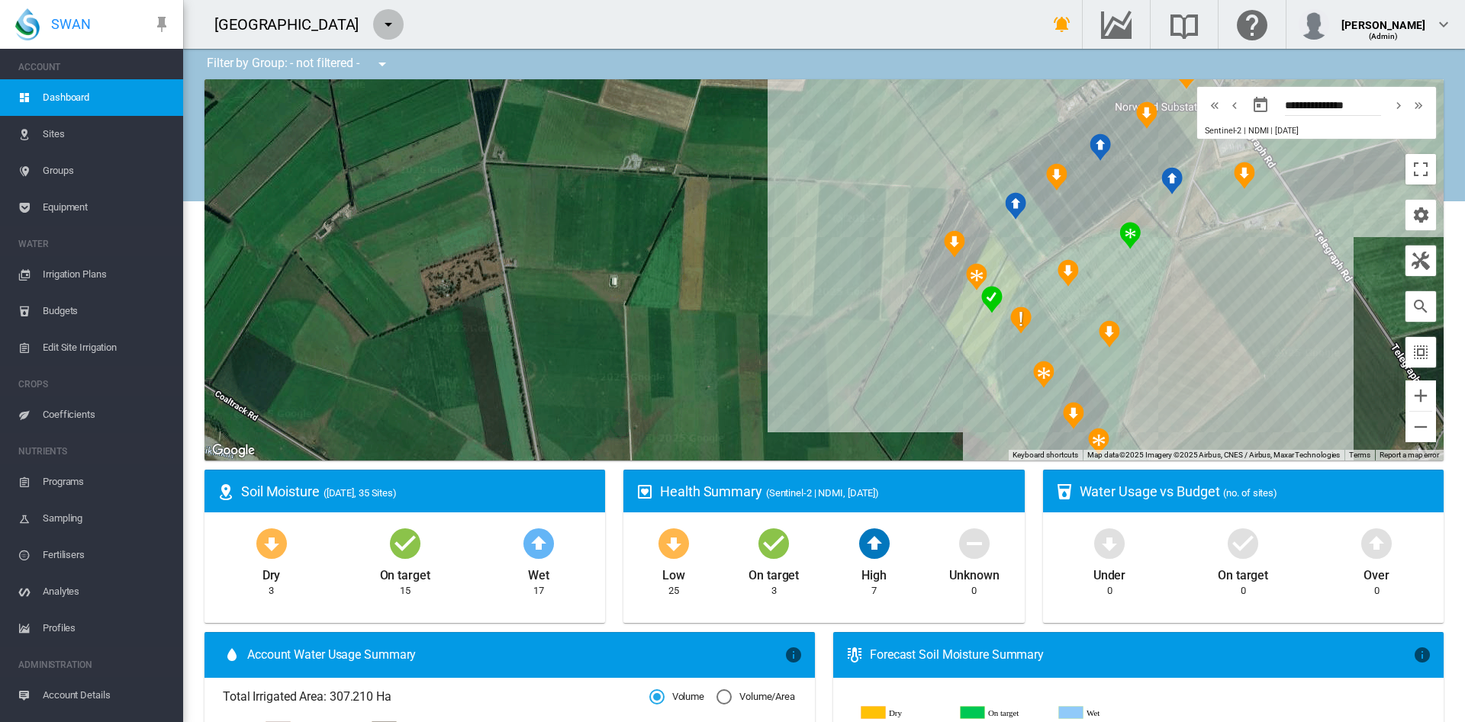
click at [379, 24] on md-icon "icon-menu-down" at bounding box center [388, 24] width 18 height 18
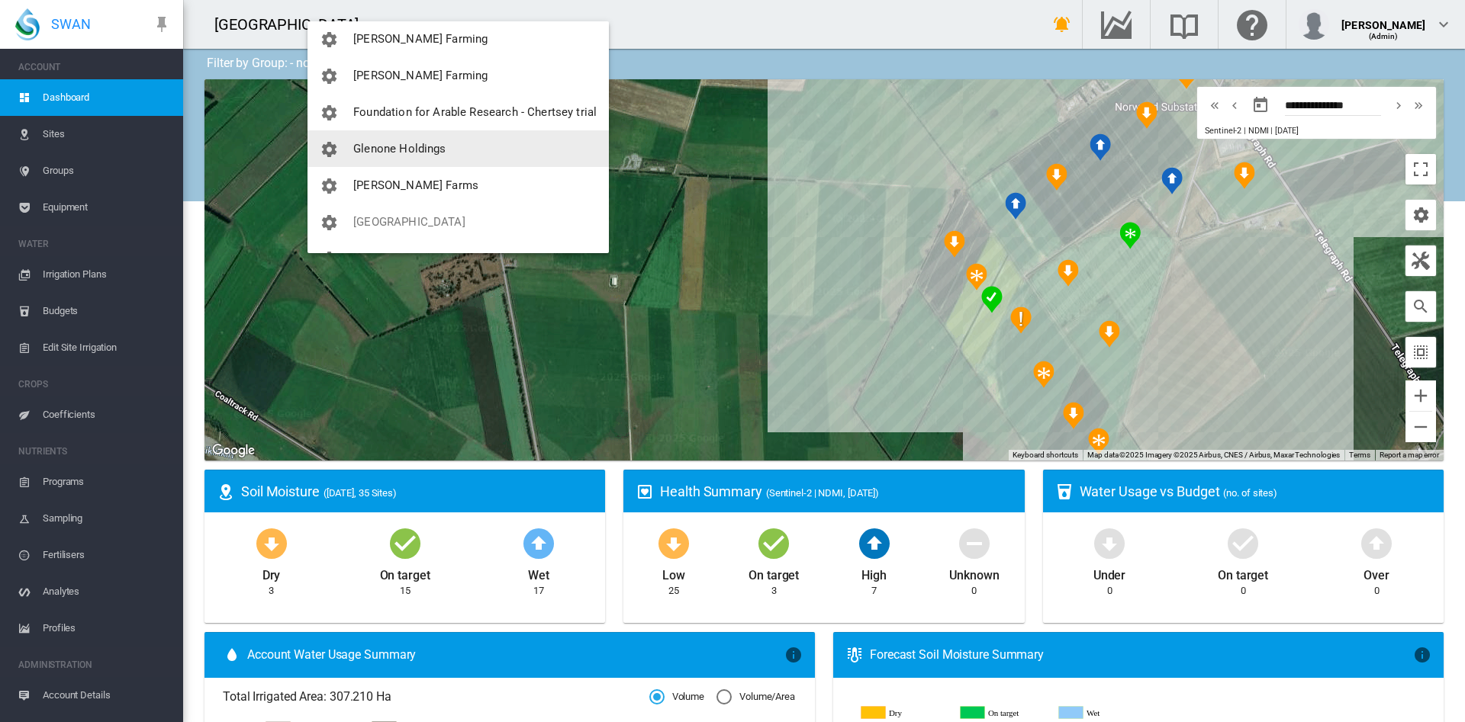
scroll to position [192, 0]
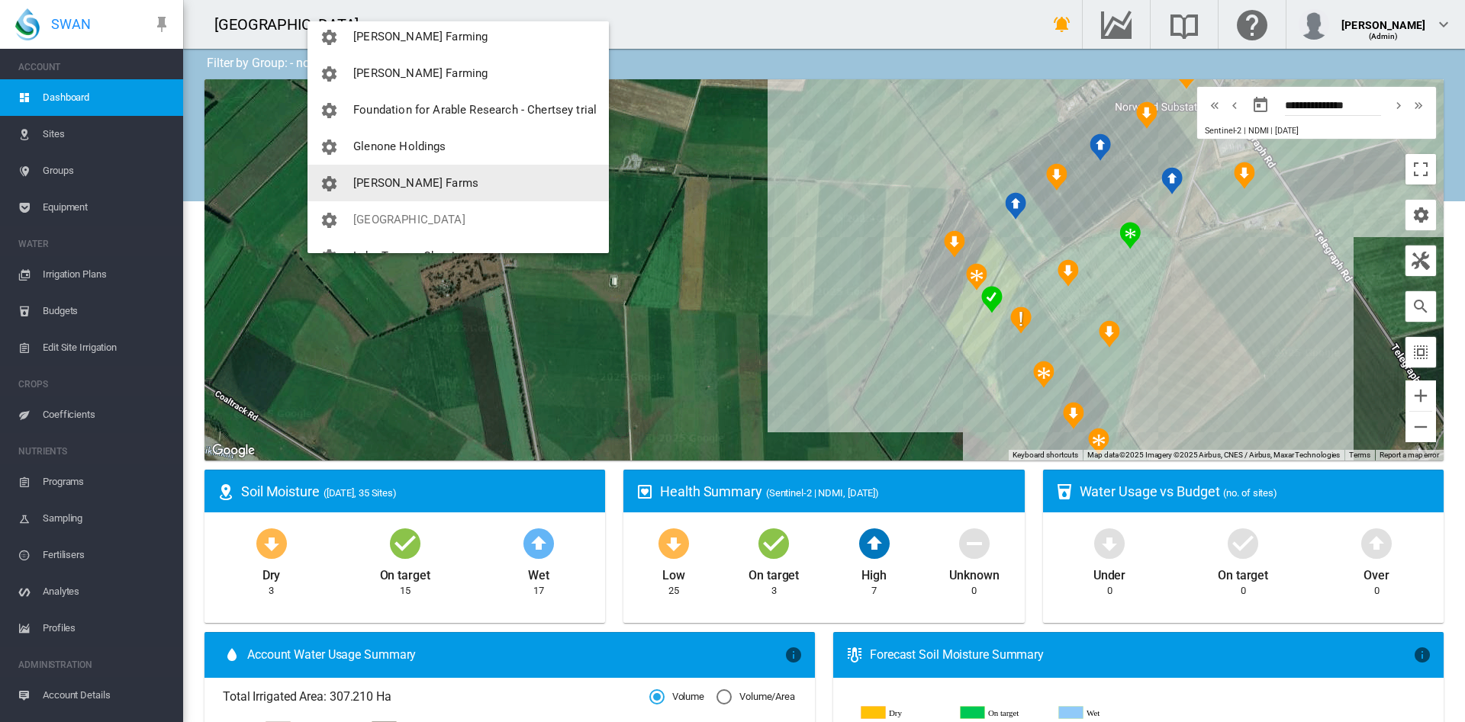
click at [402, 185] on span "[PERSON_NAME] Farms" at bounding box center [415, 183] width 125 height 14
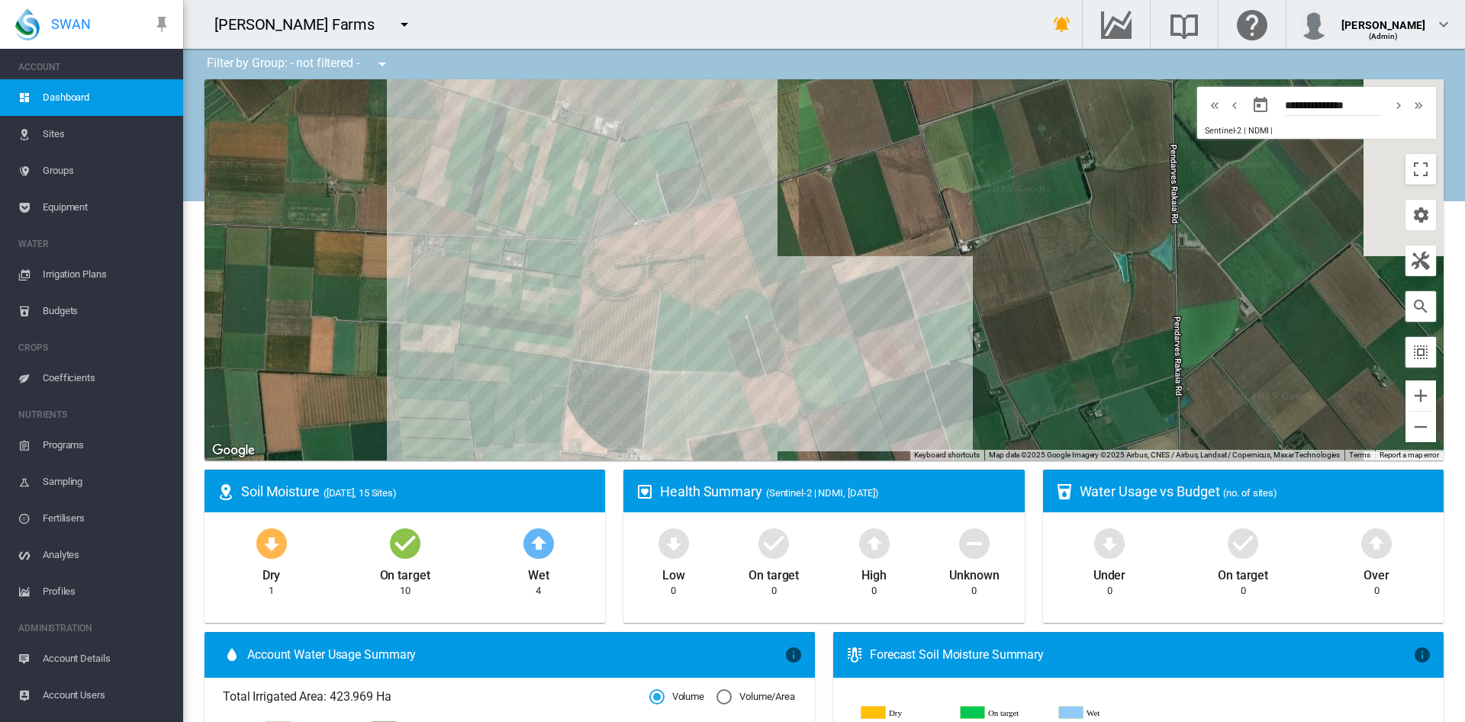
drag, startPoint x: 534, startPoint y: 191, endPoint x: 407, endPoint y: 333, distance: 190.2
click at [407, 333] on div at bounding box center [823, 269] width 1239 height 381
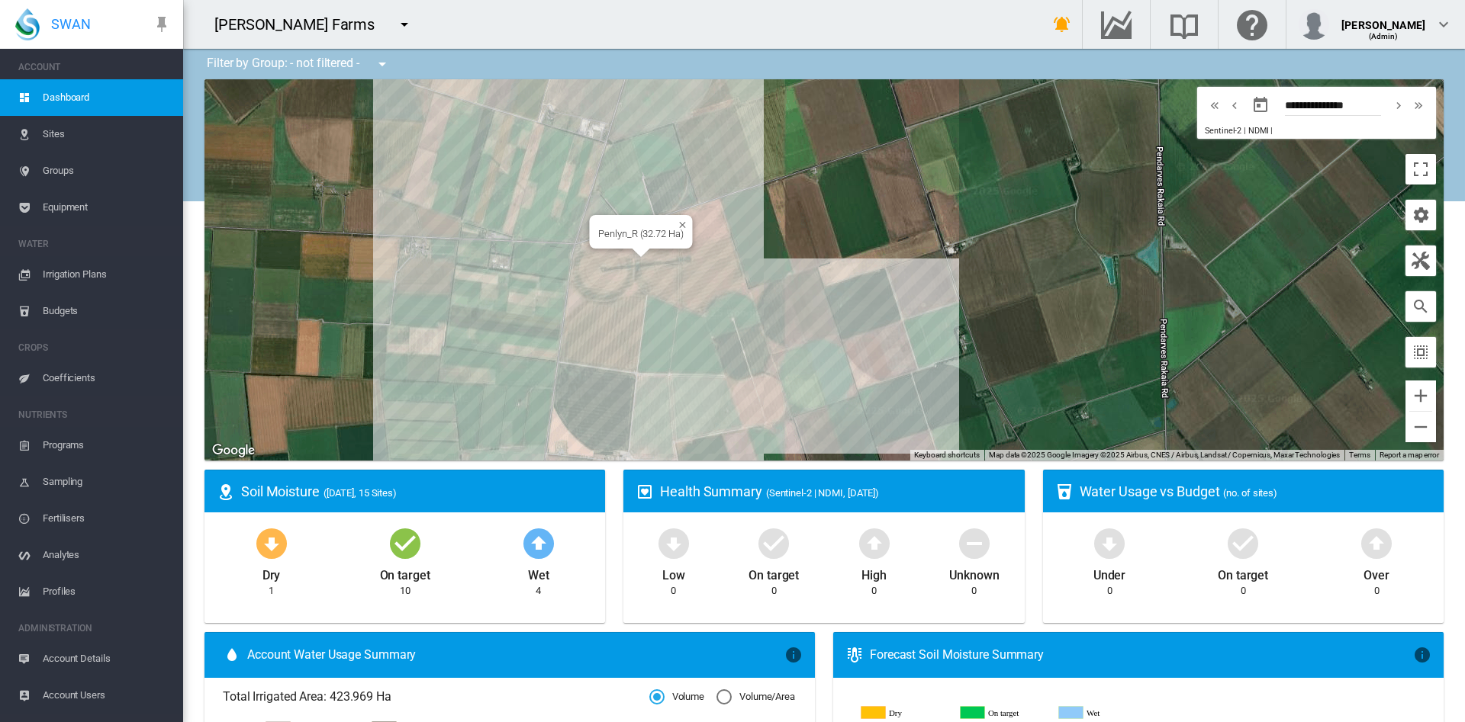
click at [705, 223] on div "Penlyn_R (32.72 Ha)" at bounding box center [823, 269] width 1239 height 381
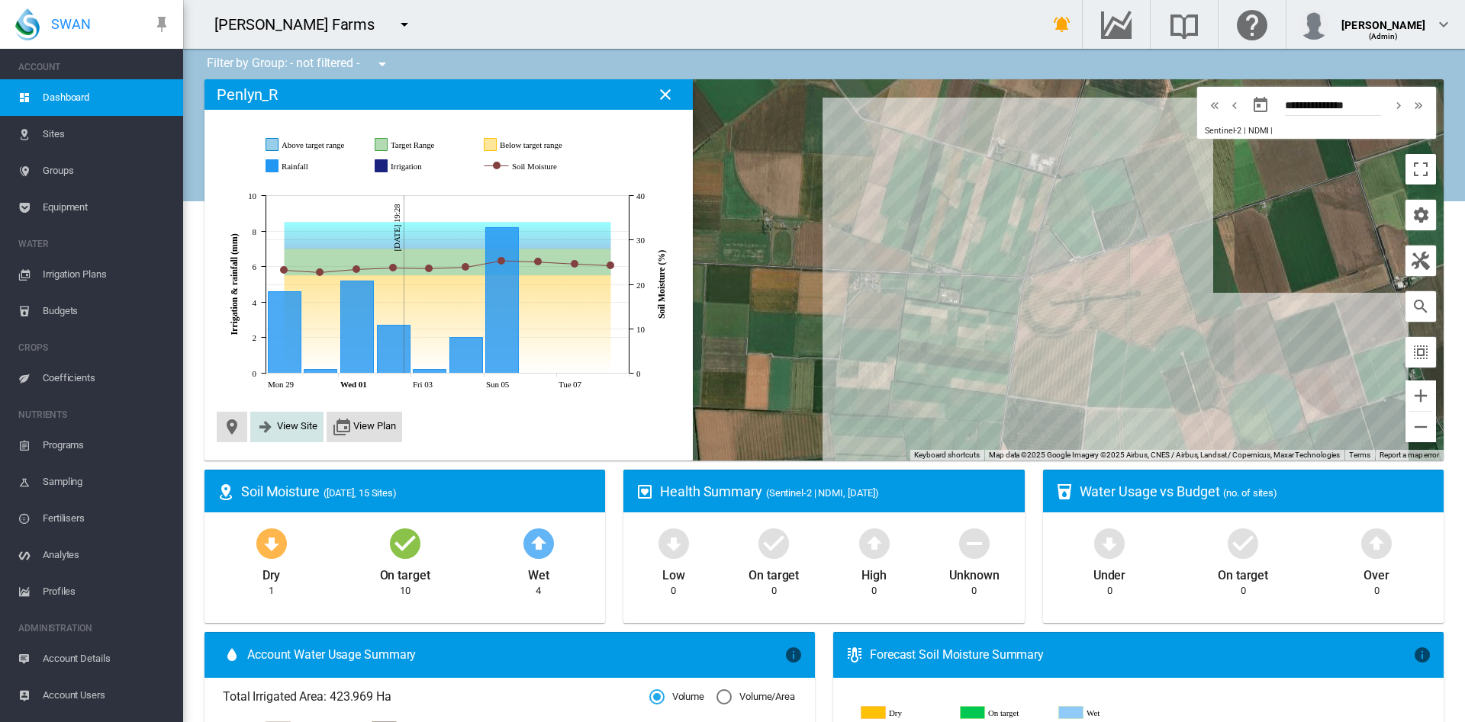
click at [295, 433] on button "View Site" at bounding box center [286, 427] width 61 height 18
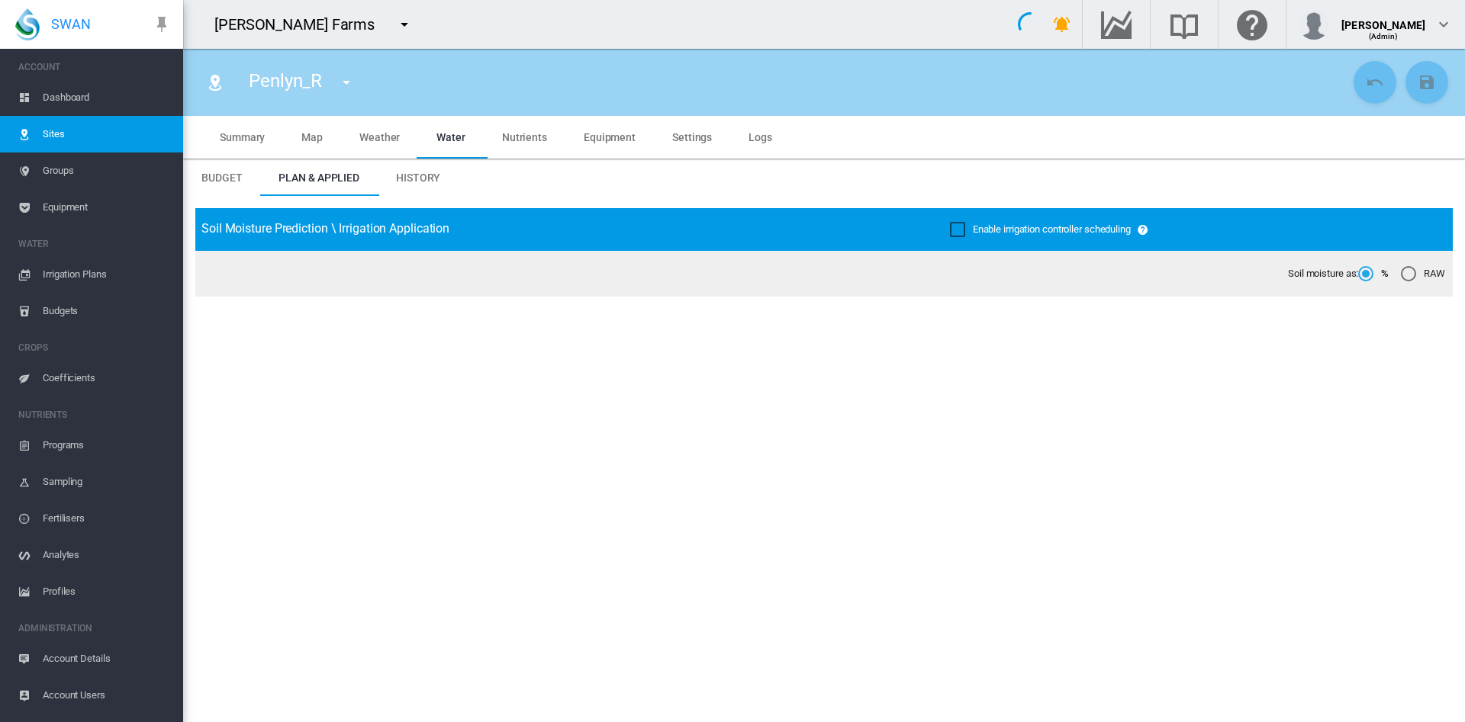
type input "********"
type input "*****"
type input "*********"
type input "**"
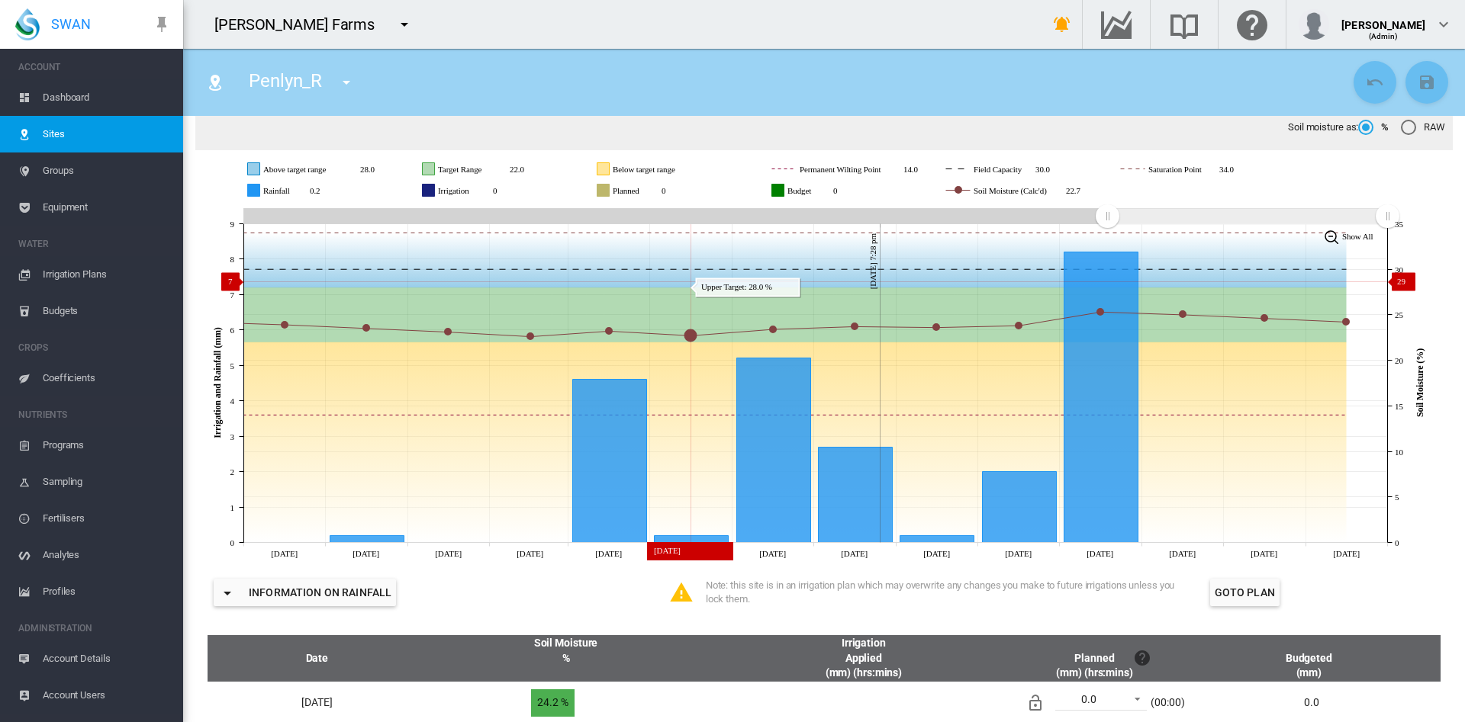
scroll to position [148, 0]
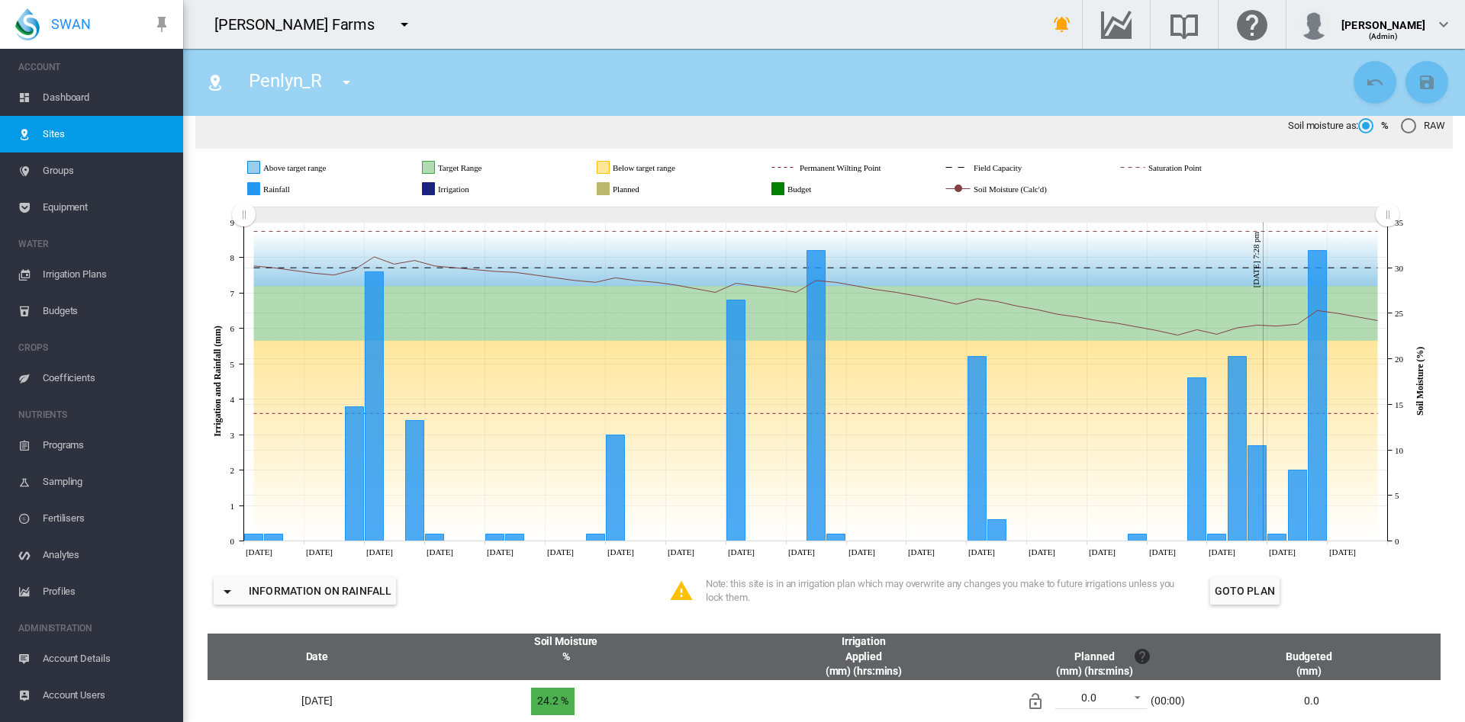
drag, startPoint x: 1107, startPoint y: 219, endPoint x: 177, endPoint y: 275, distance: 931.6
click at [177, 275] on div "SWAN ACCOUNT Dashboard Sites Groups Equipment WATER Irrigation Plans" at bounding box center [732, 361] width 1465 height 722
click at [349, 88] on md-icon "icon-menu-down" at bounding box center [346, 82] width 18 height 18
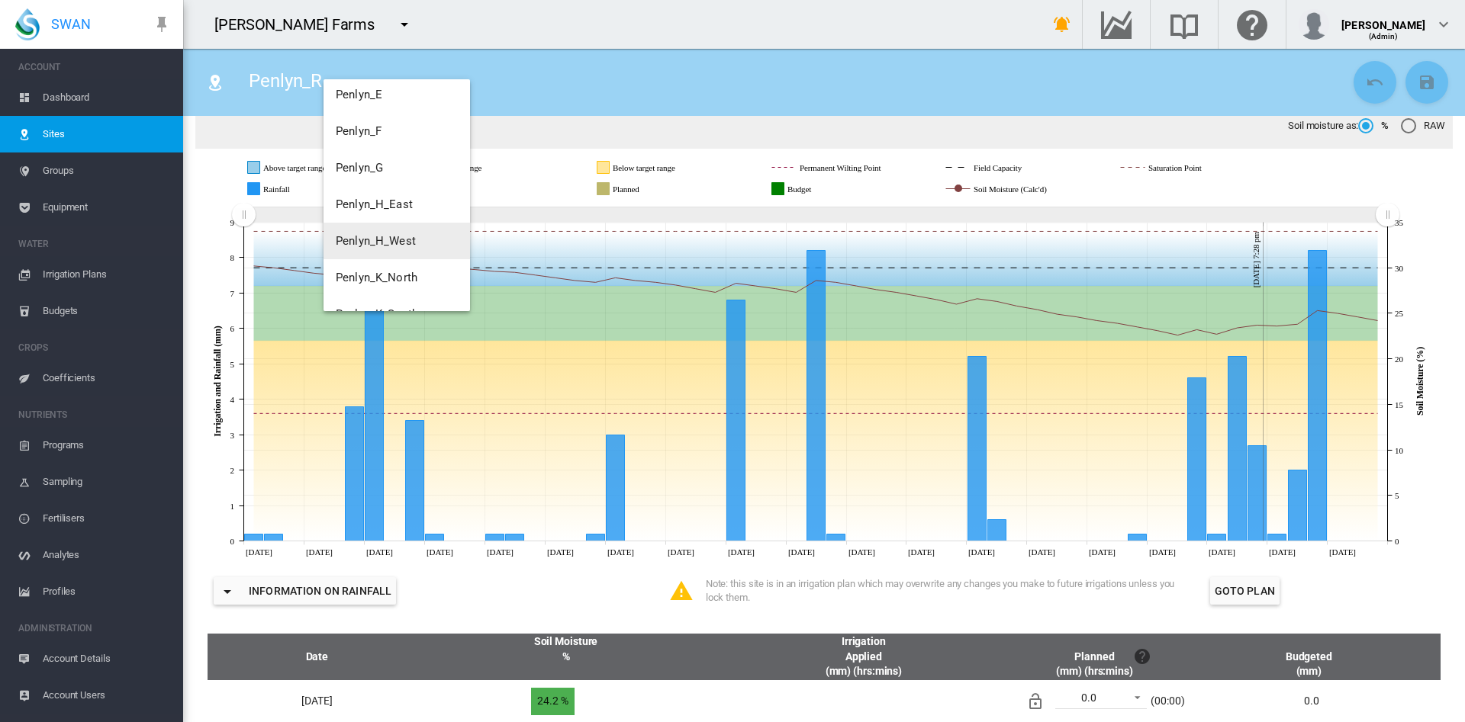
scroll to position [366, 0]
click at [391, 249] on button "Penlyn_P" at bounding box center [396, 250] width 146 height 37
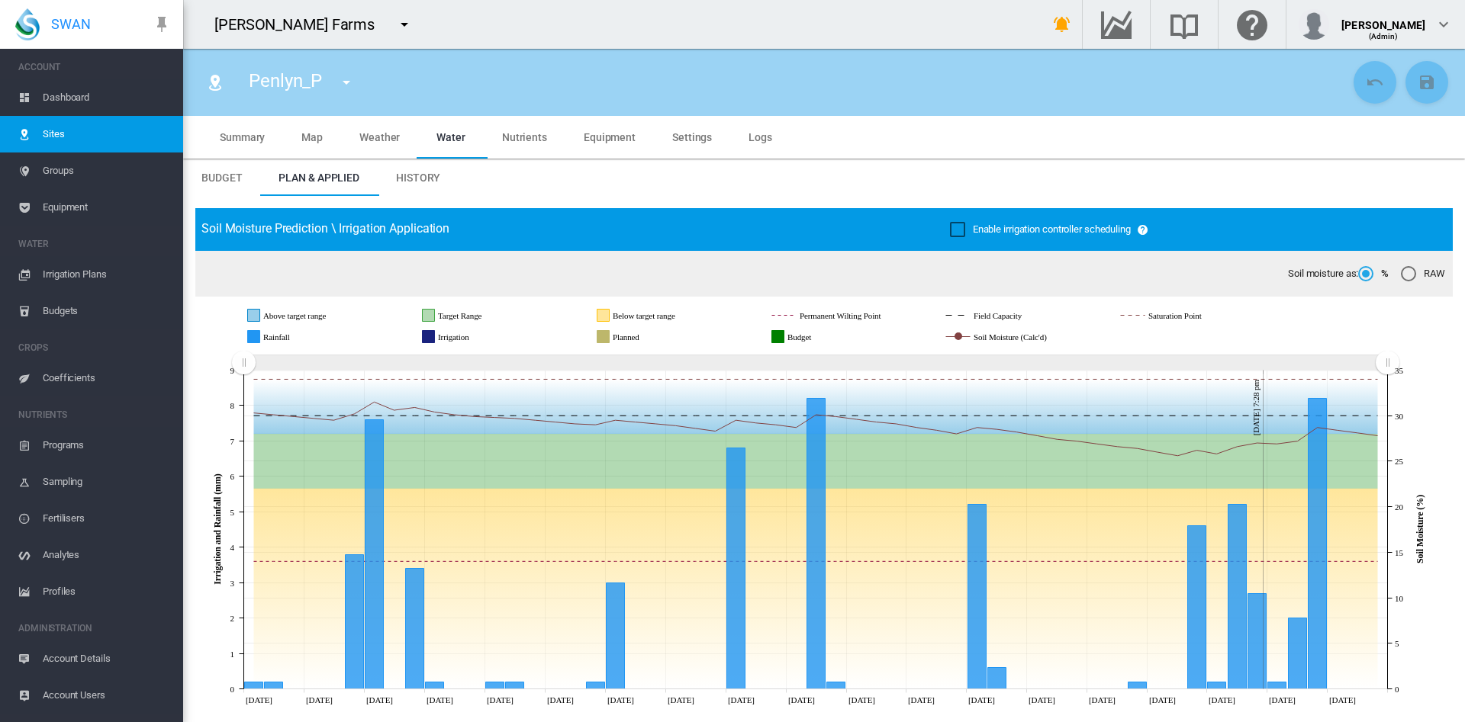
drag, startPoint x: 1105, startPoint y: 365, endPoint x: 17, endPoint y: 336, distance: 1089.0
click at [17, 336] on div "SWAN ACCOUNT Dashboard Sites Groups Equipment WATER Irrigation Plans" at bounding box center [732, 361] width 1465 height 722
click at [680, 141] on span "Settings" at bounding box center [692, 137] width 40 height 12
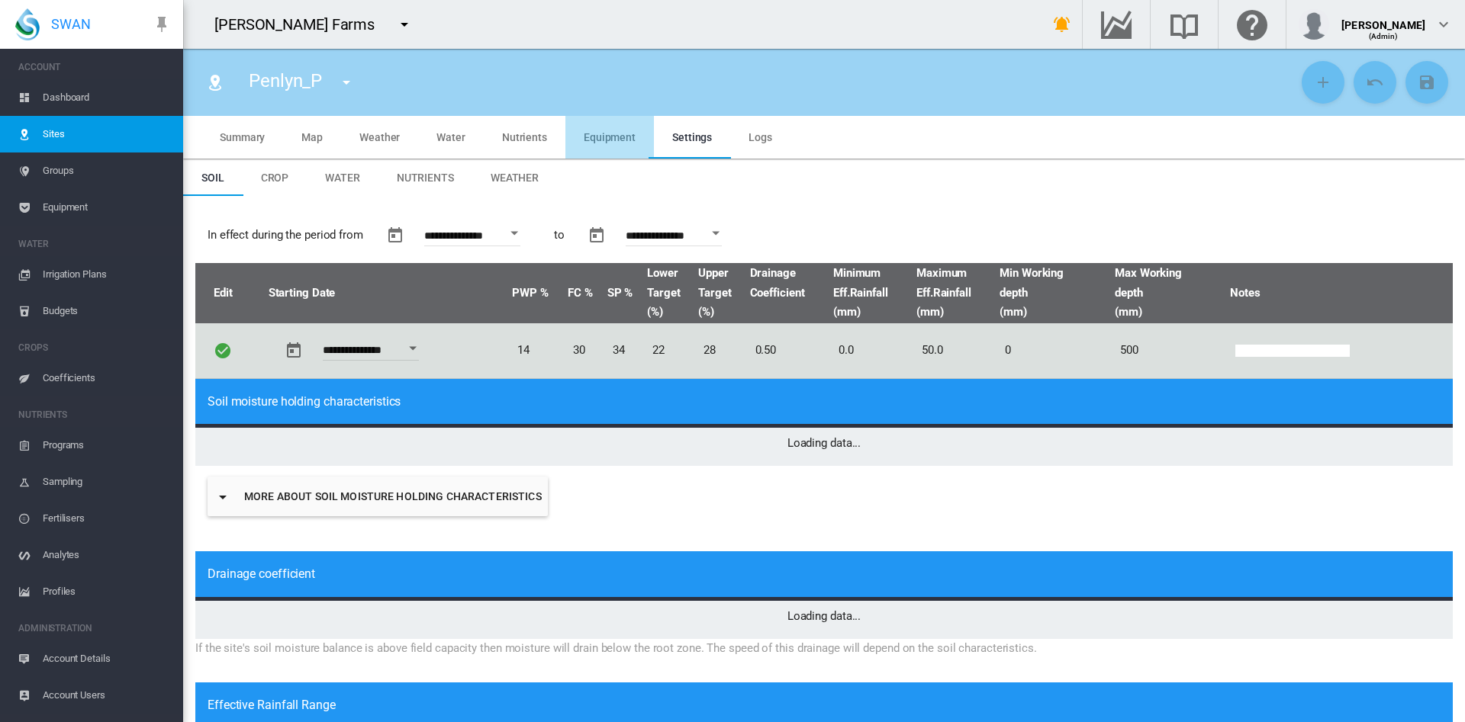
click at [610, 142] on span "Equipment" at bounding box center [610, 137] width 52 height 12
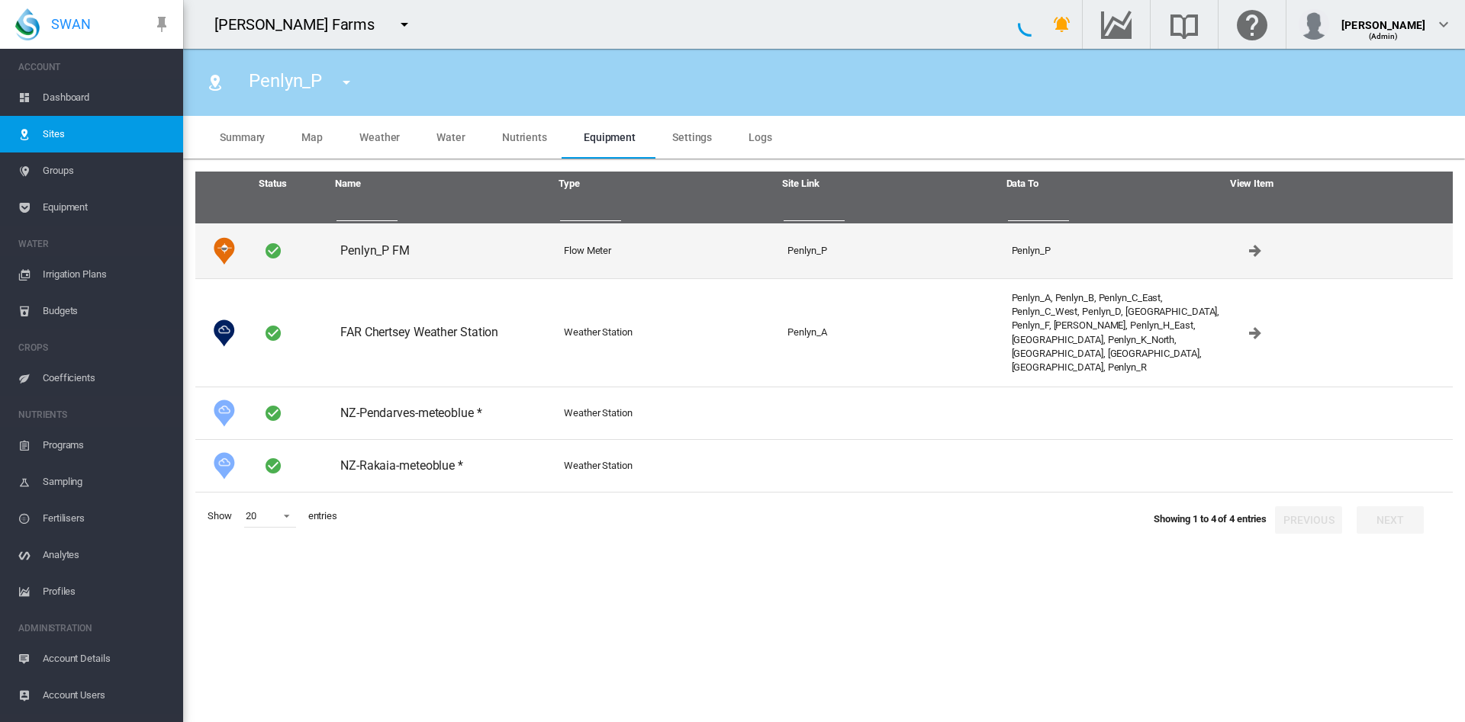
click at [375, 252] on td "Penlyn_P FM" at bounding box center [446, 251] width 224 height 55
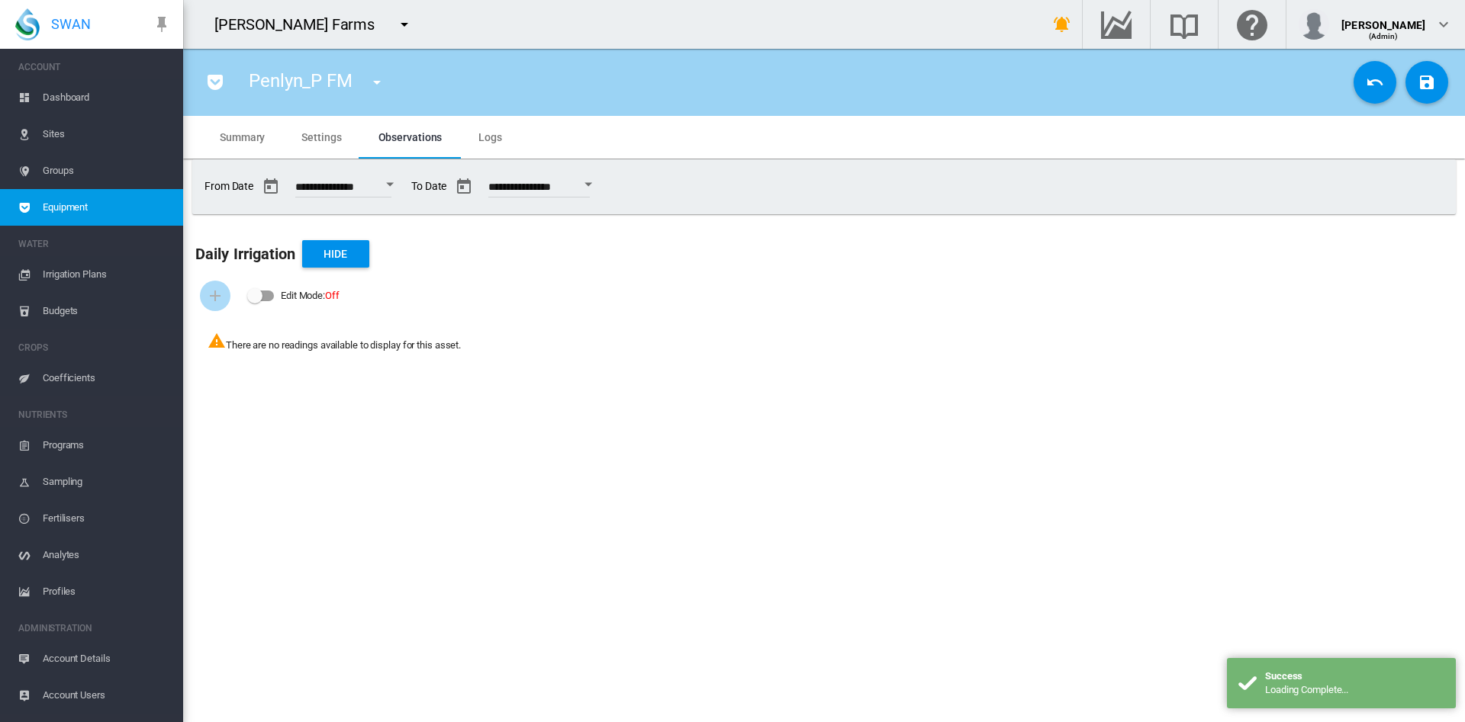
click at [320, 143] on span "Settings" at bounding box center [321, 137] width 40 height 12
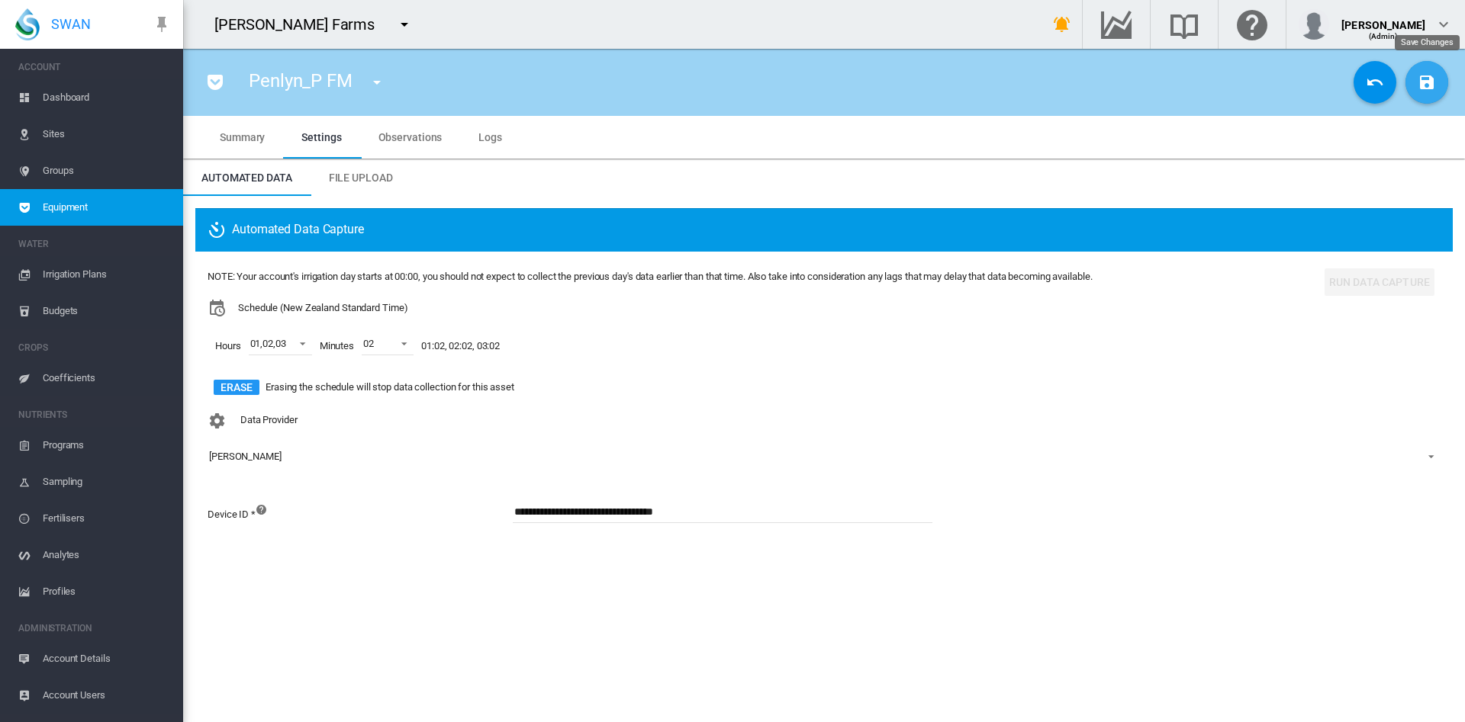
click at [1429, 82] on md-icon "icon-content-save" at bounding box center [1426, 82] width 18 height 18
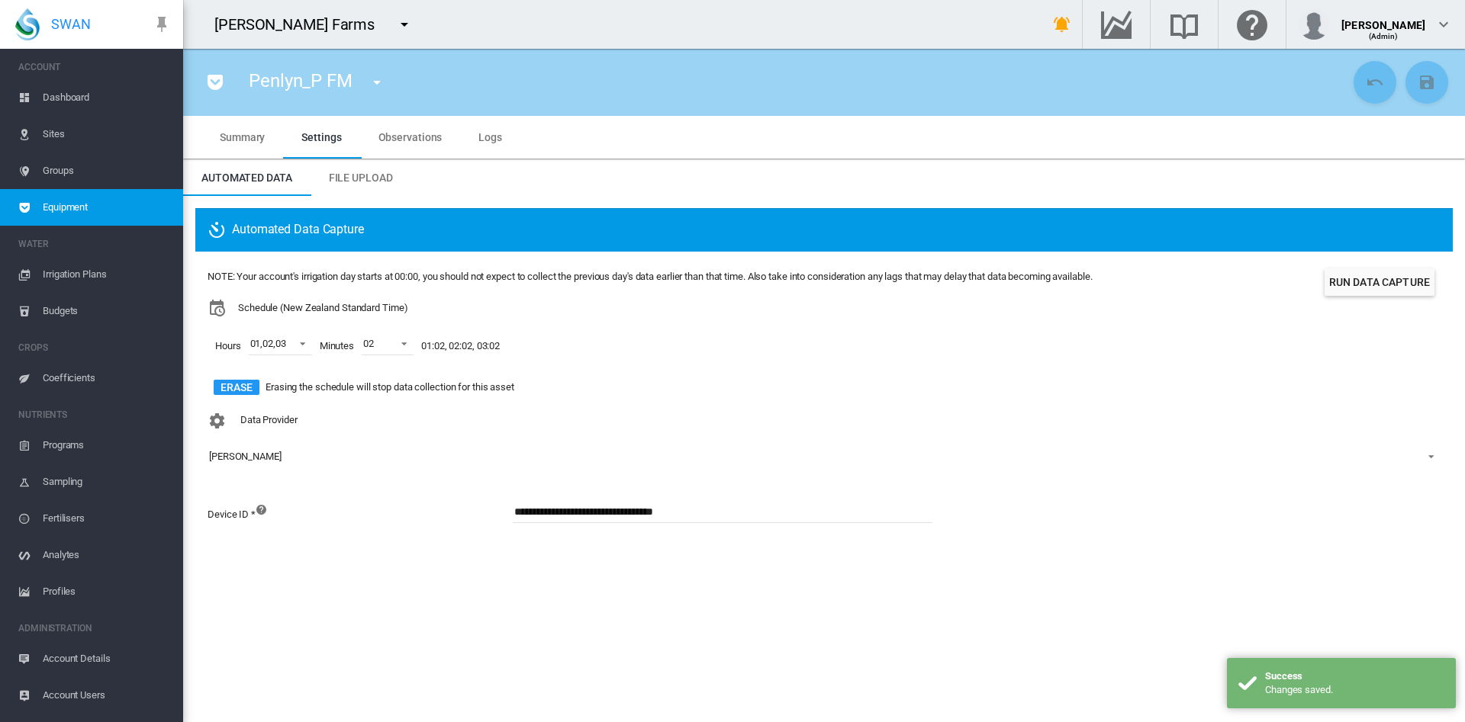
click at [1365, 279] on button "Run Data Capture" at bounding box center [1379, 282] width 110 height 27
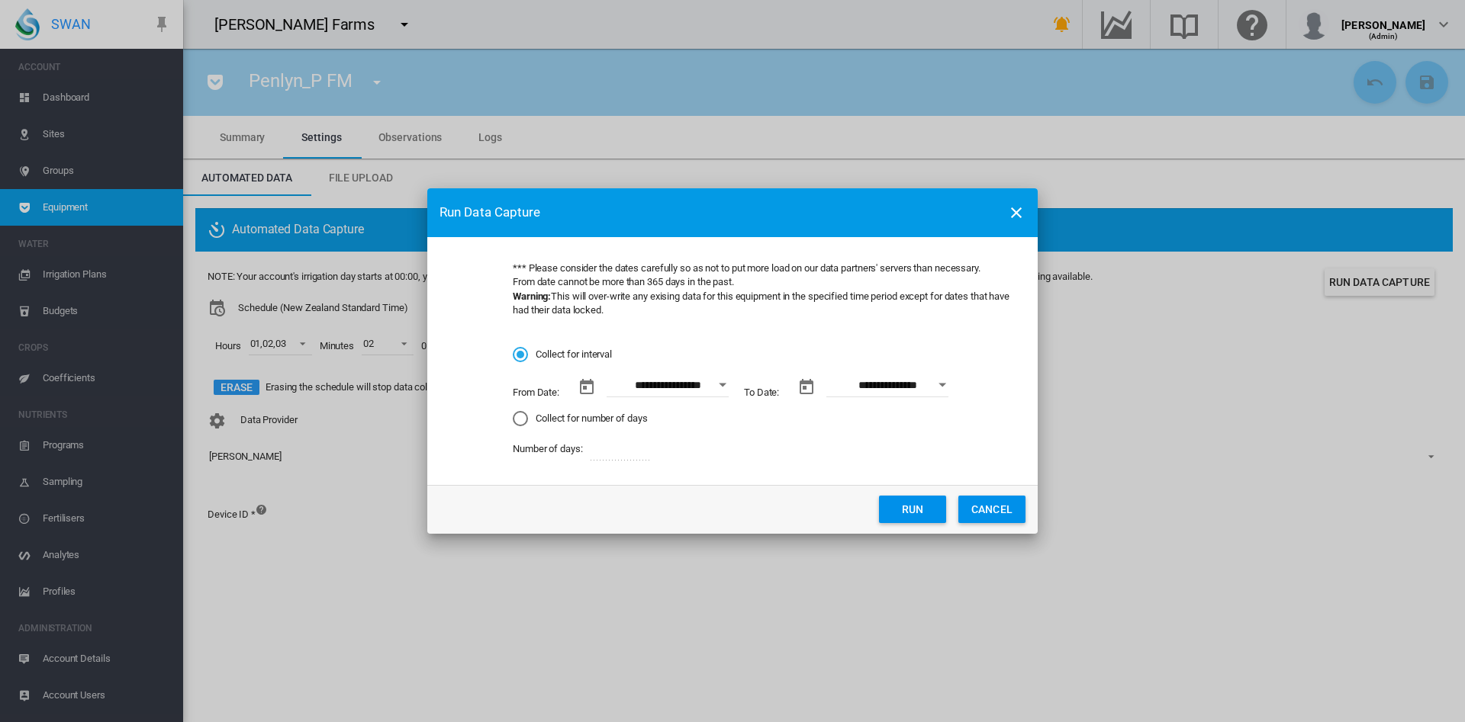
click at [721, 400] on md-input-container "**********" at bounding box center [651, 393] width 169 height 37
click at [722, 384] on div "Open calendar" at bounding box center [723, 386] width 8 height 4
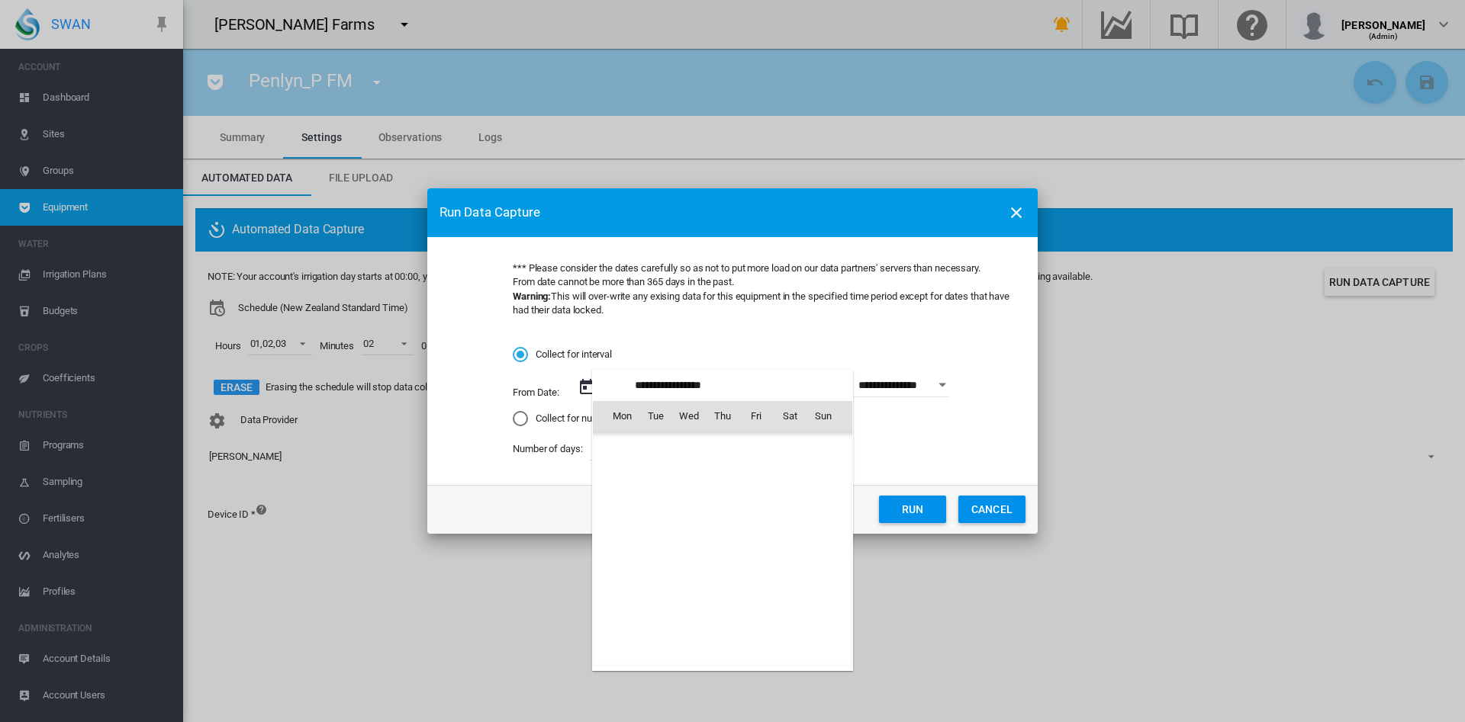
scroll to position [2224, 0]
click at [620, 485] on span "1" at bounding box center [621, 483] width 31 height 31
type input "**********"
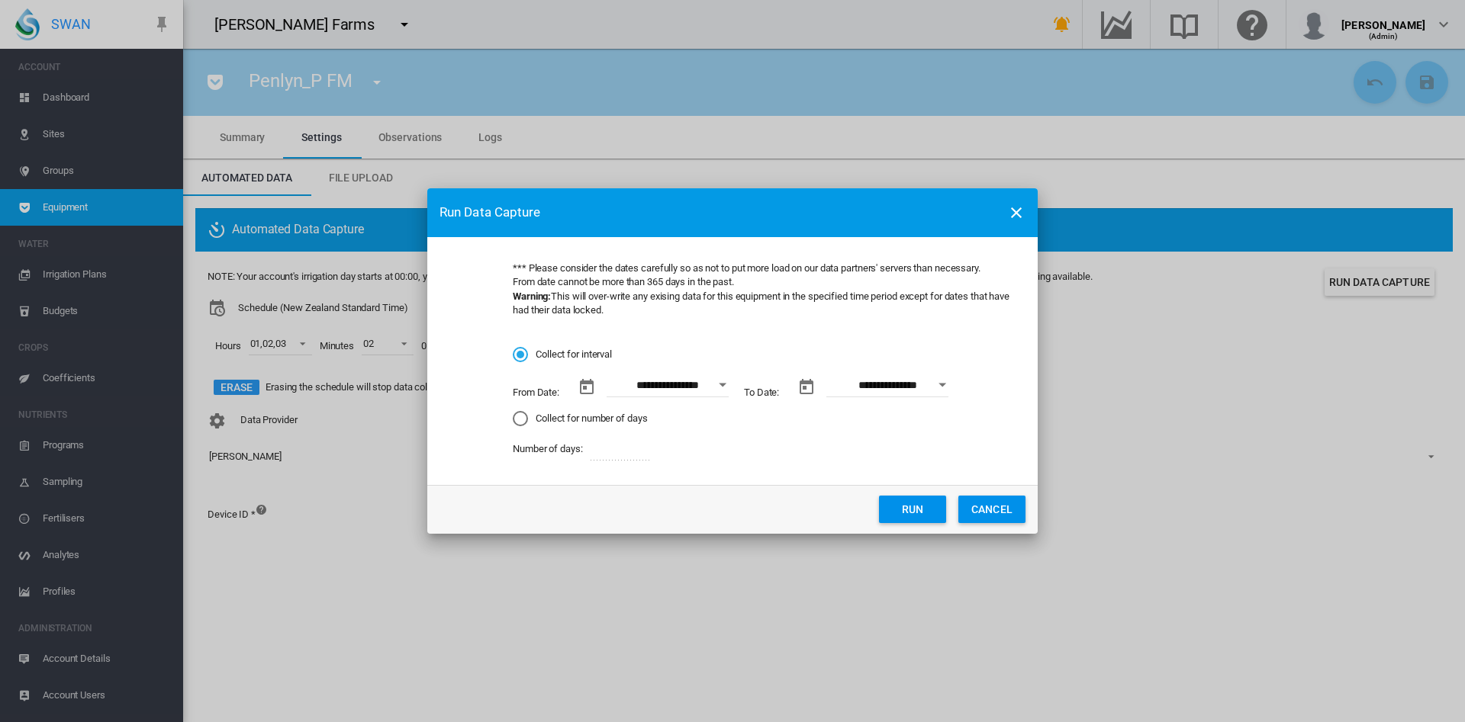
click at [899, 503] on button "Run" at bounding box center [912, 509] width 67 height 27
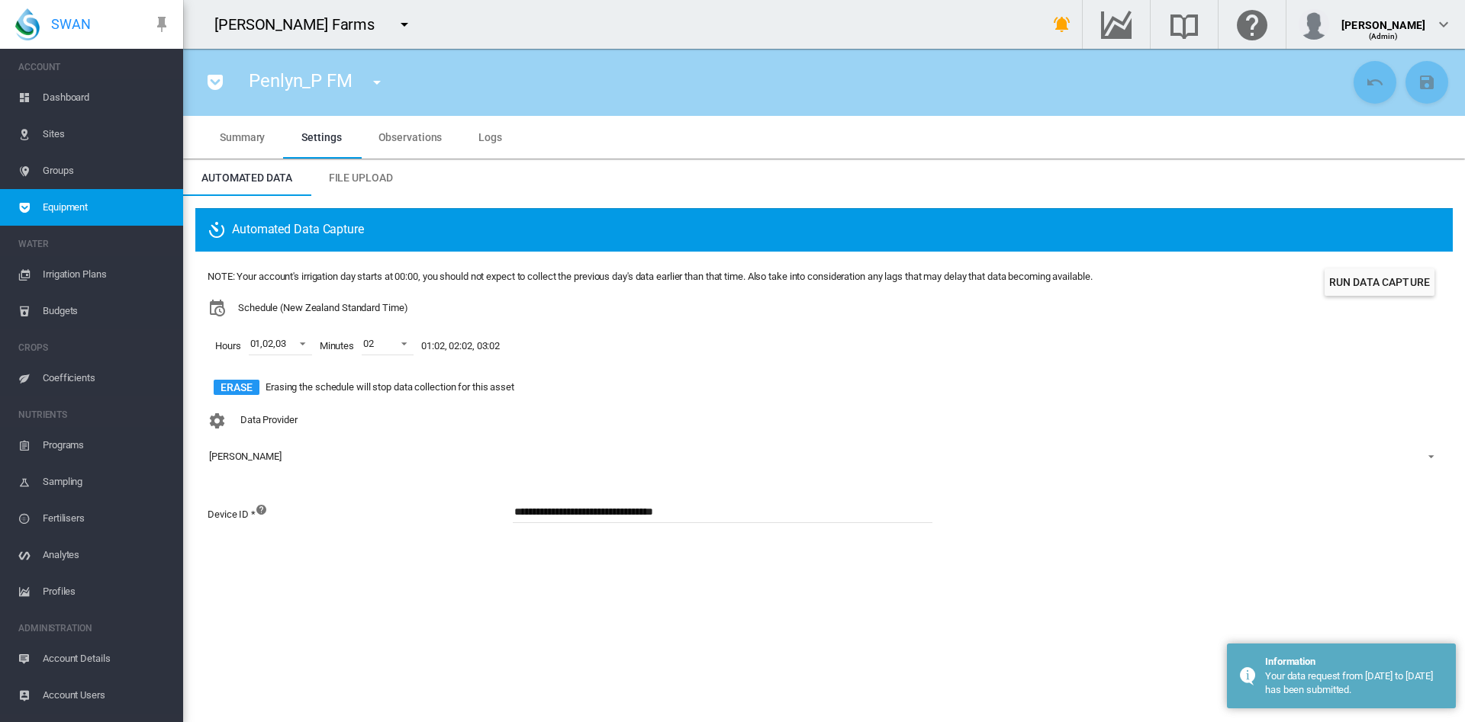
click at [421, 138] on span "Observations" at bounding box center [410, 137] width 64 height 12
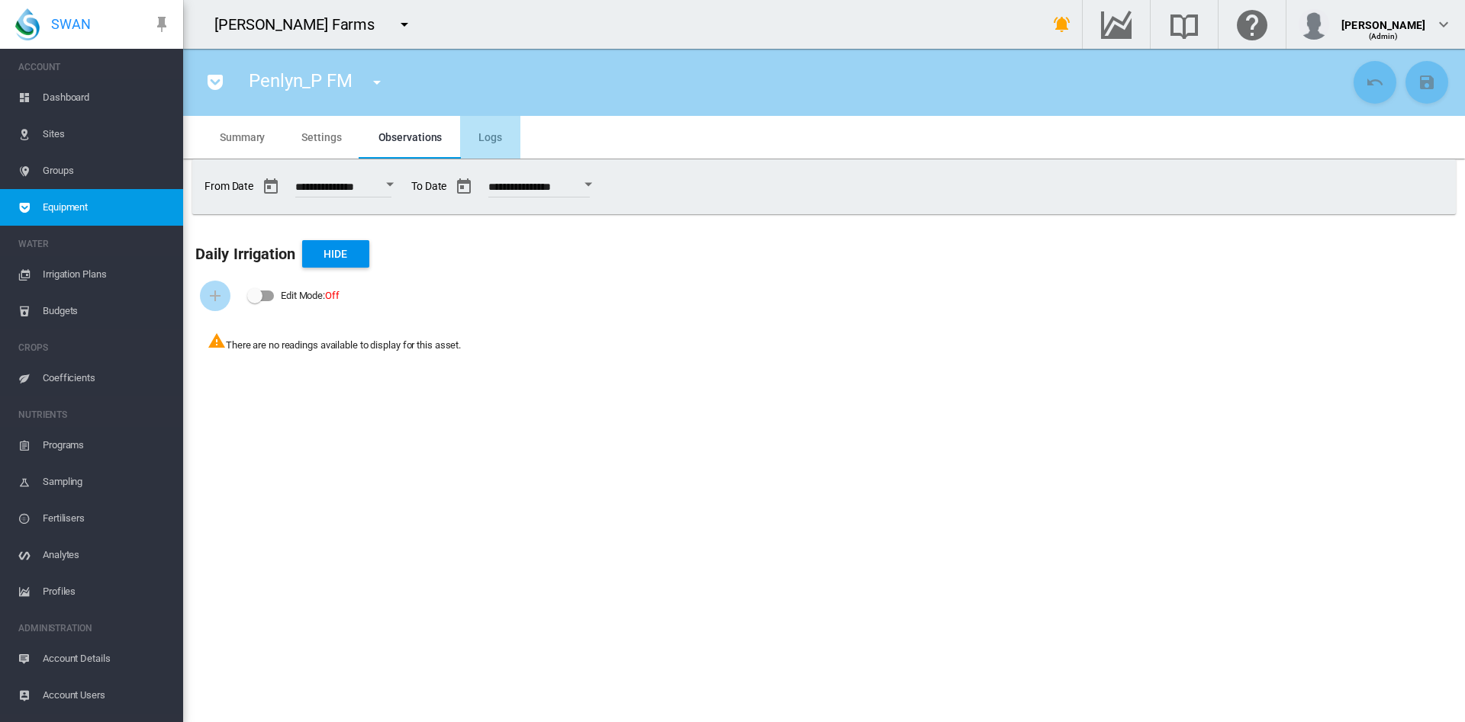
click at [494, 132] on span "Logs" at bounding box center [490, 137] width 24 height 12
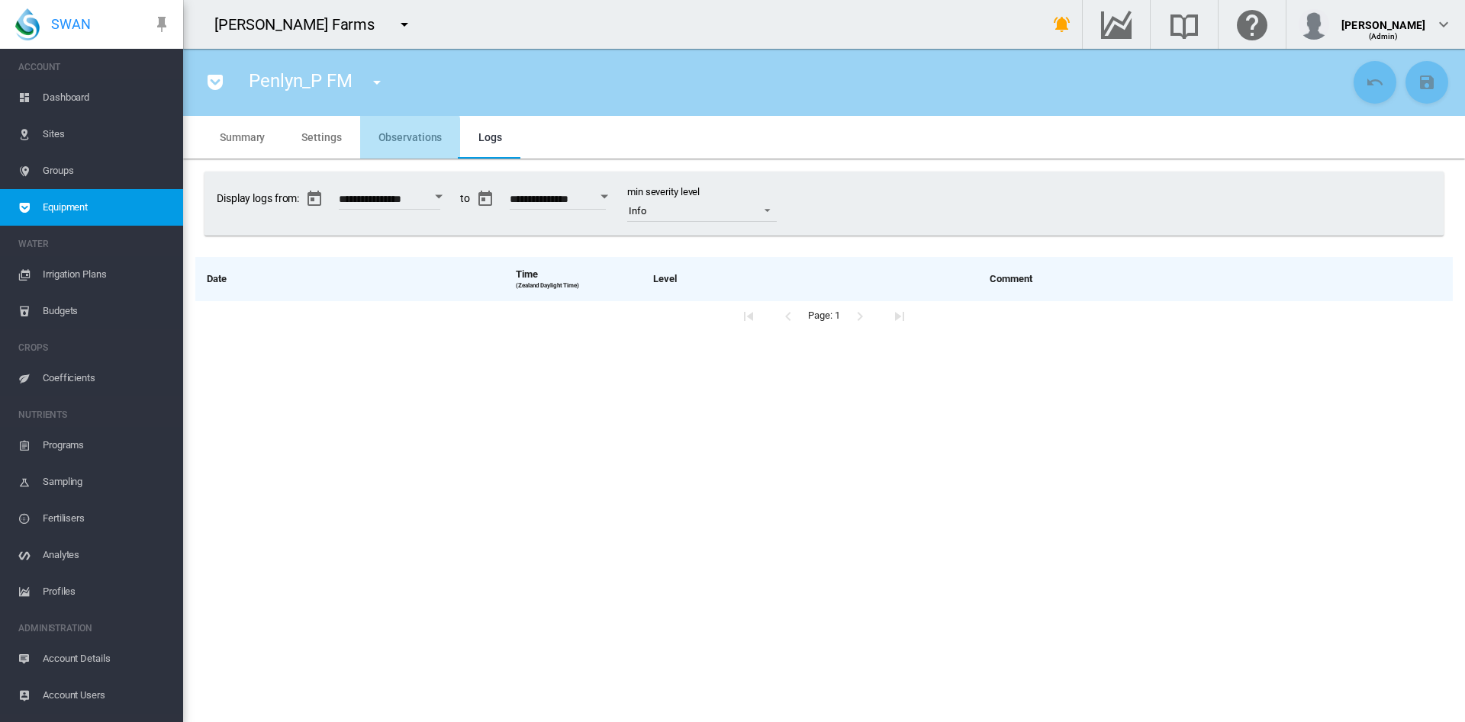
click at [403, 139] on span "Observations" at bounding box center [410, 137] width 64 height 12
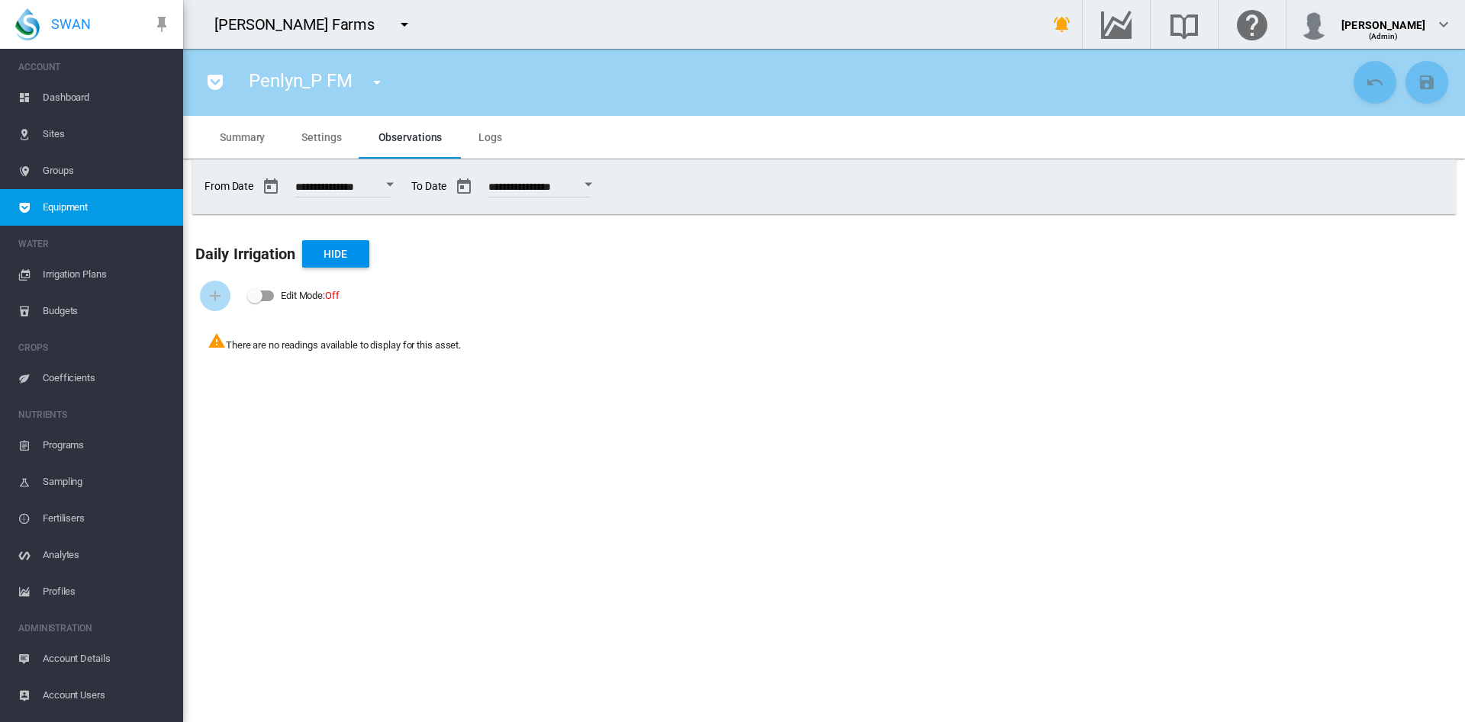
click at [68, 132] on span "Sites" at bounding box center [107, 134] width 128 height 37
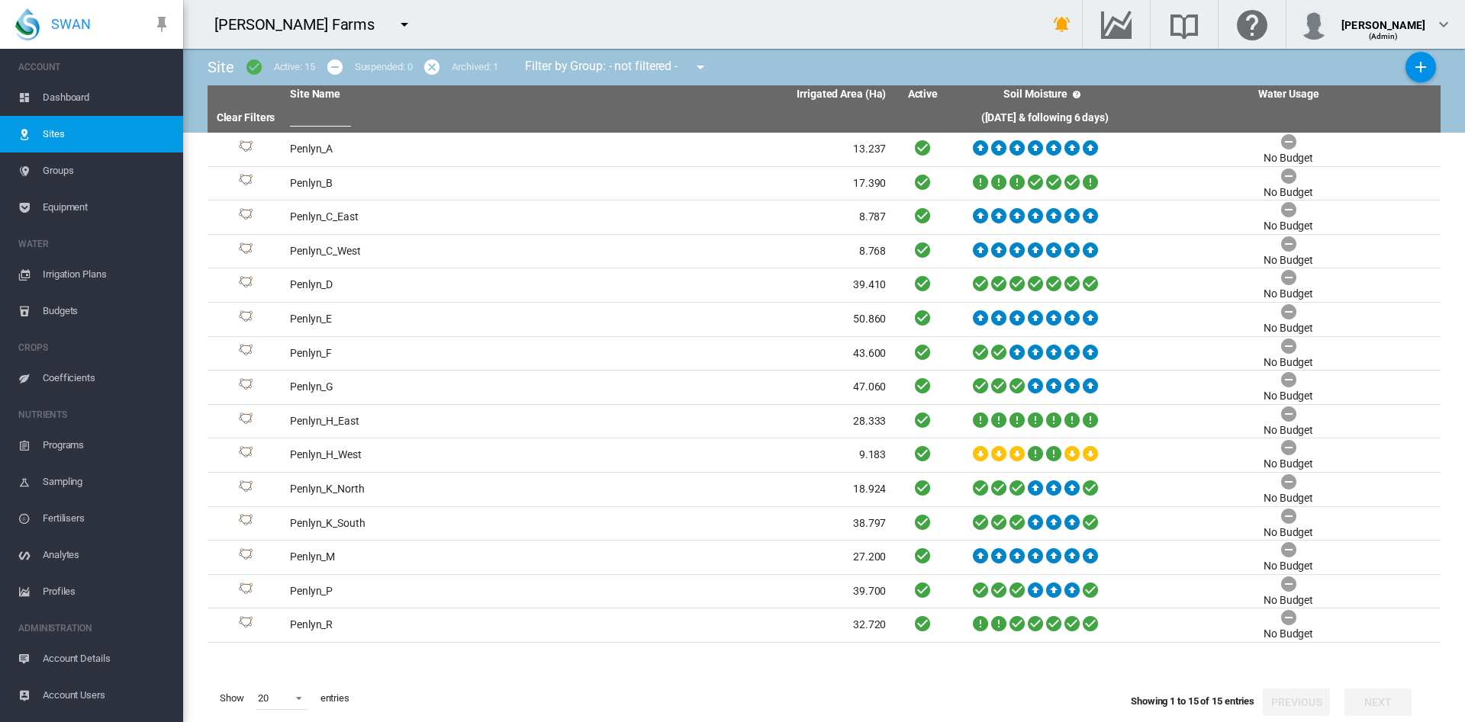
click at [79, 98] on span "Dashboard" at bounding box center [107, 97] width 128 height 37
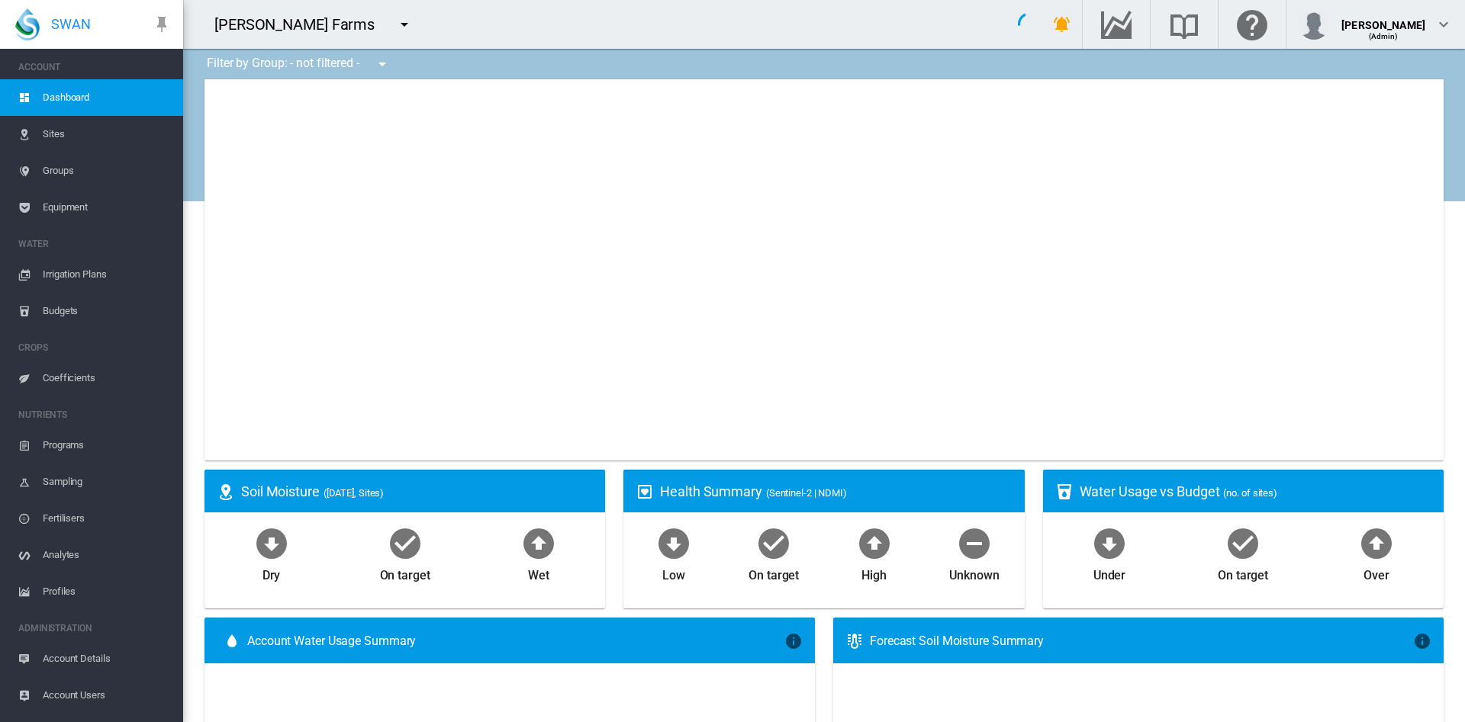
type input "**********"
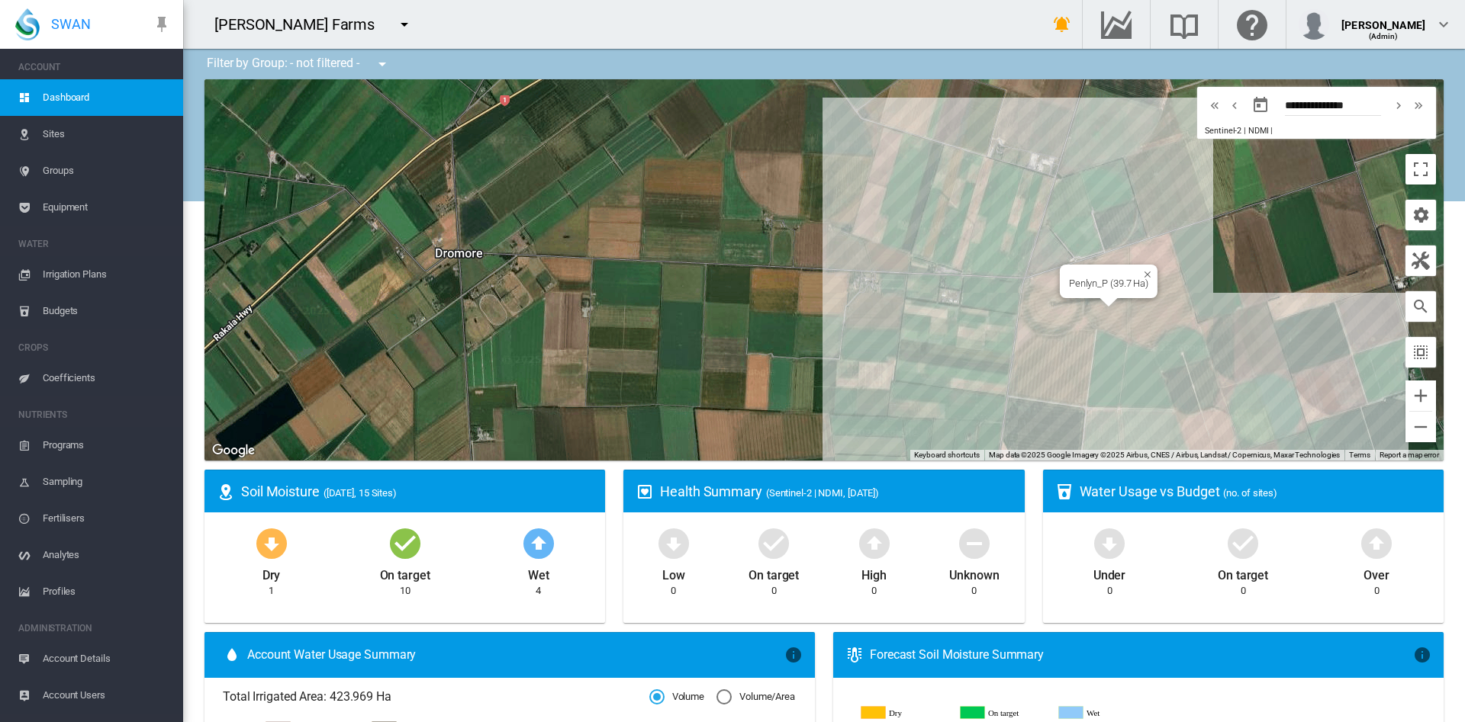
click at [1140, 311] on div "Penlyn_P (39.7 Ha)" at bounding box center [823, 269] width 1239 height 381
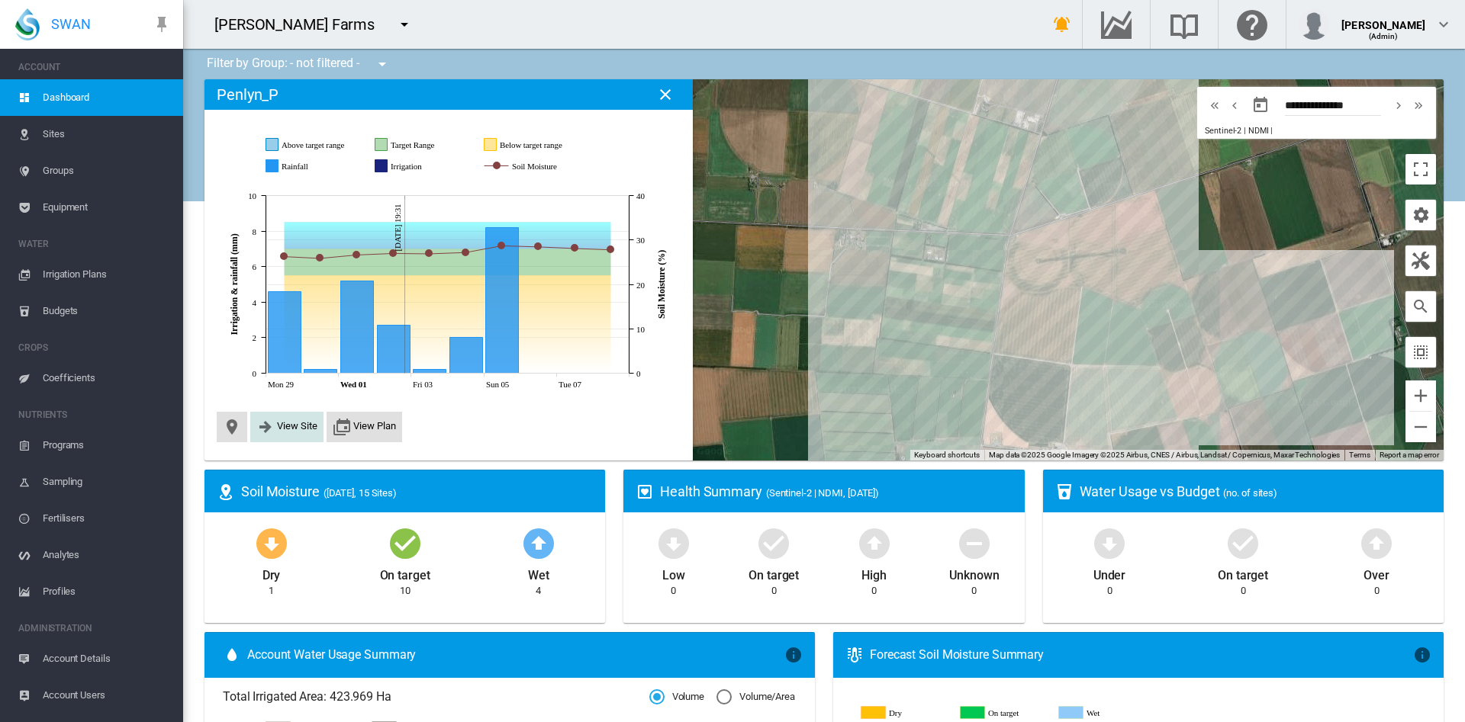
click at [285, 429] on span "View Site" at bounding box center [297, 425] width 40 height 11
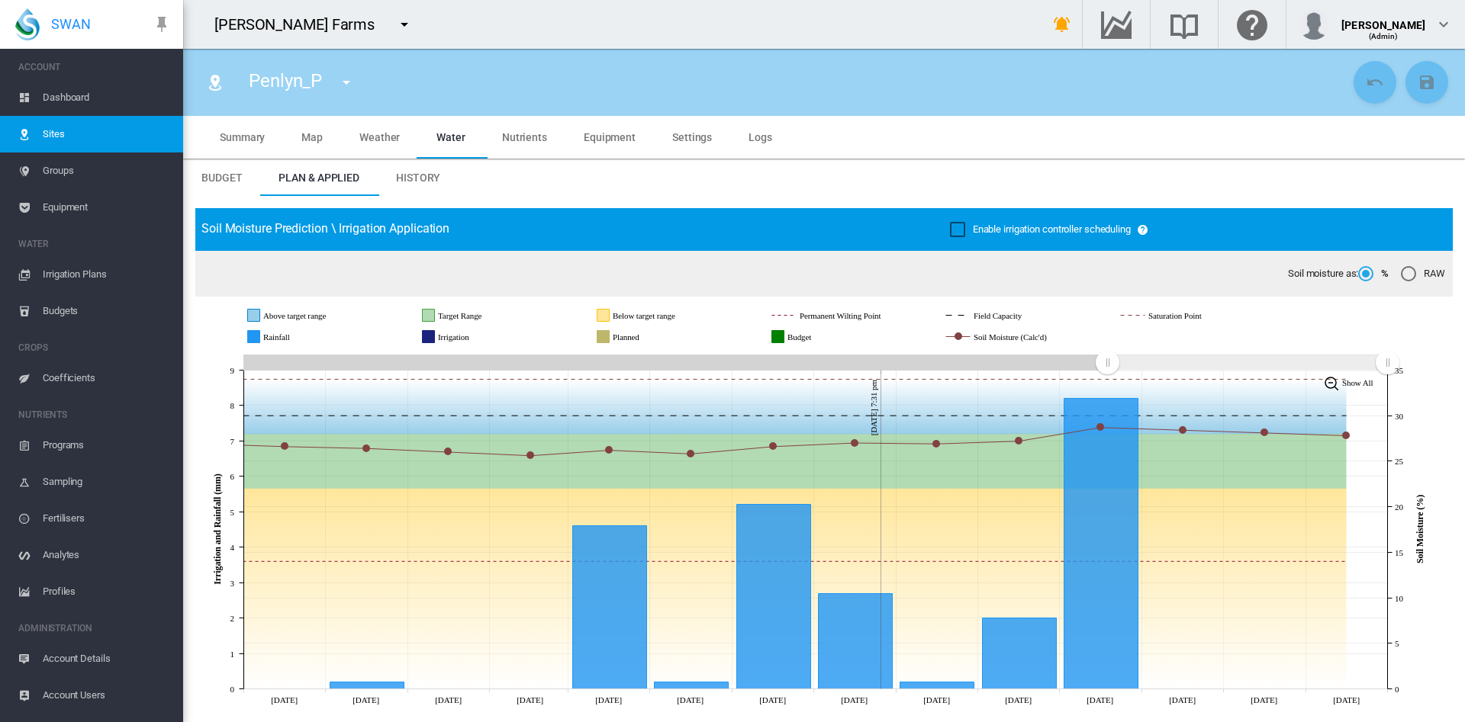
scroll to position [56, 0]
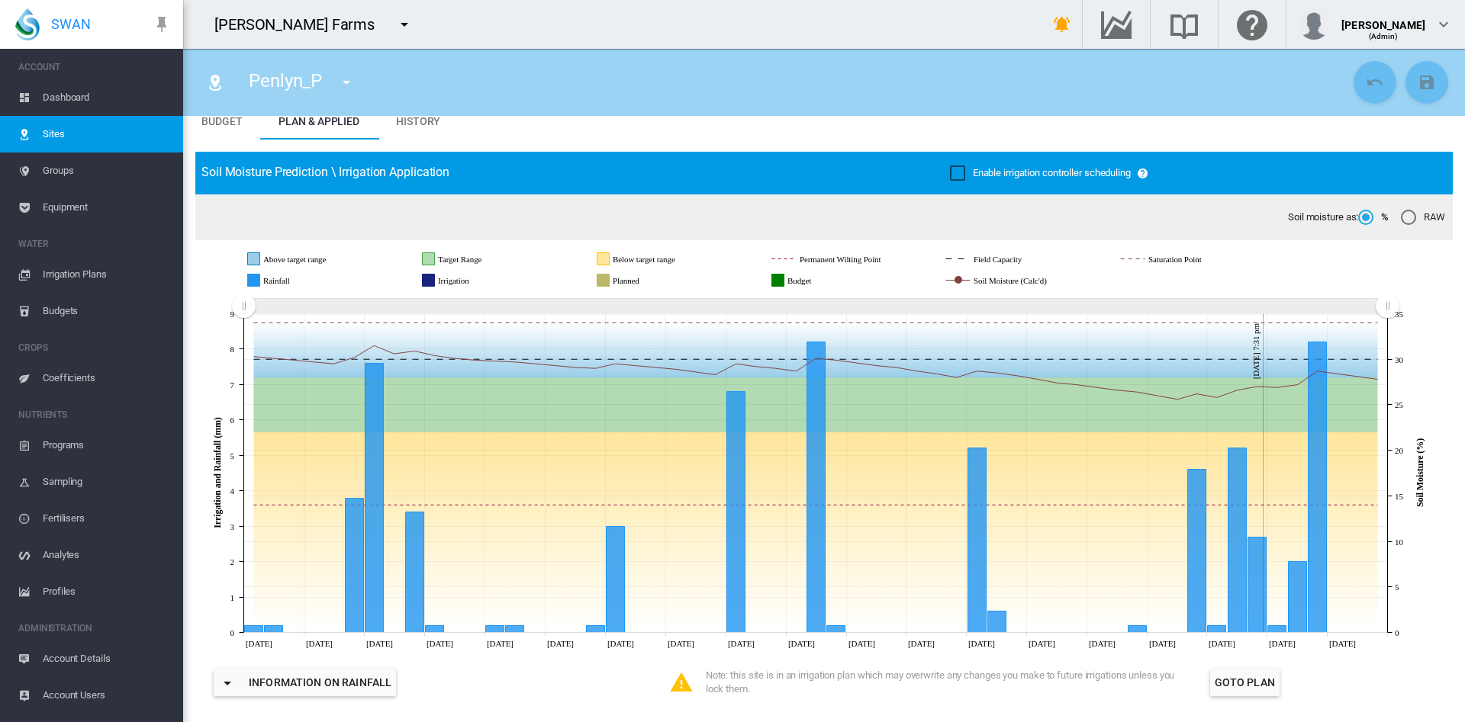
drag, startPoint x: 1102, startPoint y: 307, endPoint x: 13, endPoint y: 444, distance: 1097.1
click at [13, 444] on div "SWAN ACCOUNT Dashboard Sites Groups Equipment WATER Irrigation Plans" at bounding box center [732, 361] width 1465 height 722
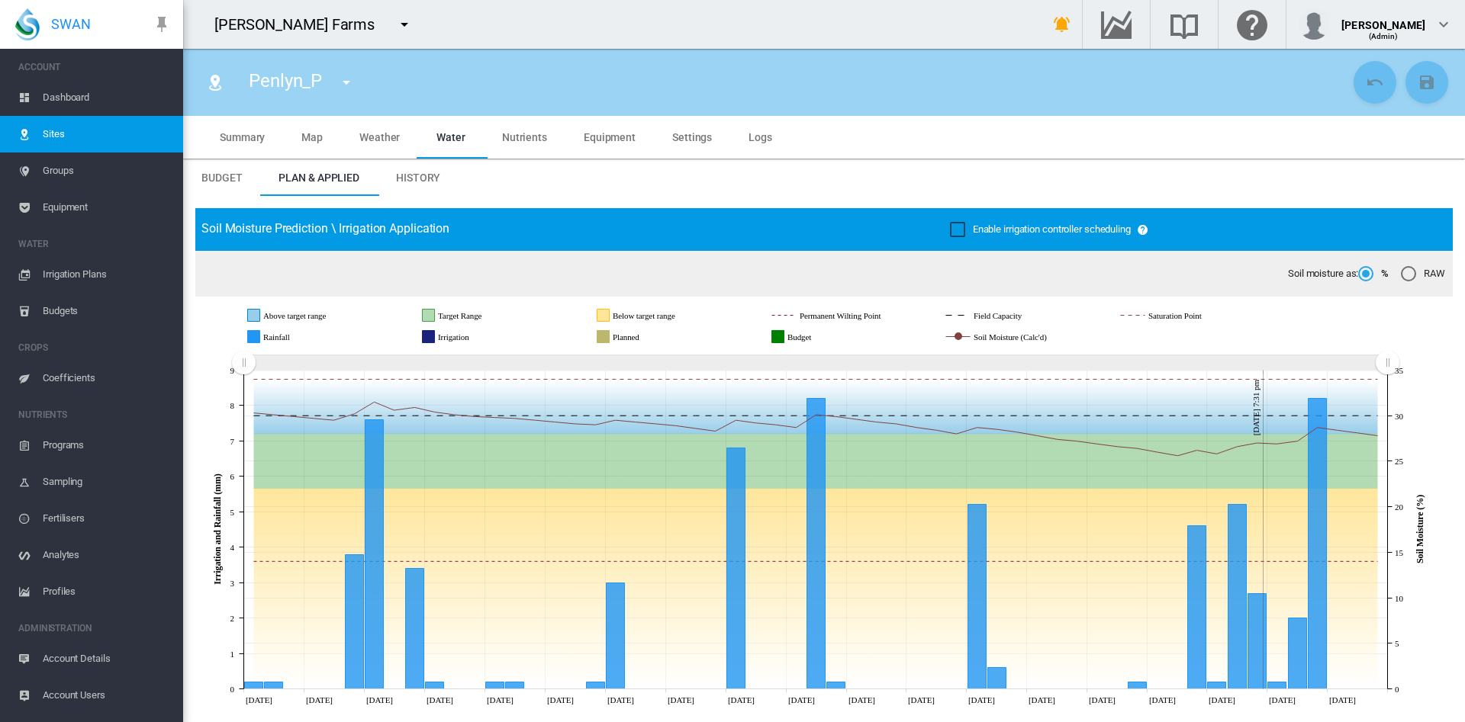
scroll to position [56, 0]
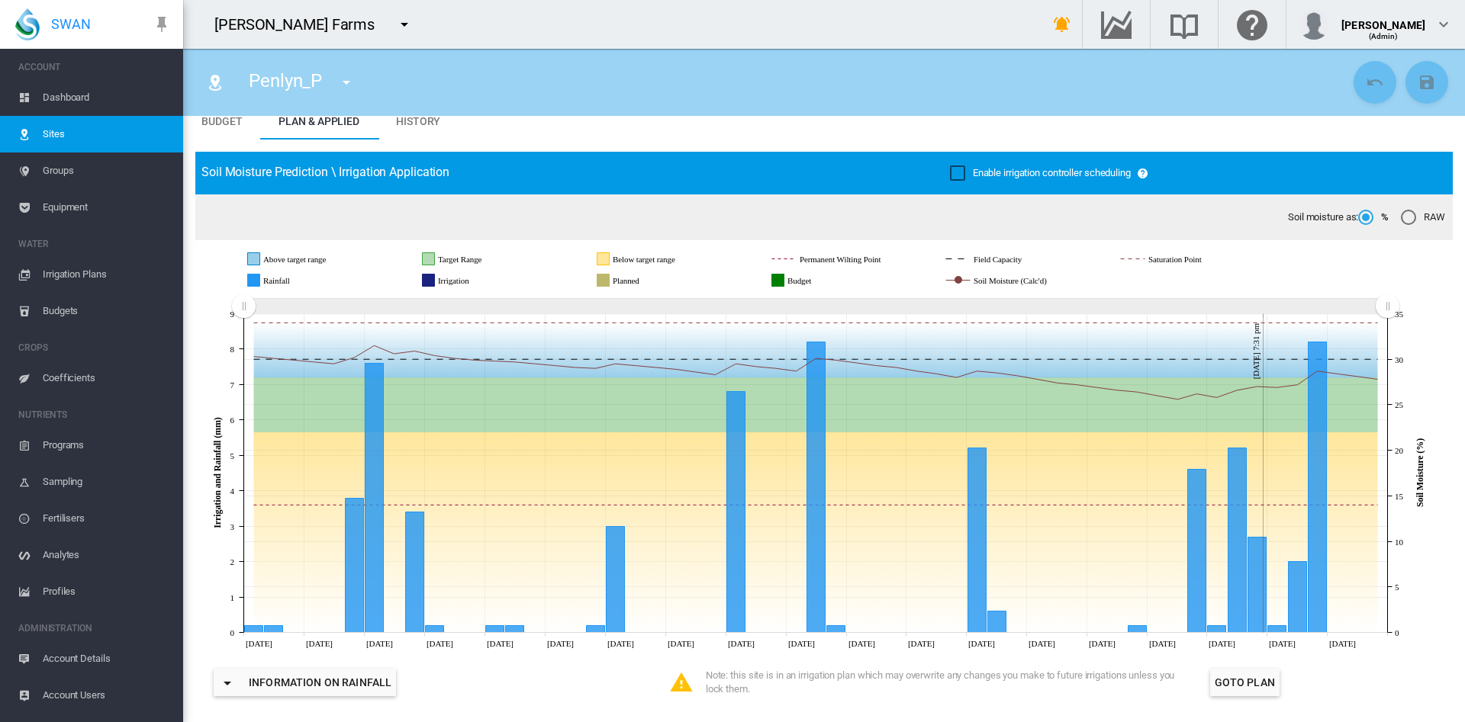
click at [69, 169] on span "Groups" at bounding box center [107, 171] width 128 height 37
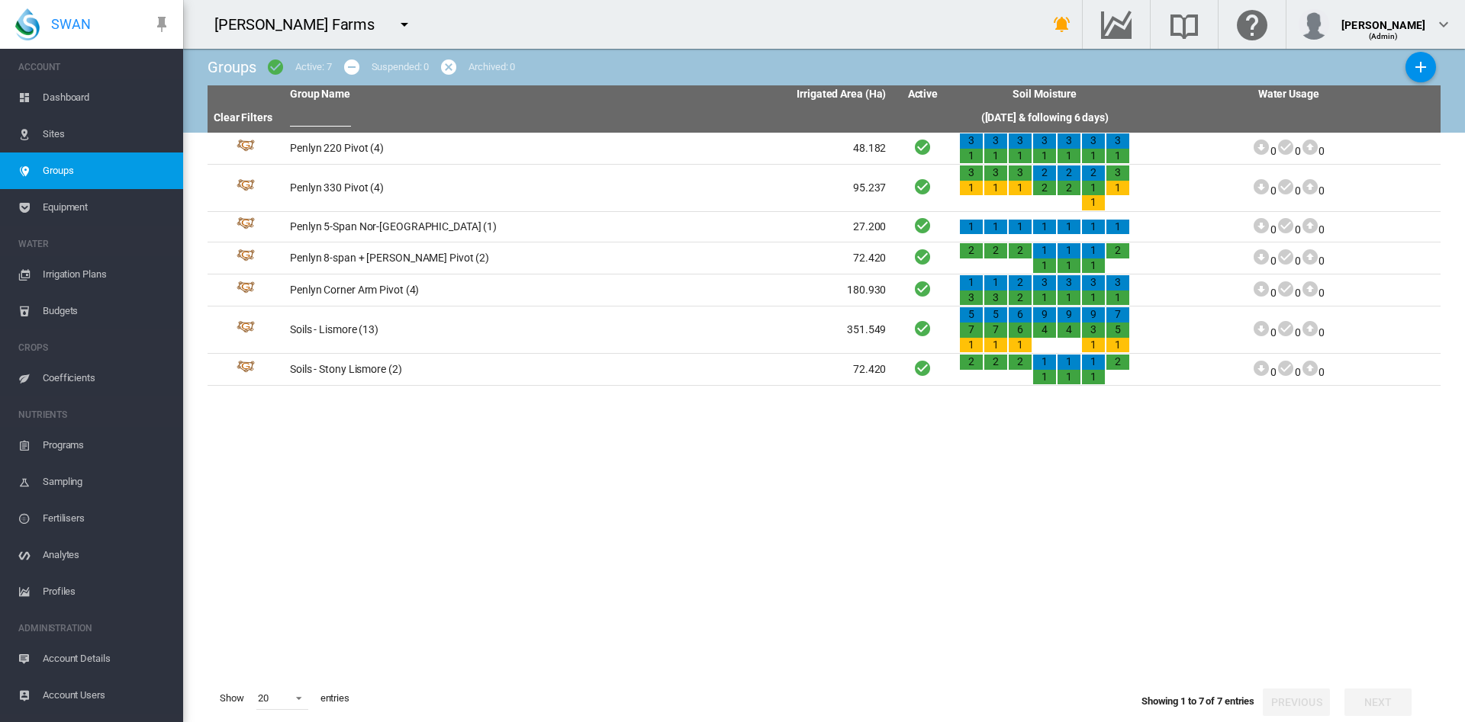
click at [68, 657] on span "Account Details" at bounding box center [107, 659] width 128 height 37
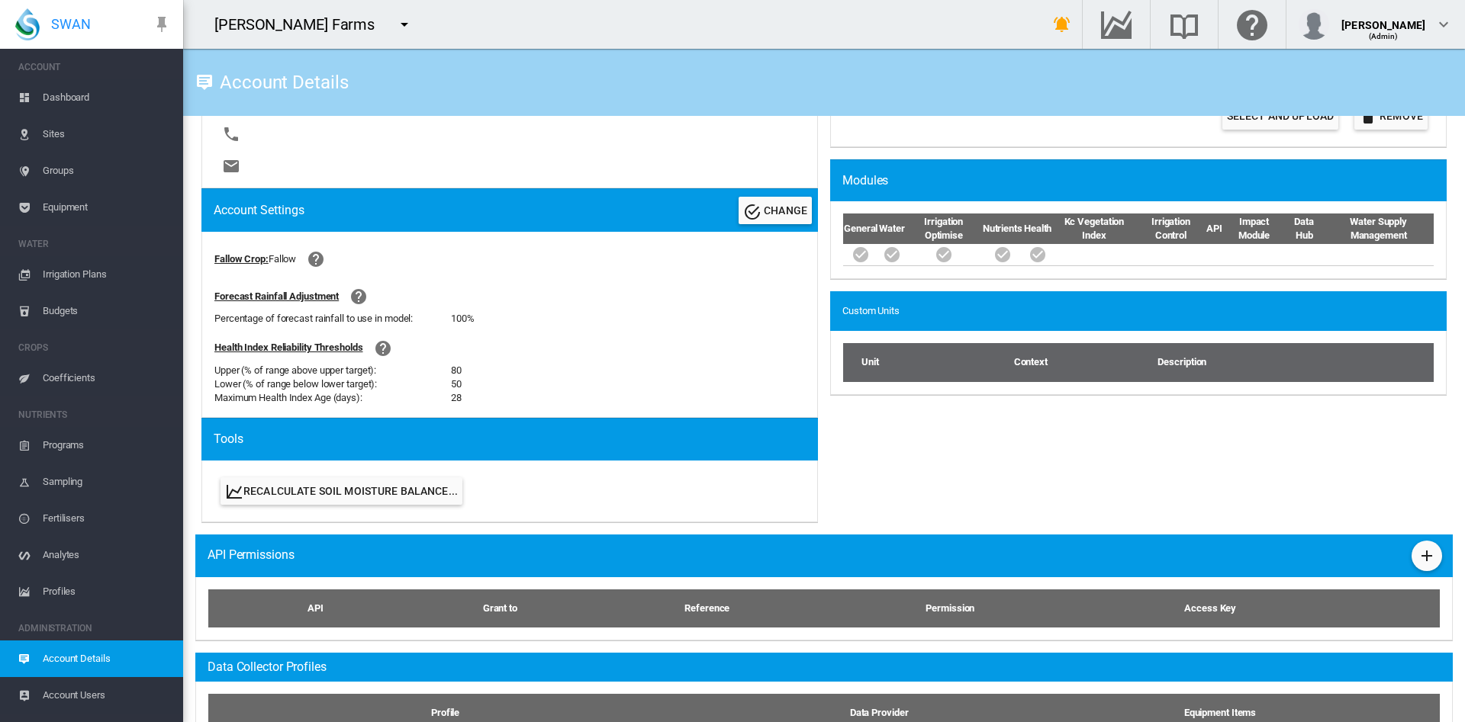
scroll to position [467, 0]
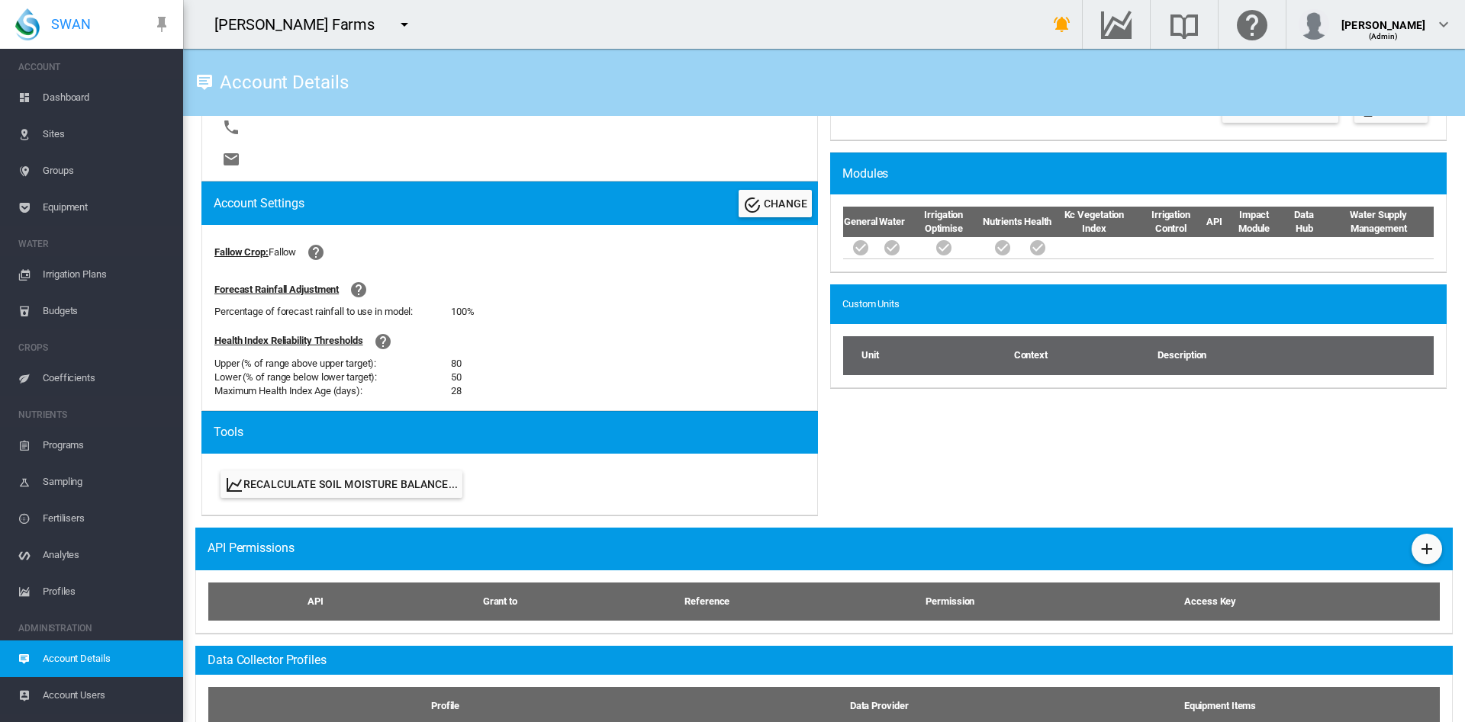
click at [82, 97] on span "Dashboard" at bounding box center [107, 97] width 128 height 37
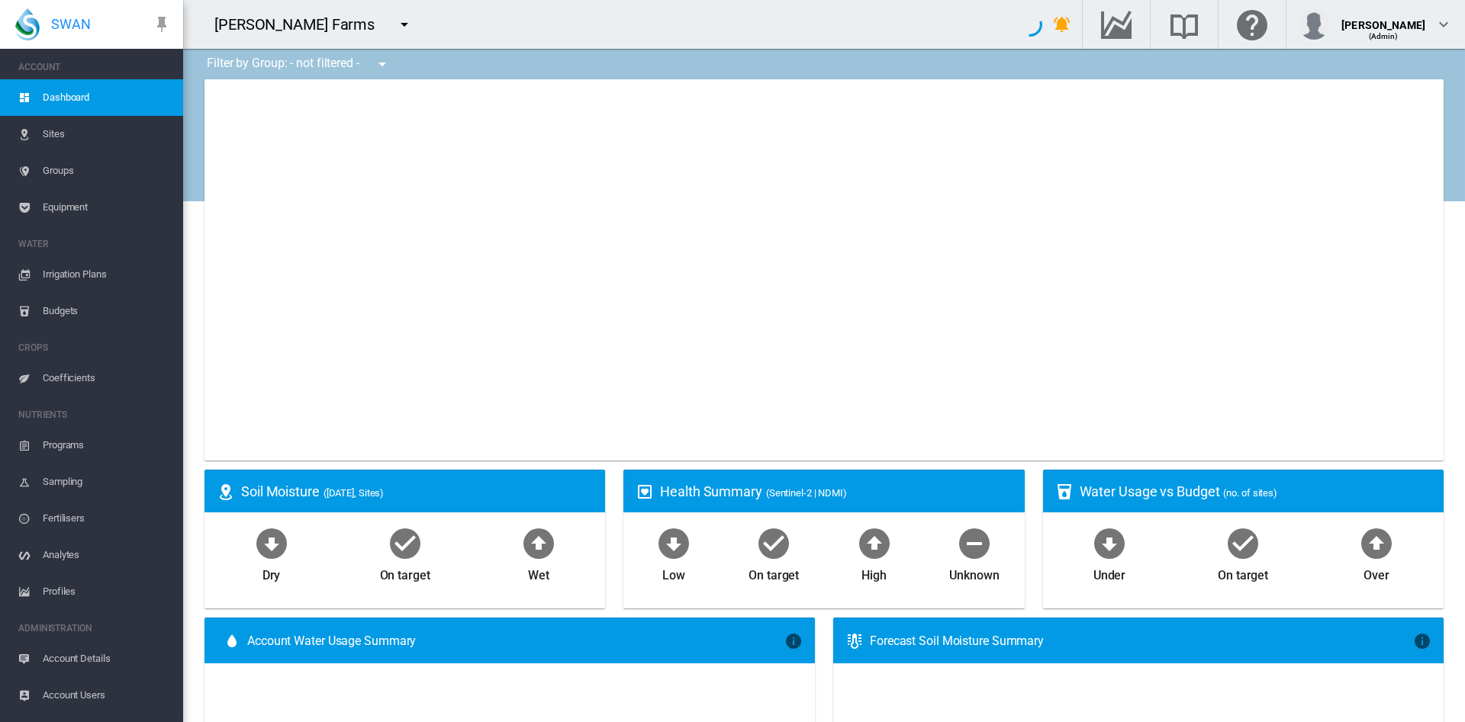
type input "**********"
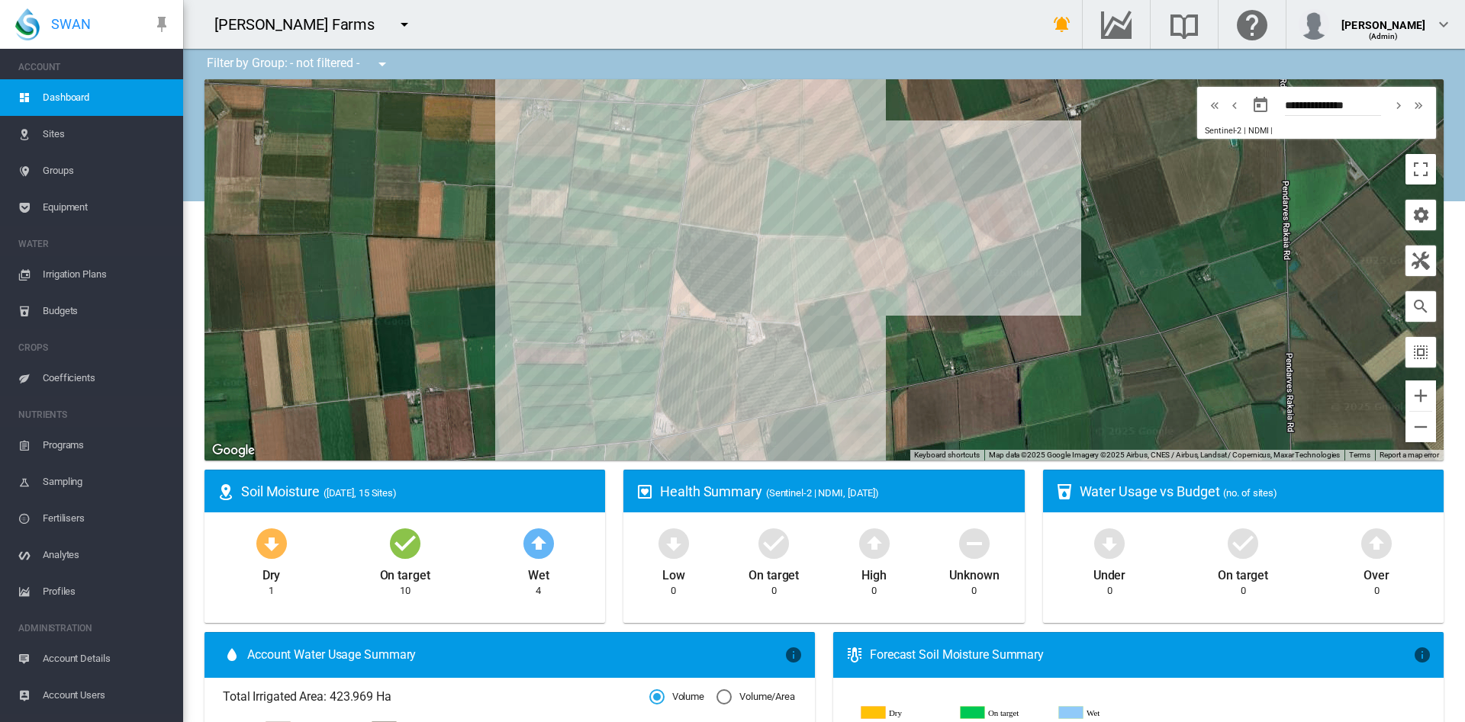
drag, startPoint x: 723, startPoint y: 314, endPoint x: 409, endPoint y: 180, distance: 341.5
click at [409, 180] on div at bounding box center [823, 269] width 1239 height 381
